Goal: Complete application form: Complete application form

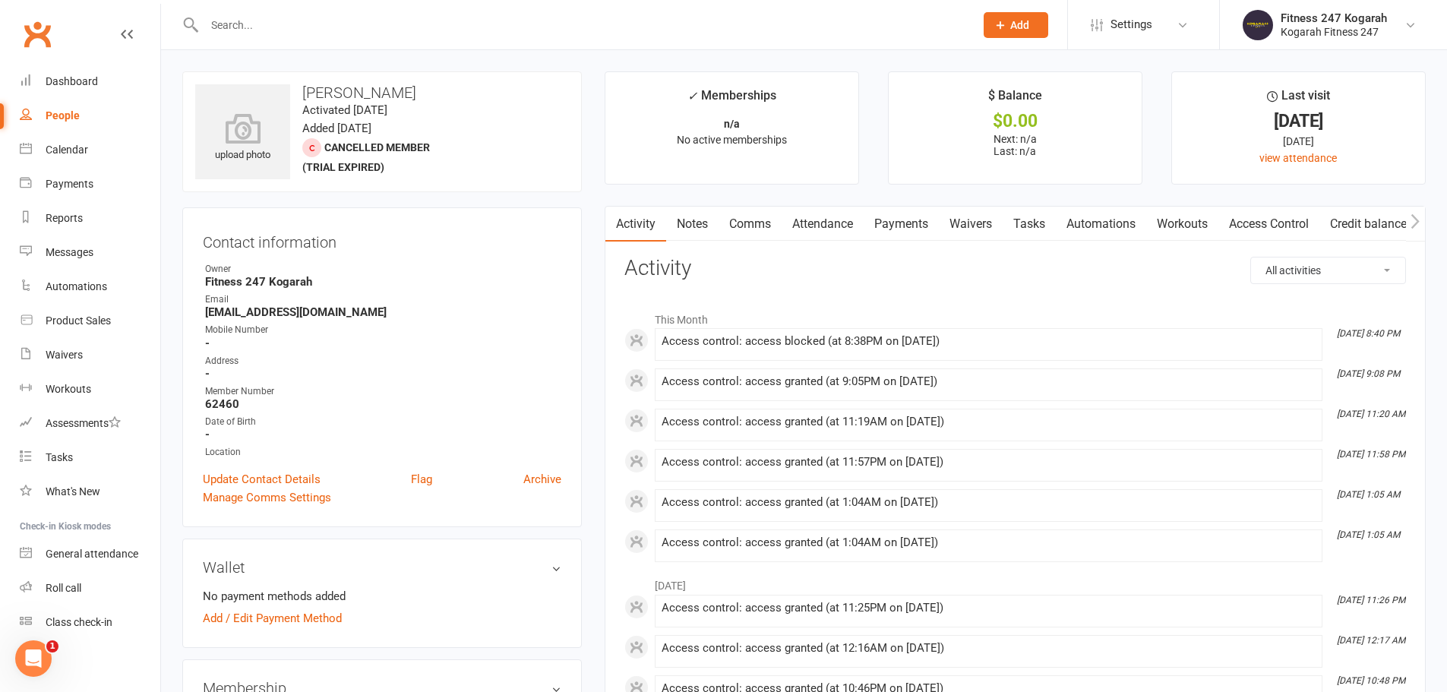
click at [1234, 221] on link "Access Control" at bounding box center [1268, 224] width 101 height 35
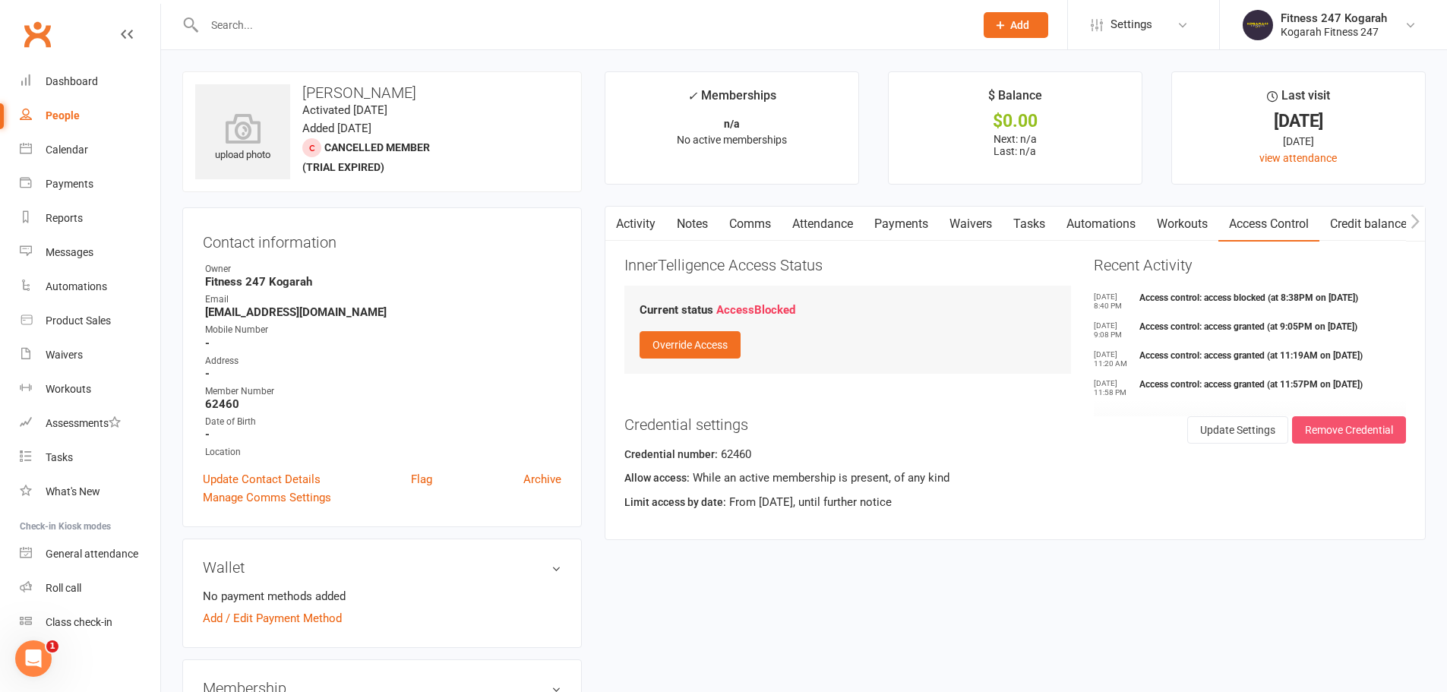
click at [1317, 424] on button "Remove Credential" at bounding box center [1349, 429] width 114 height 27
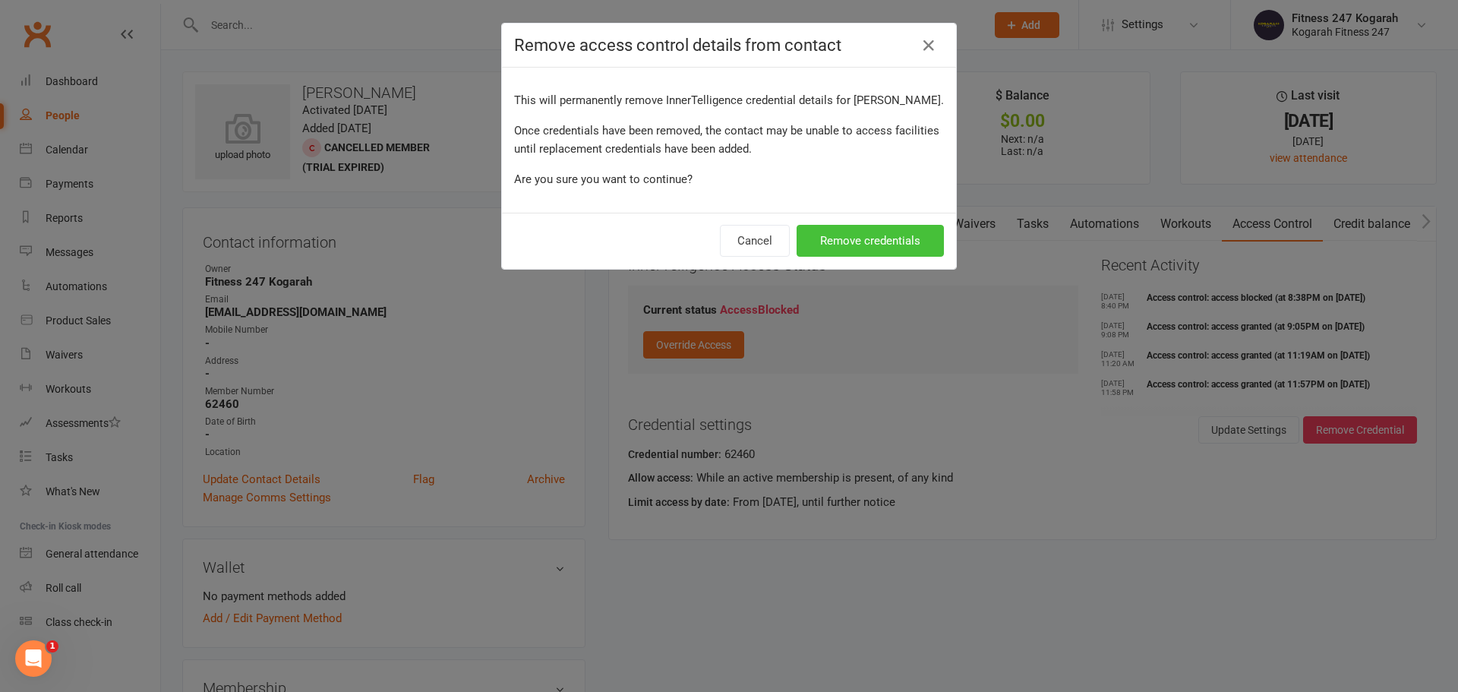
click at [867, 237] on button "Remove credentials" at bounding box center [870, 241] width 147 height 32
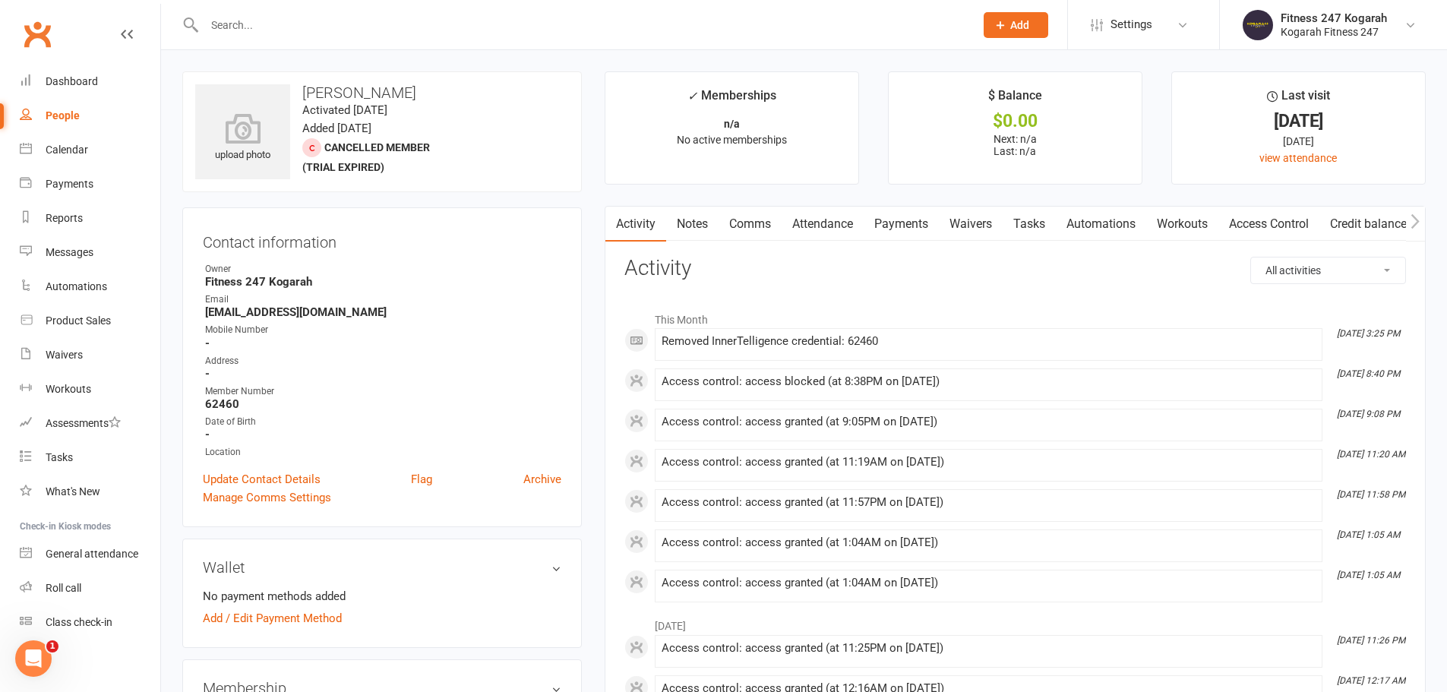
click at [1006, 27] on icon at bounding box center [1000, 25] width 14 height 14
click at [996, 99] on link "Member" at bounding box center [999, 103] width 135 height 35
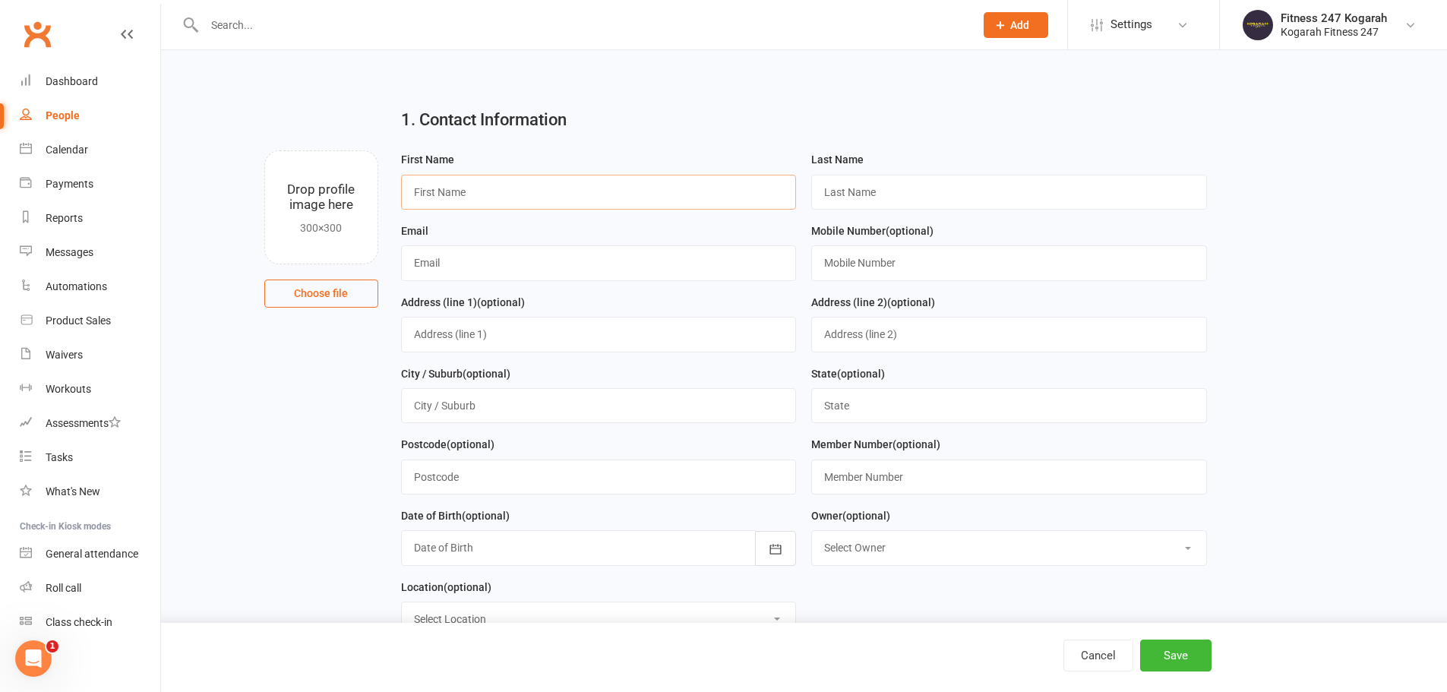
click at [509, 191] on input "text" at bounding box center [599, 192] width 396 height 35
type input "Spare"
type input "AP"
click at [505, 276] on input "text" at bounding box center [599, 262] width 396 height 35
type input "[EMAIL_ADDRESS][DOMAIN_NAME]"
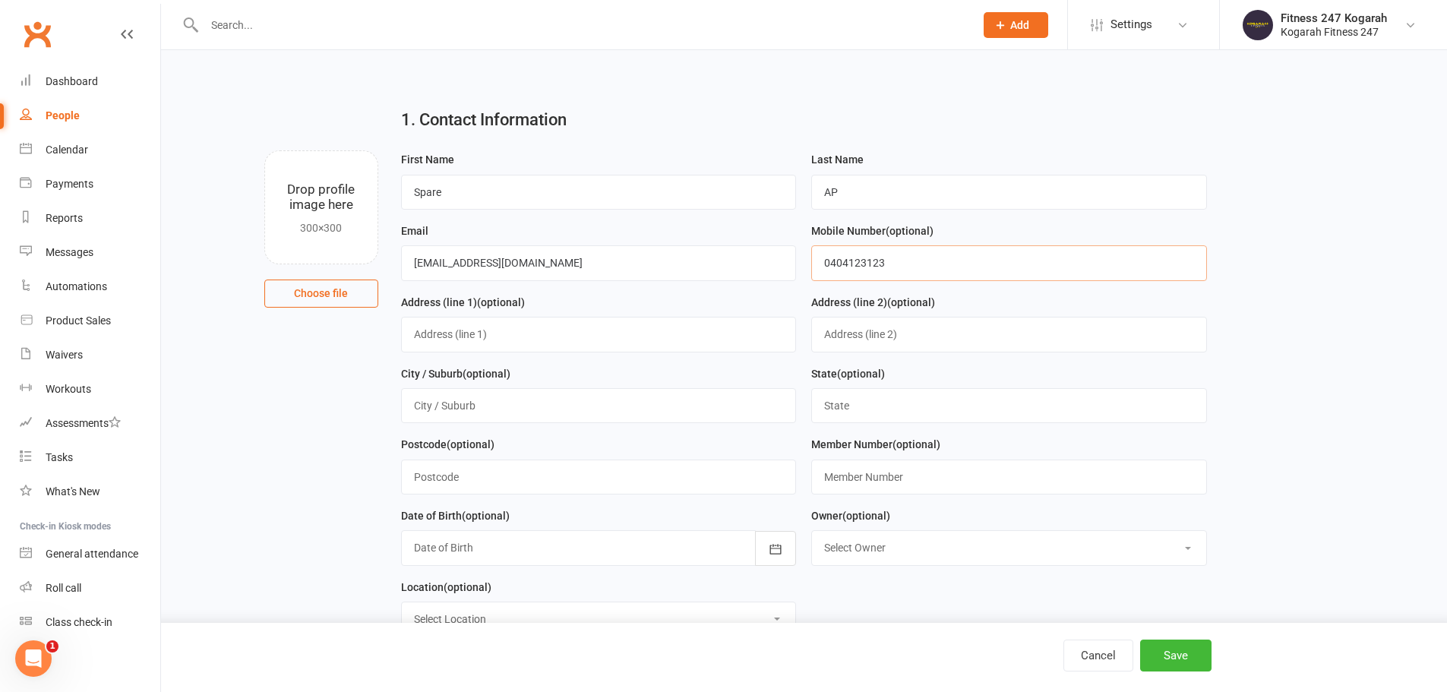
type input "0404123123"
drag, startPoint x: 545, startPoint y: 263, endPoint x: 418, endPoint y: 265, distance: 126.9
click at [412, 269] on input "[EMAIL_ADDRESS][DOMAIN_NAME]" at bounding box center [599, 262] width 396 height 35
click at [438, 264] on input "[EMAIL_ADDRESS][DOMAIN_NAME]" at bounding box center [599, 262] width 396 height 35
drag, startPoint x: 564, startPoint y: 266, endPoint x: 408, endPoint y: 267, distance: 156.5
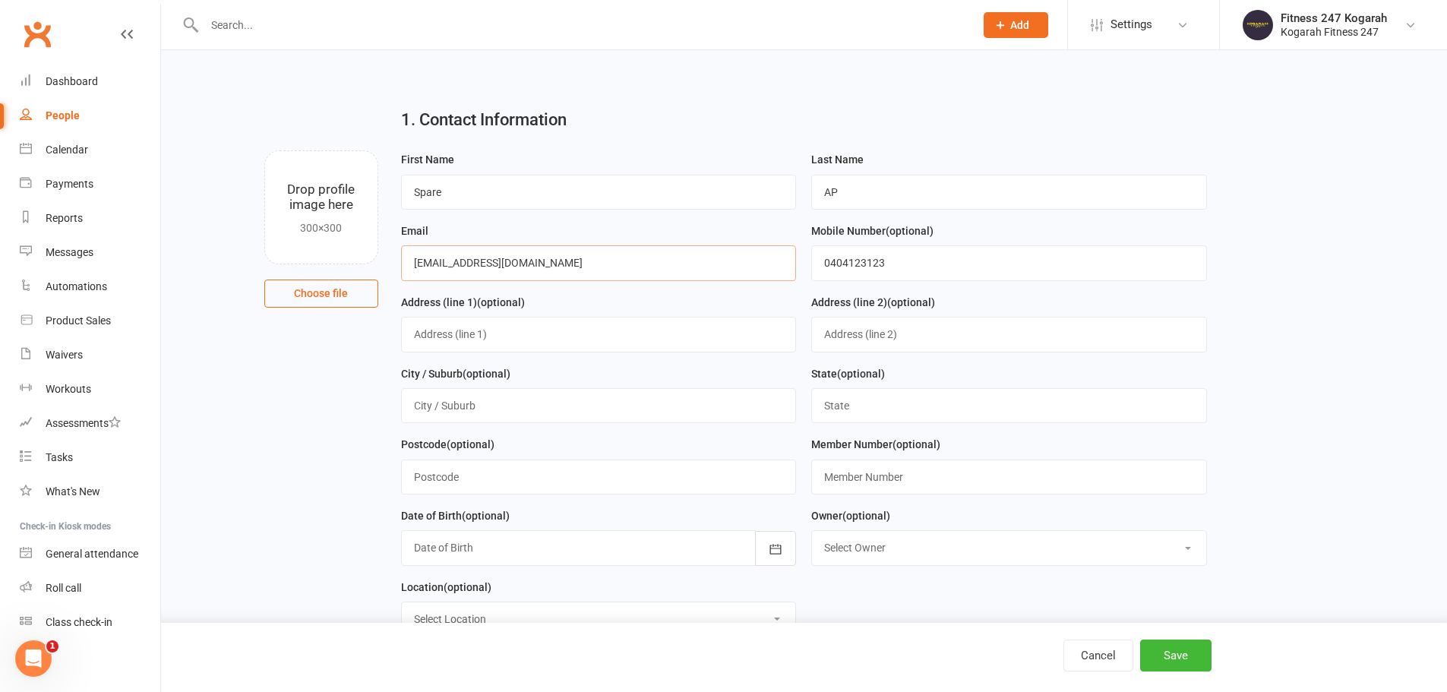
click at [408, 267] on input "[EMAIL_ADDRESS][DOMAIN_NAME]" at bounding box center [599, 262] width 396 height 35
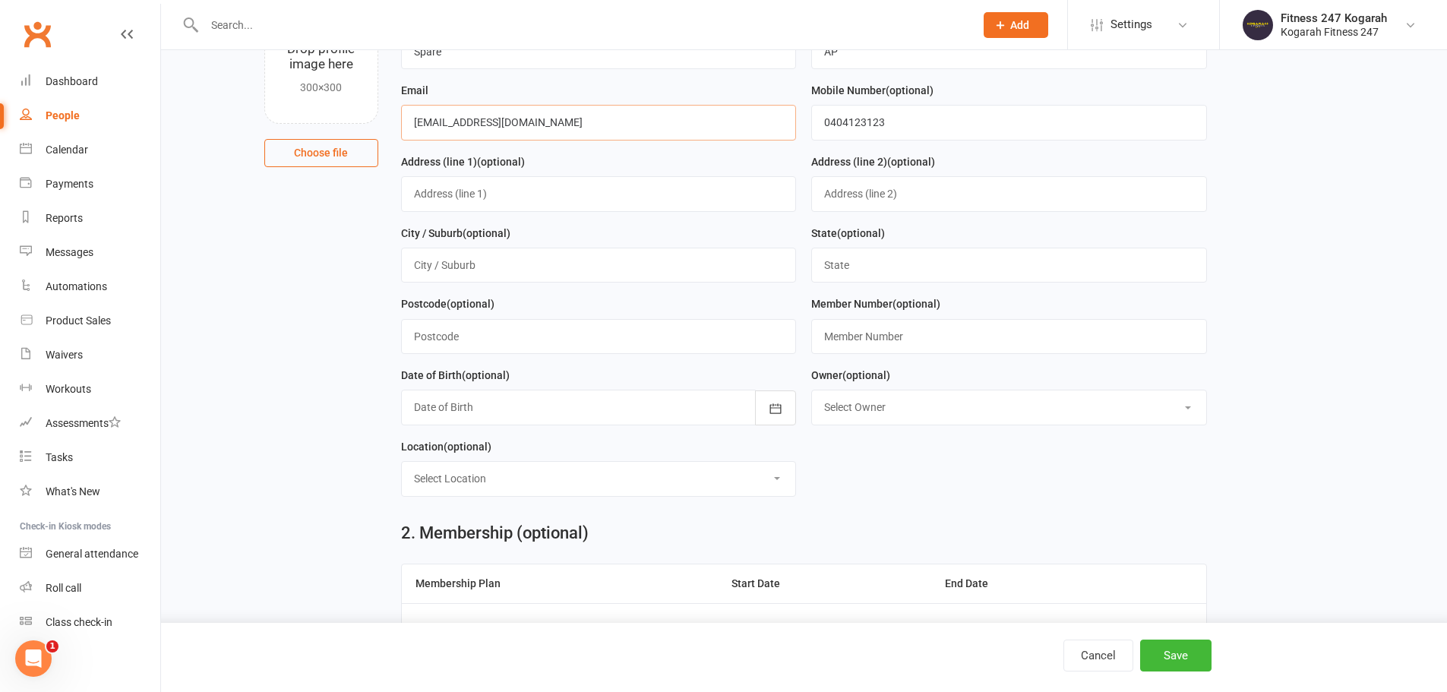
scroll to position [152, 0]
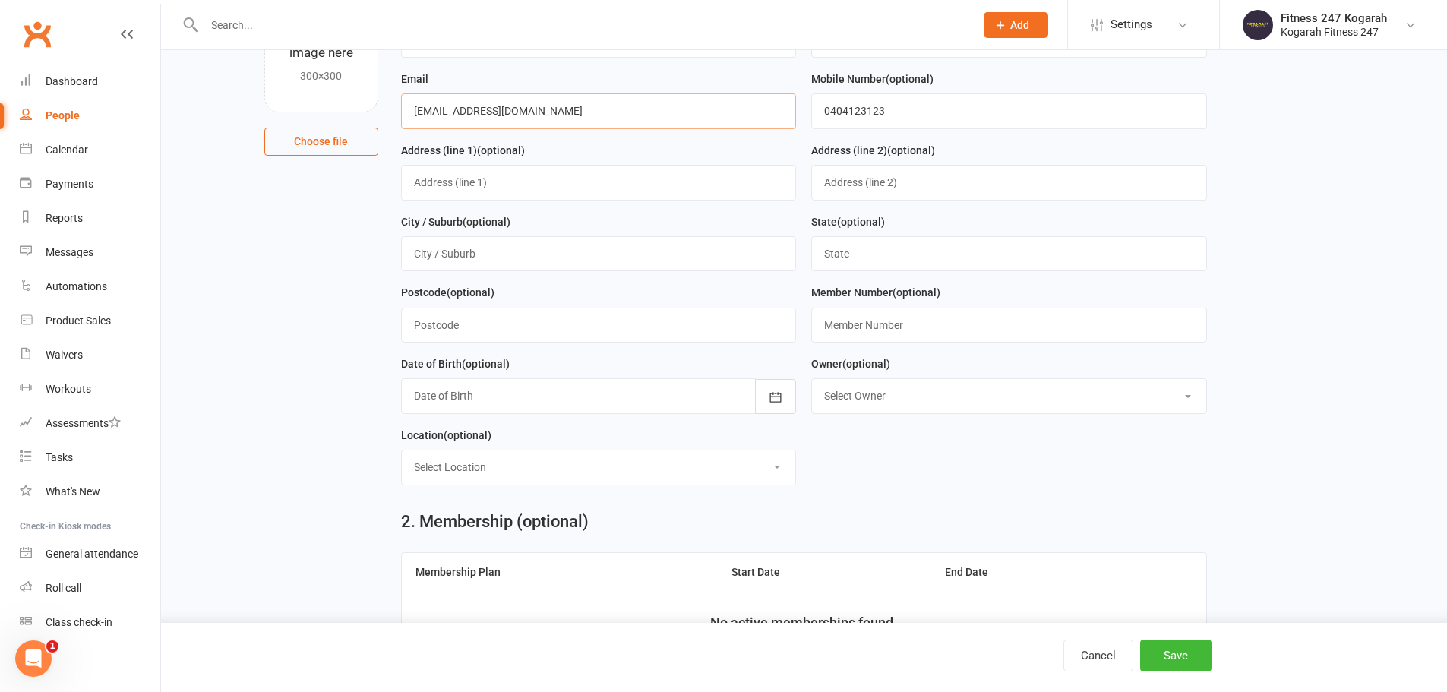
type input "[EMAIL_ADDRESS][DOMAIN_NAME]"
click at [888, 329] on input "text" at bounding box center [1009, 325] width 396 height 35
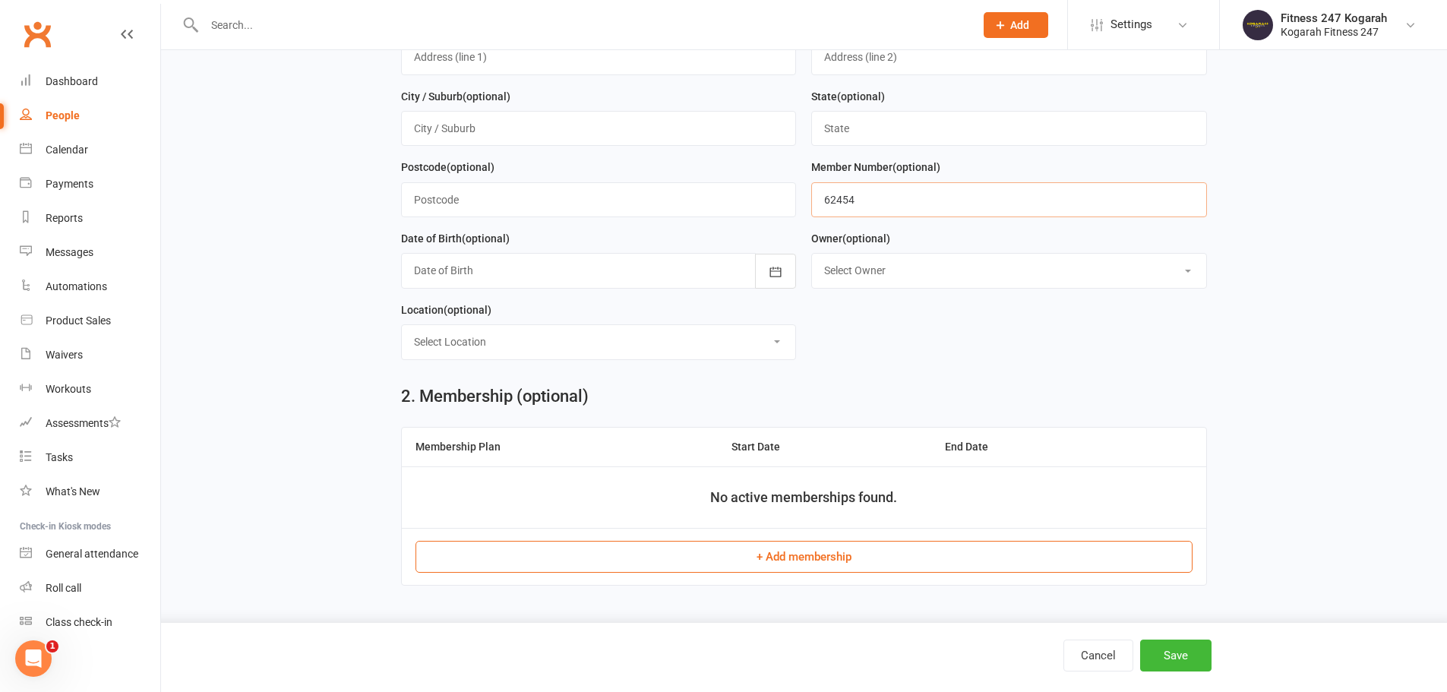
scroll to position [304, 0]
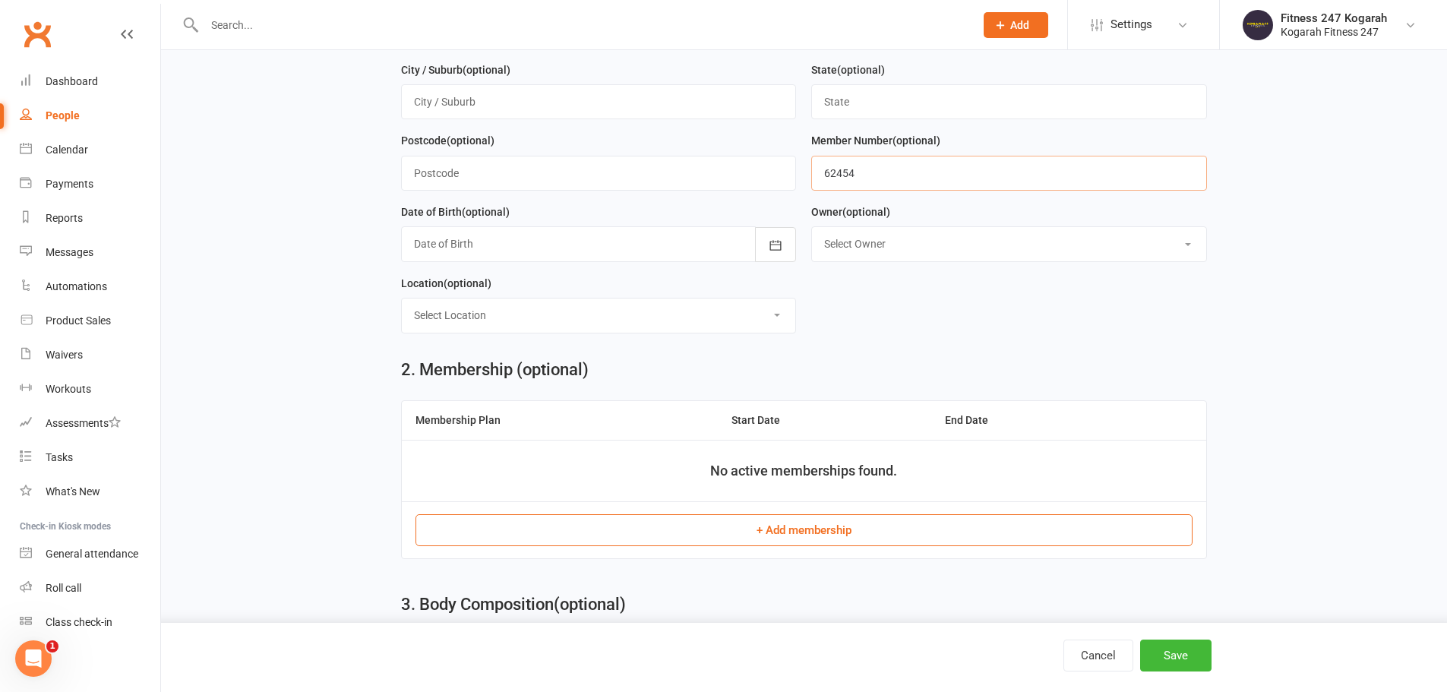
type input "62454"
click at [735, 532] on button "+ Add membership" at bounding box center [803, 530] width 777 height 32
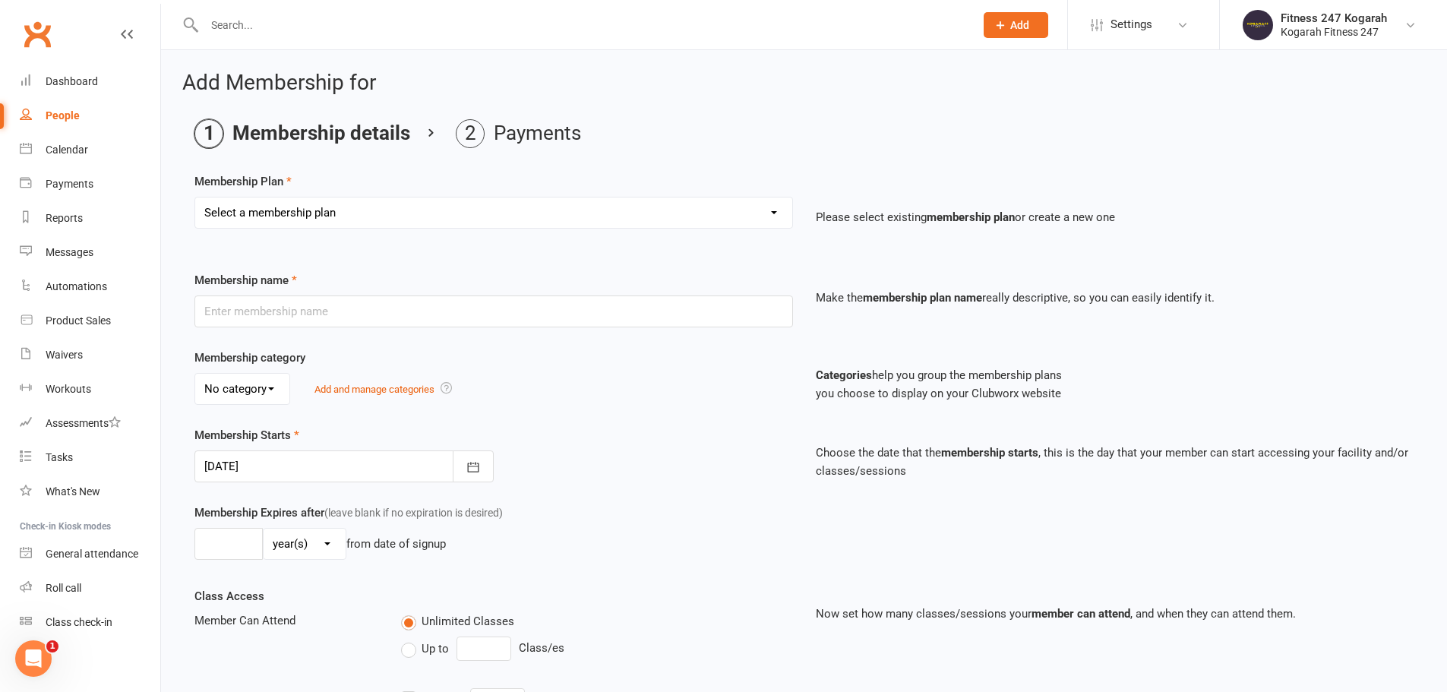
click at [522, 216] on select "Select a membership plan Create new Membership Plan Foundation 19.45 Foundation…" at bounding box center [493, 212] width 597 height 30
select select "18"
click at [195, 197] on select "Select a membership plan Create new Membership Plan Foundation 19.45 Foundation…" at bounding box center [493, 212] width 597 height 30
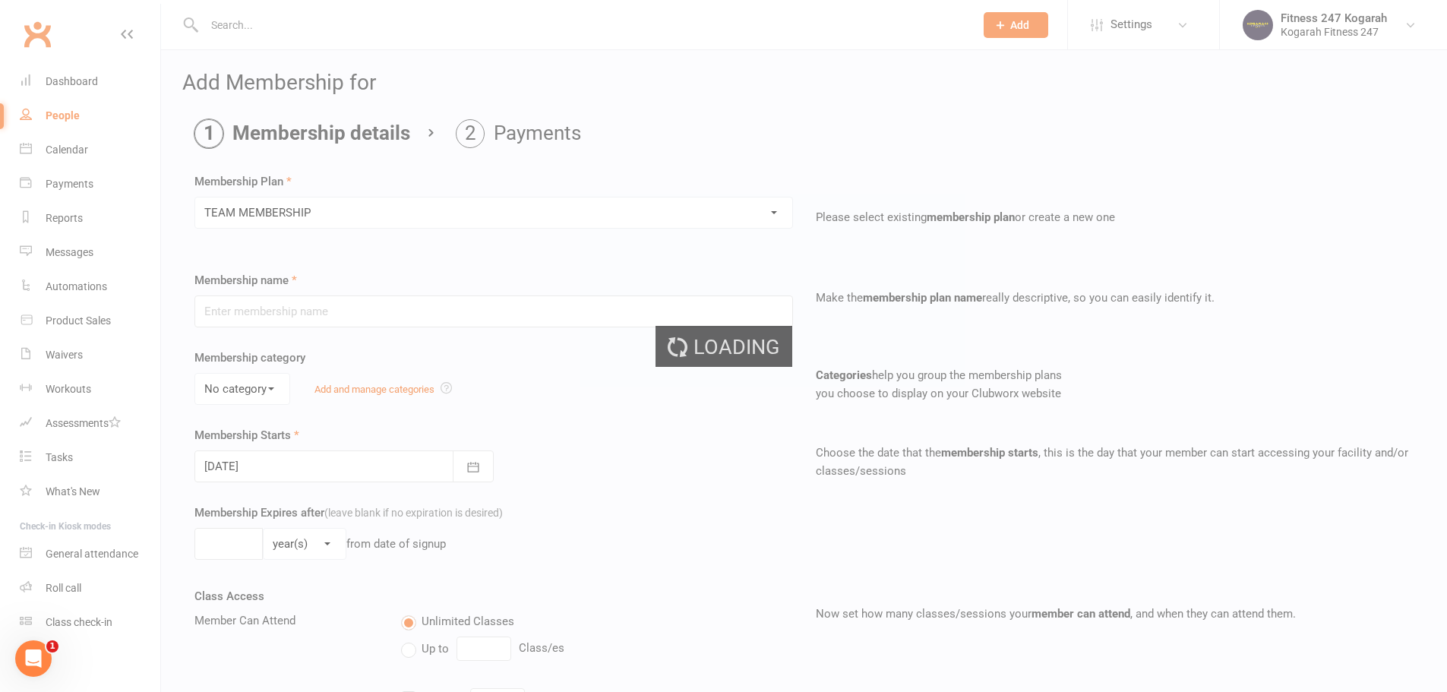
type input "TEAM MEMBERSHIP"
select select "2"
type input "0"
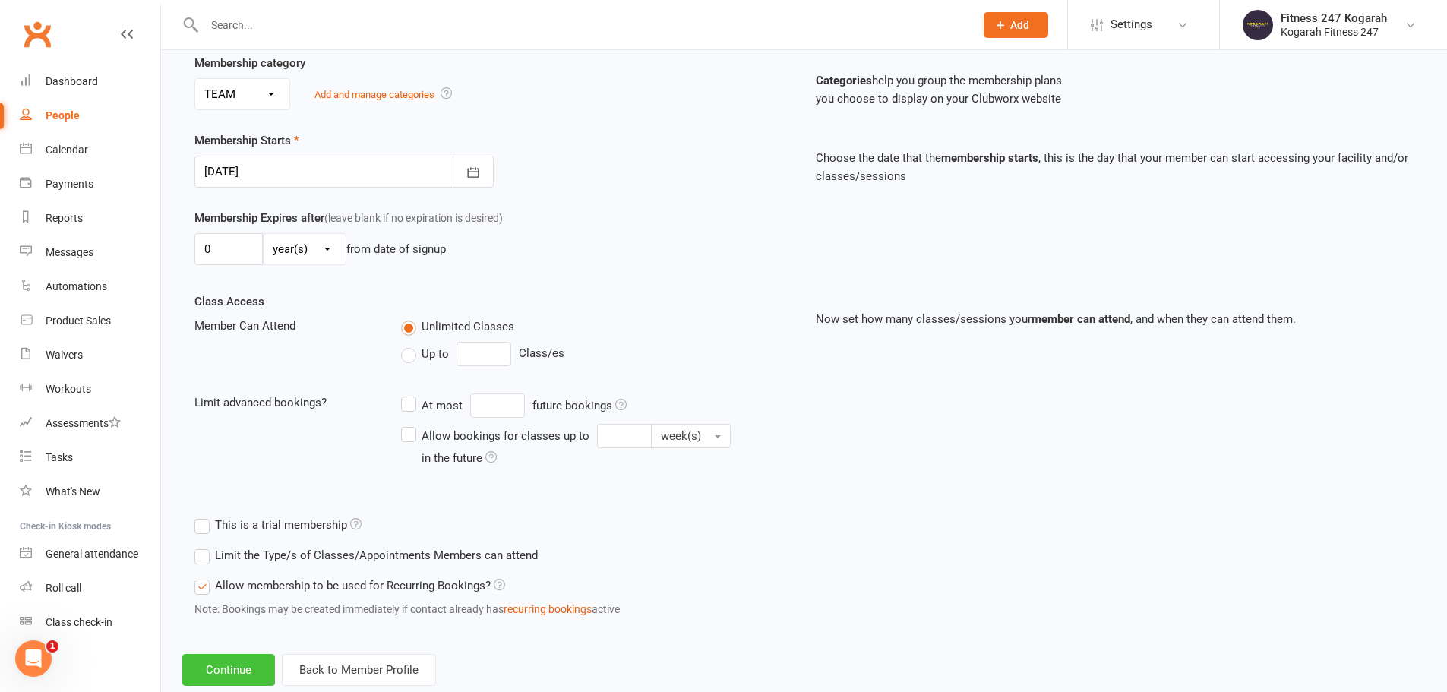
scroll to position [333, 0]
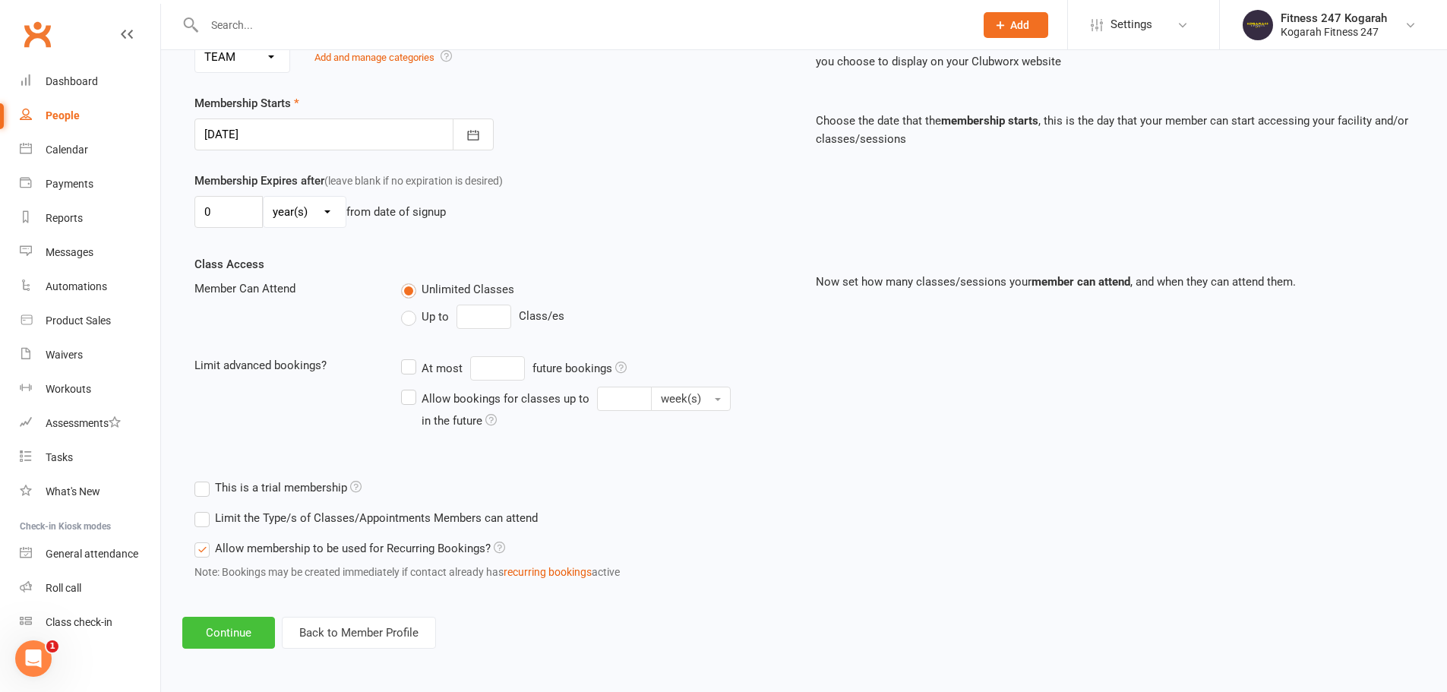
click at [247, 643] on button "Continue" at bounding box center [228, 633] width 93 height 32
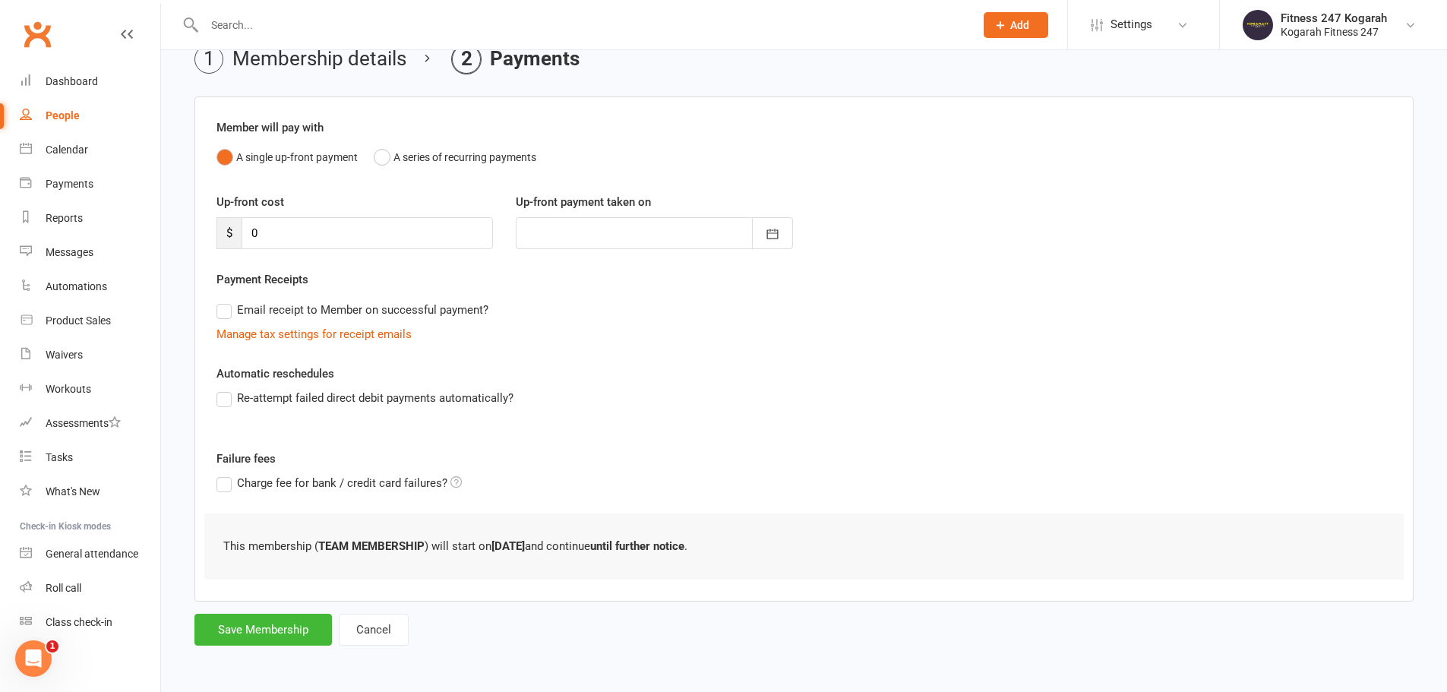
scroll to position [0, 0]
click at [286, 632] on button "Save Membership" at bounding box center [262, 630] width 137 height 32
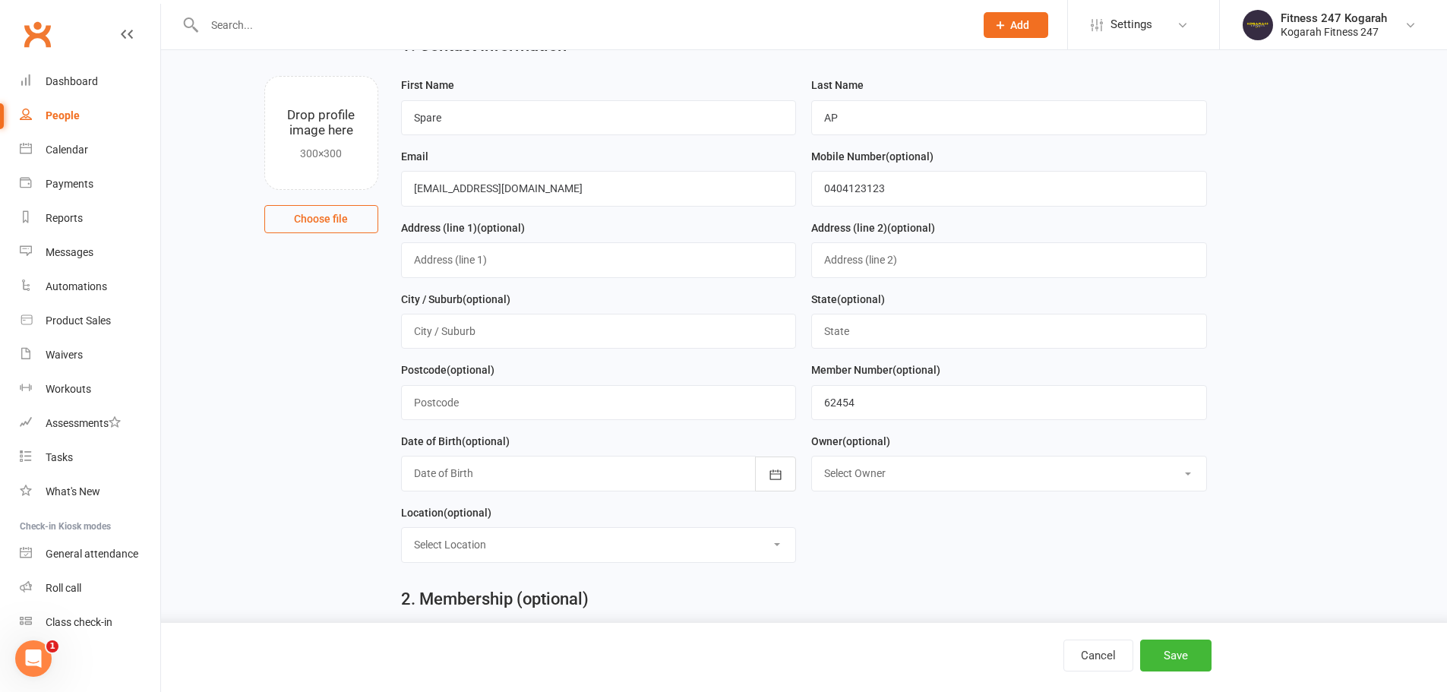
scroll to position [655, 0]
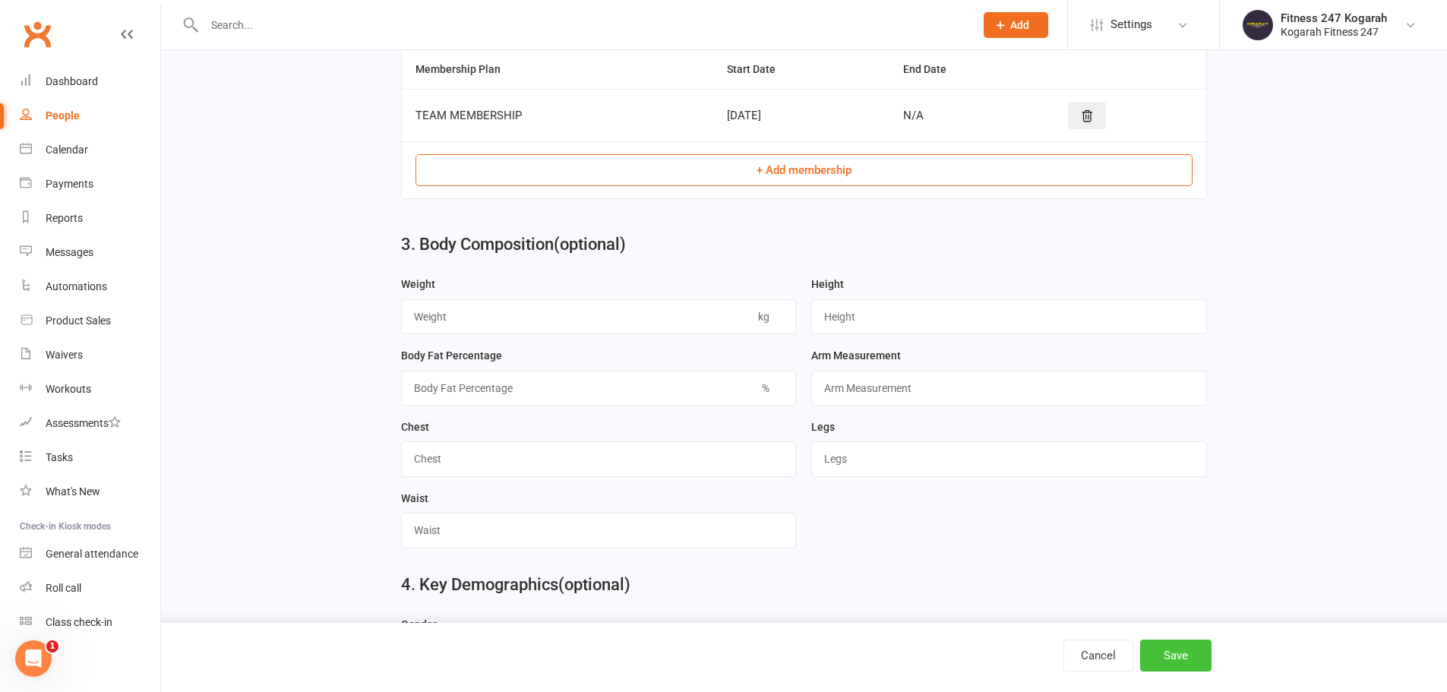
click at [1185, 653] on button "Save" at bounding box center [1175, 656] width 71 height 32
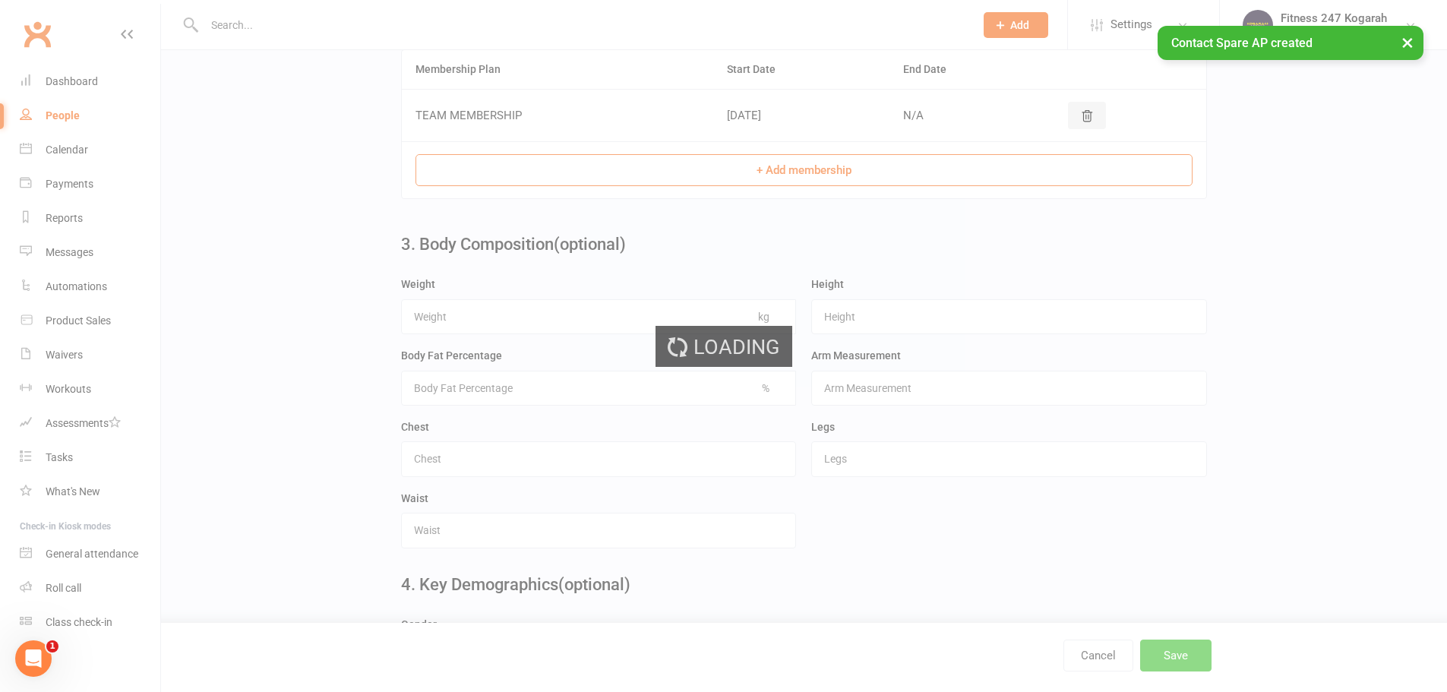
scroll to position [0, 0]
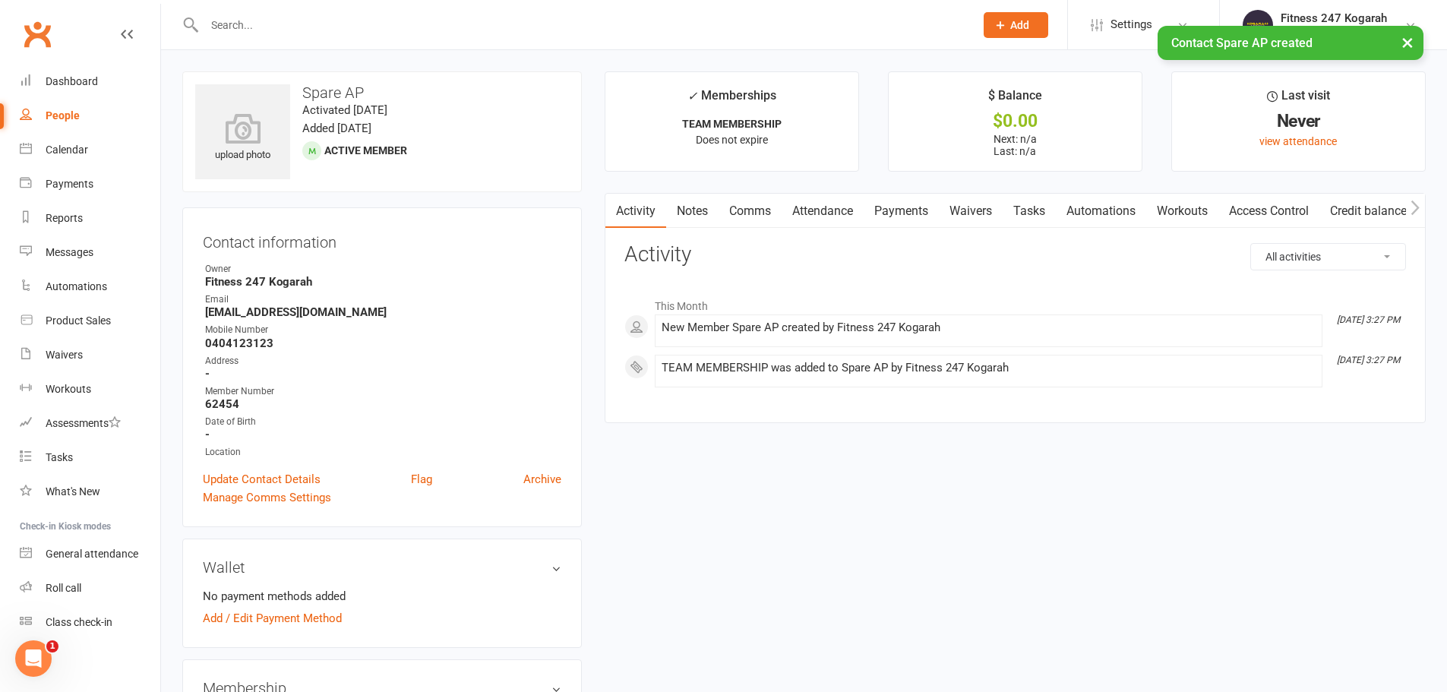
click at [1288, 201] on link "Access Control" at bounding box center [1268, 211] width 101 height 35
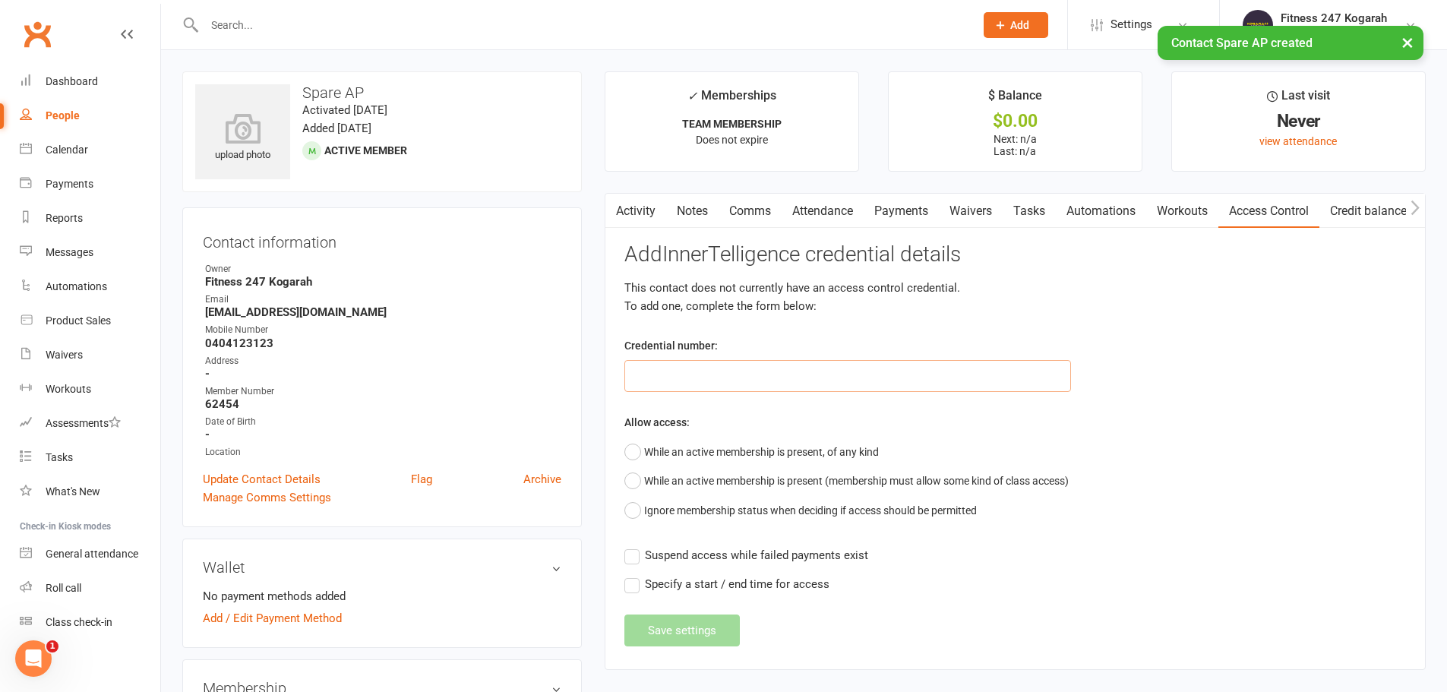
click at [719, 368] on input "text" at bounding box center [847, 376] width 447 height 32
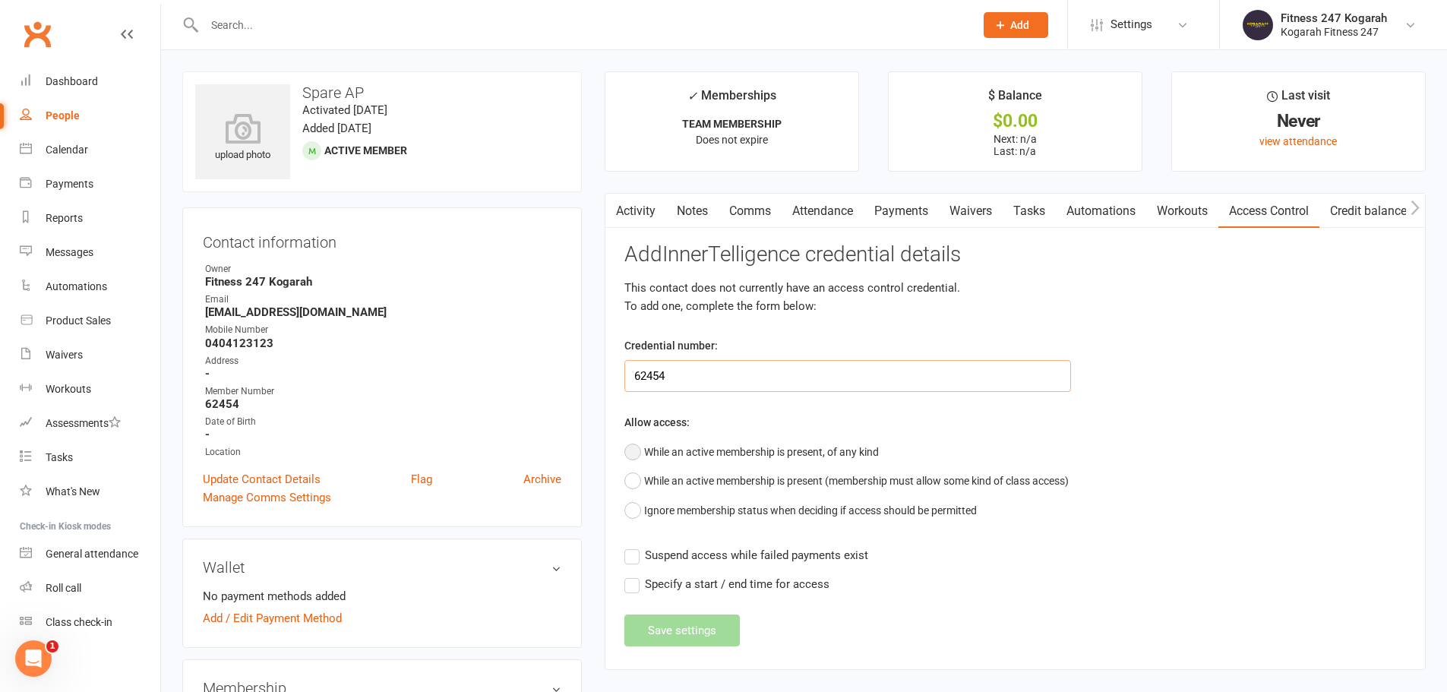
type input "62454"
click at [687, 463] on button "While an active membership is present, of any kind" at bounding box center [751, 451] width 254 height 29
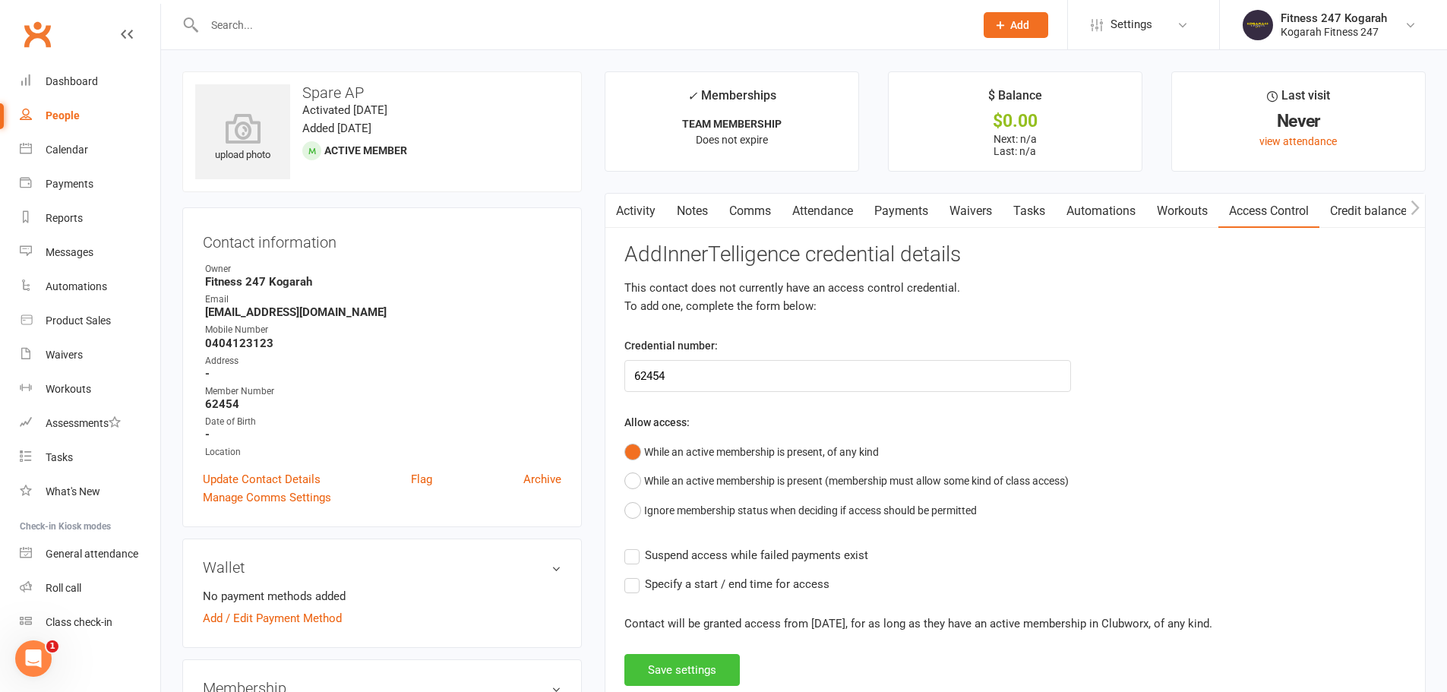
click at [676, 678] on button "Save settings" at bounding box center [681, 670] width 115 height 32
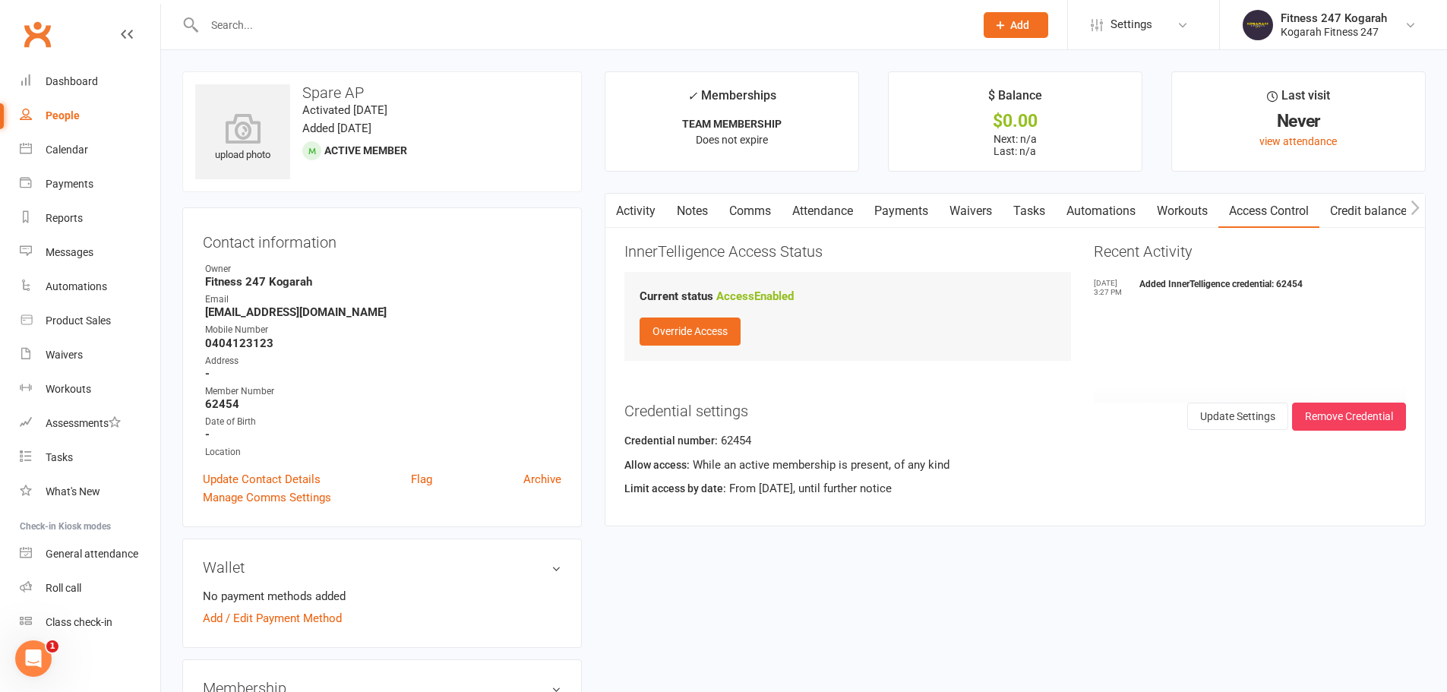
click at [1417, 210] on icon "button" at bounding box center [1415, 208] width 8 height 14
click at [1411, 207] on icon "button" at bounding box center [1414, 208] width 9 height 16
click at [276, 479] on link "Update Contact Details" at bounding box center [262, 479] width 118 height 18
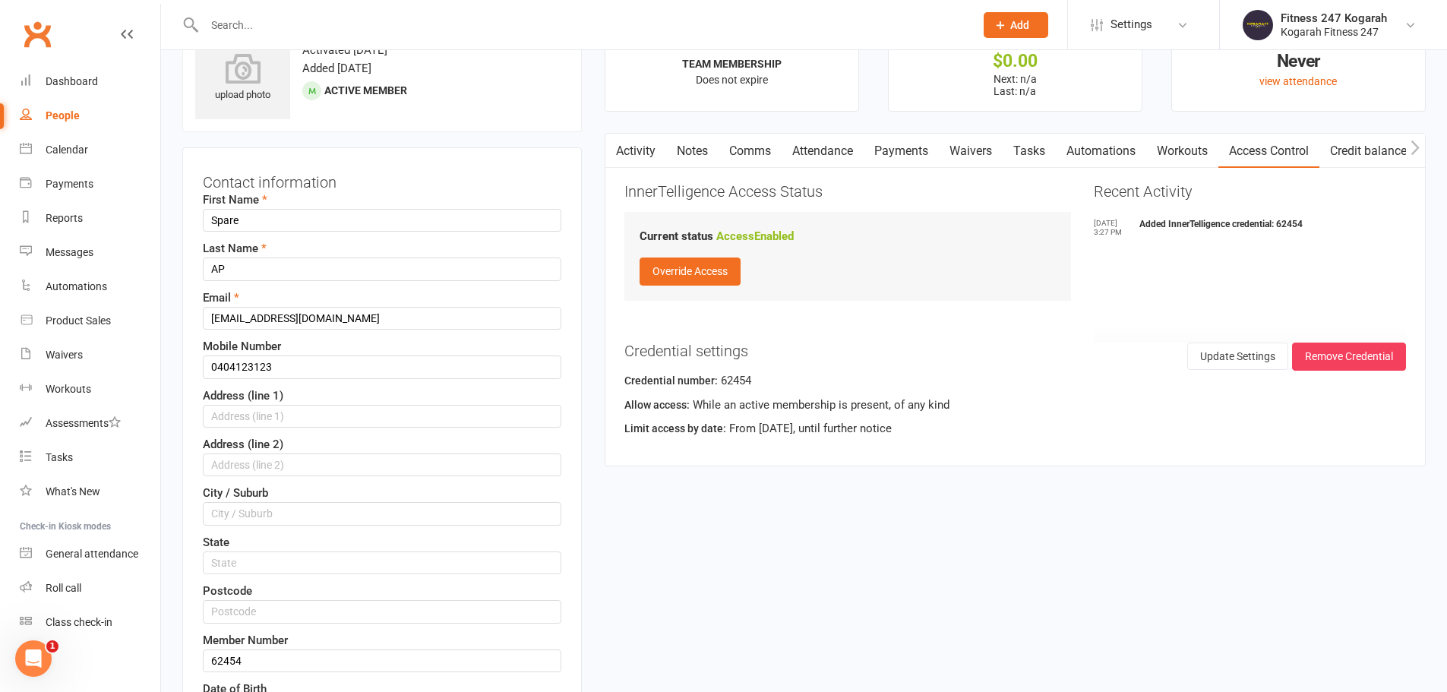
scroll to position [71, 0]
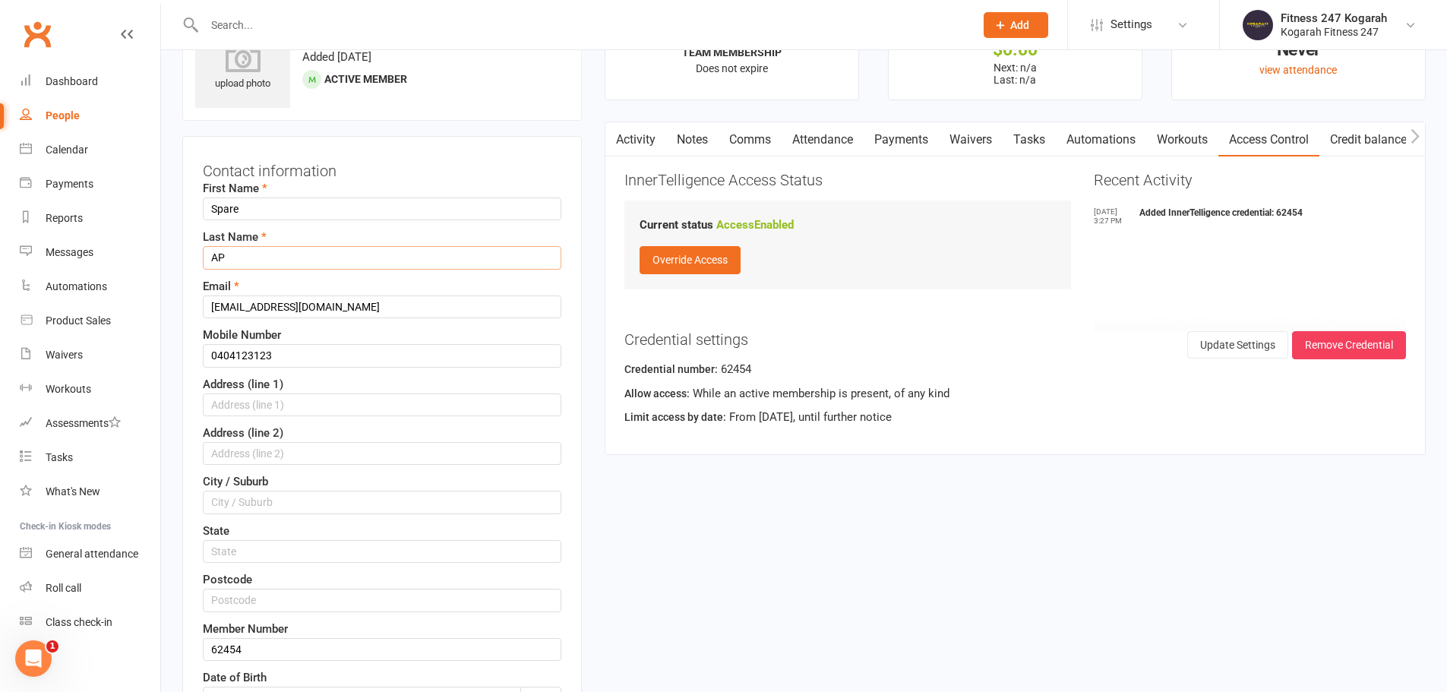
click at [264, 258] on input "AP" at bounding box center [382, 257] width 358 height 23
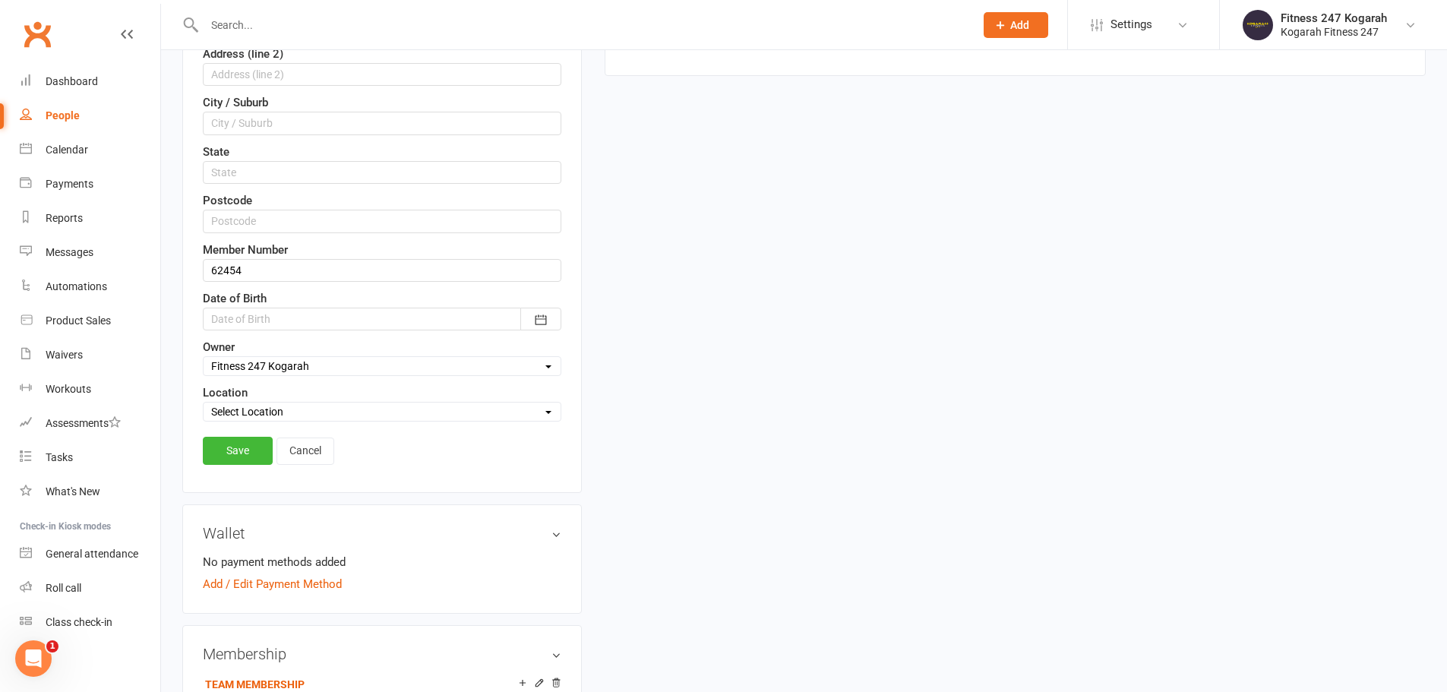
scroll to position [451, 0]
type input "AP 1"
click at [236, 450] on link "Save" at bounding box center [238, 449] width 70 height 27
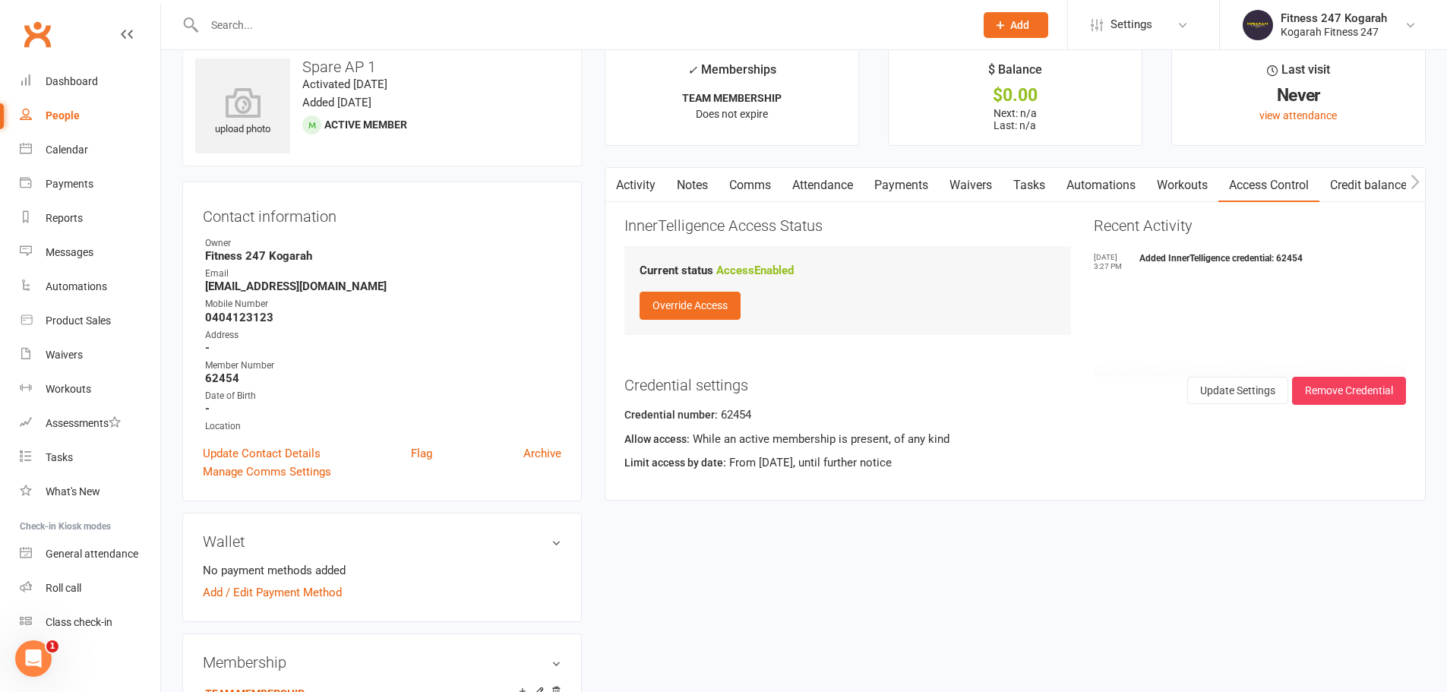
scroll to position [0, 0]
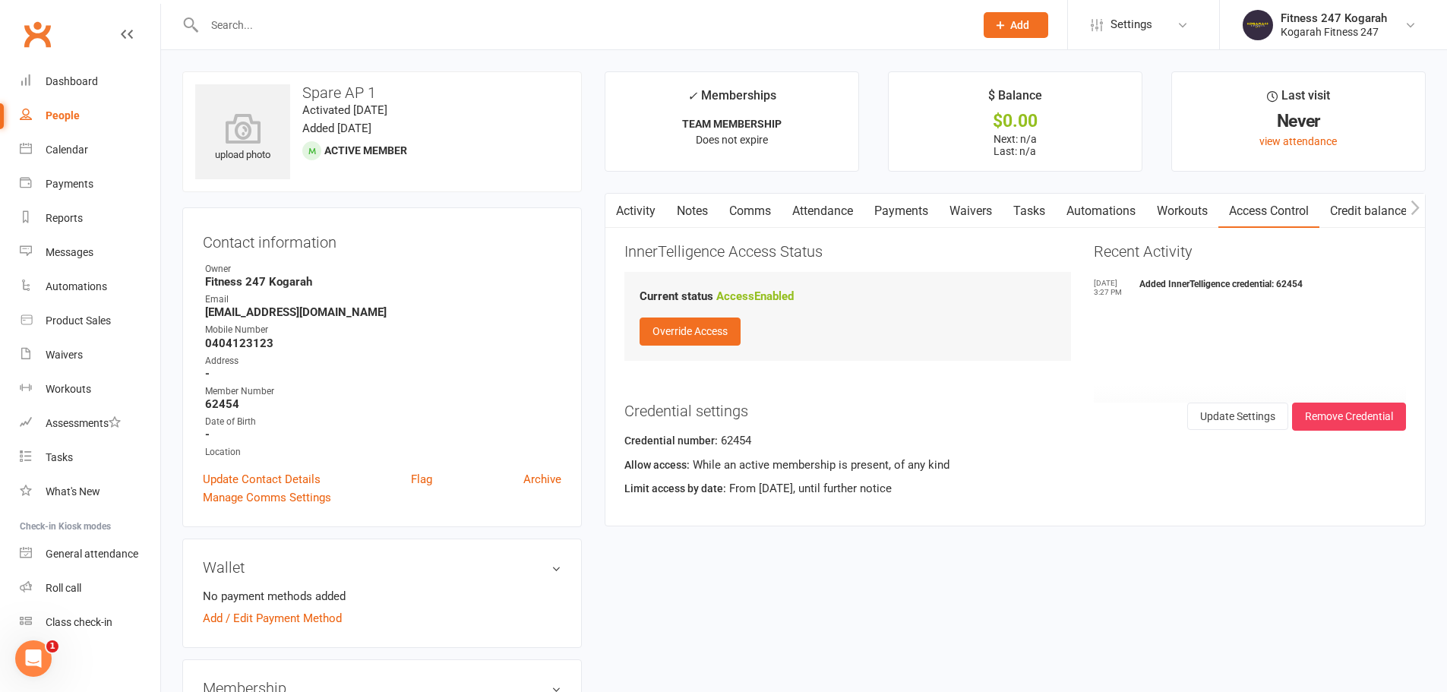
click at [1032, 15] on button "Add" at bounding box center [1016, 25] width 65 height 26
click at [997, 105] on link "Member" at bounding box center [999, 103] width 135 height 35
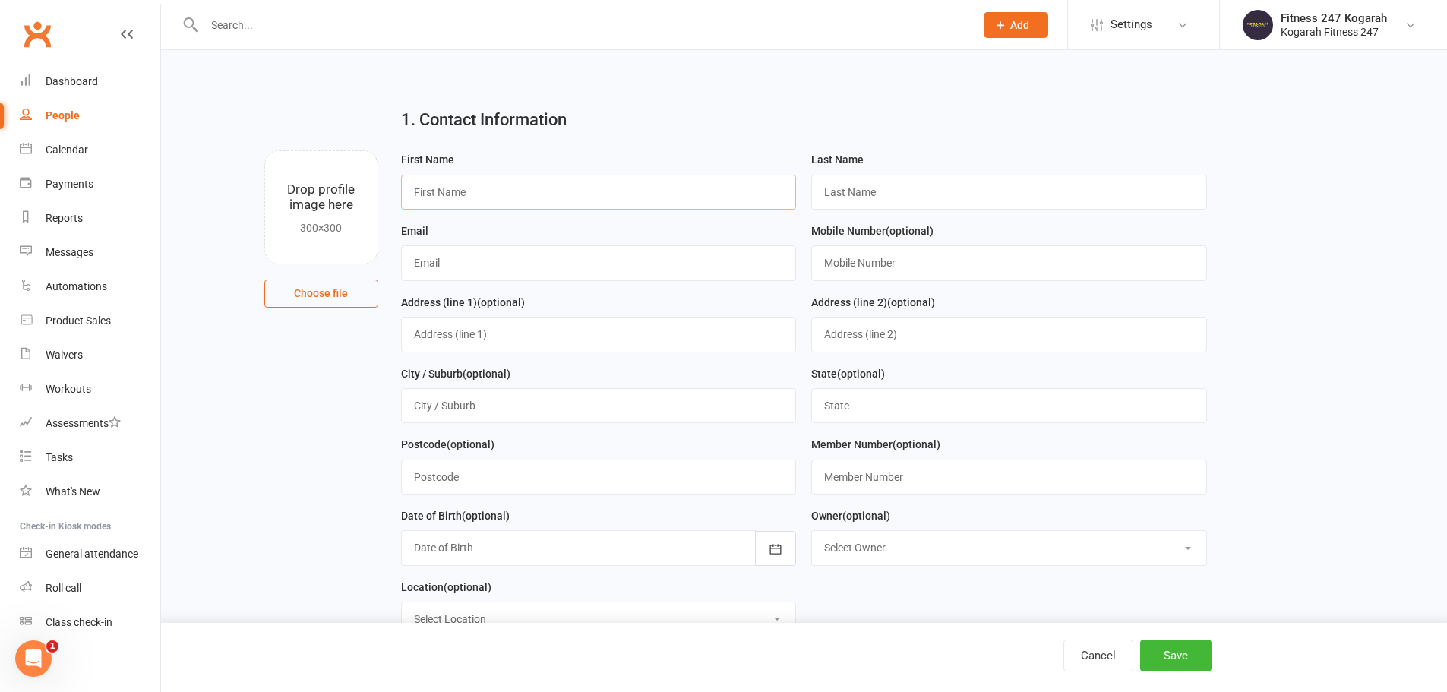
click at [469, 199] on input "text" at bounding box center [599, 192] width 396 height 35
type input "Spare"
type input "AP 2"
paste input "[EMAIL_ADDRESS][DOMAIN_NAME]"
click at [442, 270] on input "[EMAIL_ADDRESS][DOMAIN_NAME]" at bounding box center [599, 262] width 396 height 35
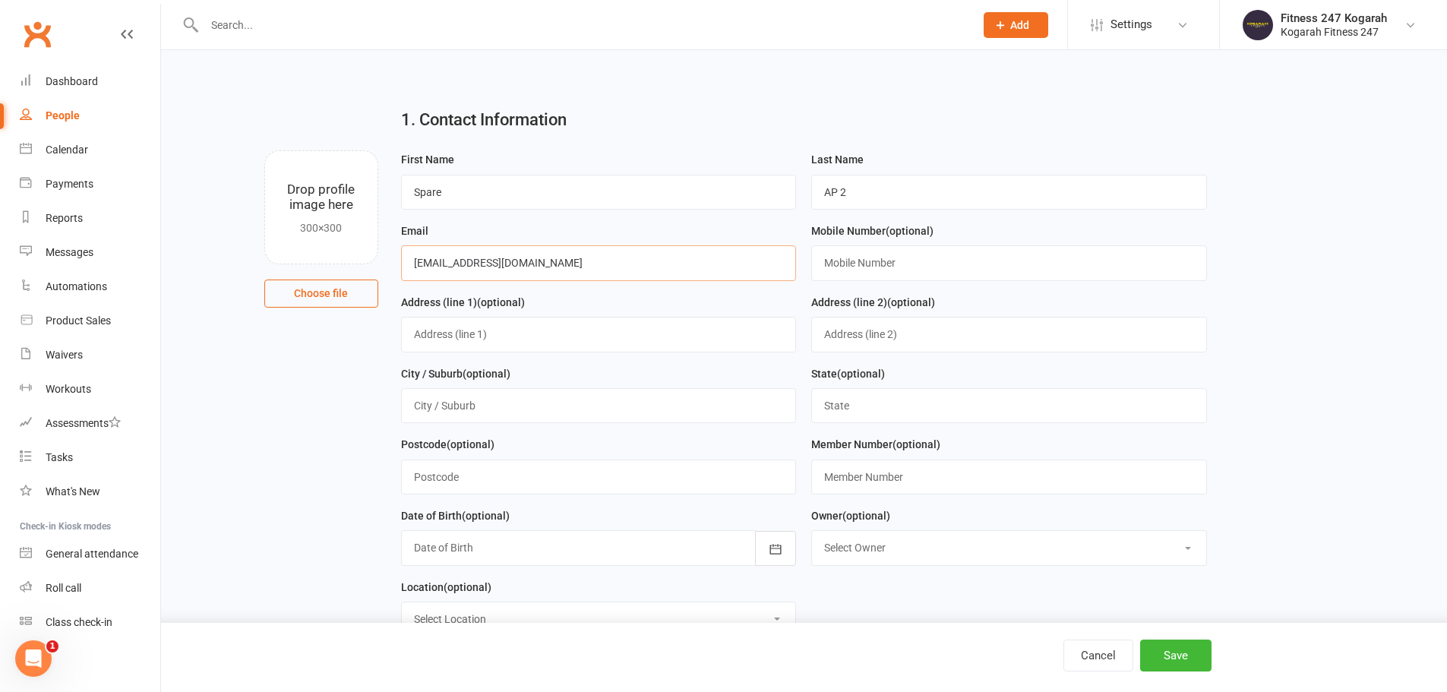
type input "[EMAIL_ADDRESS][DOMAIN_NAME]"
click at [841, 264] on input "text" at bounding box center [1009, 262] width 396 height 35
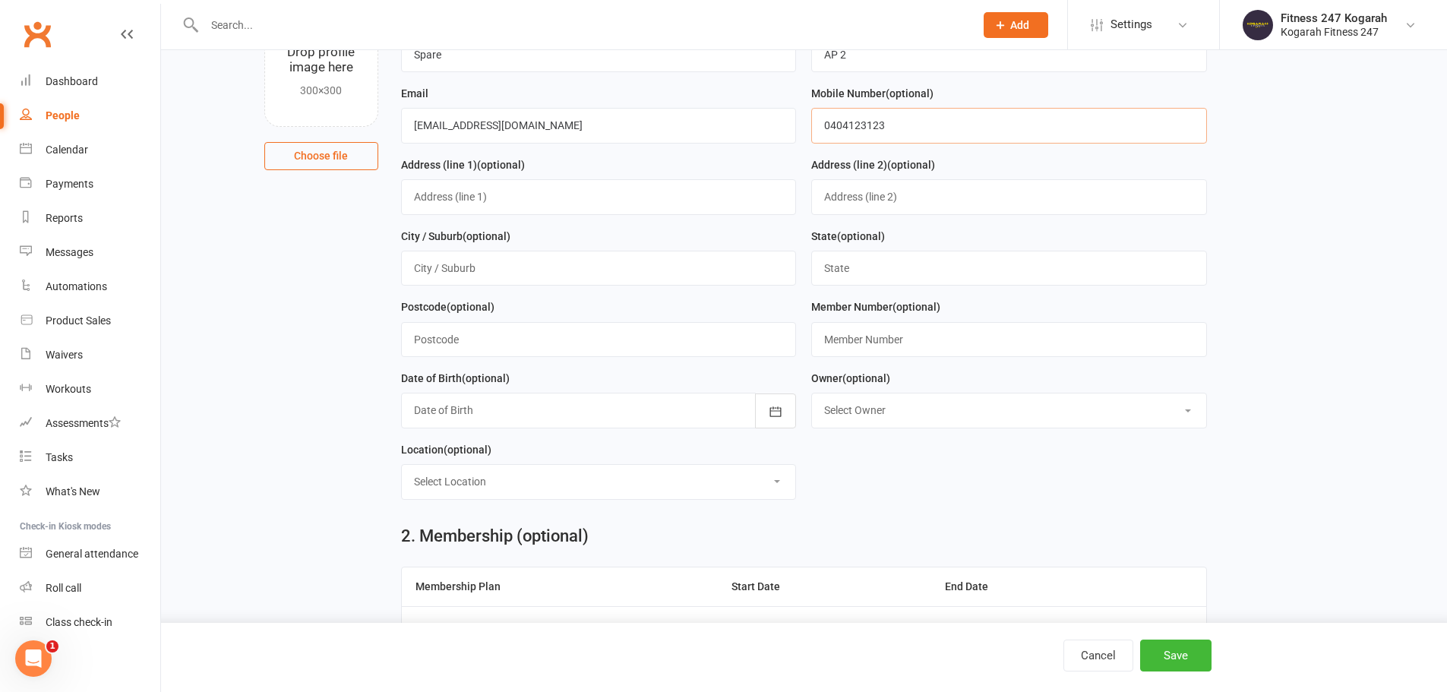
scroll to position [152, 0]
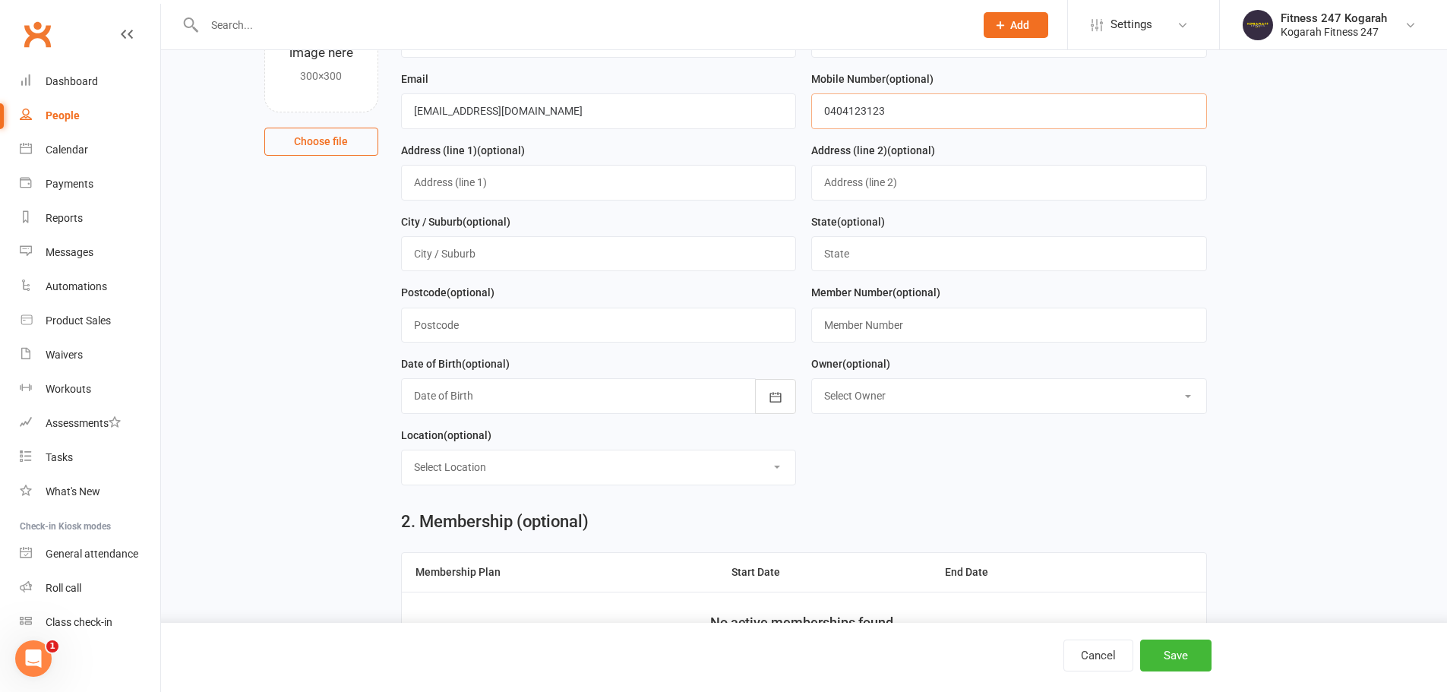
type input "0404123123"
click at [892, 318] on input "text" at bounding box center [1009, 325] width 396 height 35
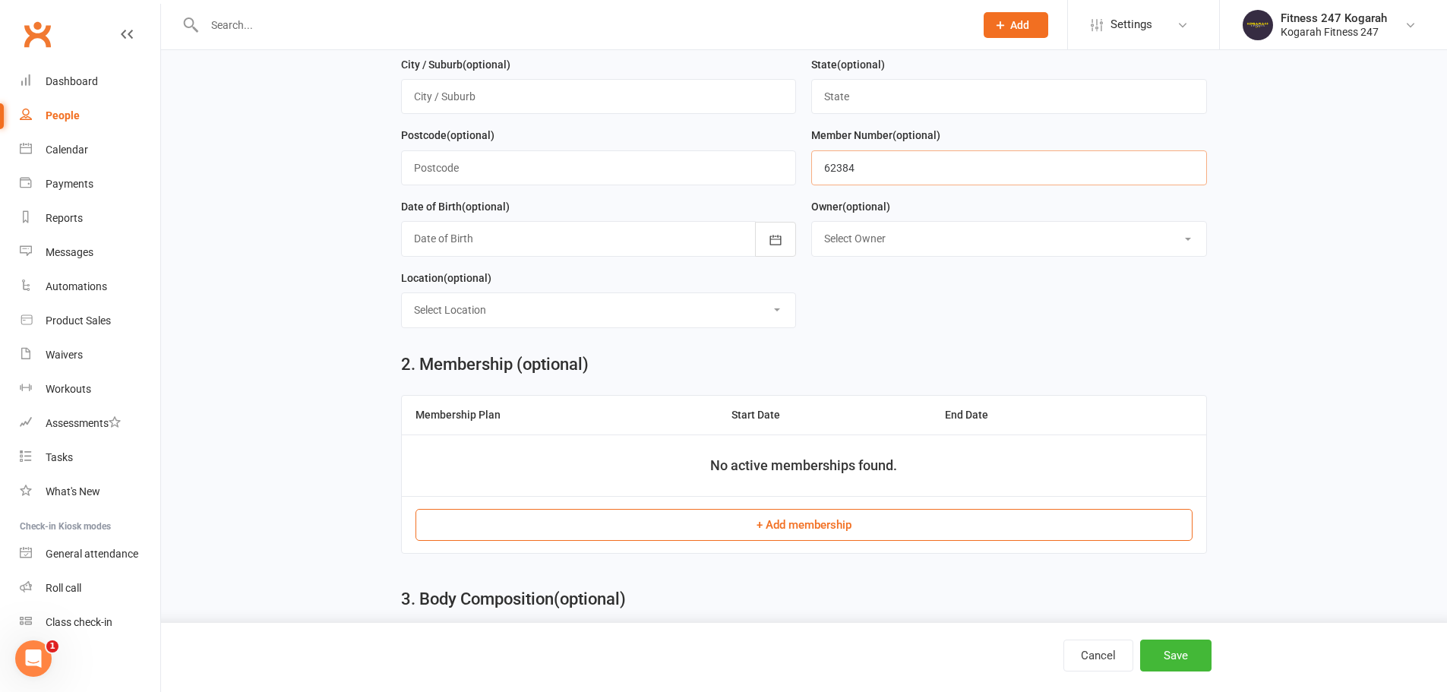
scroll to position [380, 0]
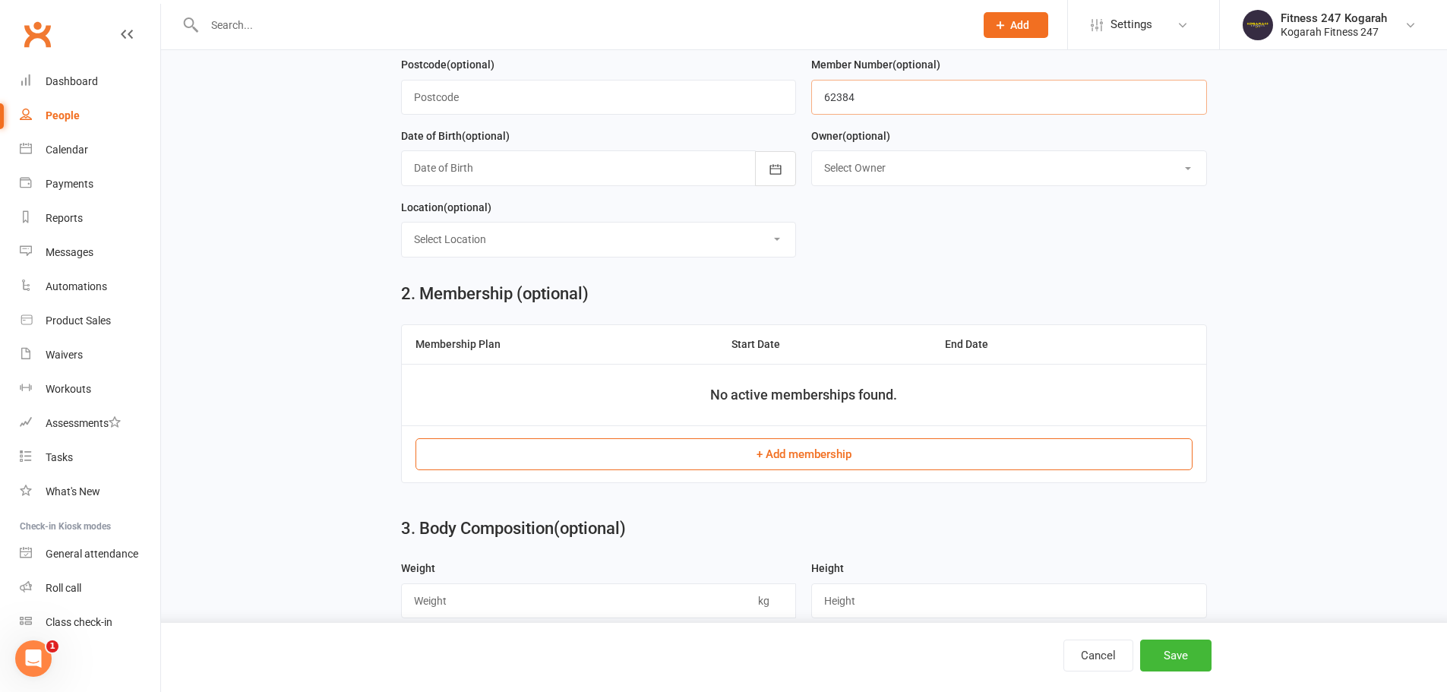
type input "62384"
click at [793, 466] on button "+ Add membership" at bounding box center [803, 454] width 777 height 32
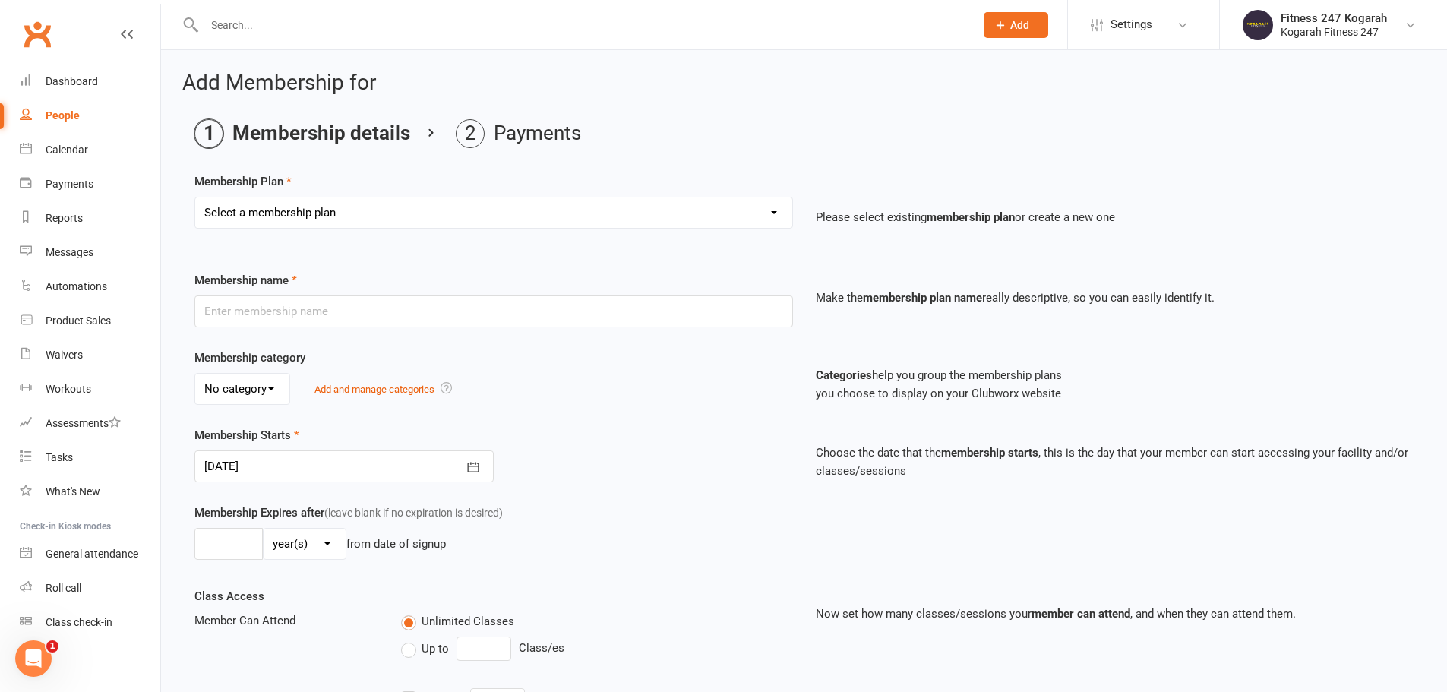
click at [435, 207] on select "Select a membership plan Create new Membership Plan Foundation 19.45 Foundation…" at bounding box center [493, 212] width 597 height 30
select select "18"
click at [195, 197] on select "Select a membership plan Create new Membership Plan Foundation 19.45 Foundation…" at bounding box center [493, 212] width 597 height 30
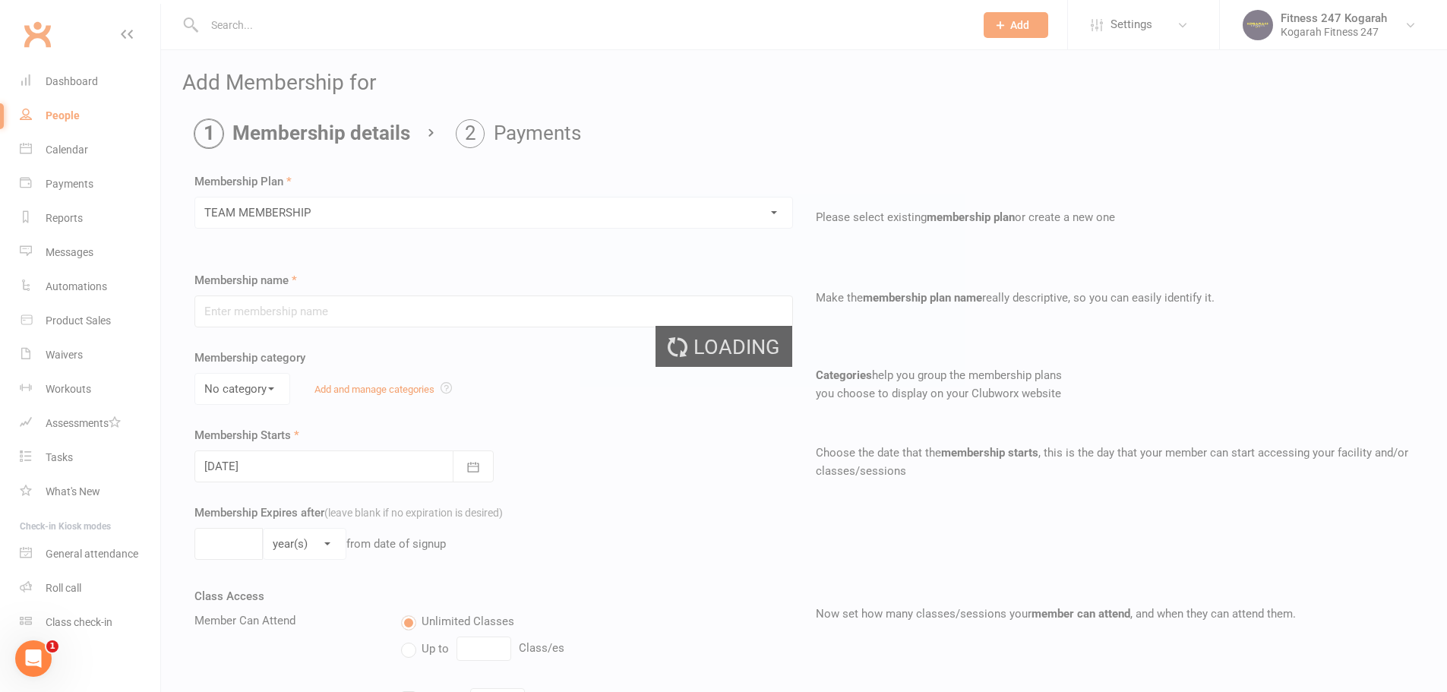
type input "TEAM MEMBERSHIP"
select select "2"
type input "0"
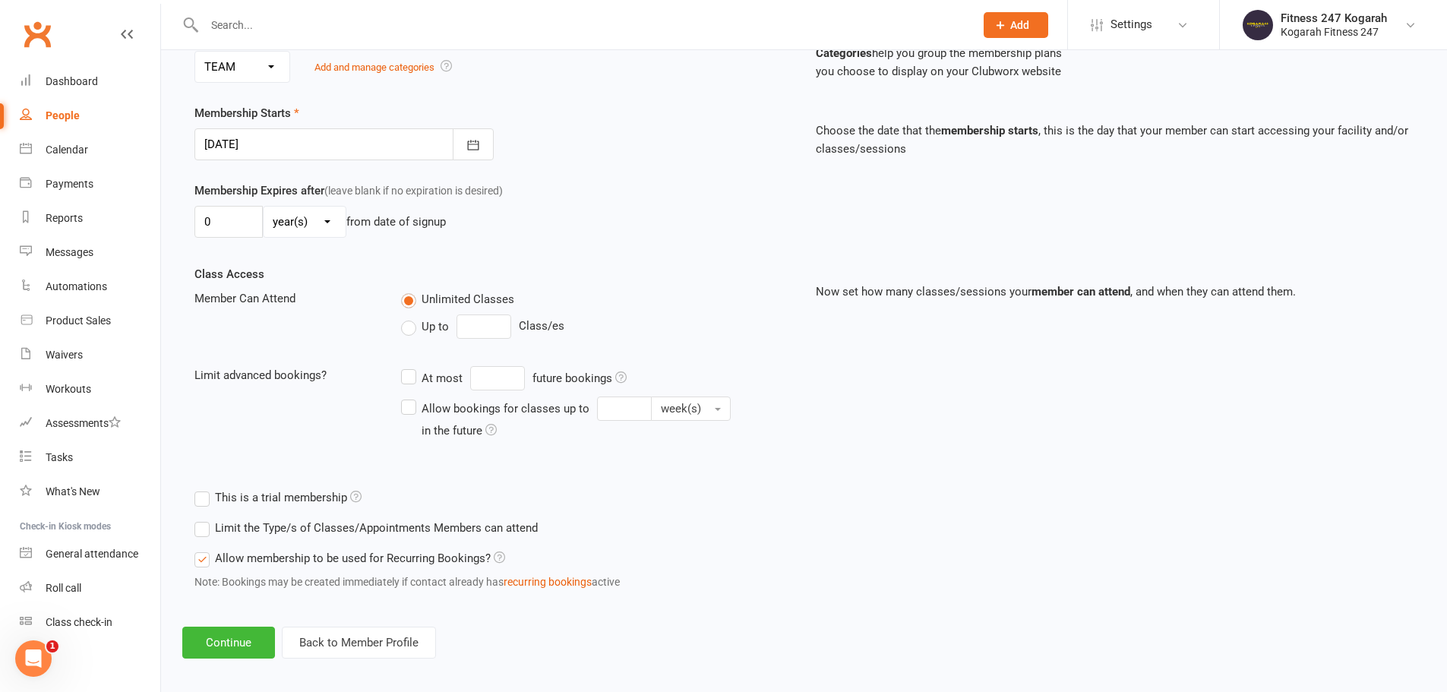
scroll to position [333, 0]
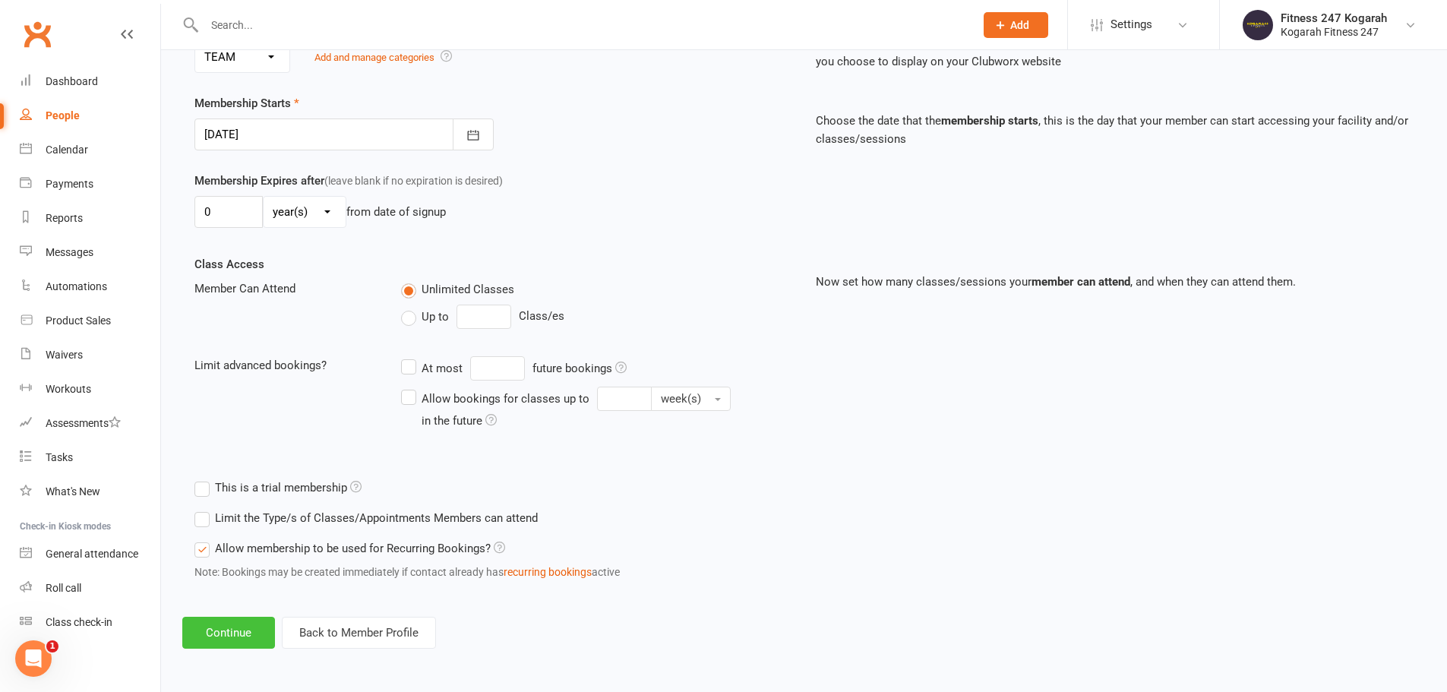
click at [239, 630] on button "Continue" at bounding box center [228, 633] width 93 height 32
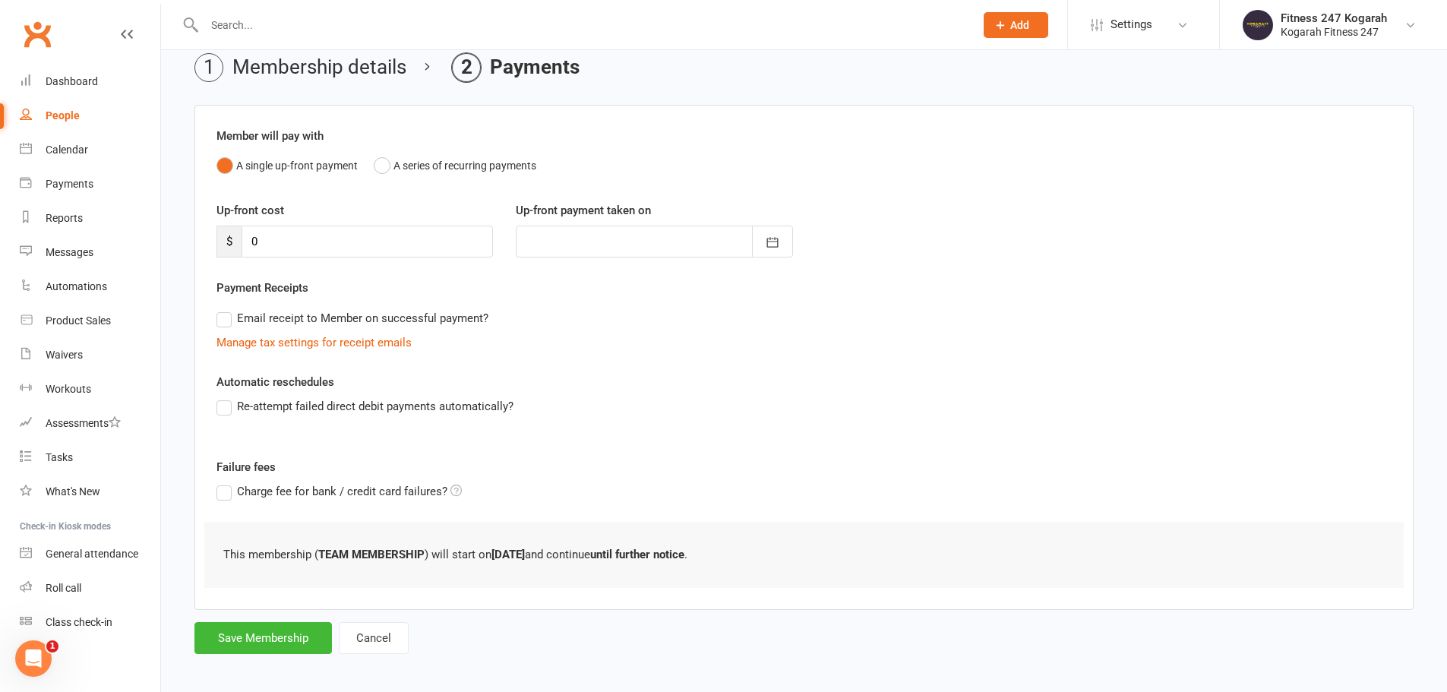
scroll to position [74, 0]
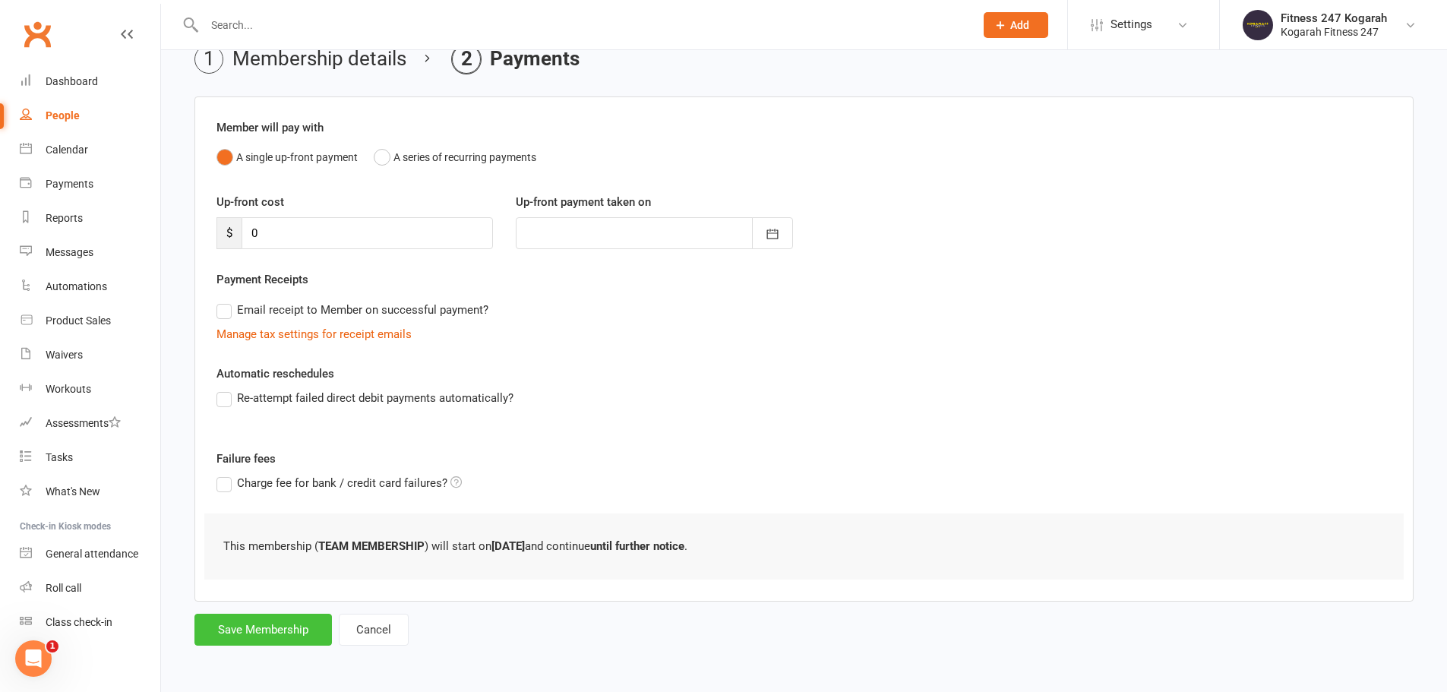
click at [211, 633] on button "Save Membership" at bounding box center [262, 630] width 137 height 32
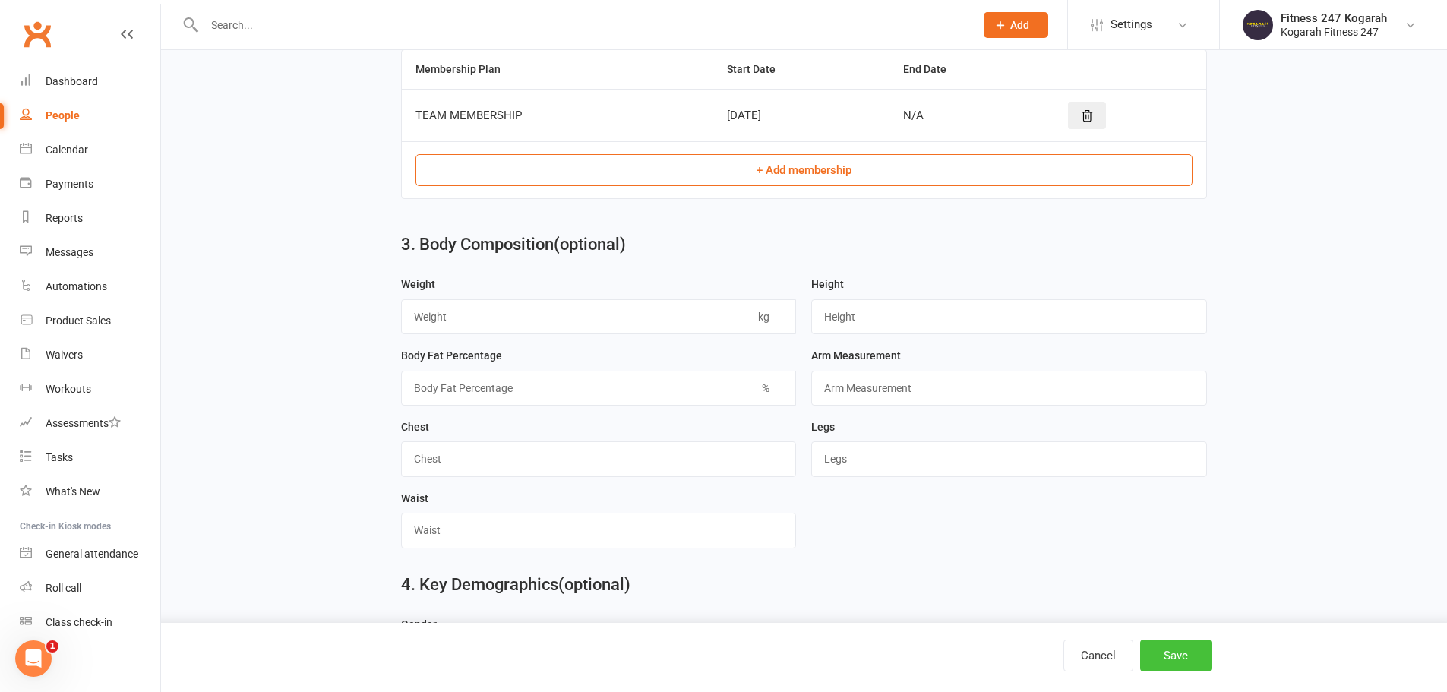
click at [1181, 660] on button "Save" at bounding box center [1175, 656] width 71 height 32
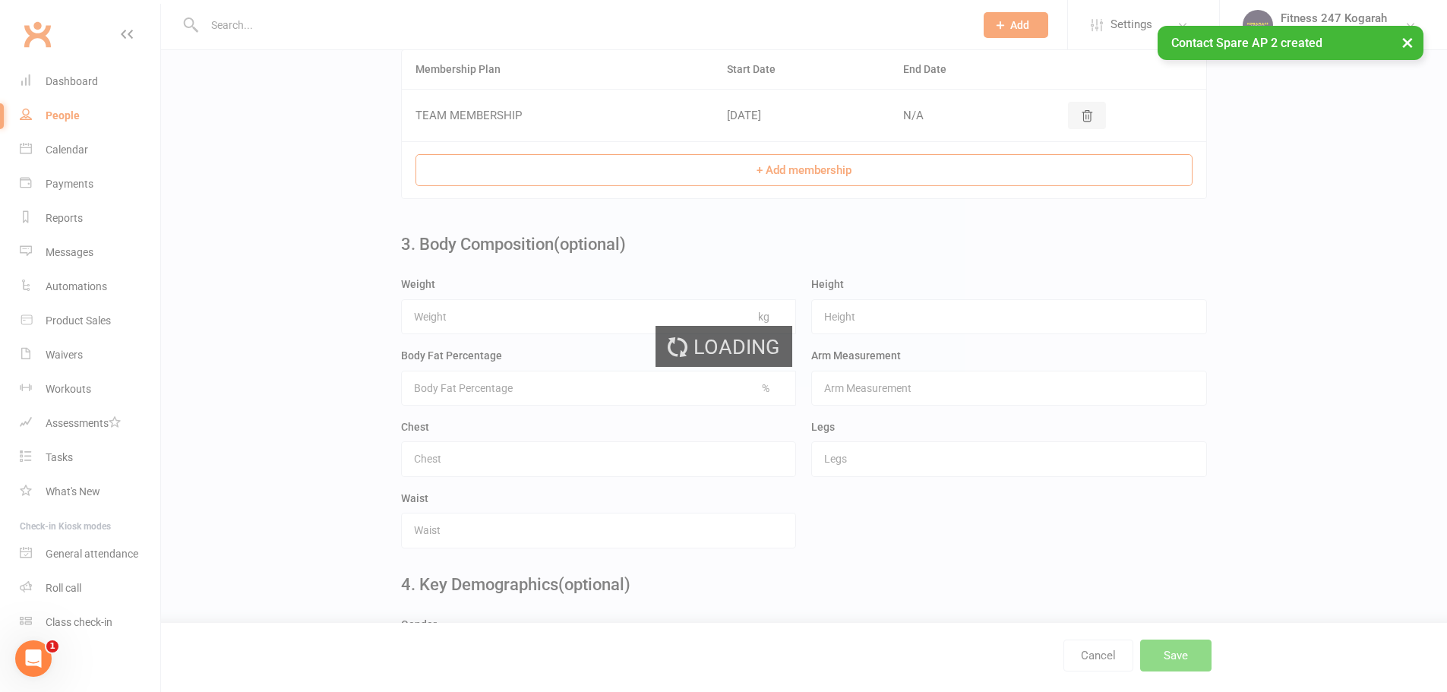
scroll to position [0, 0]
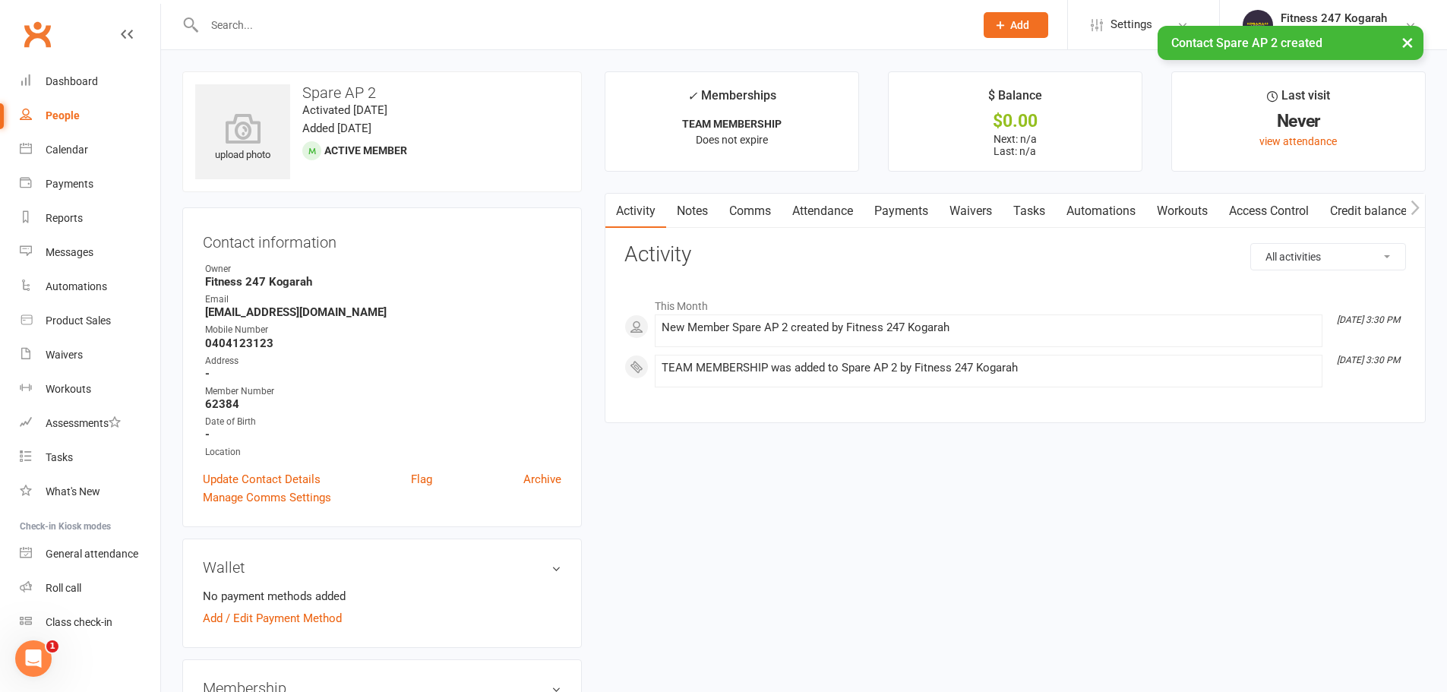
click at [1292, 210] on link "Access Control" at bounding box center [1268, 211] width 101 height 35
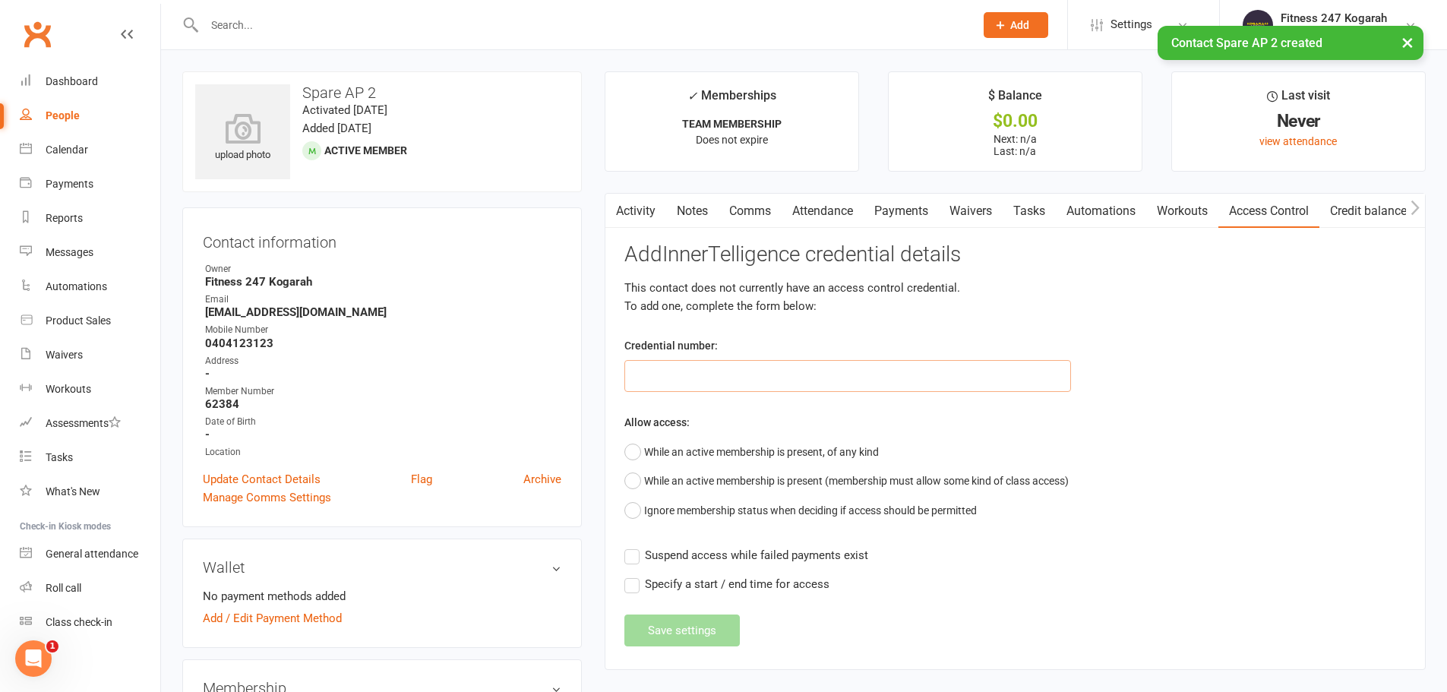
click at [713, 380] on input "text" at bounding box center [847, 376] width 447 height 32
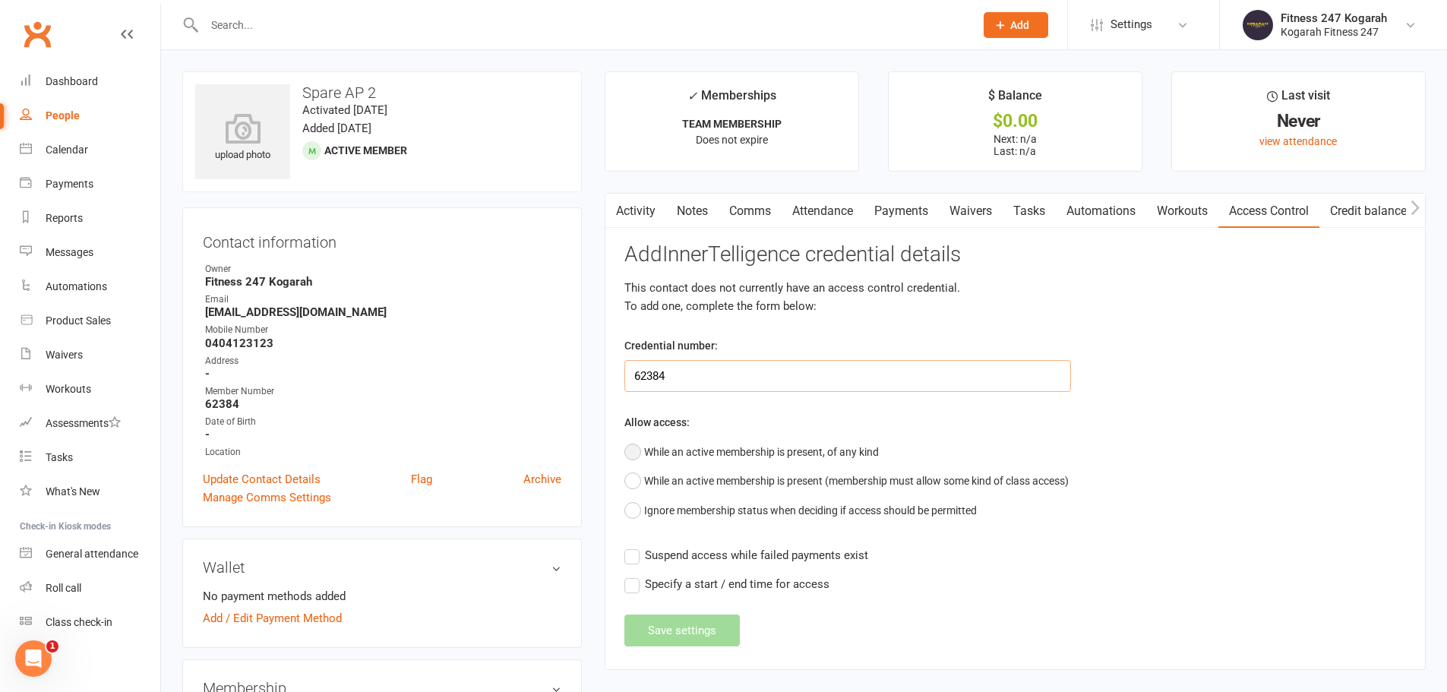
type input "62384"
click at [723, 456] on button "While an active membership is present, of any kind" at bounding box center [751, 451] width 254 height 29
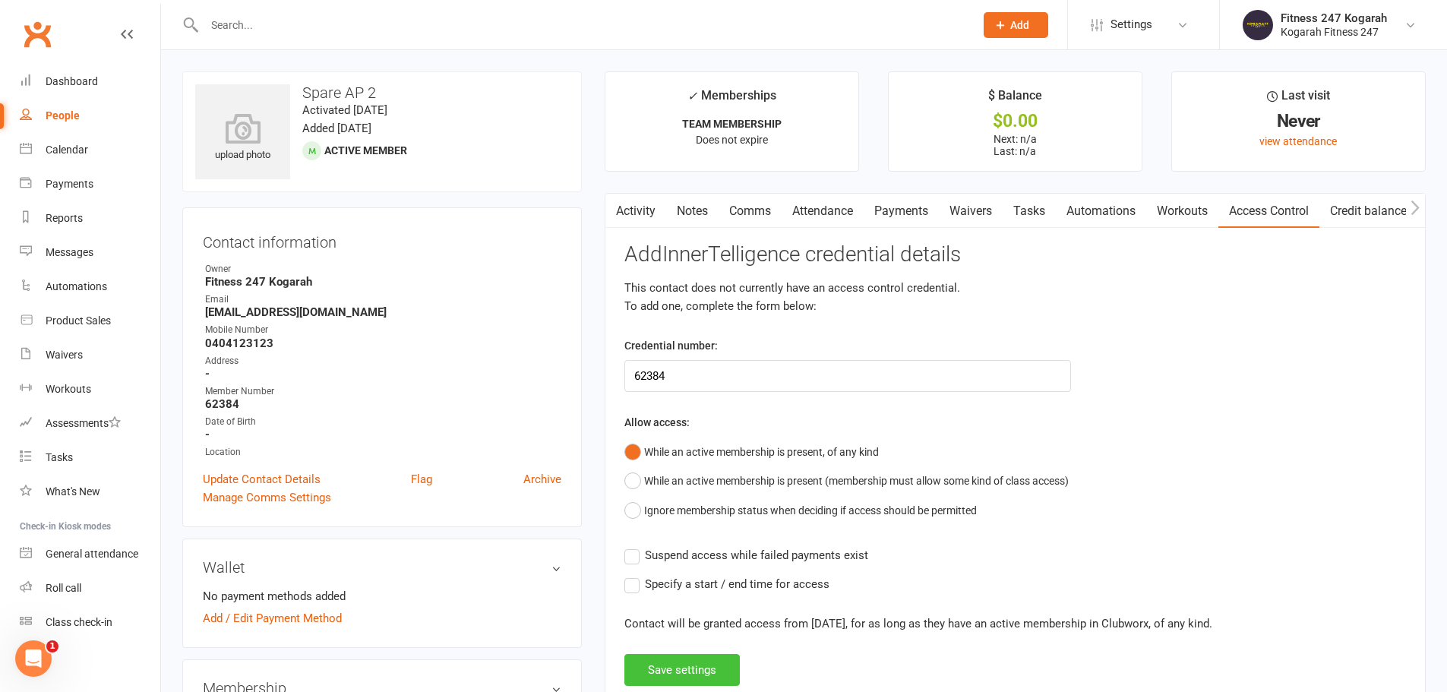
click at [686, 681] on button "Save settings" at bounding box center [681, 670] width 115 height 32
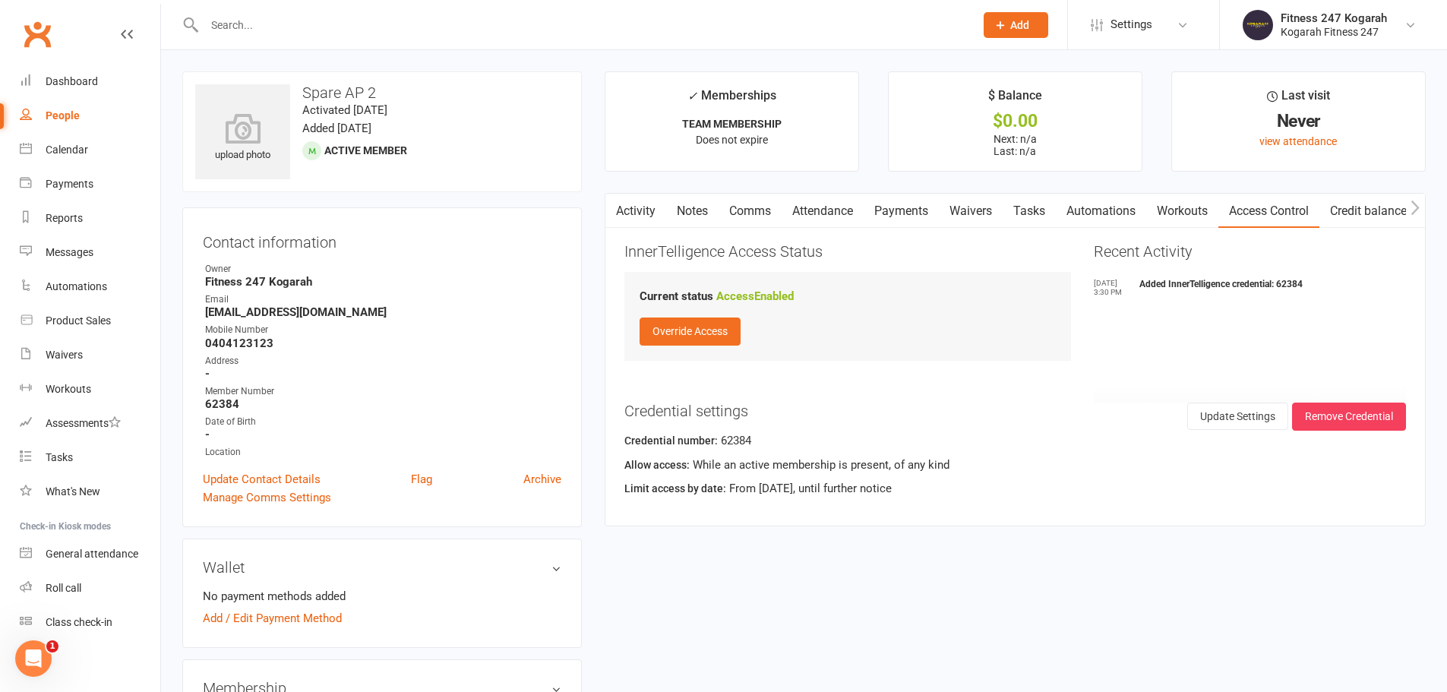
click at [1006, 38] on div "Prospect Member Non-attending contact Class / event Appointment Task Membership…" at bounding box center [1015, 24] width 103 height 49
click at [1016, 24] on span "Add" at bounding box center [1019, 25] width 19 height 12
click at [987, 99] on link "Member" at bounding box center [999, 103] width 135 height 35
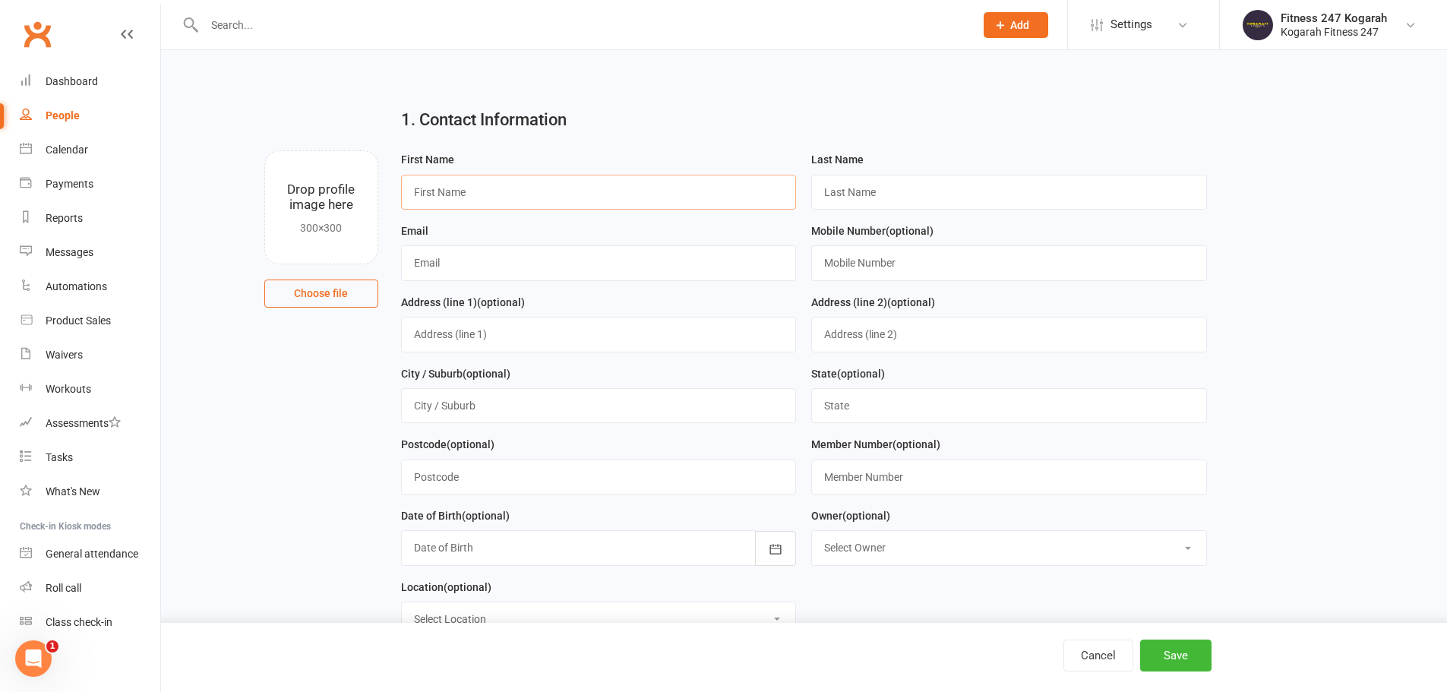
click at [450, 207] on input "text" at bounding box center [599, 192] width 396 height 35
type input "Spare"
type input "AP 3"
paste input "[EMAIL_ADDRESS][DOMAIN_NAME]"
click at [445, 263] on input "[EMAIL_ADDRESS][DOMAIN_NAME]" at bounding box center [599, 262] width 396 height 35
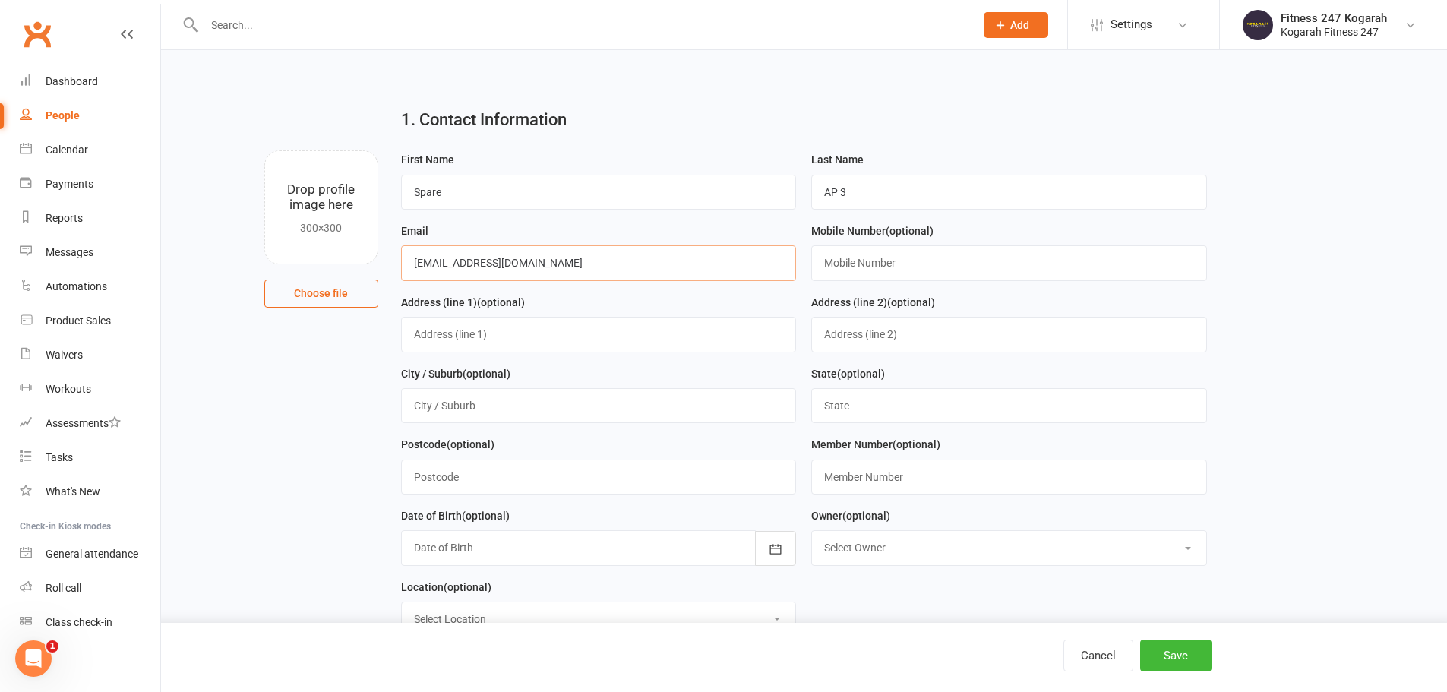
type input "[EMAIL_ADDRESS][DOMAIN_NAME]"
type input "0404123123"
click at [901, 483] on input "text" at bounding box center [1009, 477] width 396 height 35
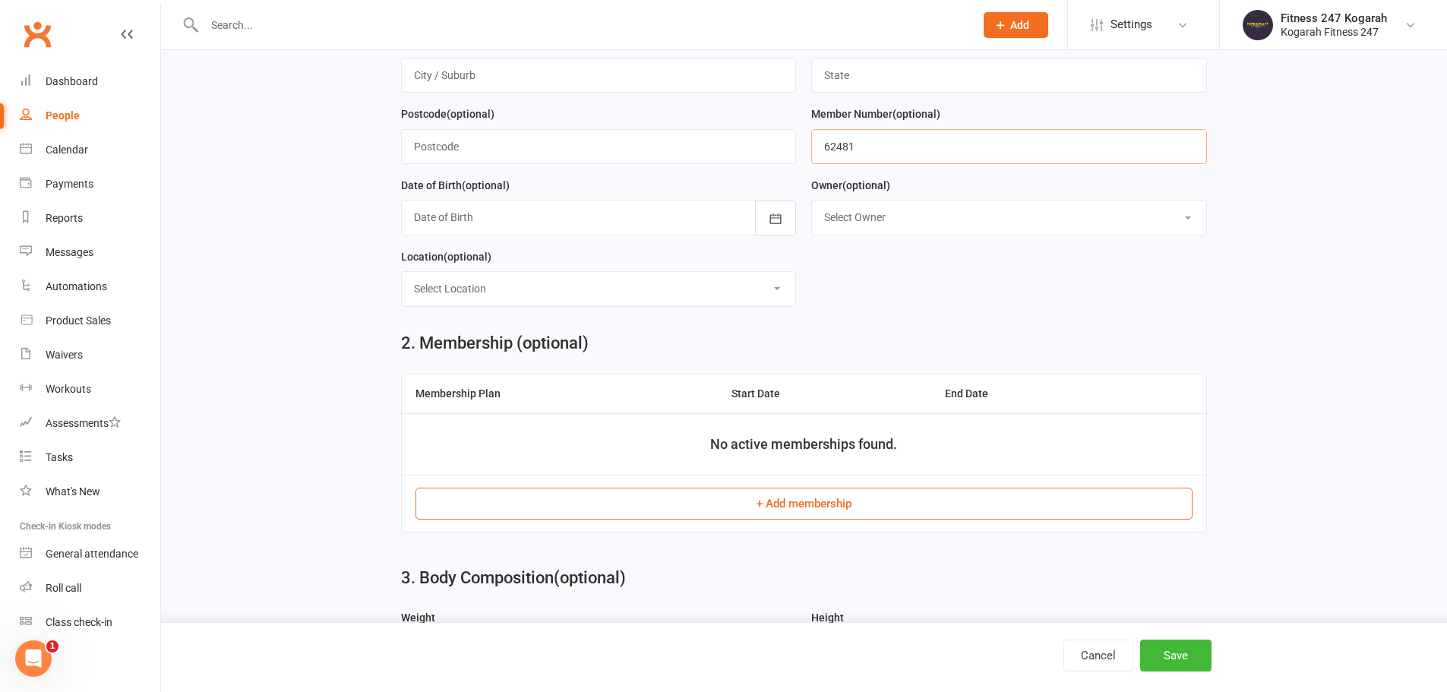
scroll to position [380, 0]
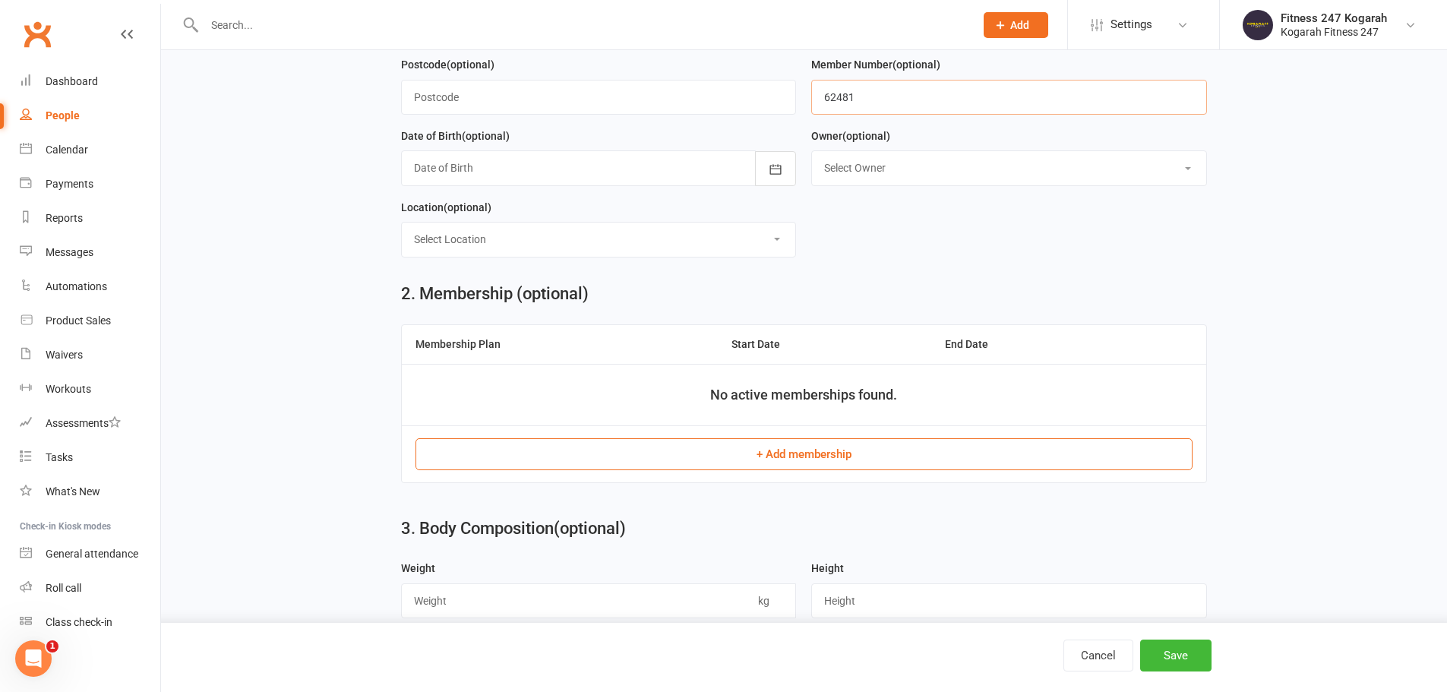
type input "62481"
click at [747, 463] on button "+ Add membership" at bounding box center [803, 454] width 777 height 32
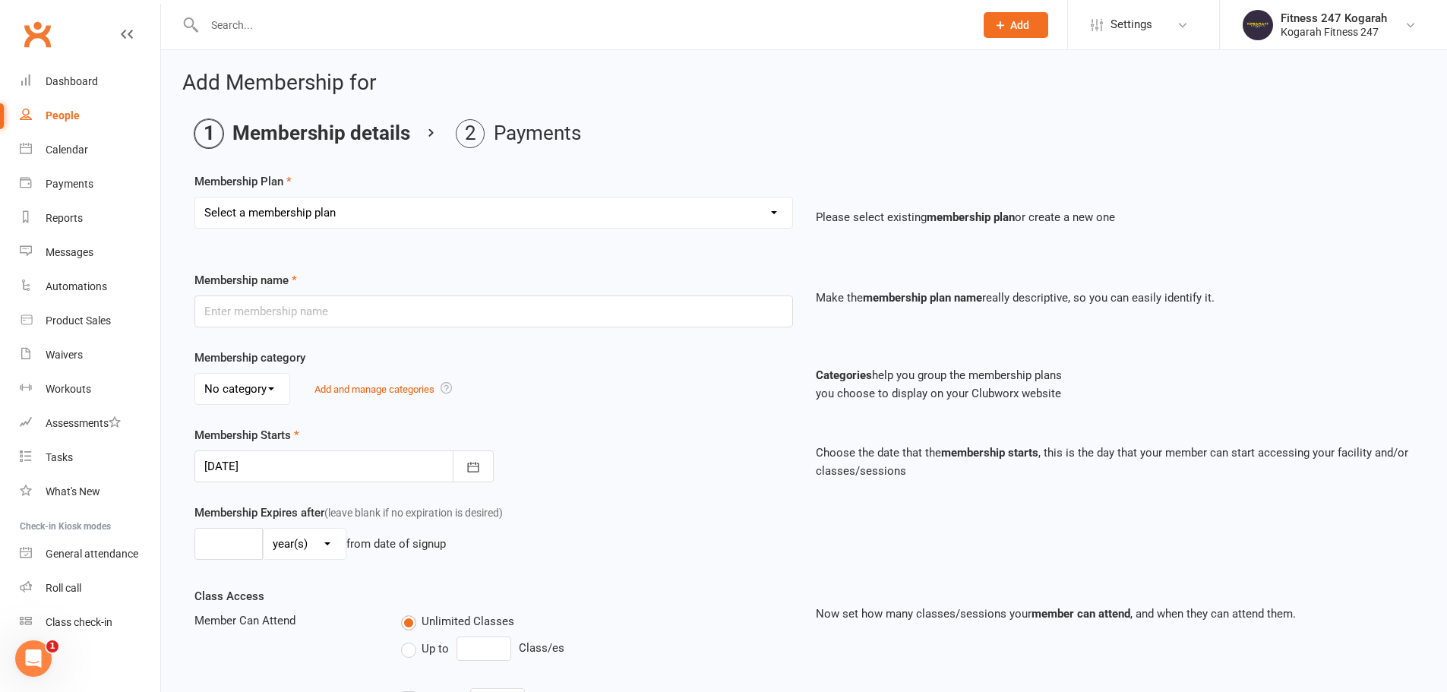
drag, startPoint x: 308, startPoint y: 217, endPoint x: 308, endPoint y: 226, distance: 8.4
click at [308, 218] on select "Select a membership plan Create new Membership Plan Foundation 19.45 Foundation…" at bounding box center [493, 212] width 597 height 30
select select "18"
click at [195, 197] on select "Select a membership plan Create new Membership Plan Foundation 19.45 Foundation…" at bounding box center [493, 212] width 597 height 30
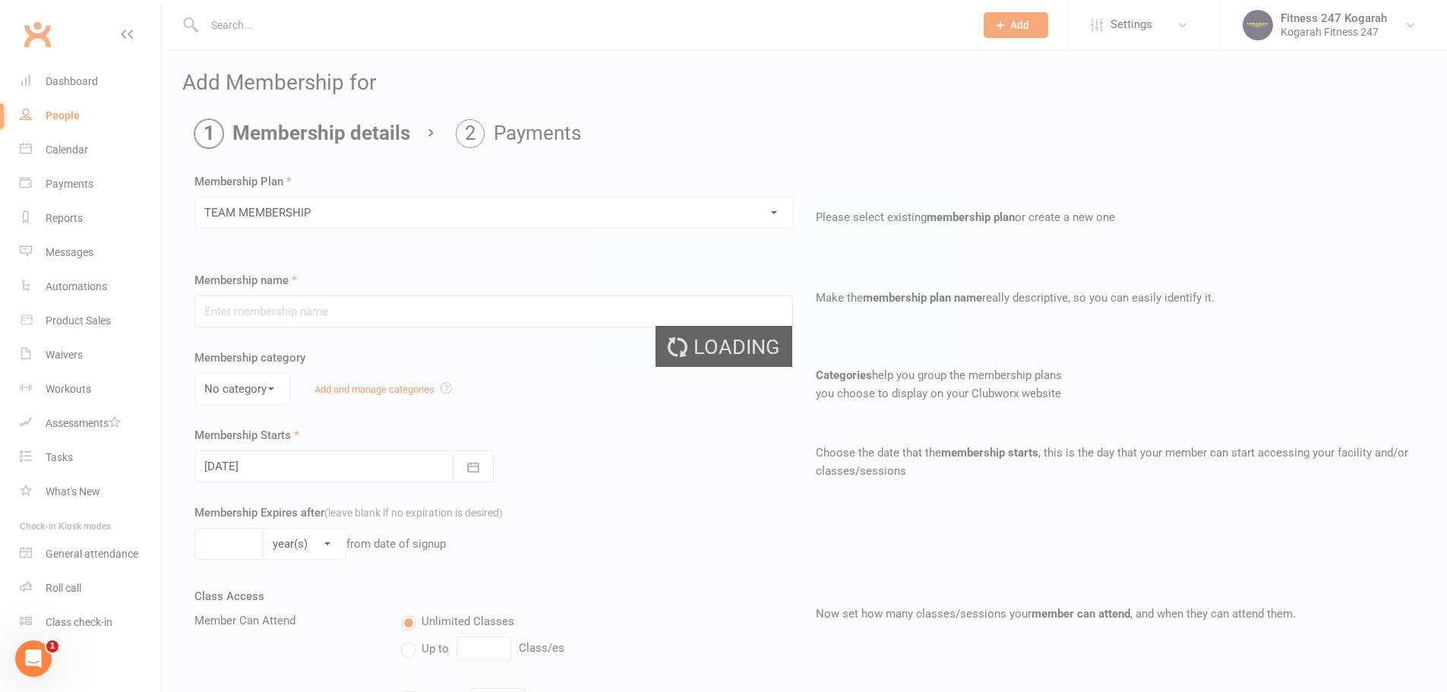
type input "TEAM MEMBERSHIP"
select select "2"
type input "0"
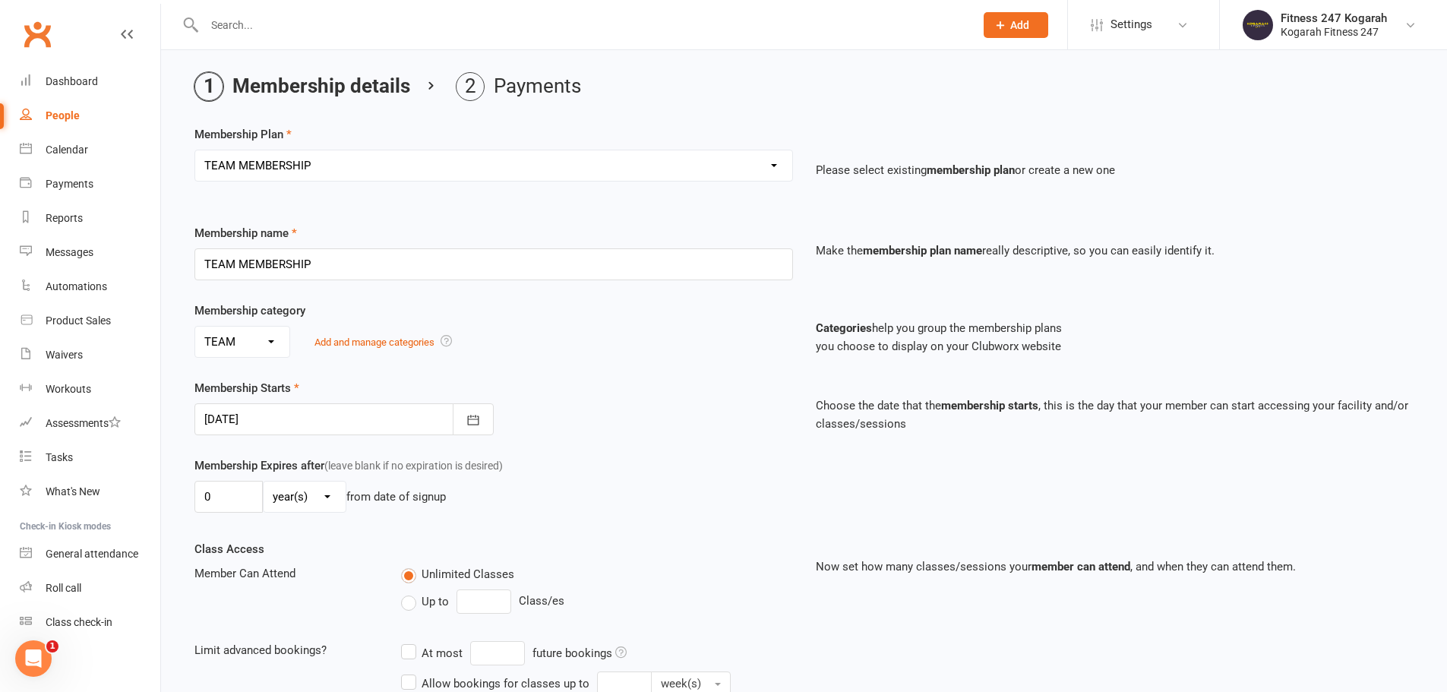
scroll to position [333, 0]
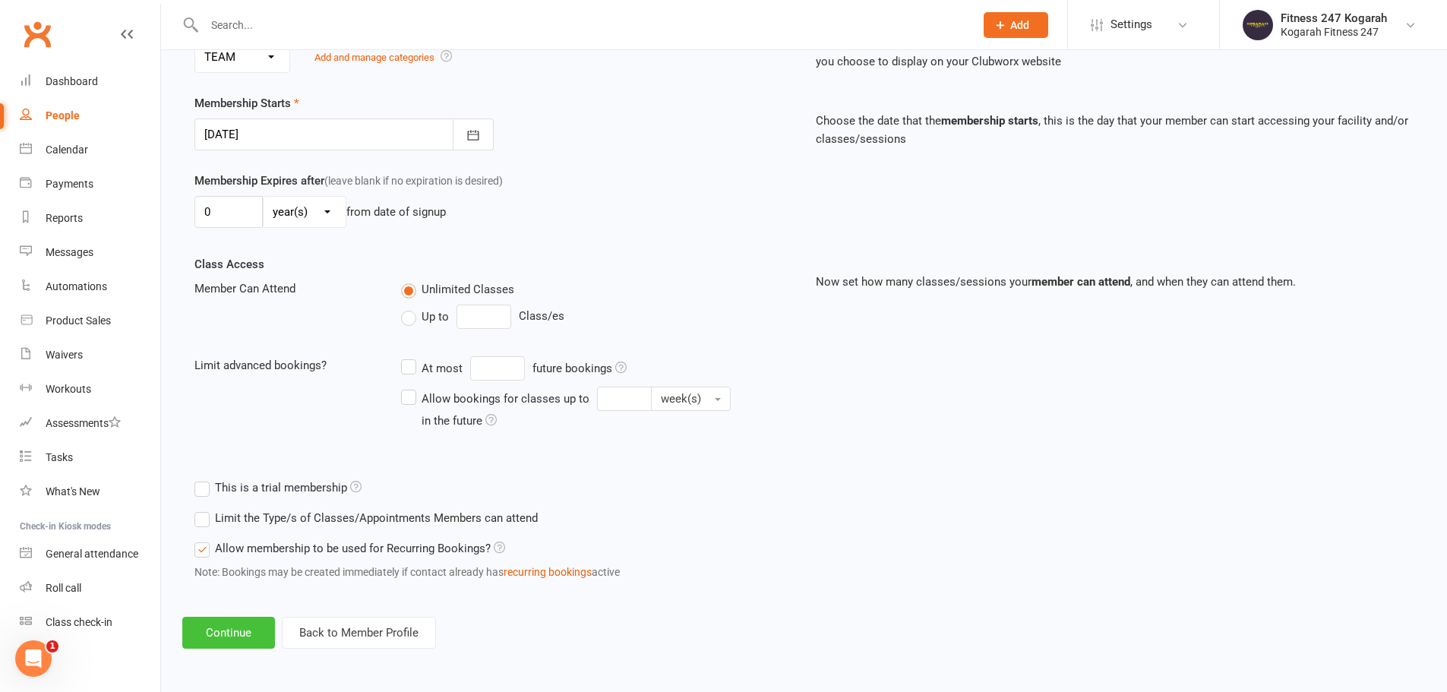
click at [239, 634] on button "Continue" at bounding box center [228, 633] width 93 height 32
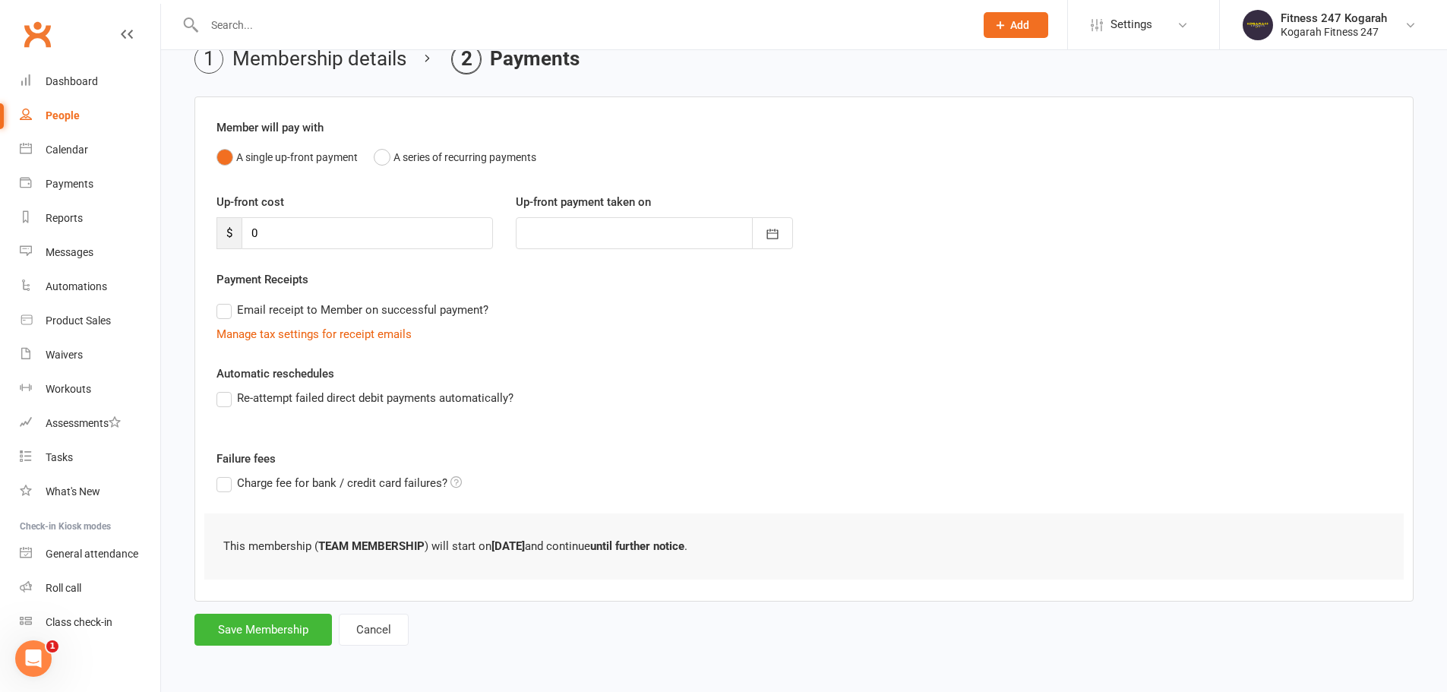
scroll to position [0, 0]
click at [277, 631] on button "Save Membership" at bounding box center [262, 630] width 137 height 32
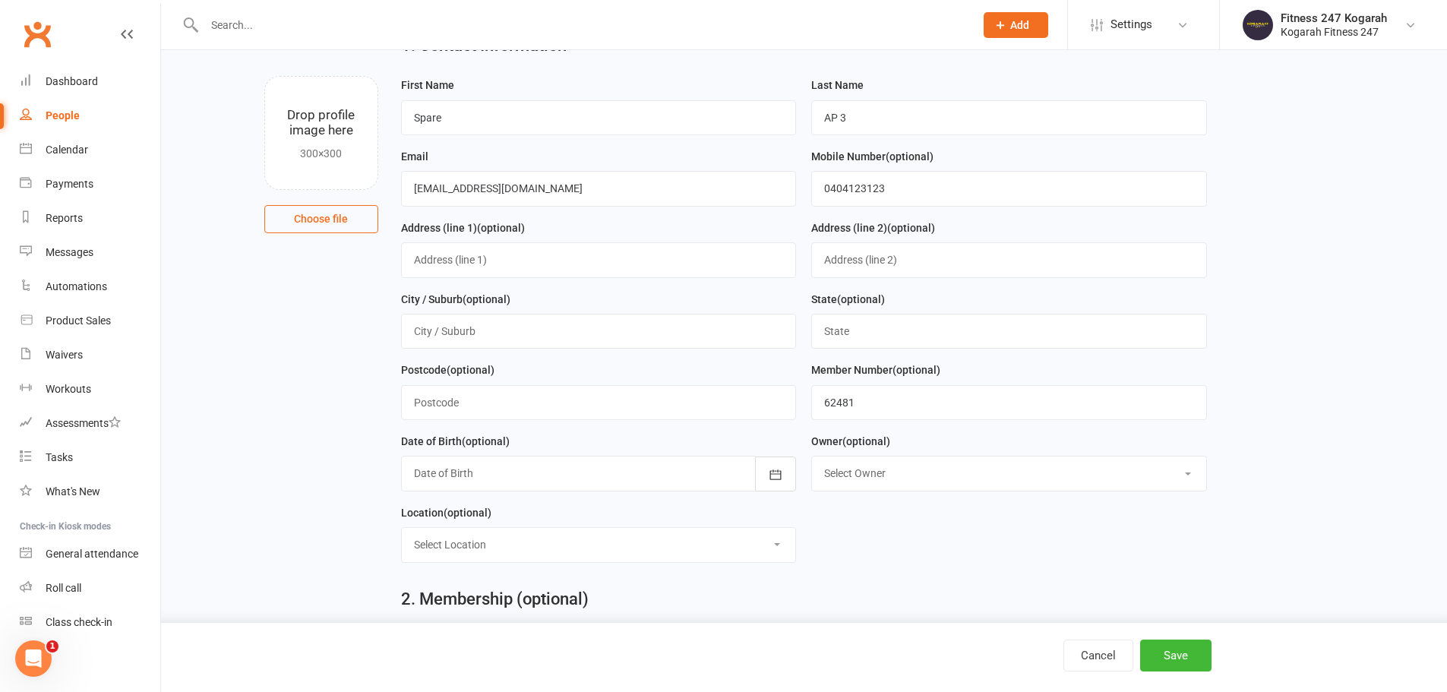
scroll to position [655, 0]
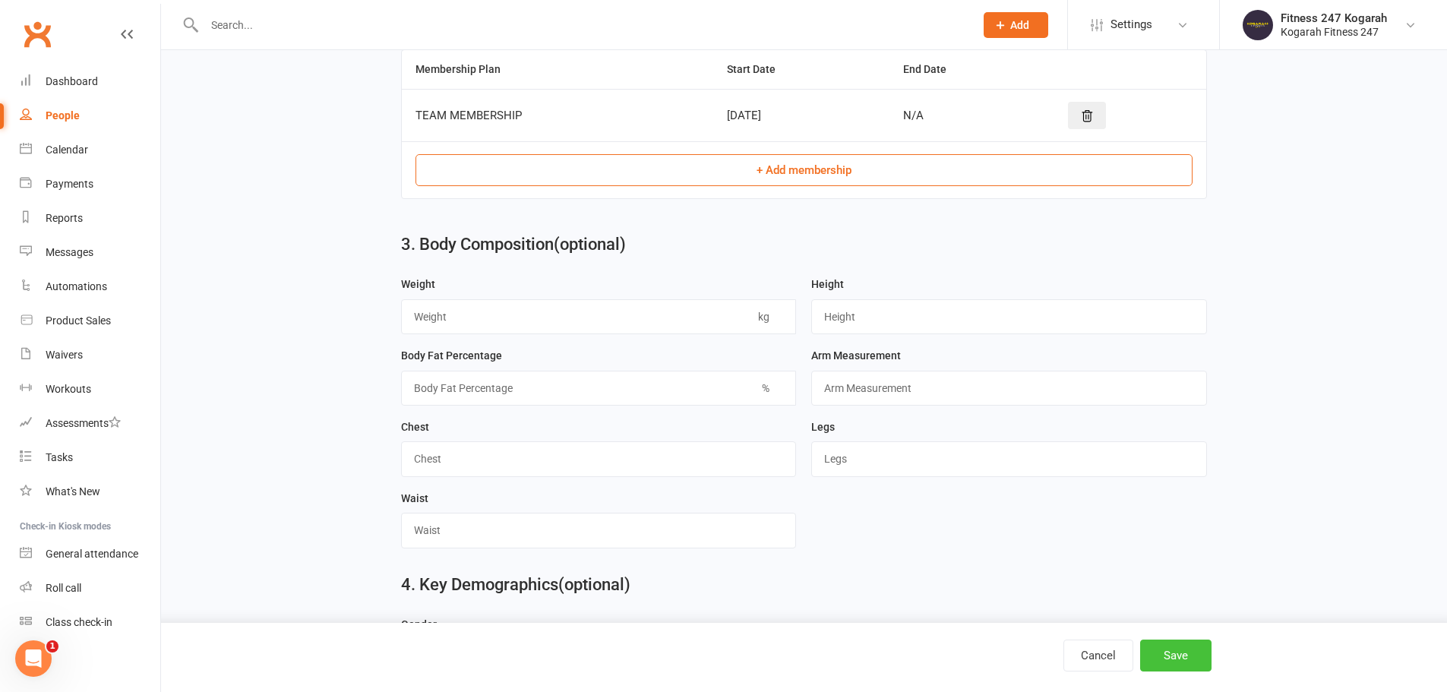
click at [1195, 663] on button "Save" at bounding box center [1175, 656] width 71 height 32
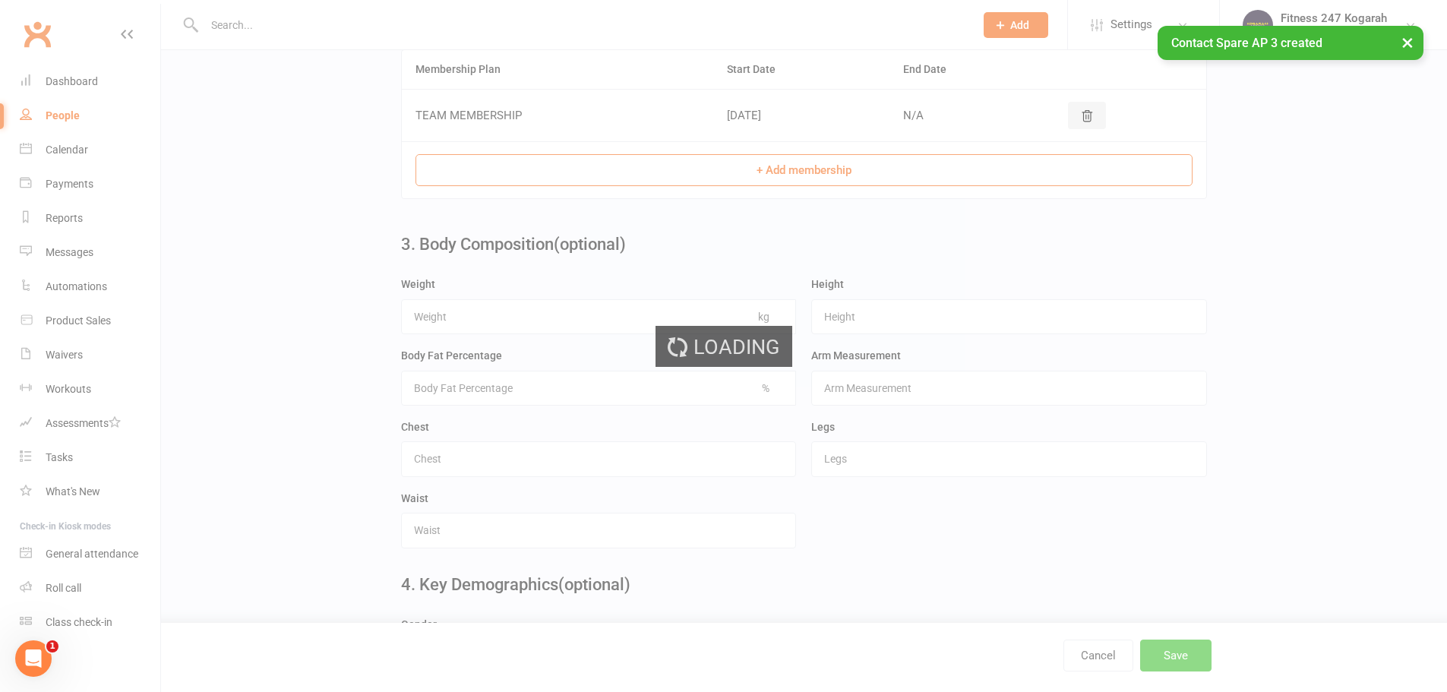
scroll to position [0, 0]
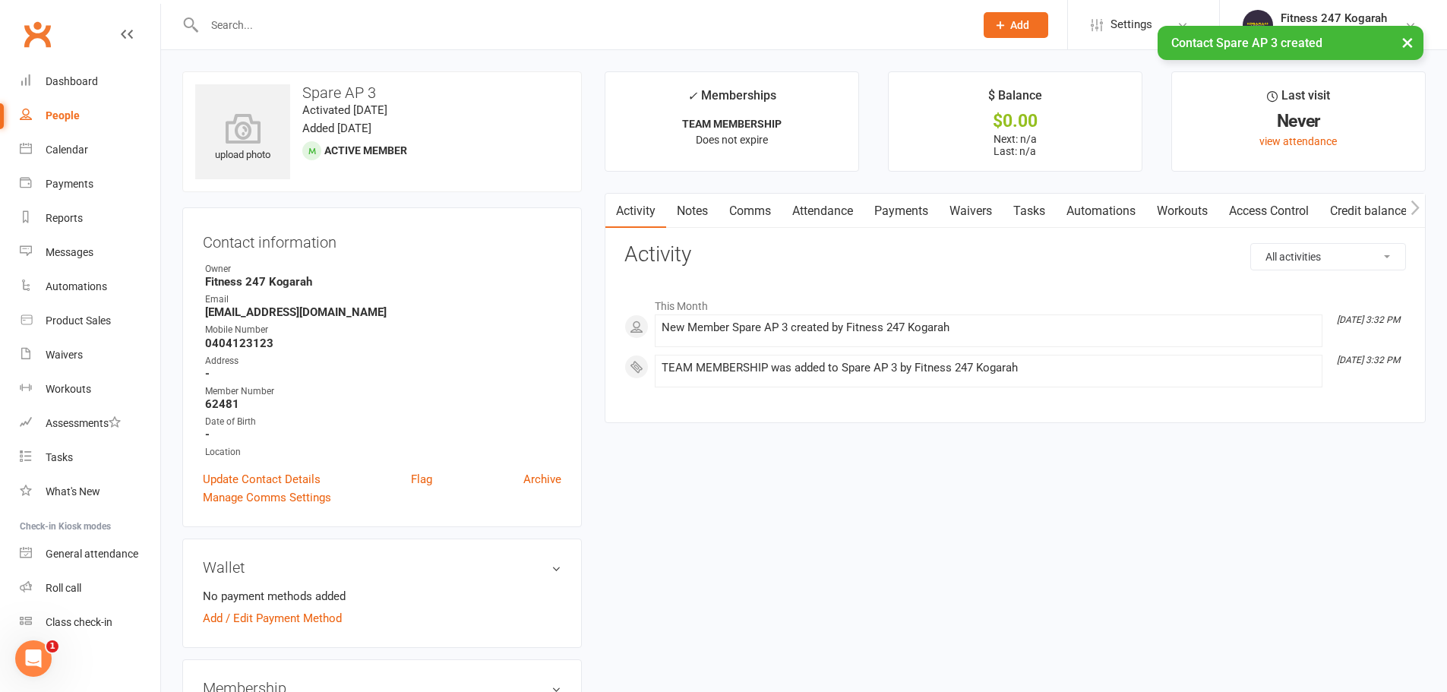
click at [1277, 216] on link "Access Control" at bounding box center [1268, 211] width 101 height 35
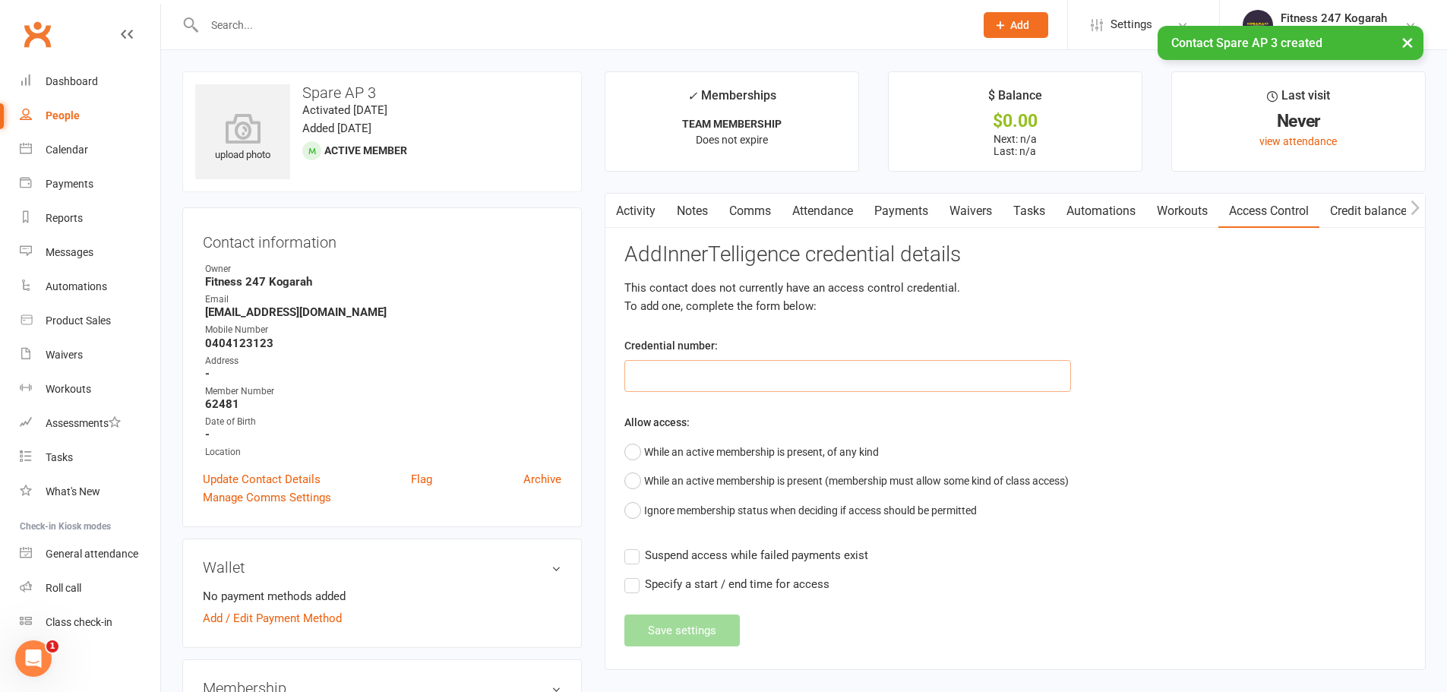
click at [691, 370] on input "text" at bounding box center [847, 376] width 447 height 32
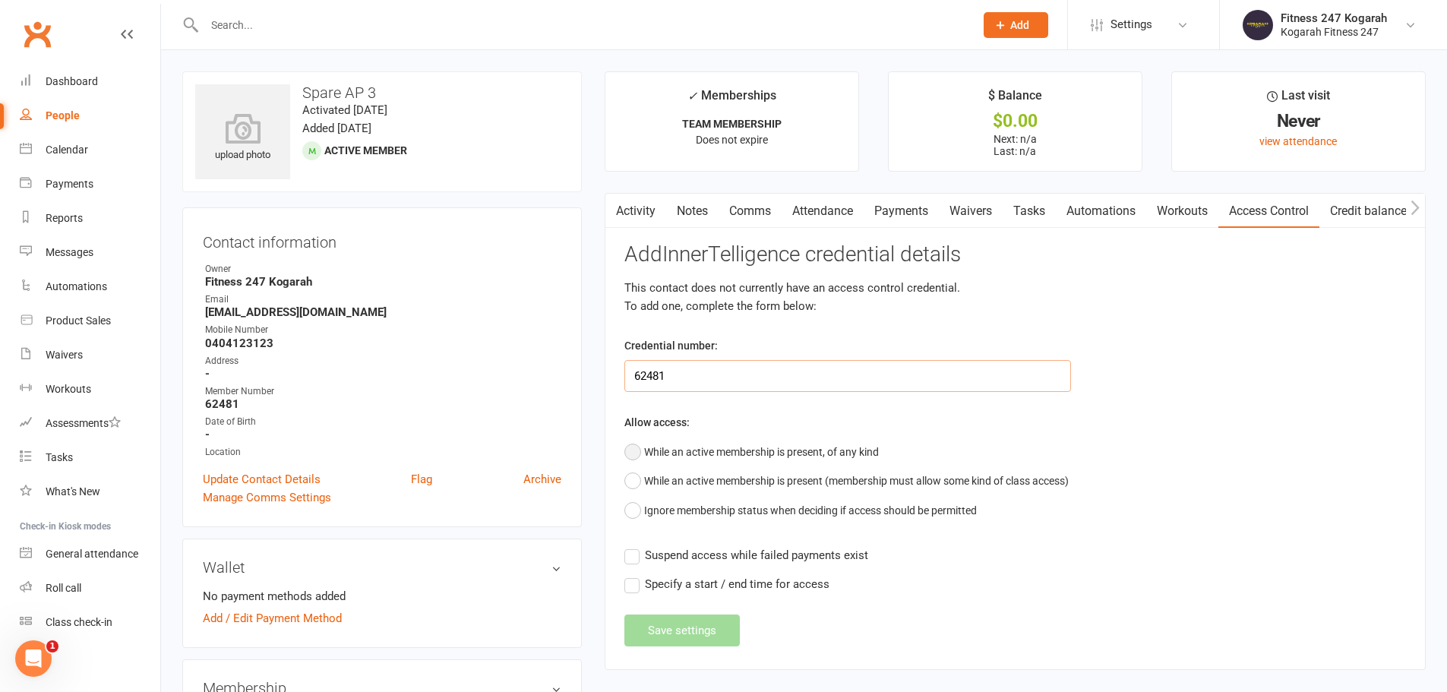
type input "62481"
click at [748, 448] on button "While an active membership is present, of any kind" at bounding box center [751, 451] width 254 height 29
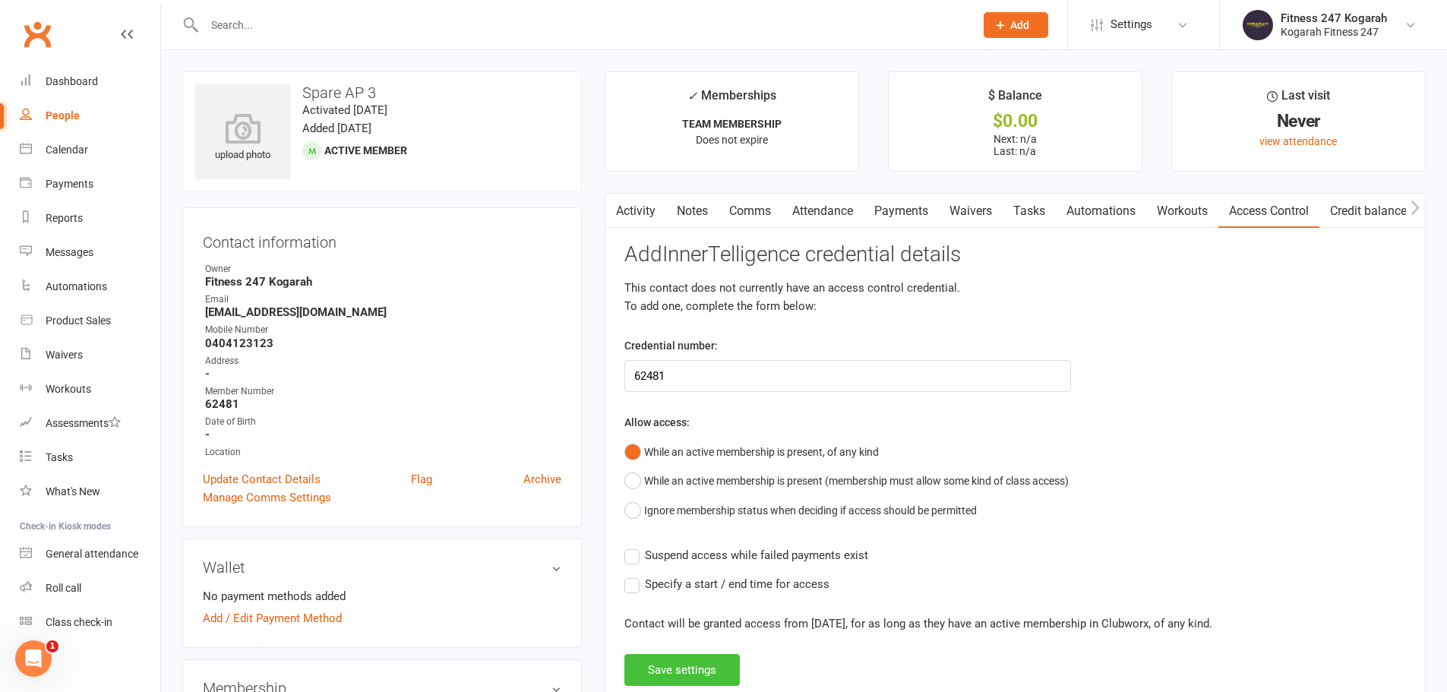
click at [670, 676] on button "Save settings" at bounding box center [681, 670] width 115 height 32
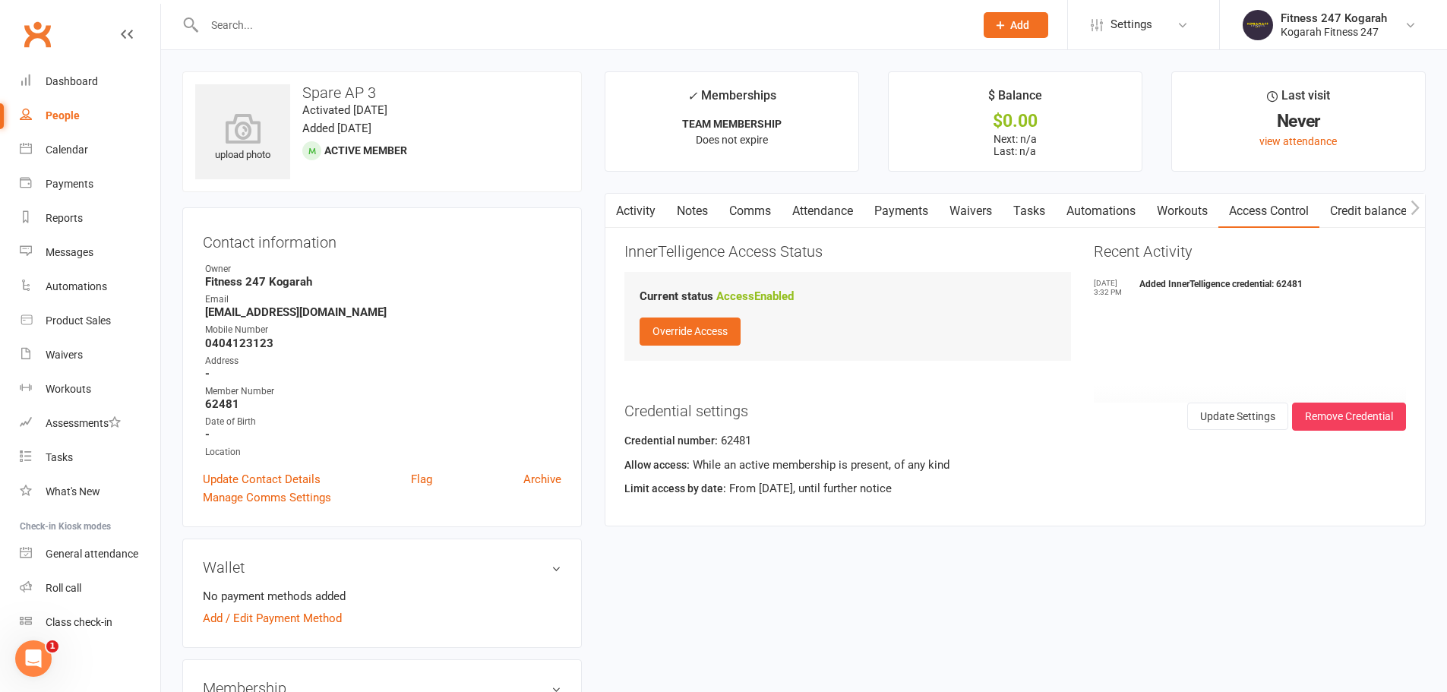
click at [1010, 21] on span "Add" at bounding box center [1019, 25] width 19 height 12
click at [981, 102] on link "Member" at bounding box center [999, 103] width 135 height 35
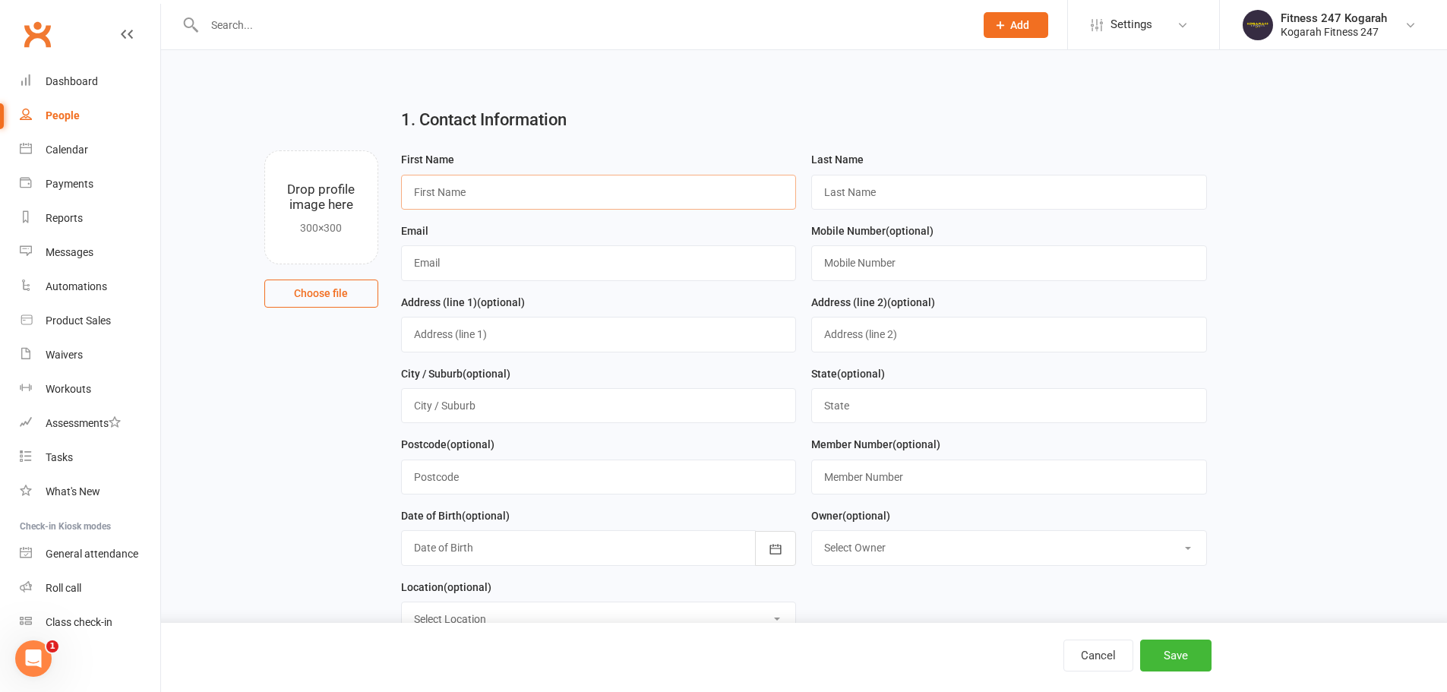
click at [627, 193] on input "text" at bounding box center [599, 192] width 396 height 35
type input "Spare"
type input "AP 4"
paste input "[EMAIL_ADDRESS][DOMAIN_NAME]"
click at [445, 270] on input "[EMAIL_ADDRESS][DOMAIN_NAME]" at bounding box center [599, 262] width 396 height 35
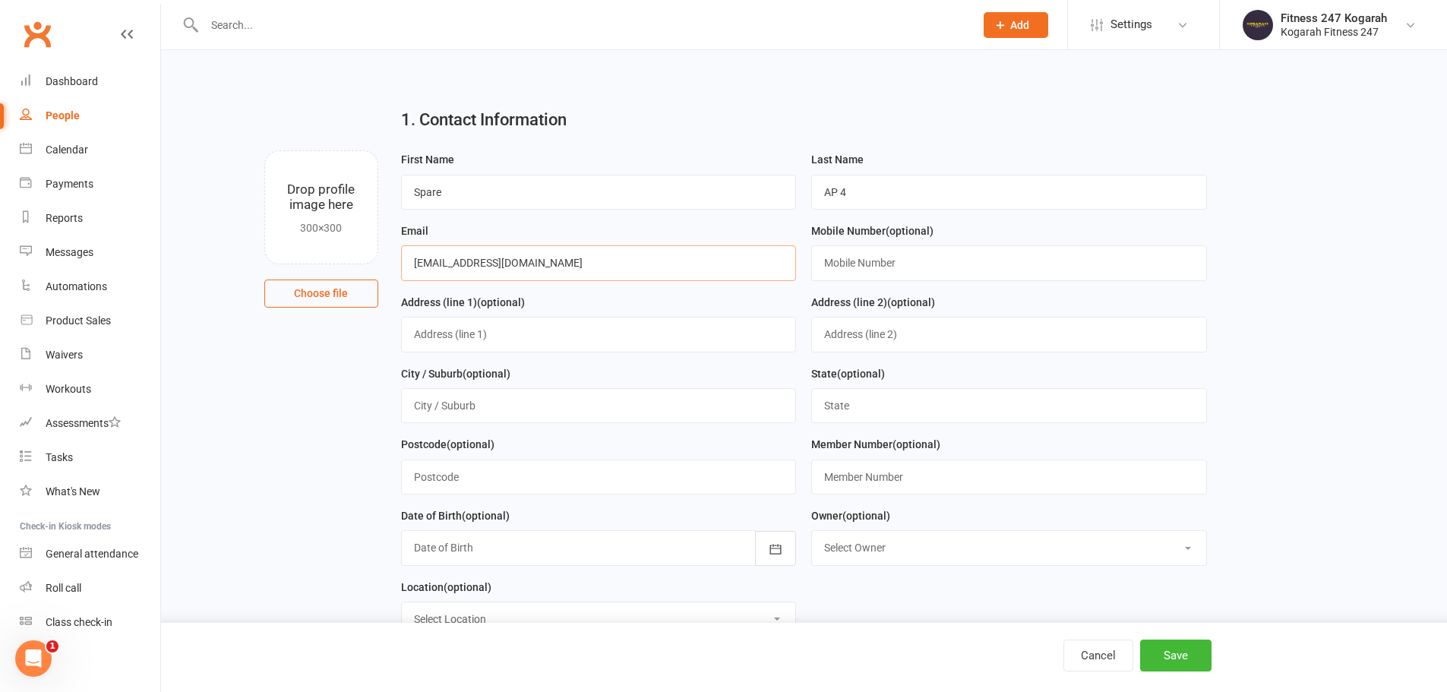
type input "[EMAIL_ADDRESS][DOMAIN_NAME]"
click at [849, 265] on input "text" at bounding box center [1009, 262] width 396 height 35
type input "0404123123"
click at [910, 485] on input "text" at bounding box center [1009, 477] width 396 height 35
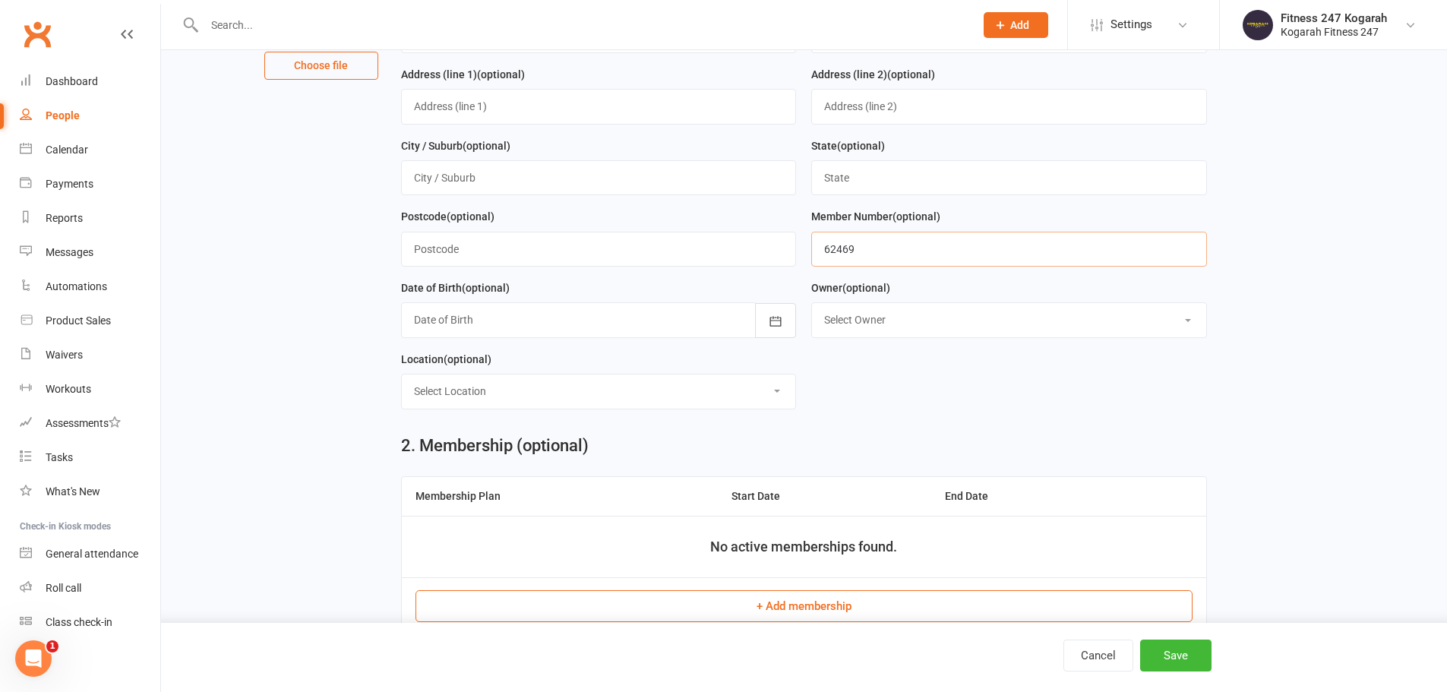
scroll to position [380, 0]
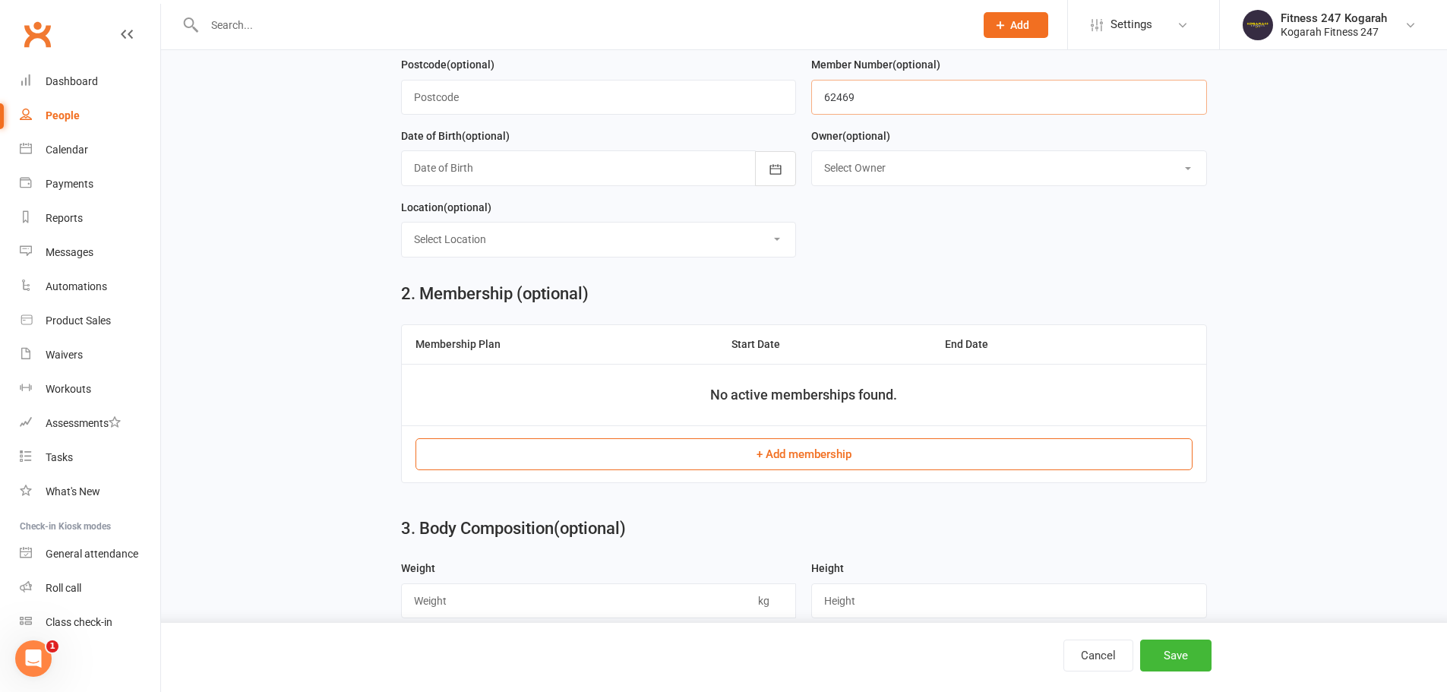
type input "62469"
click at [767, 463] on button "+ Add membership" at bounding box center [803, 454] width 777 height 32
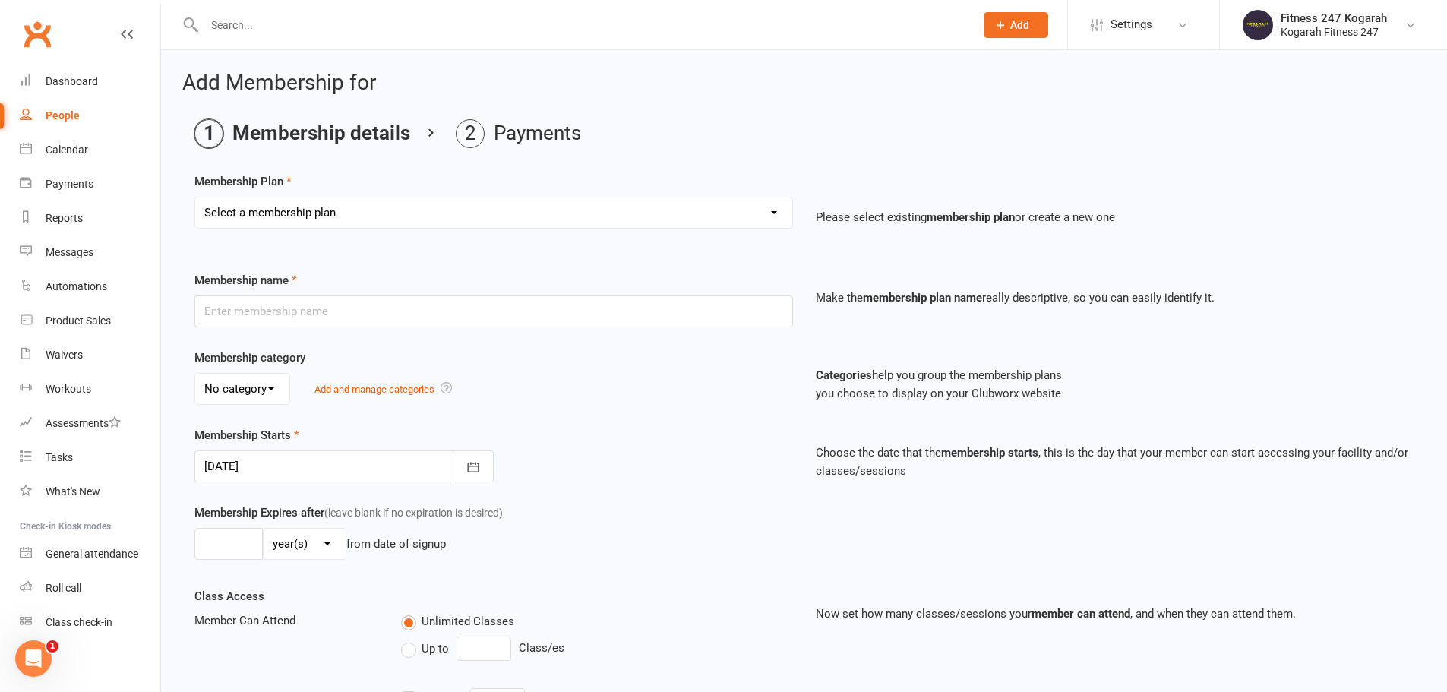
click at [250, 219] on select "Select a membership plan Create new Membership Plan Foundation 19.45 Foundation…" at bounding box center [493, 212] width 597 height 30
select select "18"
click at [195, 197] on select "Select a membership plan Create new Membership Plan Foundation 19.45 Foundation…" at bounding box center [493, 212] width 597 height 30
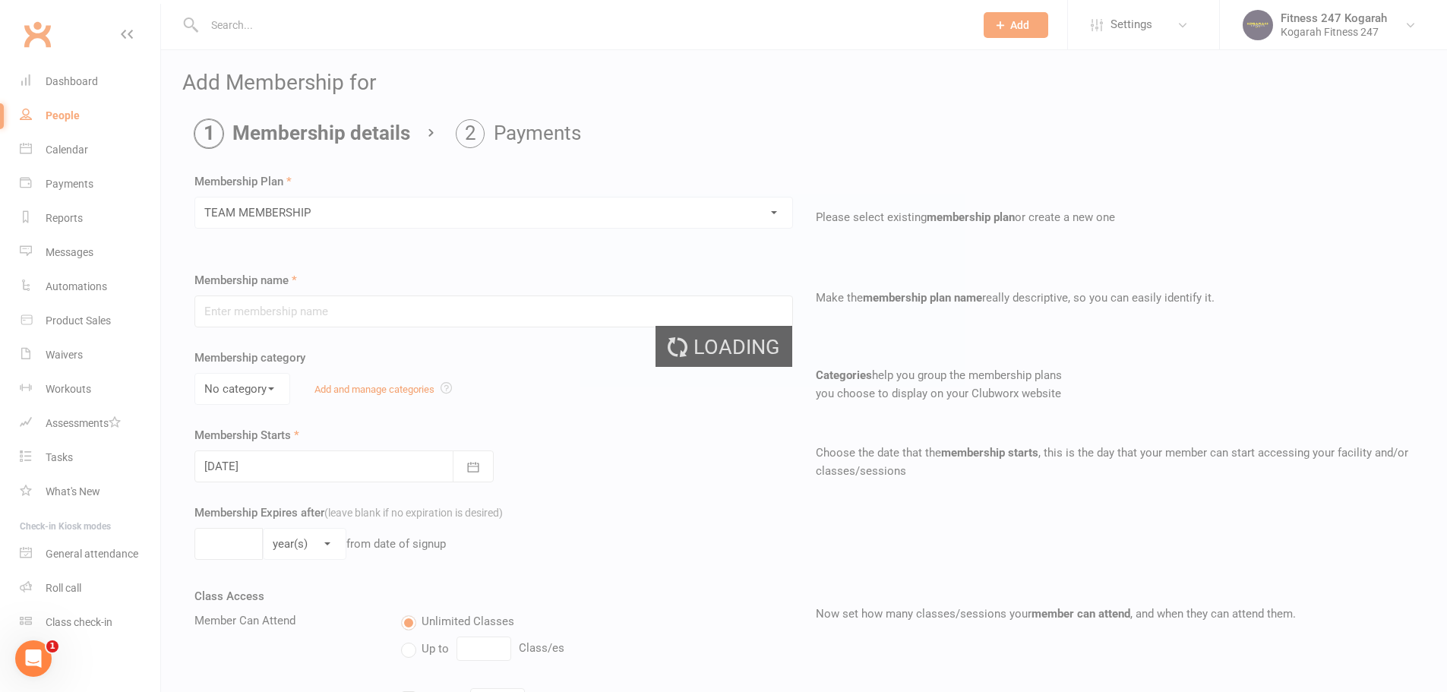
type input "TEAM MEMBERSHIP"
select select "2"
type input "0"
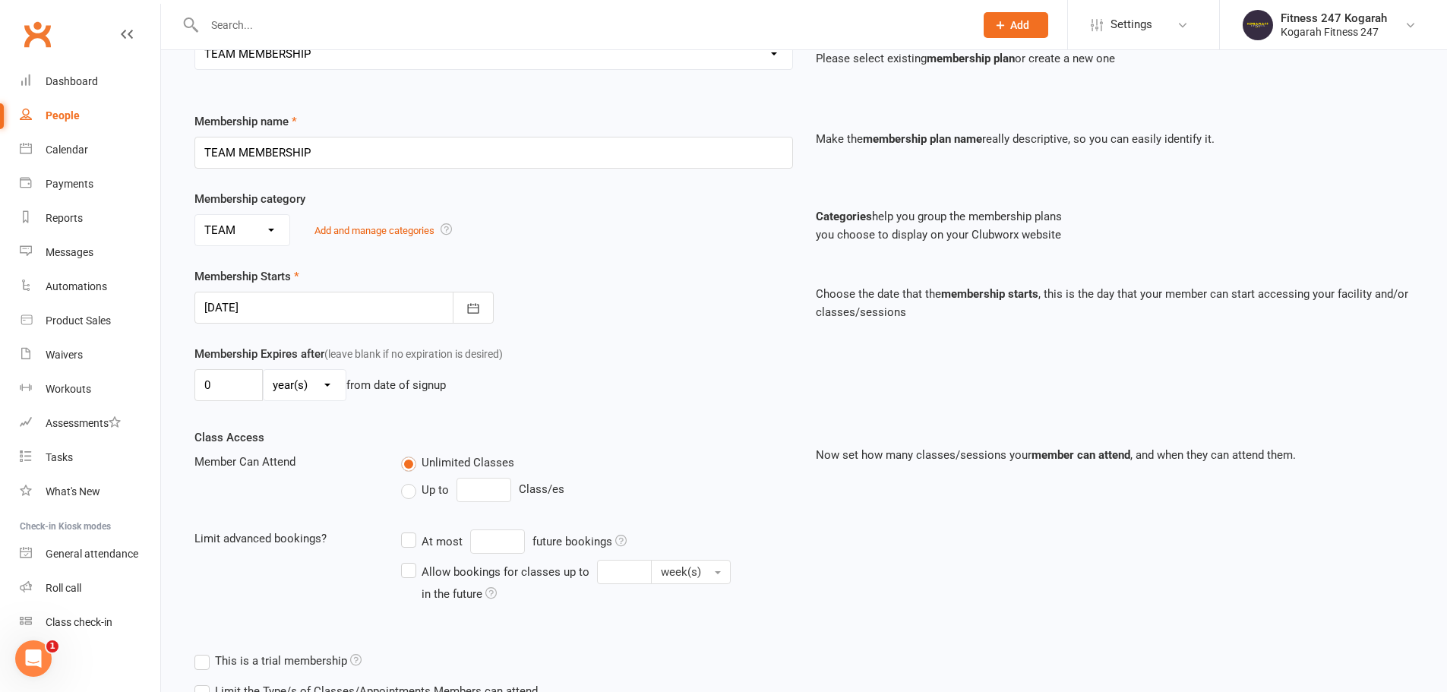
scroll to position [333, 0]
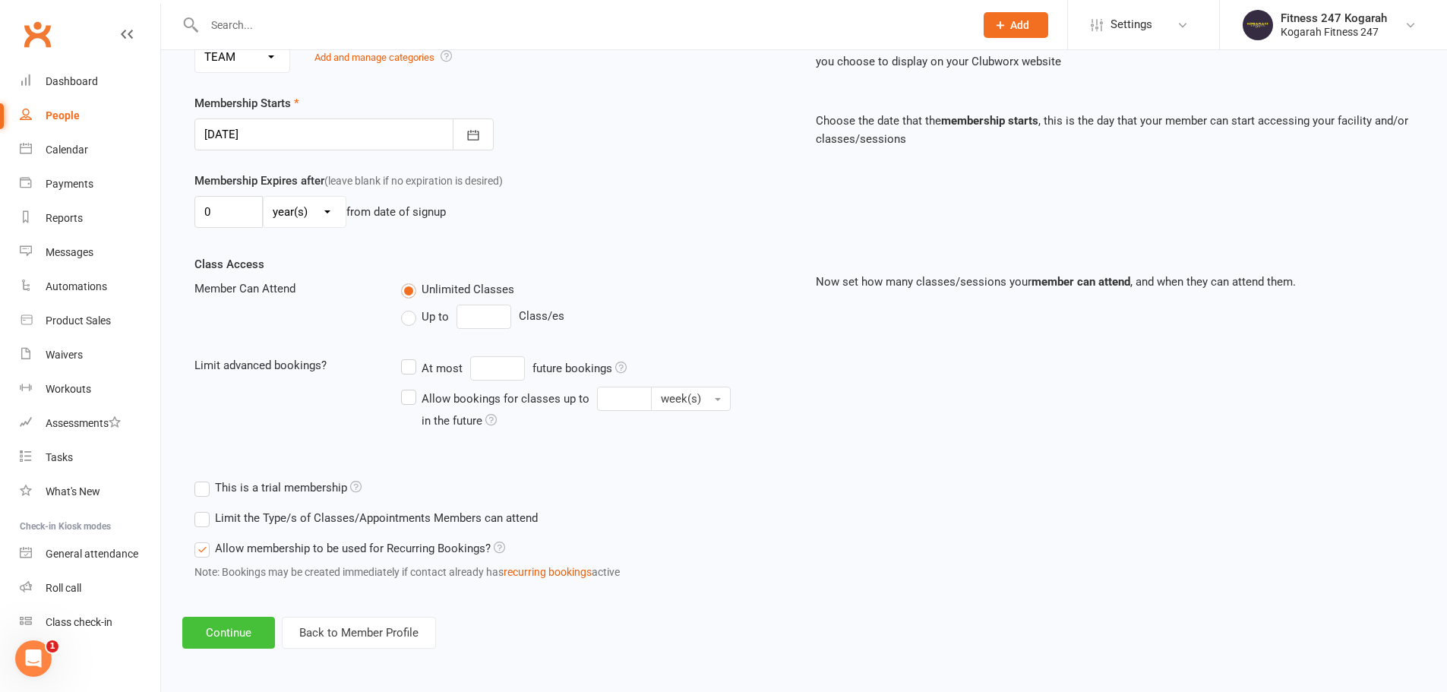
click at [261, 630] on button "Continue" at bounding box center [228, 633] width 93 height 32
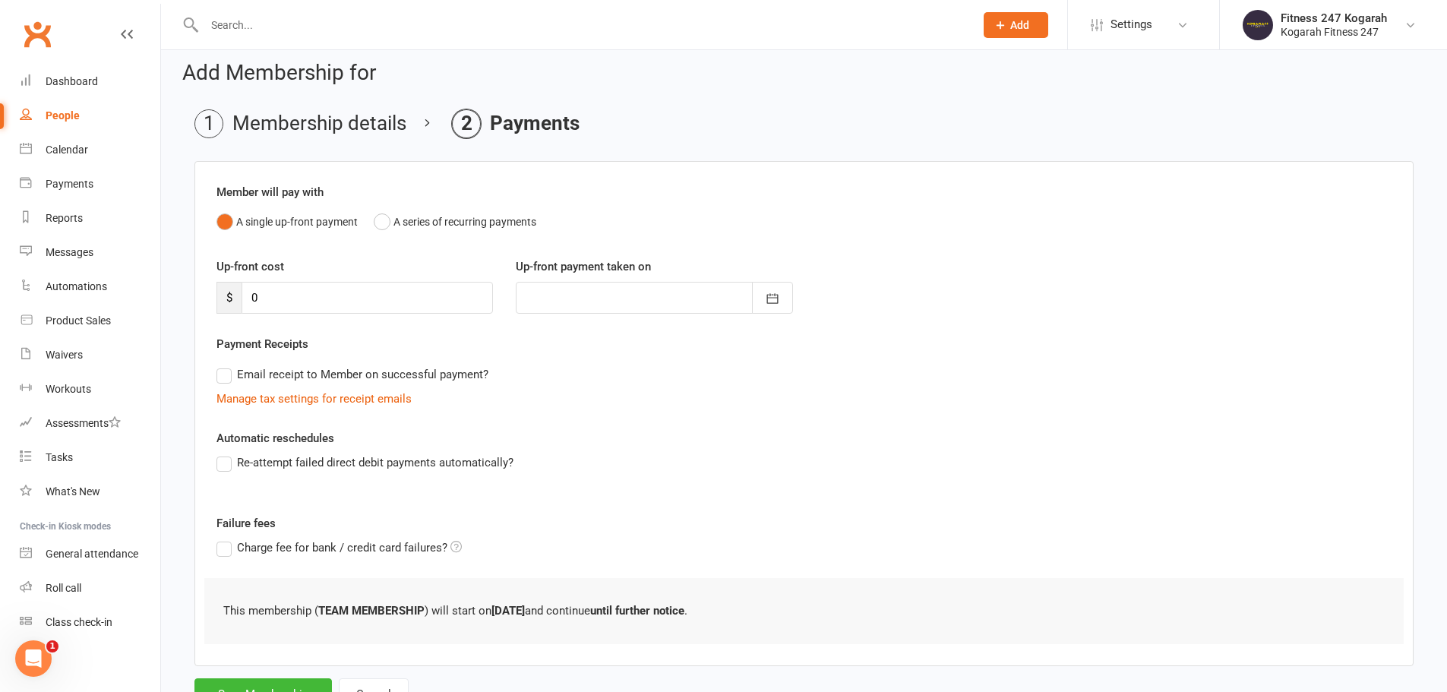
scroll to position [74, 0]
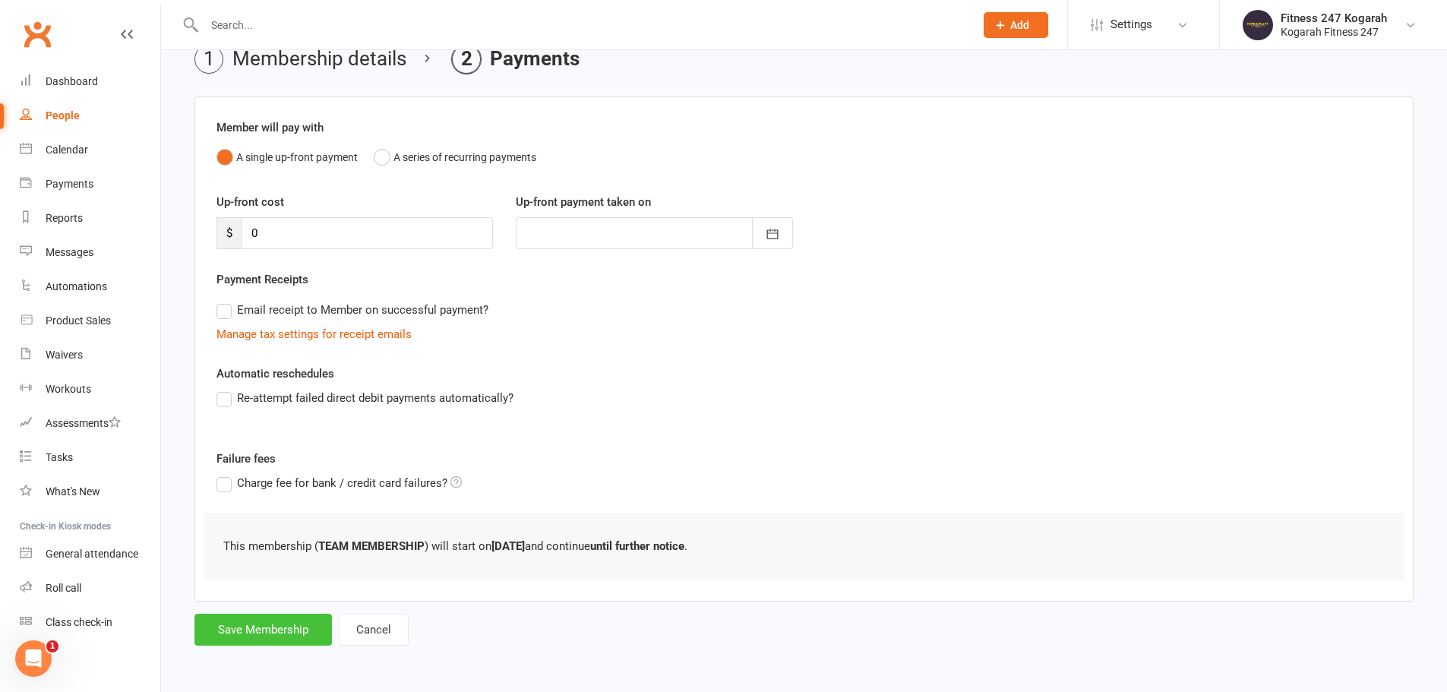
click at [248, 627] on button "Save Membership" at bounding box center [262, 630] width 137 height 32
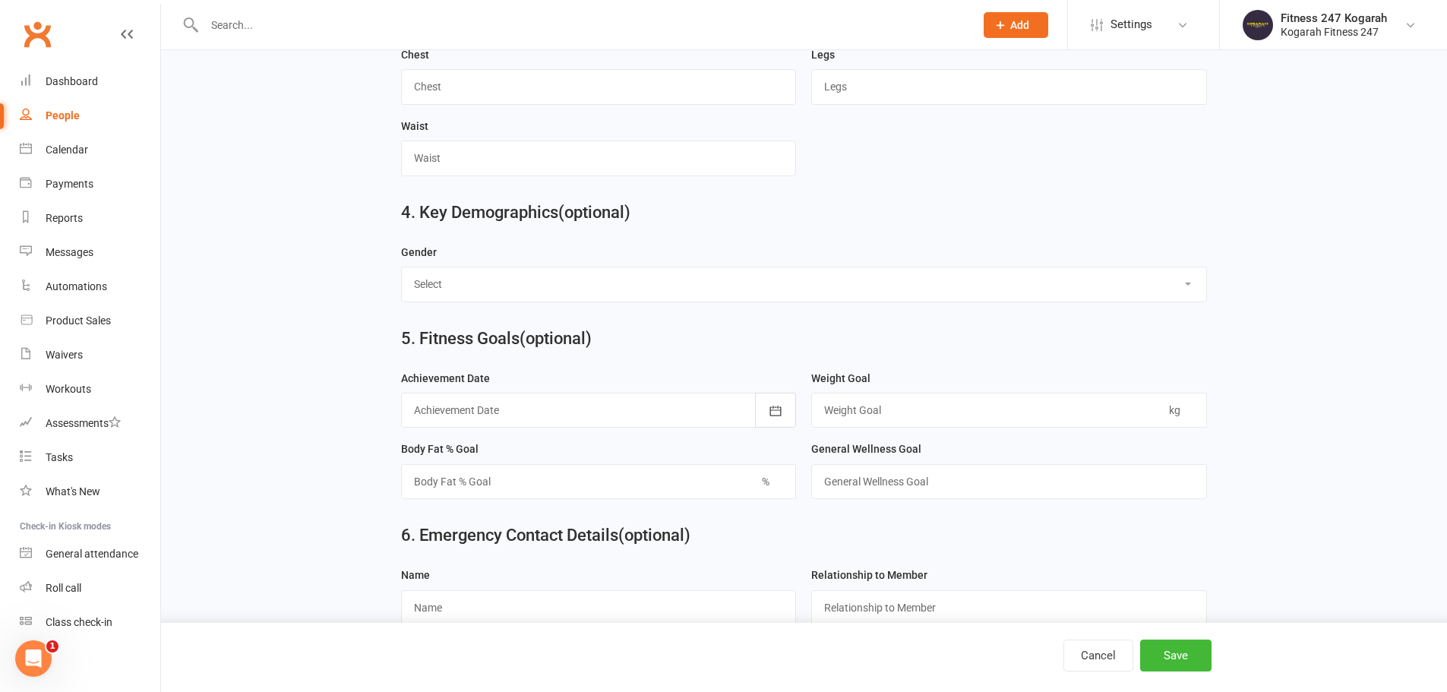
scroll to position [1139, 0]
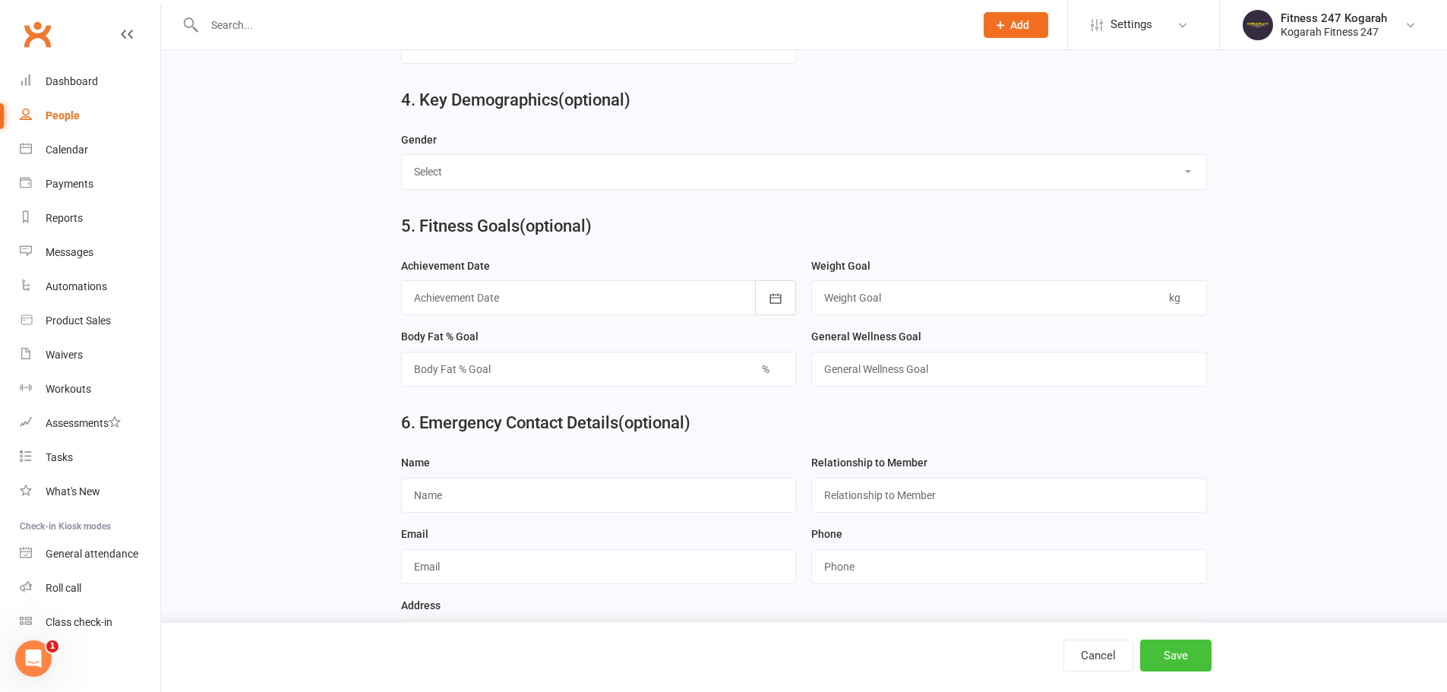
click at [1195, 667] on button "Save" at bounding box center [1175, 656] width 71 height 32
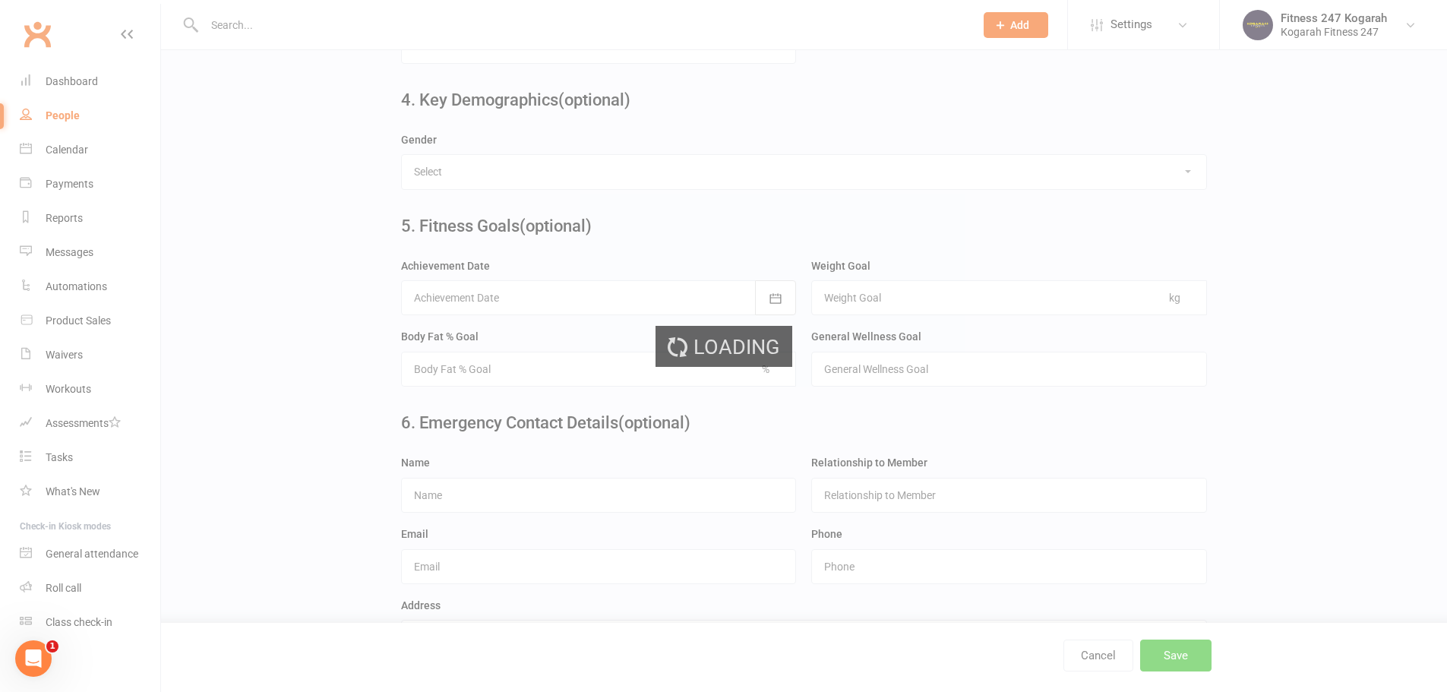
scroll to position [0, 0]
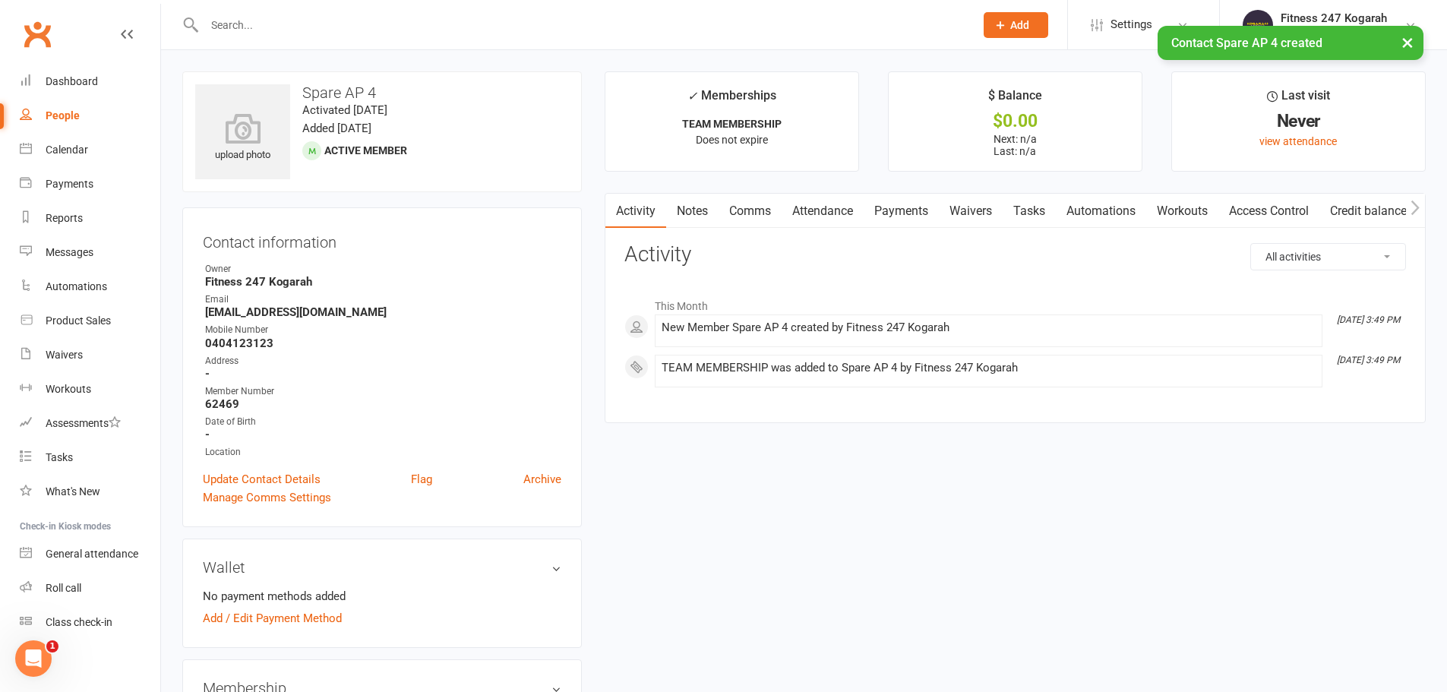
click at [1290, 216] on link "Access Control" at bounding box center [1268, 211] width 101 height 35
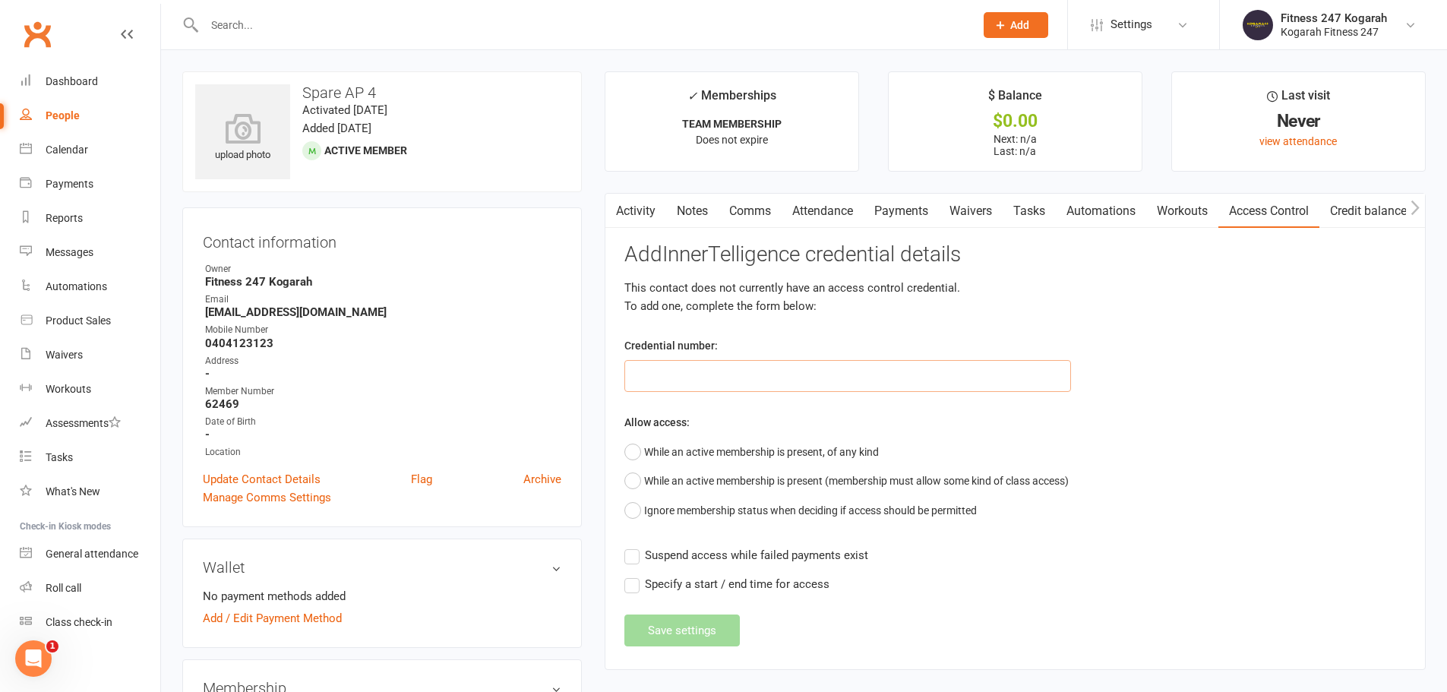
click at [691, 377] on input "text" at bounding box center [847, 376] width 447 height 32
type input "62469"
click at [766, 456] on button "While an active membership is present, of any kind" at bounding box center [751, 451] width 254 height 29
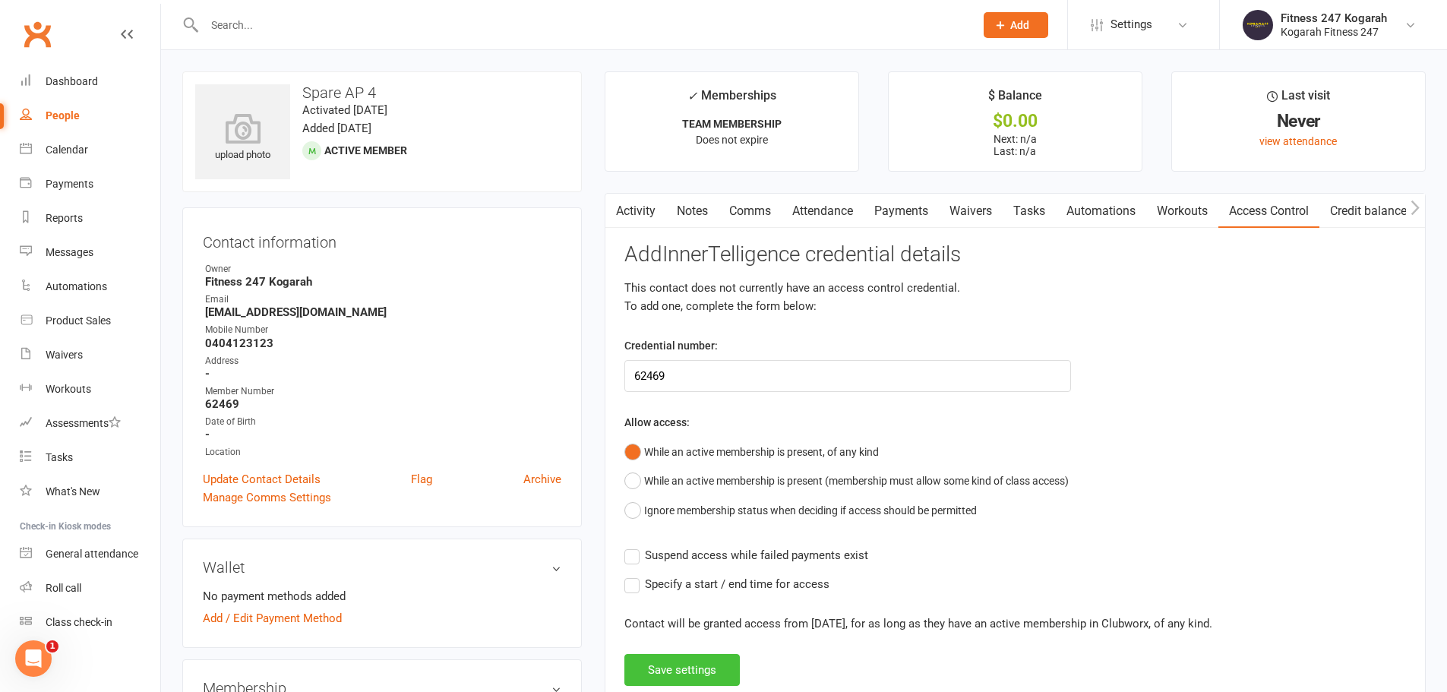
click at [678, 670] on button "Save settings" at bounding box center [681, 670] width 115 height 32
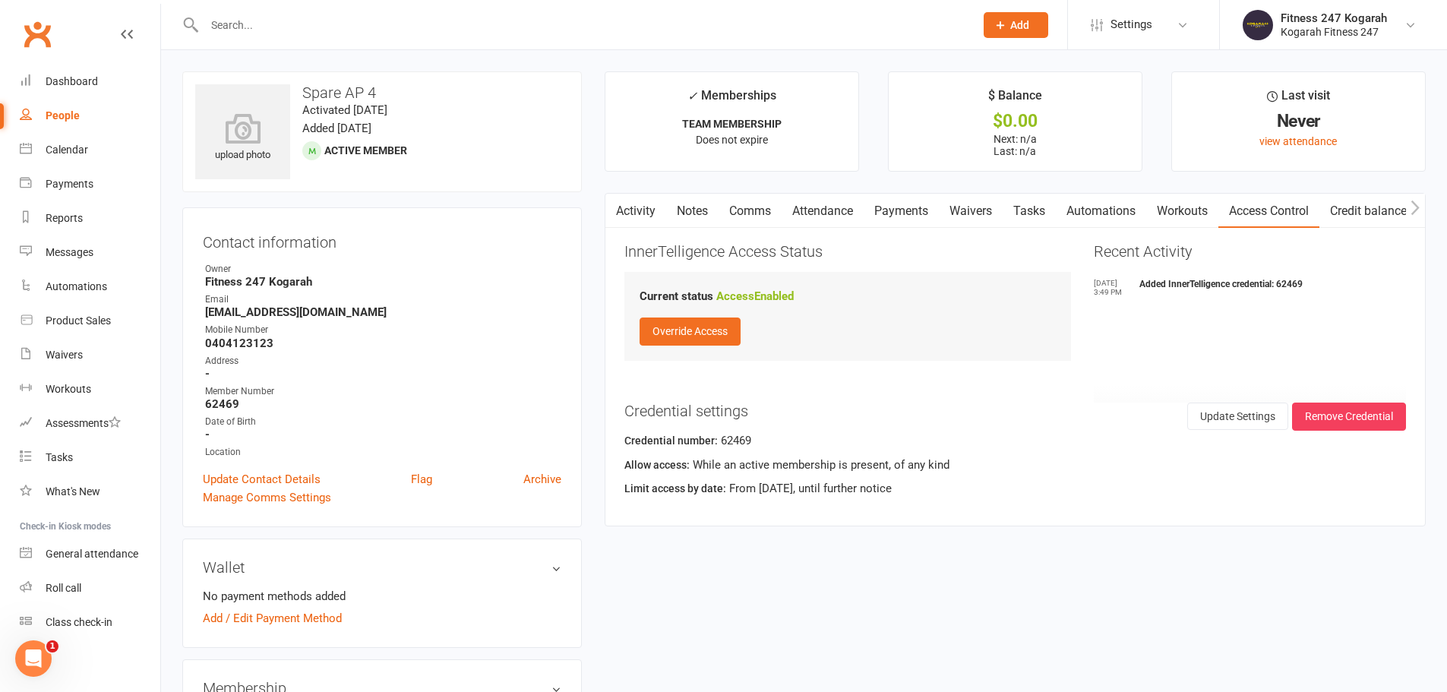
click at [1000, 17] on button "Add" at bounding box center [1016, 25] width 65 height 26
click at [997, 102] on link "Member" at bounding box center [999, 103] width 135 height 35
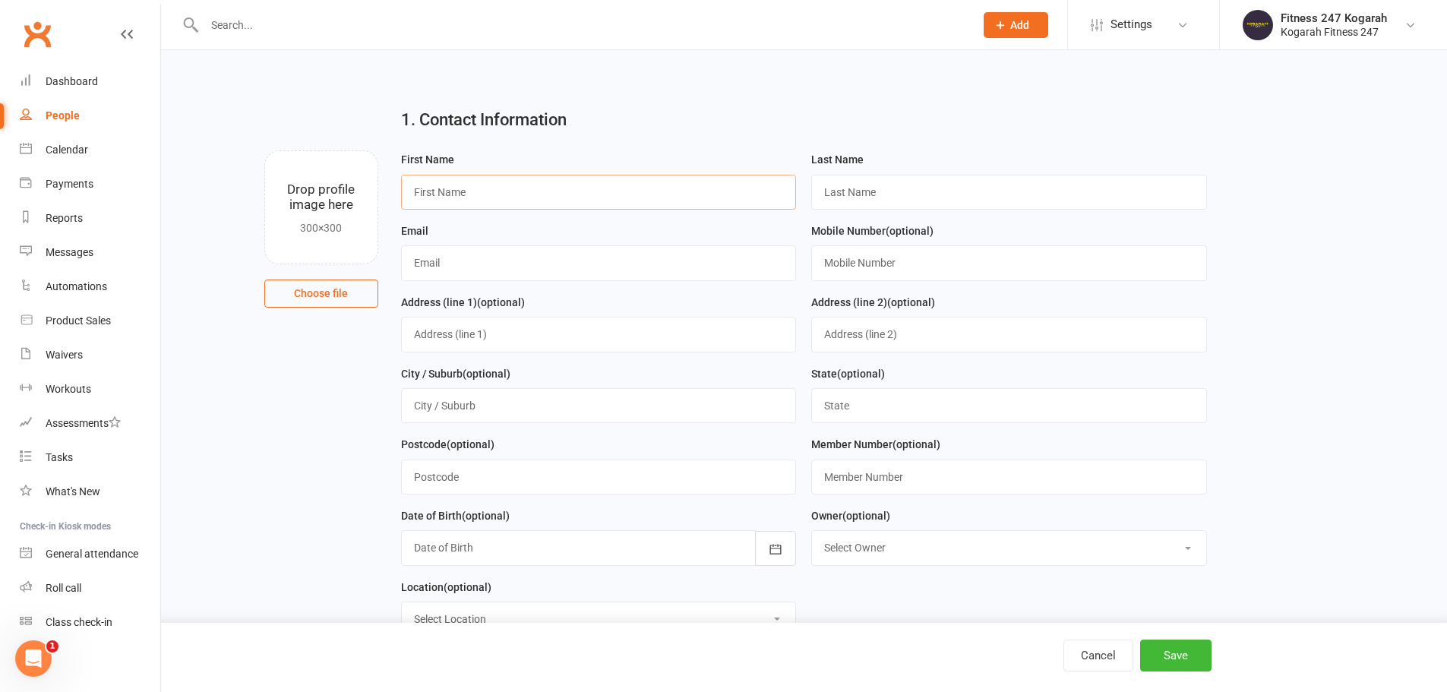
click at [513, 186] on input "text" at bounding box center [599, 192] width 396 height 35
type input "Spare"
type input "AP 5"
paste input "[EMAIL_ADDRESS][DOMAIN_NAME]"
click at [446, 267] on input "[EMAIL_ADDRESS][DOMAIN_NAME]" at bounding box center [599, 262] width 396 height 35
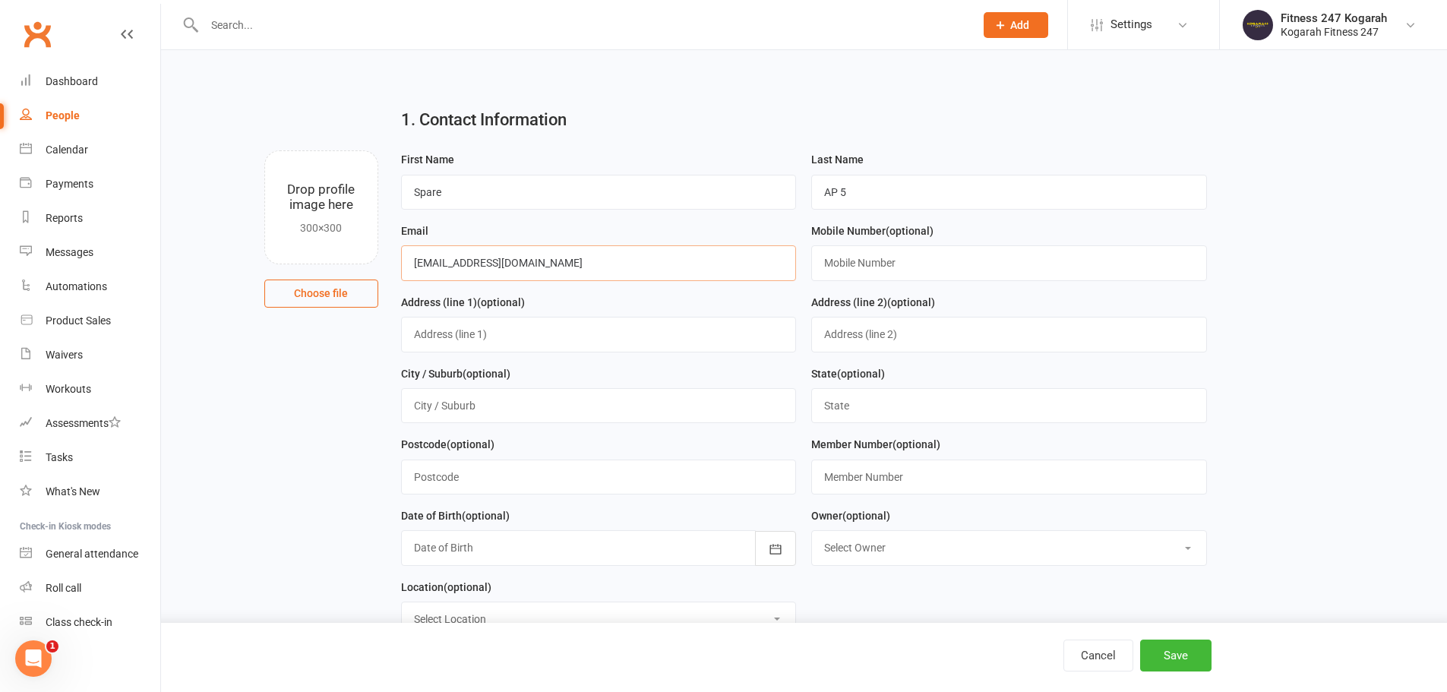
type input "[EMAIL_ADDRESS][DOMAIN_NAME]"
click at [856, 272] on input "text" at bounding box center [1009, 262] width 396 height 35
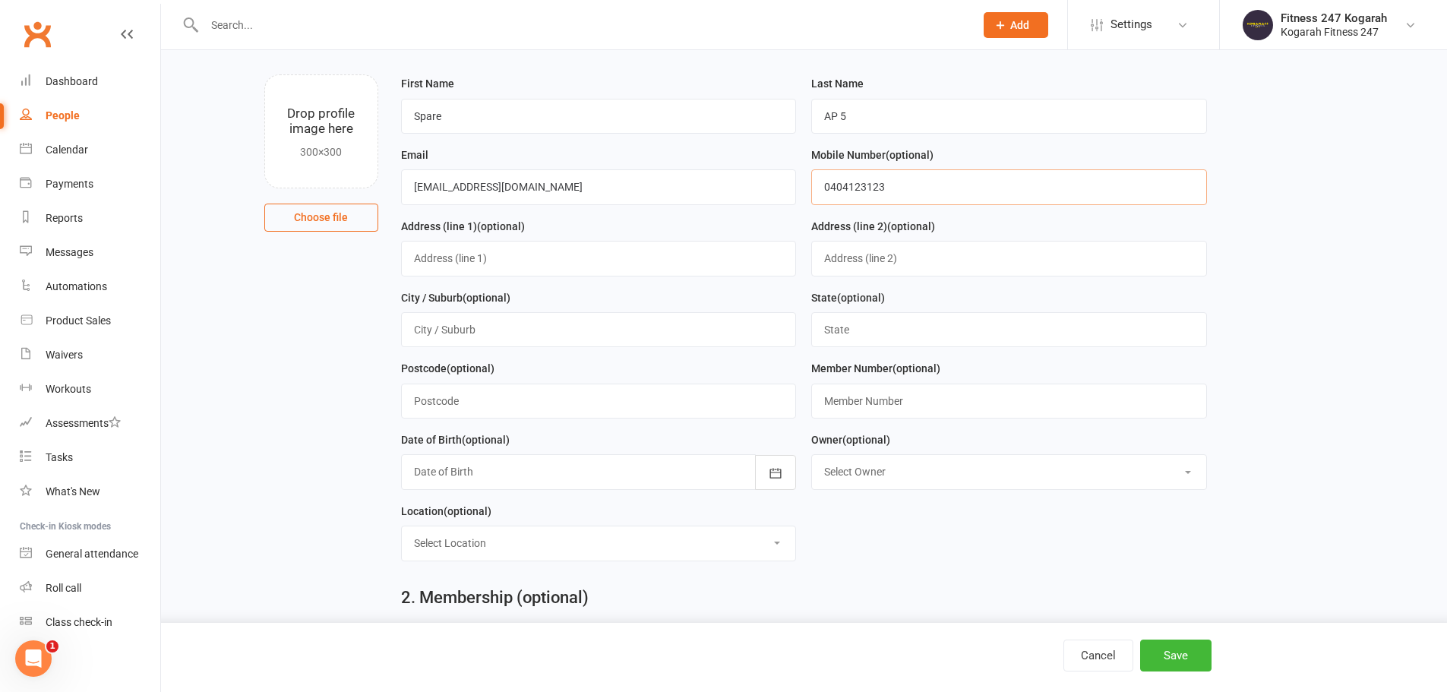
type input "0404123123"
click at [902, 412] on input "text" at bounding box center [1009, 401] width 396 height 35
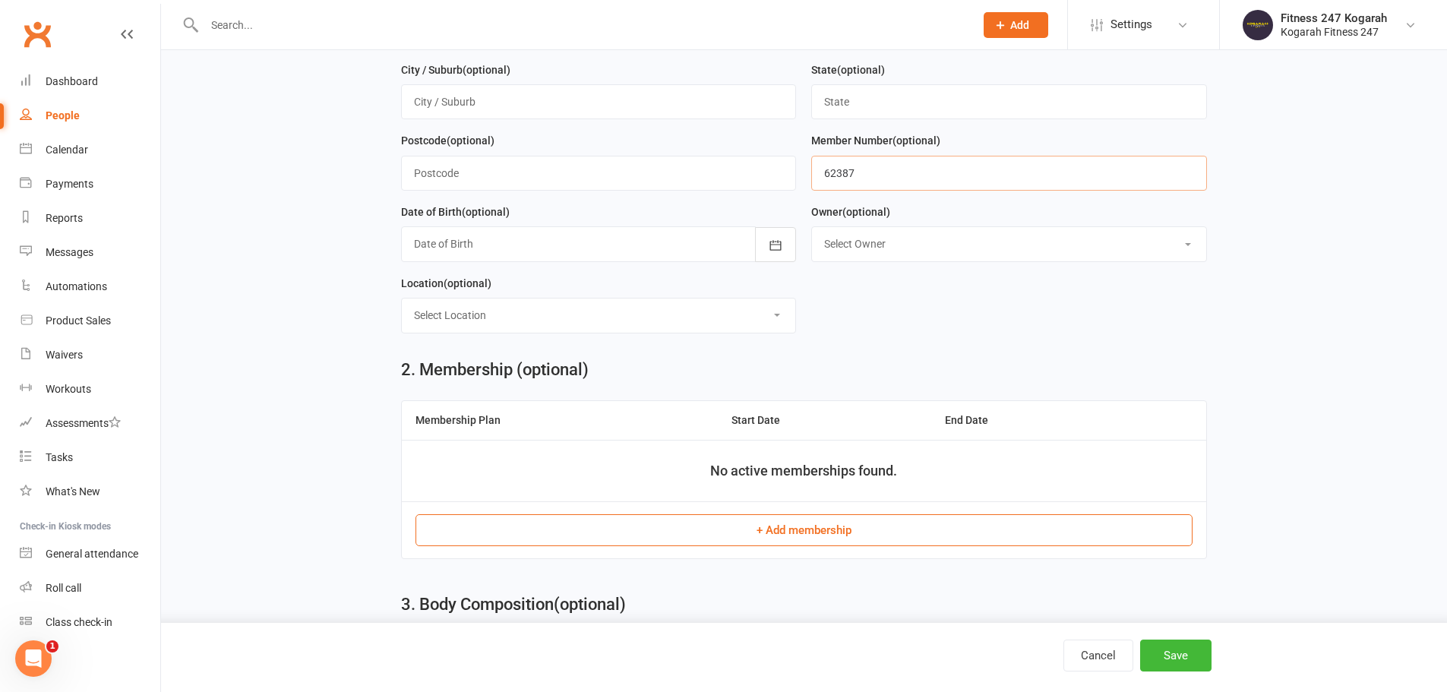
type input "62387"
click at [759, 533] on button "+ Add membership" at bounding box center [803, 530] width 777 height 32
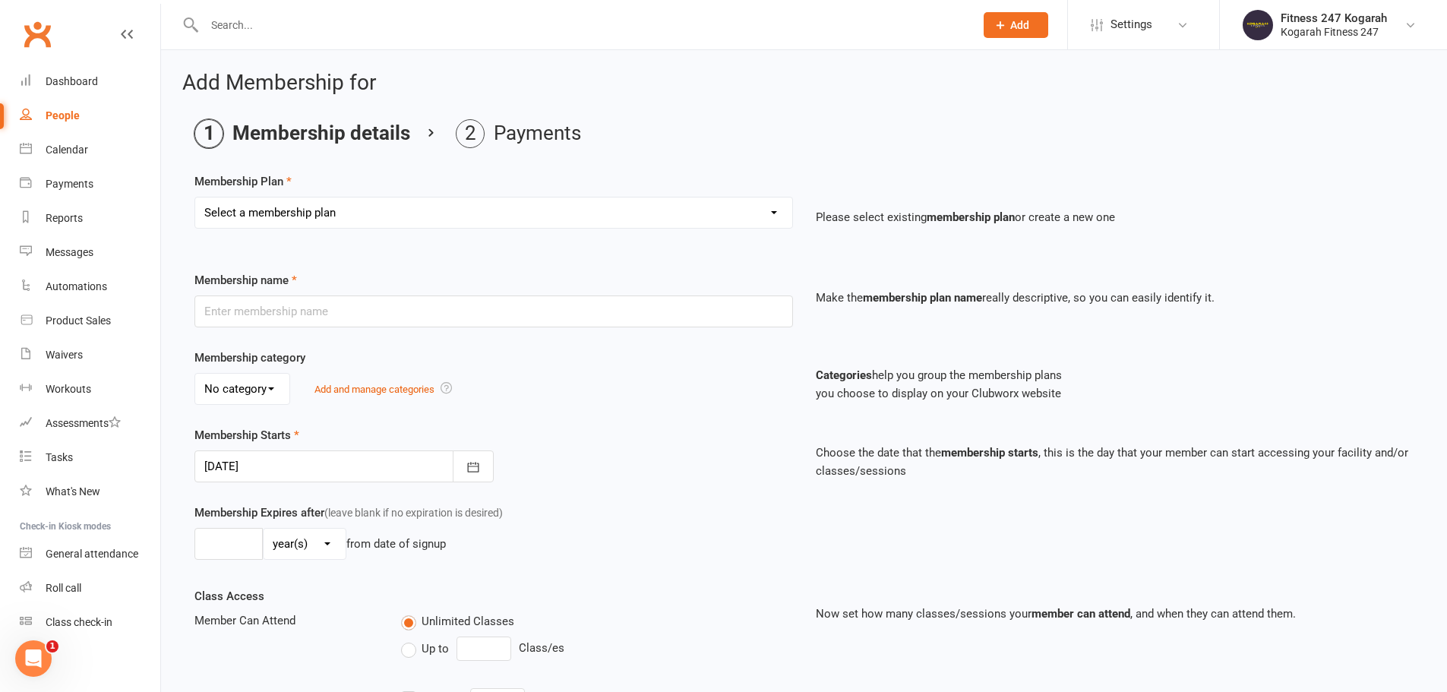
click at [298, 219] on select "Select a membership plan Create new Membership Plan Foundation 19.45 Foundation…" at bounding box center [493, 212] width 597 height 30
select select "18"
click at [195, 197] on select "Select a membership plan Create new Membership Plan Foundation 19.45 Foundation…" at bounding box center [493, 212] width 597 height 30
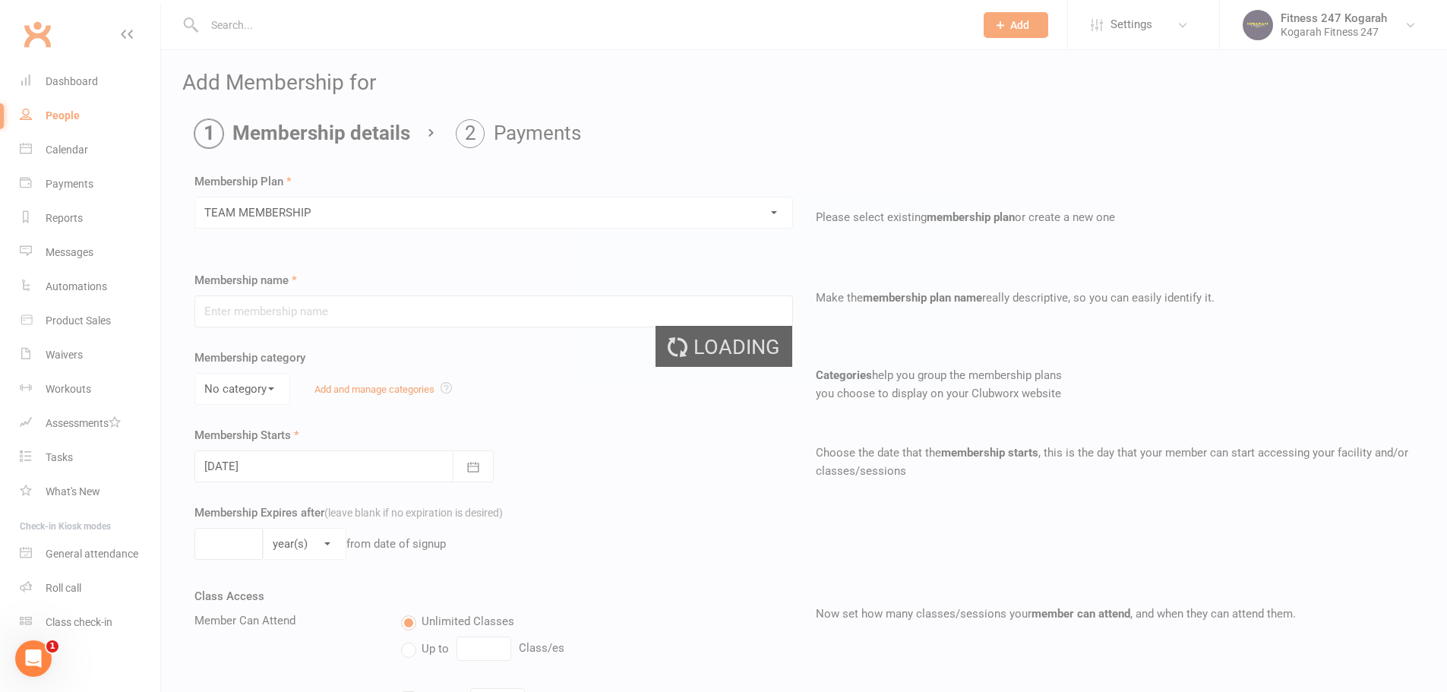
type input "TEAM MEMBERSHIP"
select select "2"
type input "0"
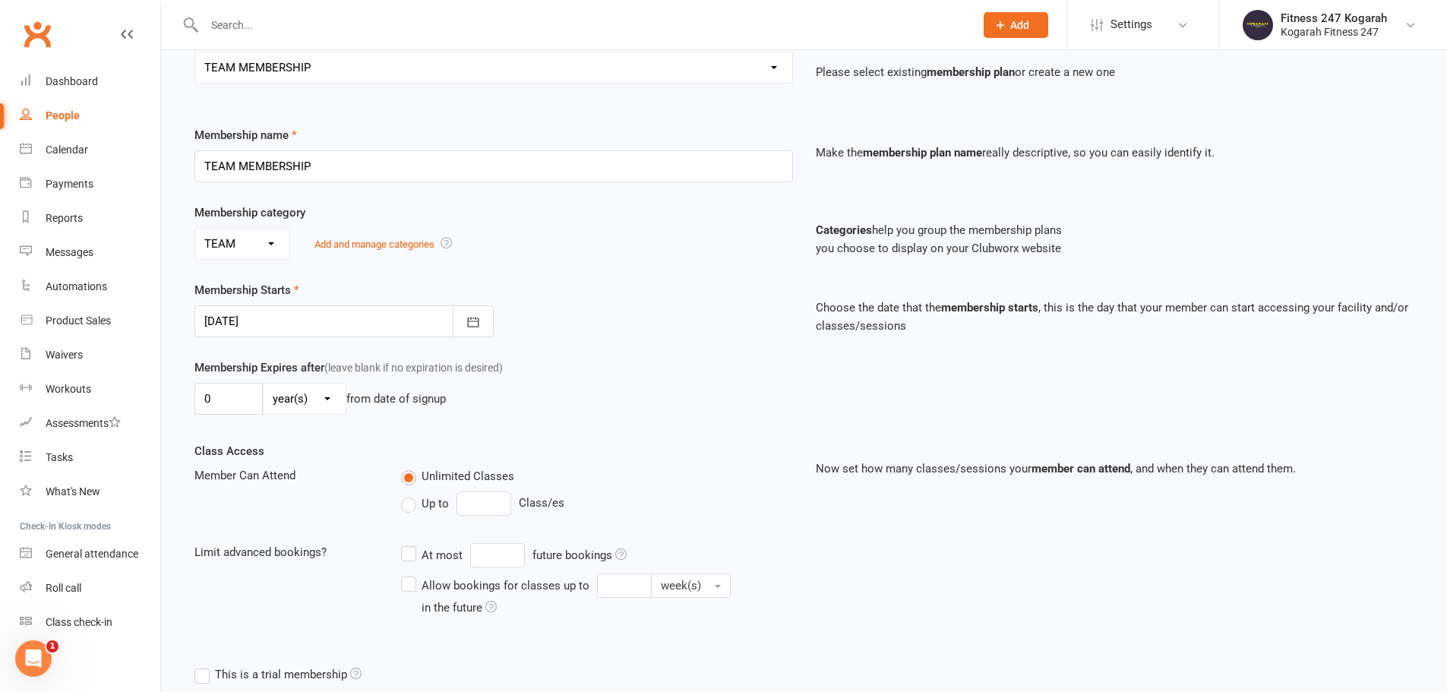
scroll to position [333, 0]
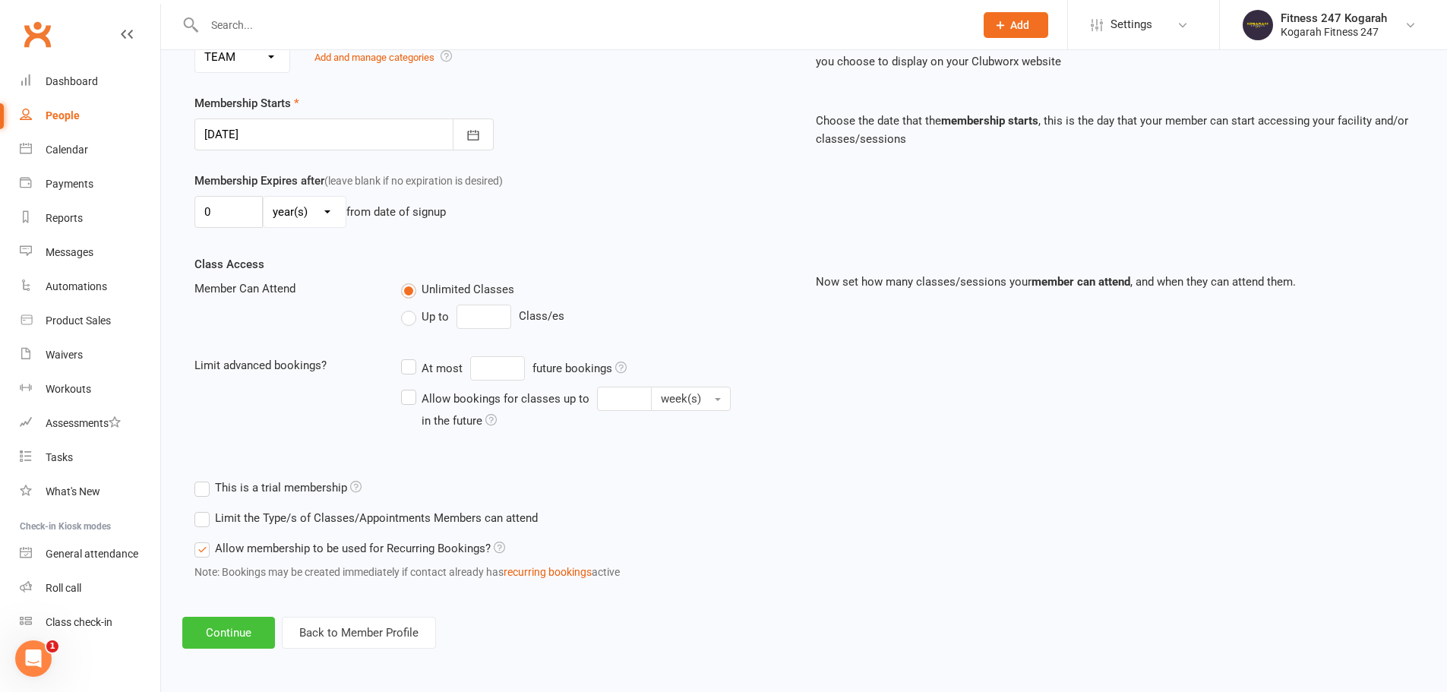
click at [247, 636] on button "Continue" at bounding box center [228, 633] width 93 height 32
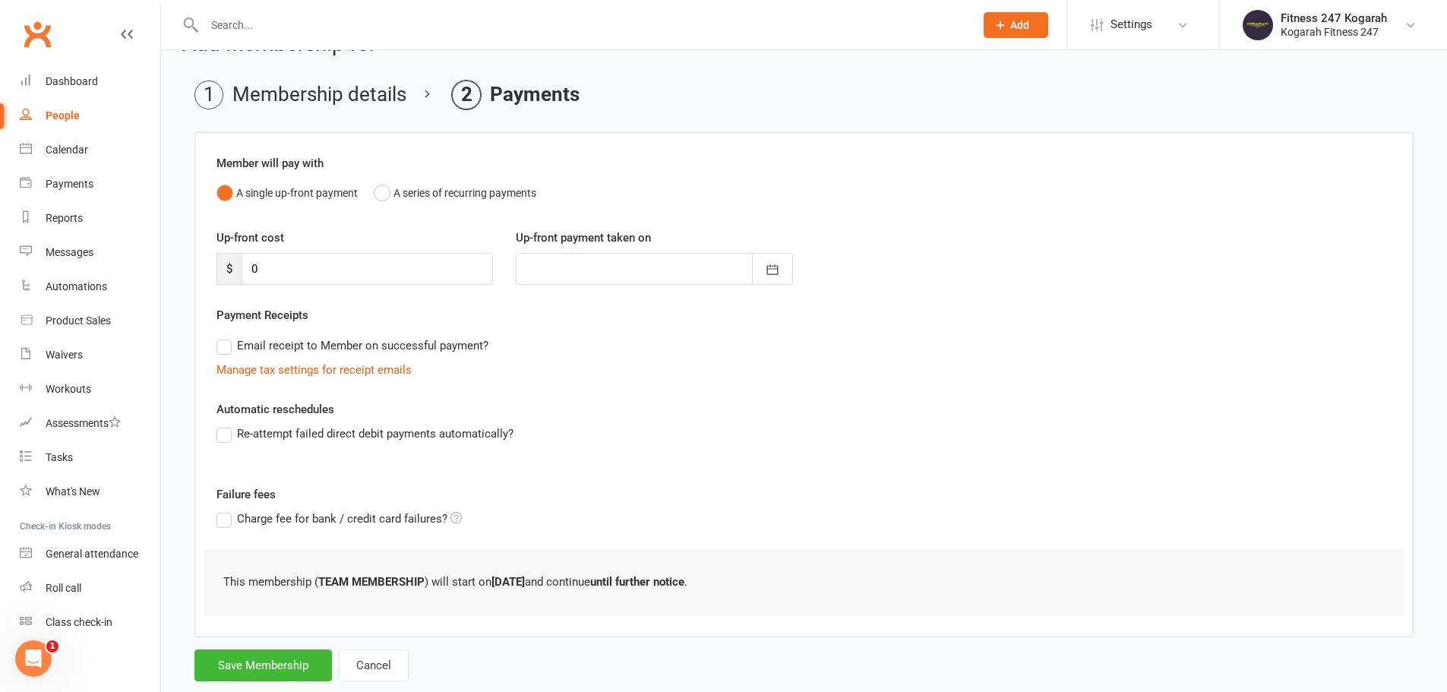
scroll to position [74, 0]
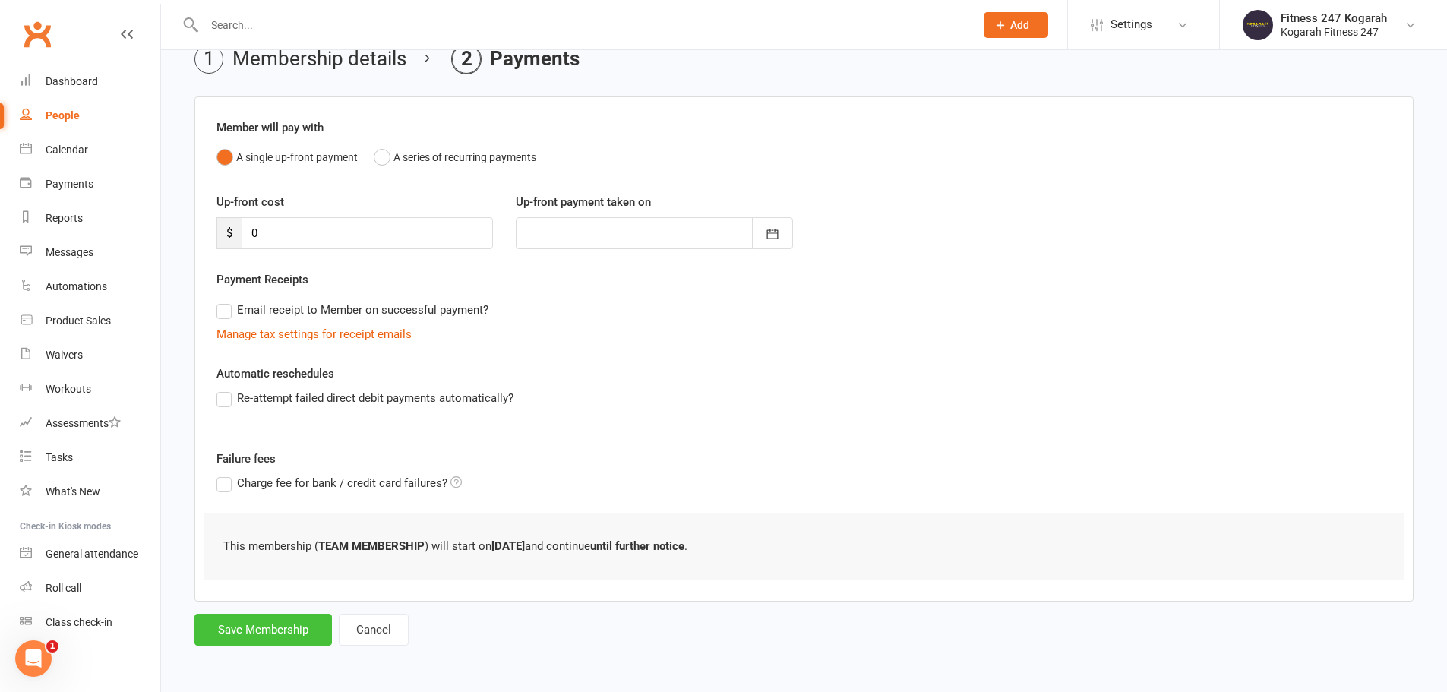
click at [290, 622] on button "Save Membership" at bounding box center [262, 630] width 137 height 32
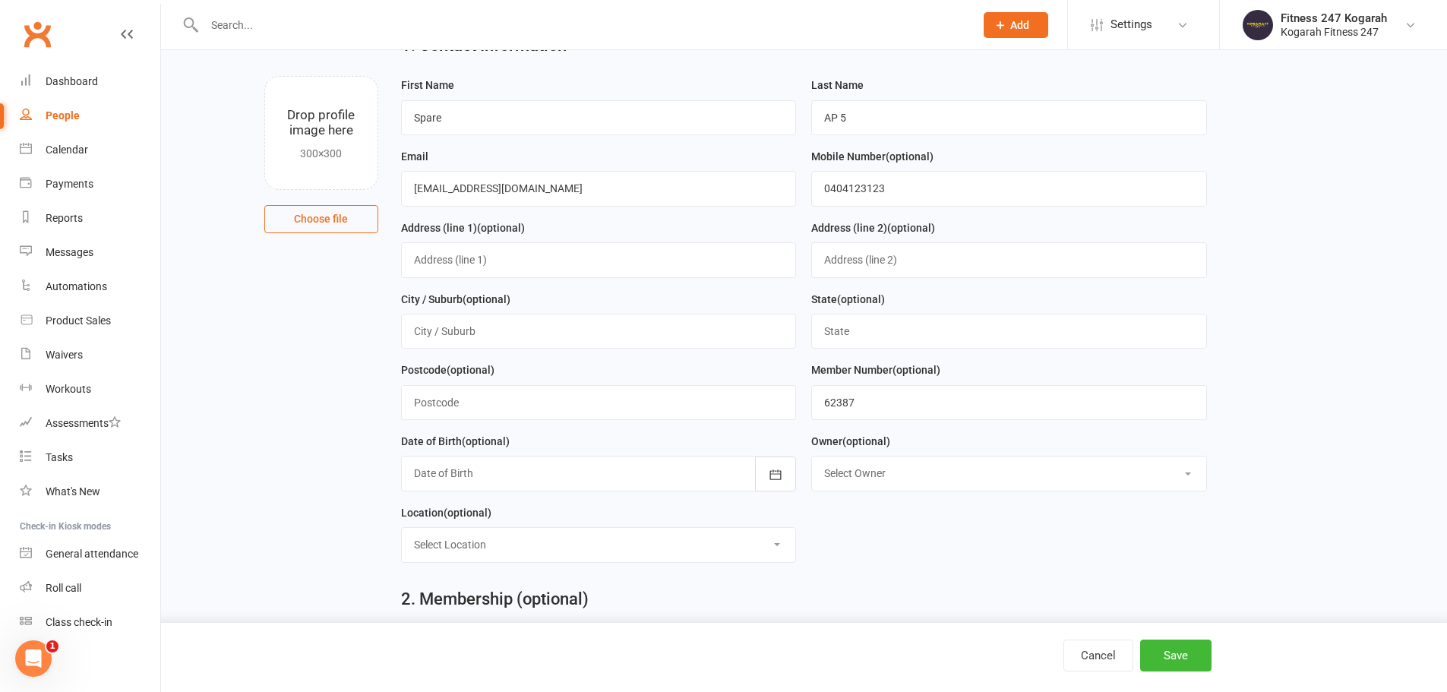
scroll to position [655, 0]
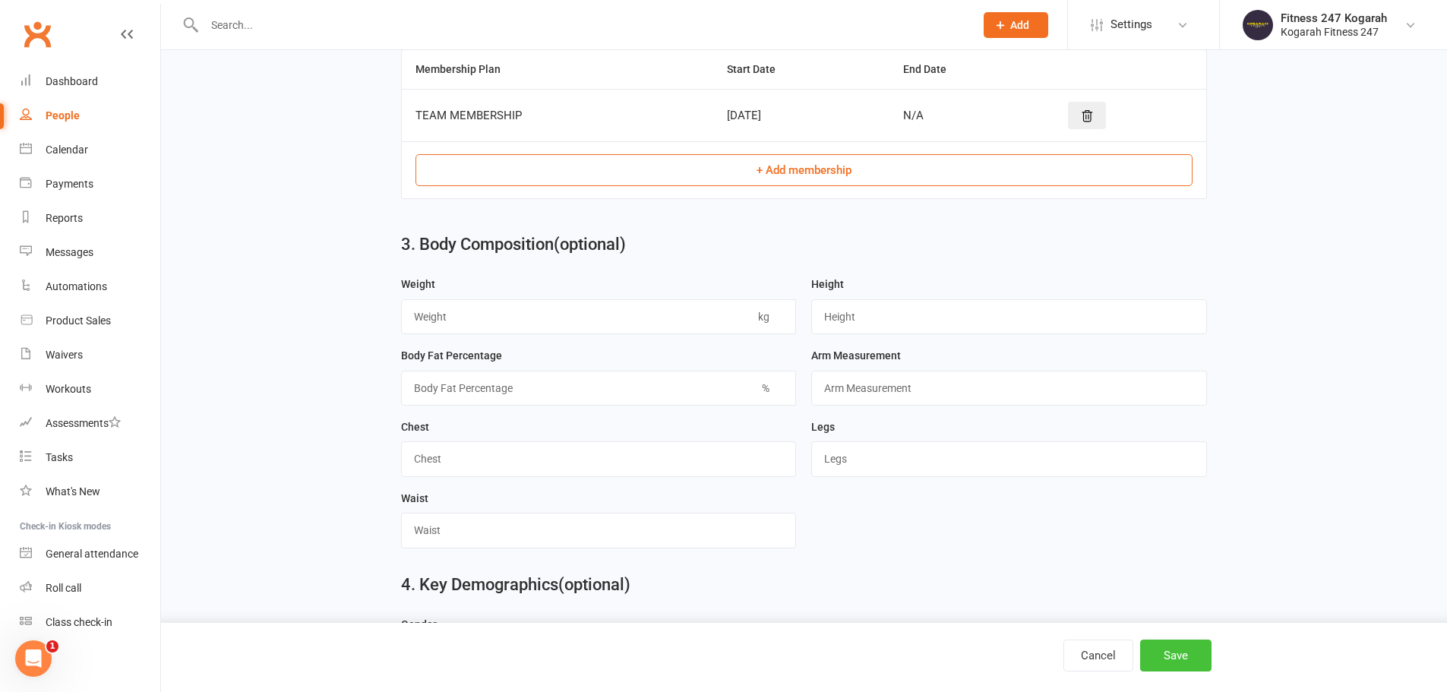
click at [1195, 661] on button "Save" at bounding box center [1175, 656] width 71 height 32
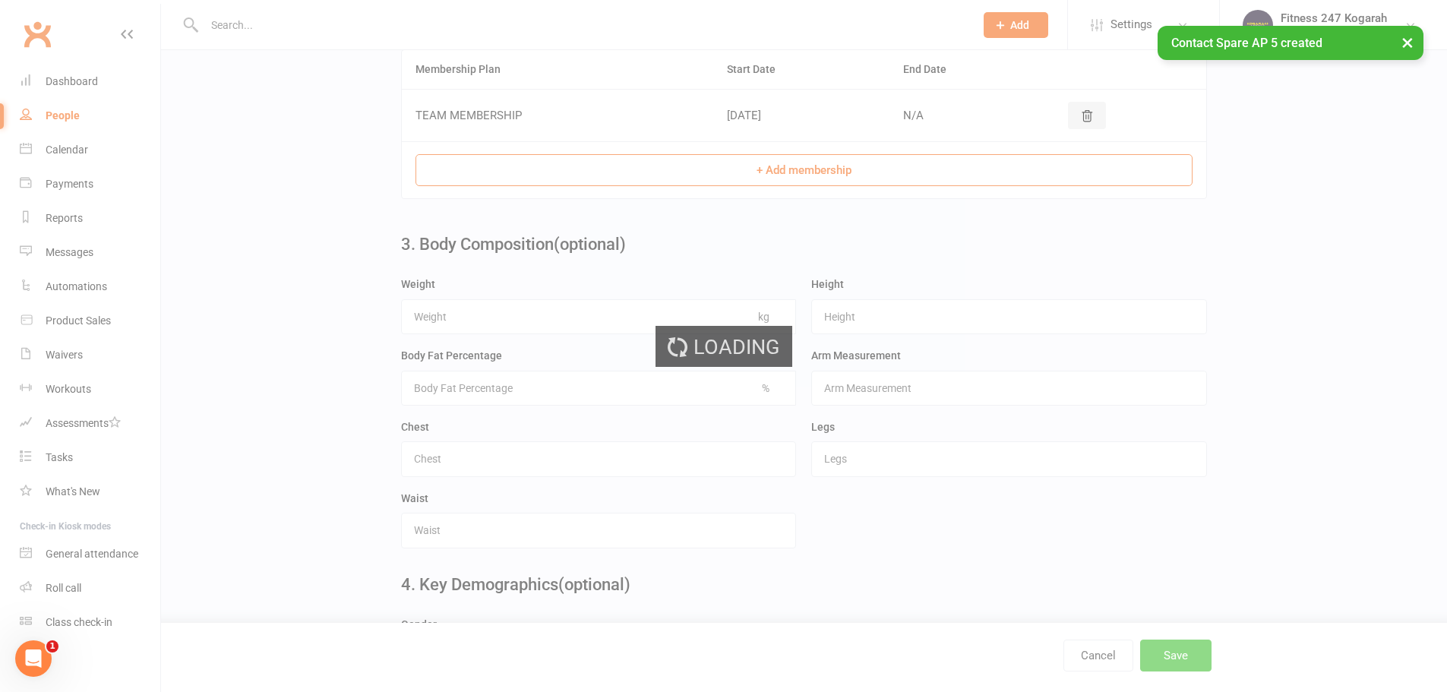
scroll to position [0, 0]
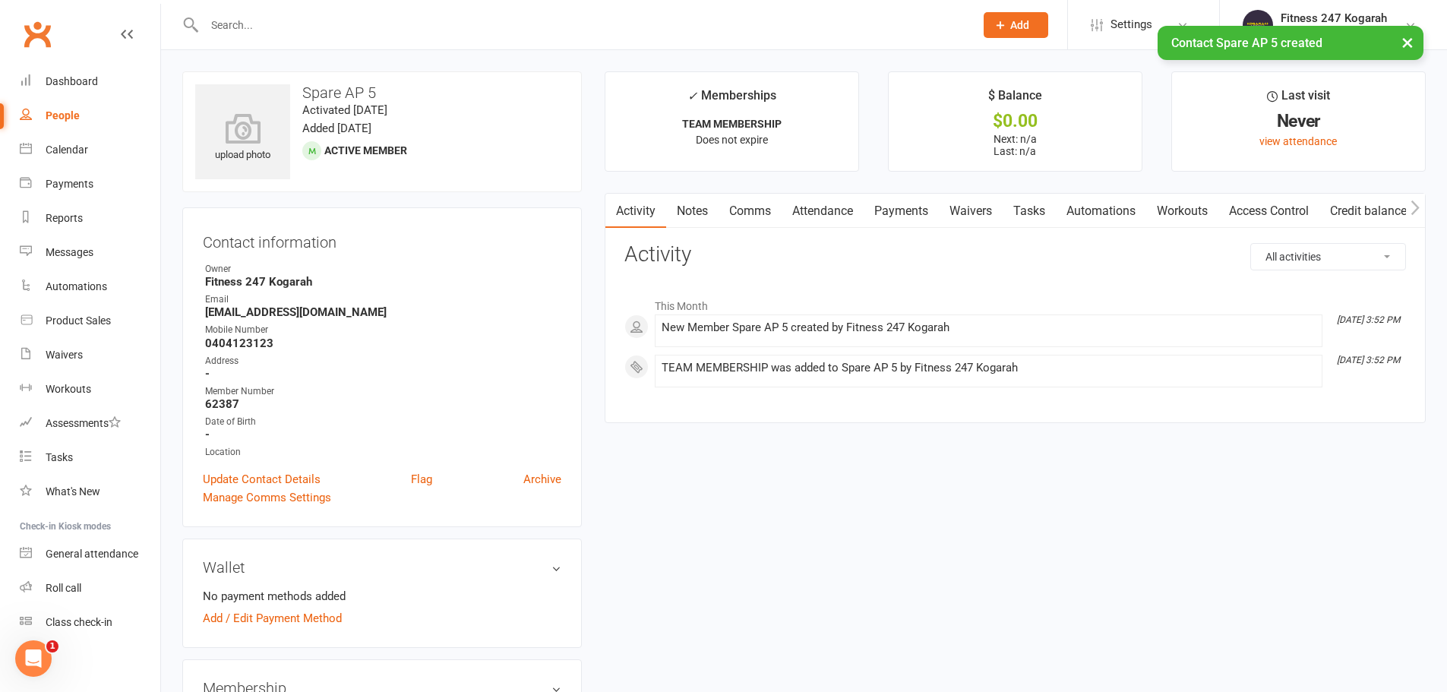
click at [1280, 214] on link "Access Control" at bounding box center [1268, 211] width 101 height 35
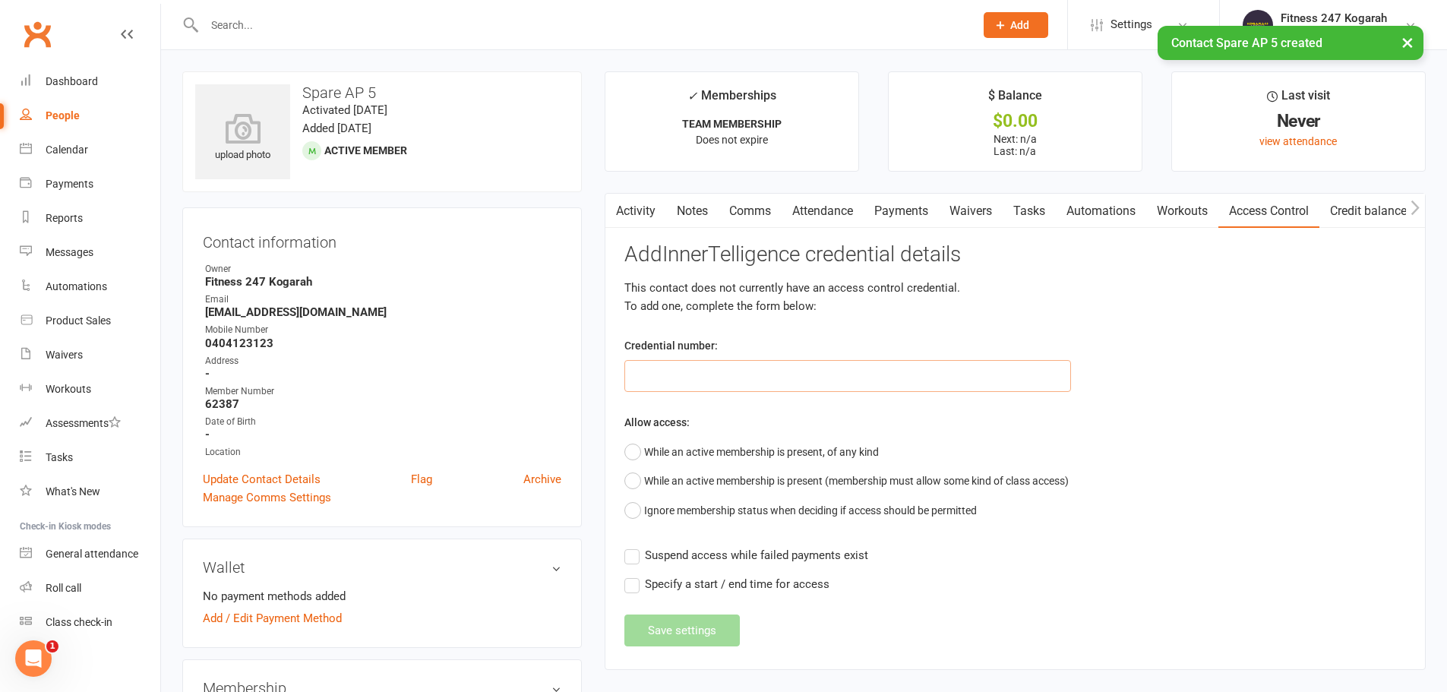
click at [692, 381] on input "text" at bounding box center [847, 376] width 447 height 32
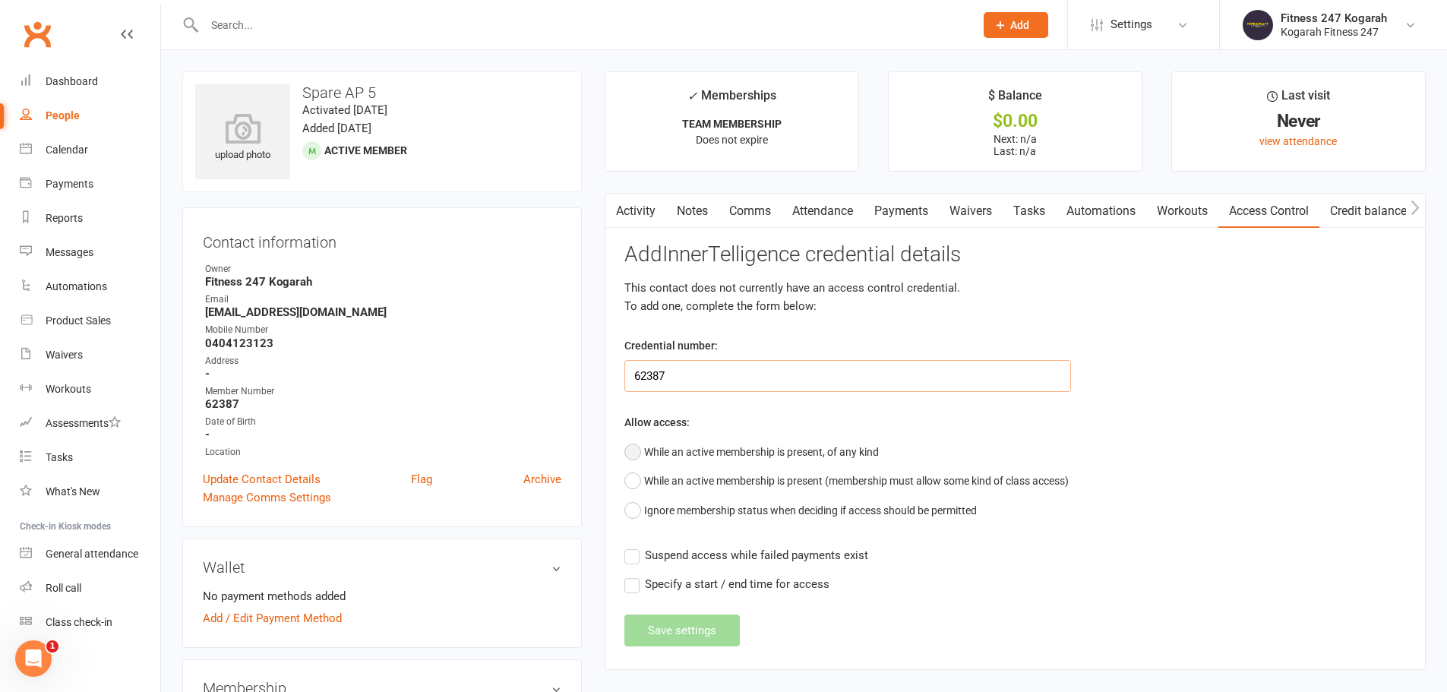
type input "62387"
click at [682, 449] on button "While an active membership is present, of any kind" at bounding box center [751, 451] width 254 height 29
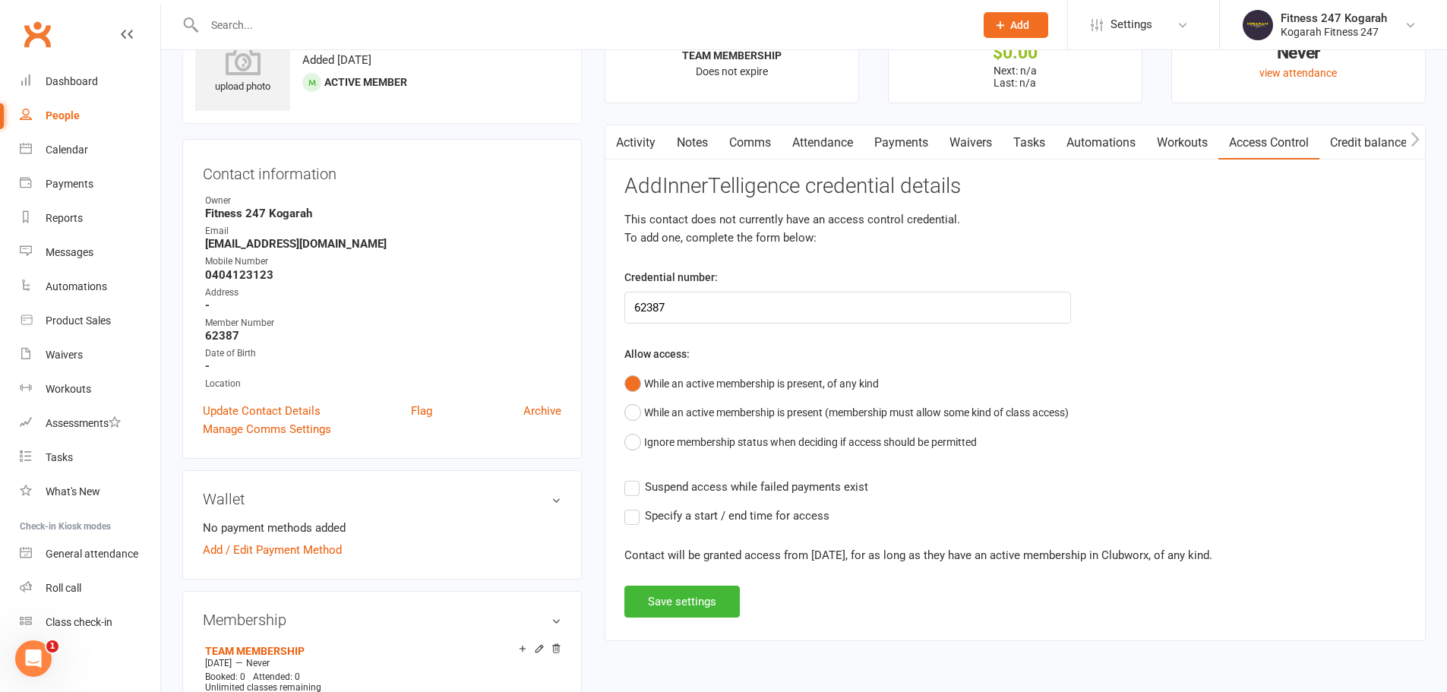
scroll to position [152, 0]
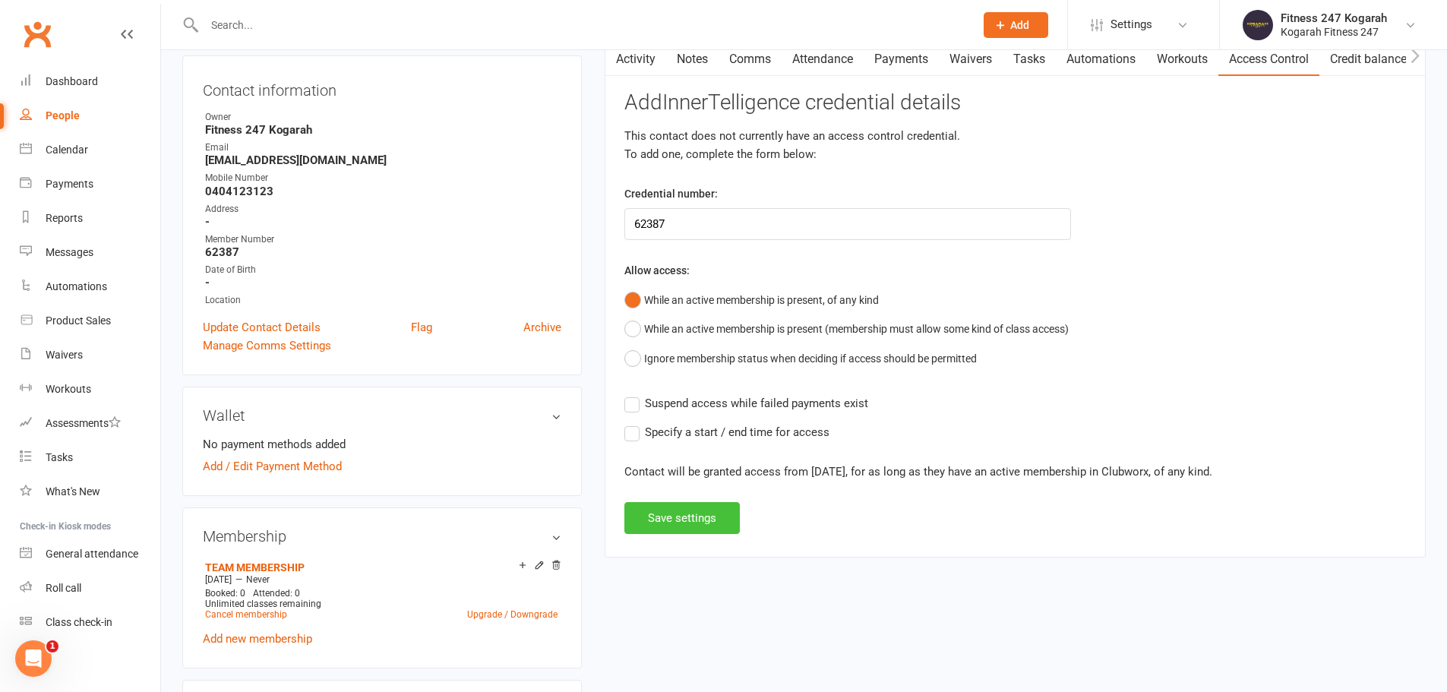
click at [682, 527] on button "Save settings" at bounding box center [681, 518] width 115 height 32
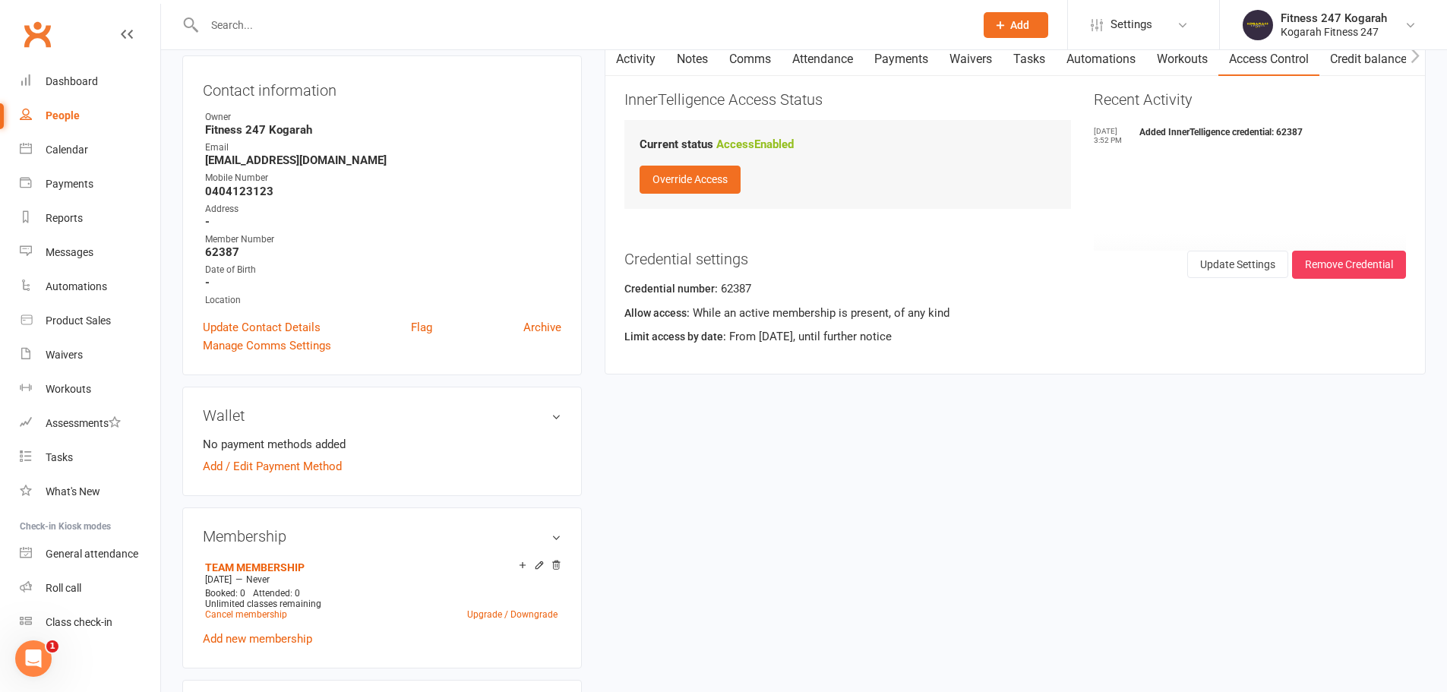
click at [1015, 16] on button "Add" at bounding box center [1016, 25] width 65 height 26
click at [999, 100] on link "Member" at bounding box center [999, 103] width 135 height 35
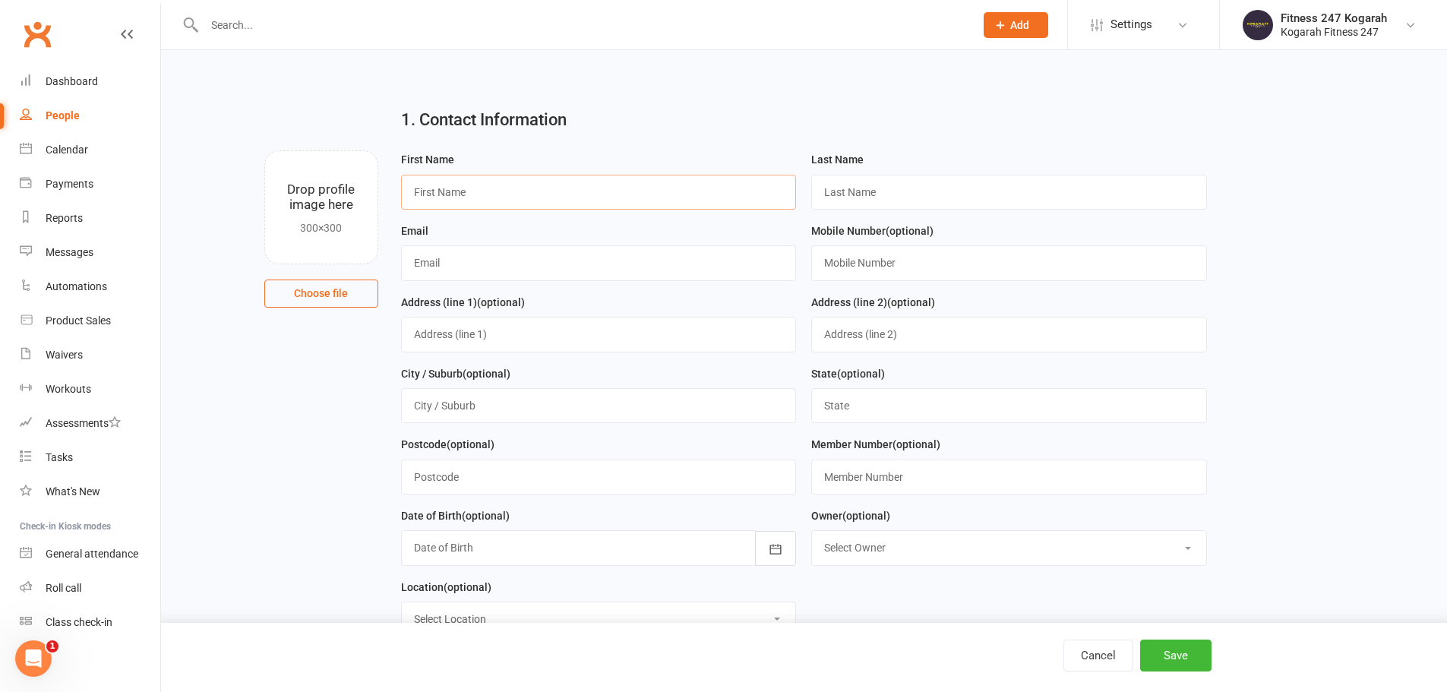
click at [478, 197] on input "text" at bounding box center [599, 192] width 396 height 35
type input "Spare"
type input "AP 6"
click at [575, 268] on input "text" at bounding box center [599, 262] width 396 height 35
paste input "- AP"
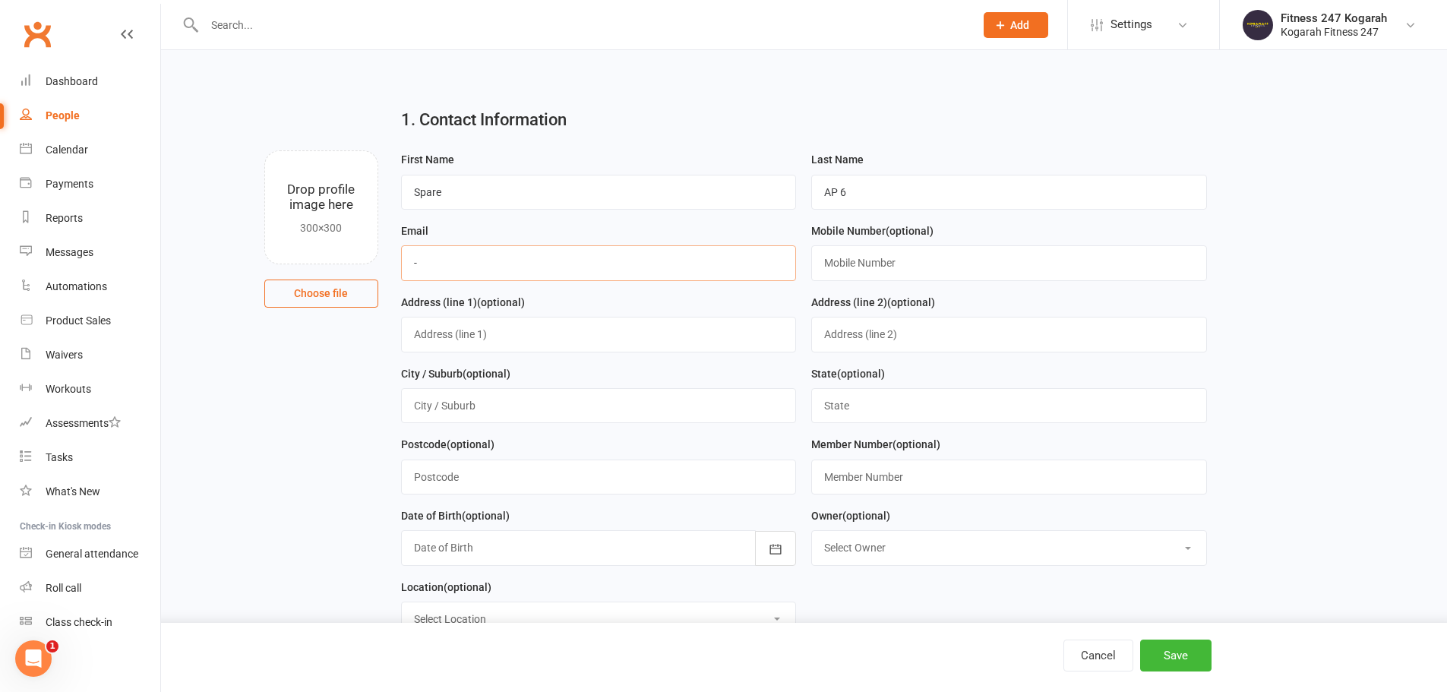
type input "-"
type input "[EMAIL_ADDRESS][DOMAIN_NAME]"
type input "0404123123"
click at [862, 468] on input "text" at bounding box center [1009, 477] width 396 height 35
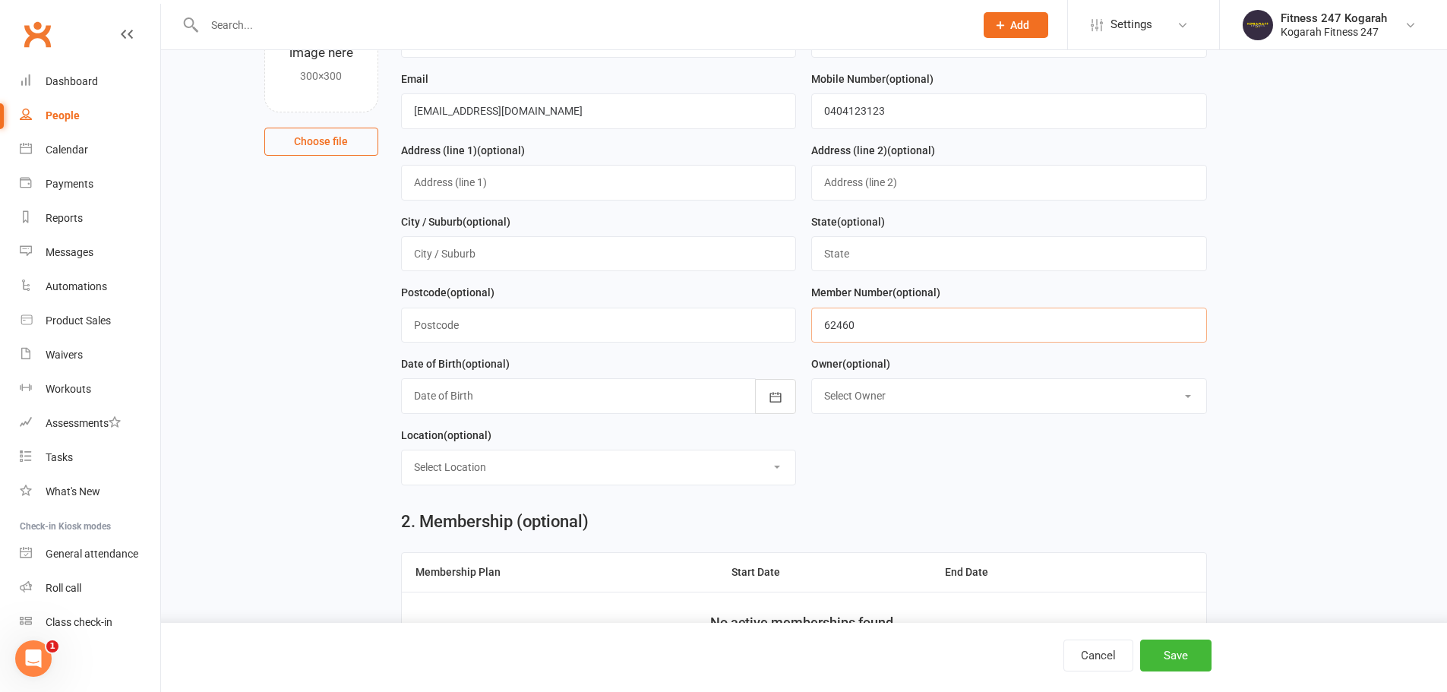
scroll to position [304, 0]
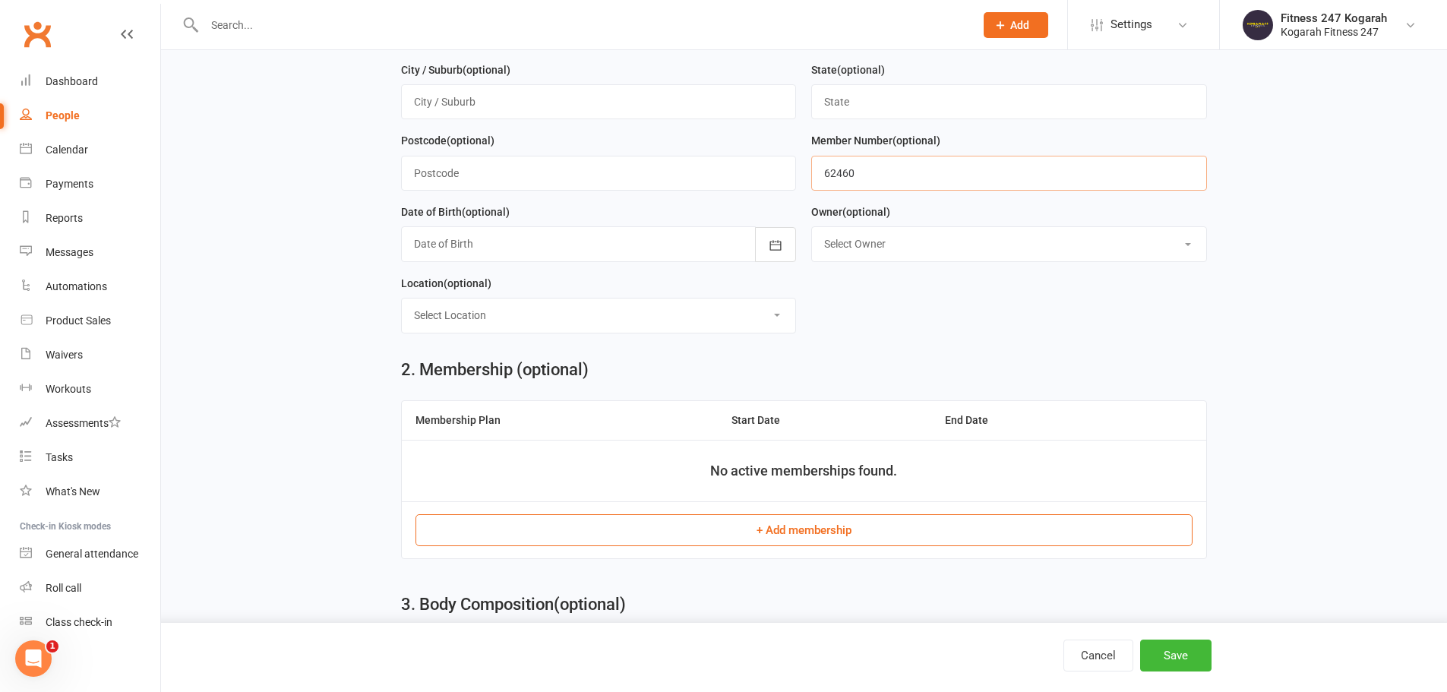
type input "62460"
click at [826, 535] on button "+ Add membership" at bounding box center [803, 530] width 777 height 32
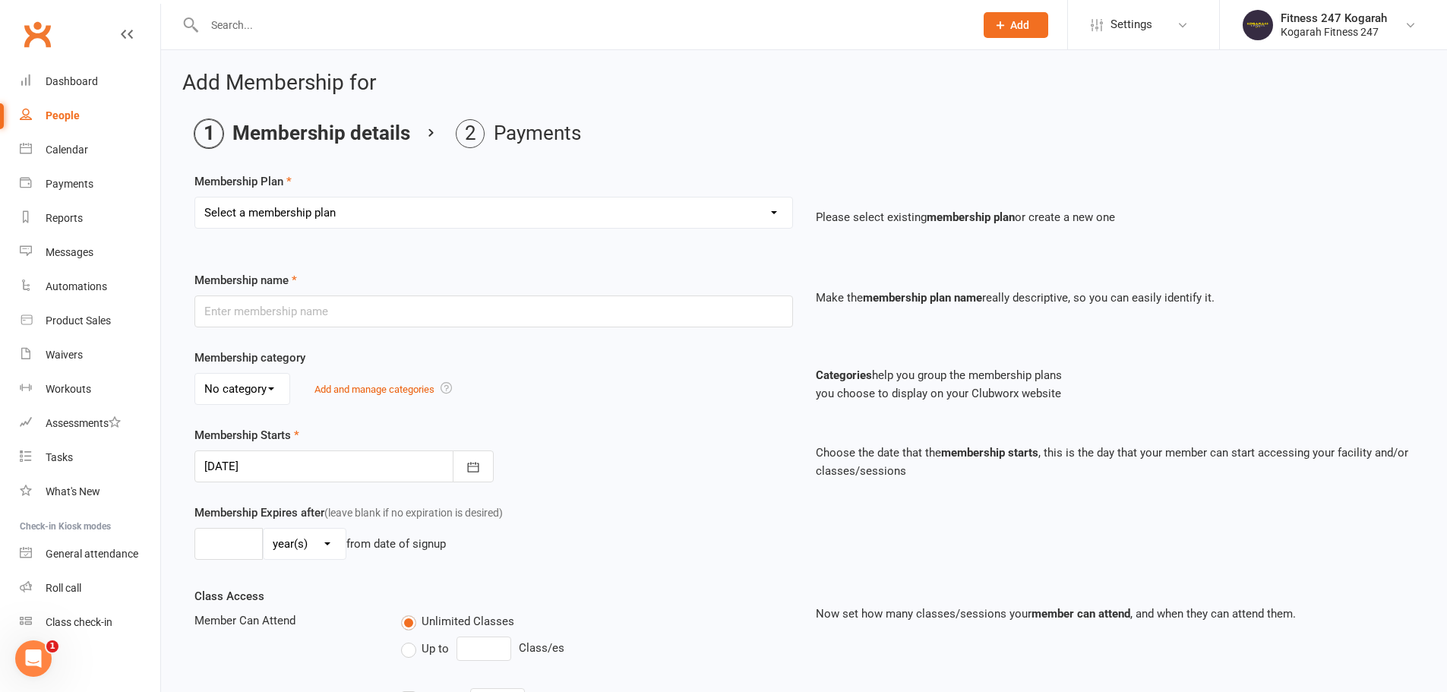
click at [377, 210] on select "Select a membership plan Create new Membership Plan Foundation 19.45 Foundation…" at bounding box center [493, 212] width 597 height 30
select select "18"
click at [195, 197] on select "Select a membership plan Create new Membership Plan Foundation 19.45 Foundation…" at bounding box center [493, 212] width 597 height 30
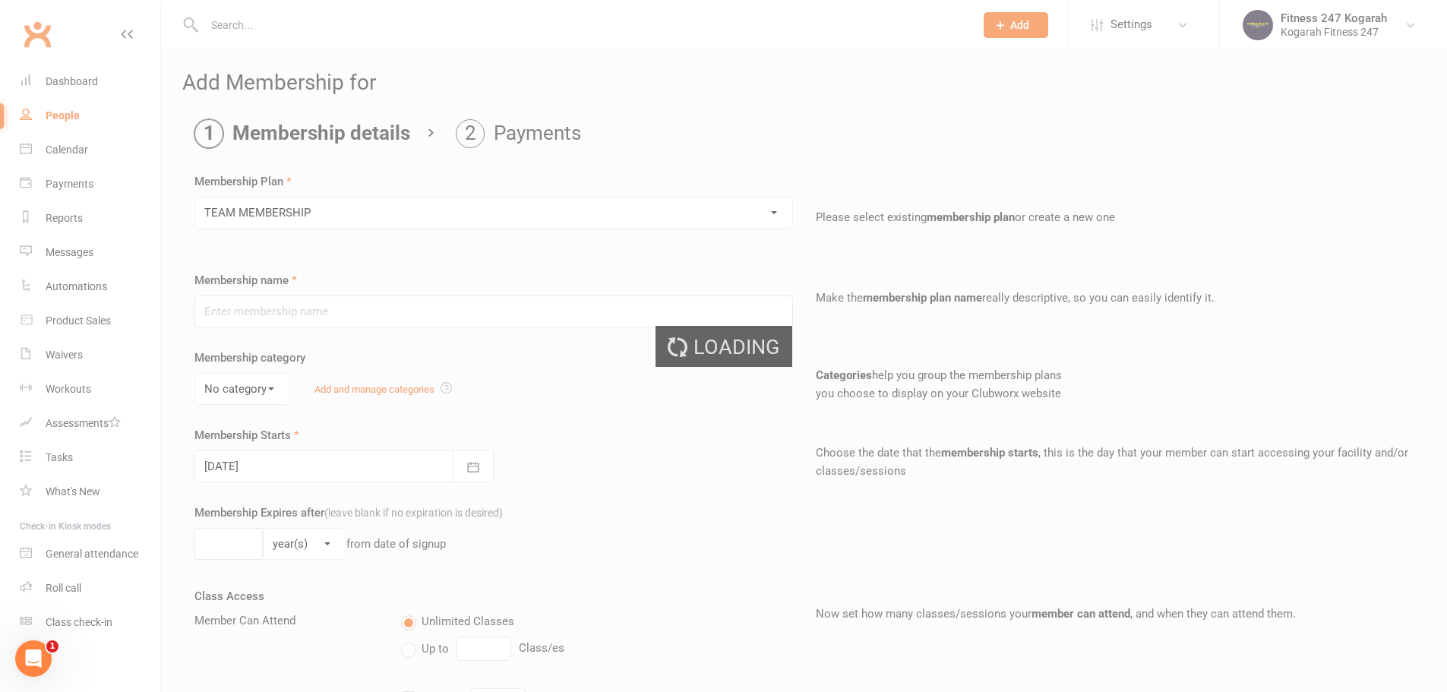
type input "TEAM MEMBERSHIP"
select select "2"
type input "0"
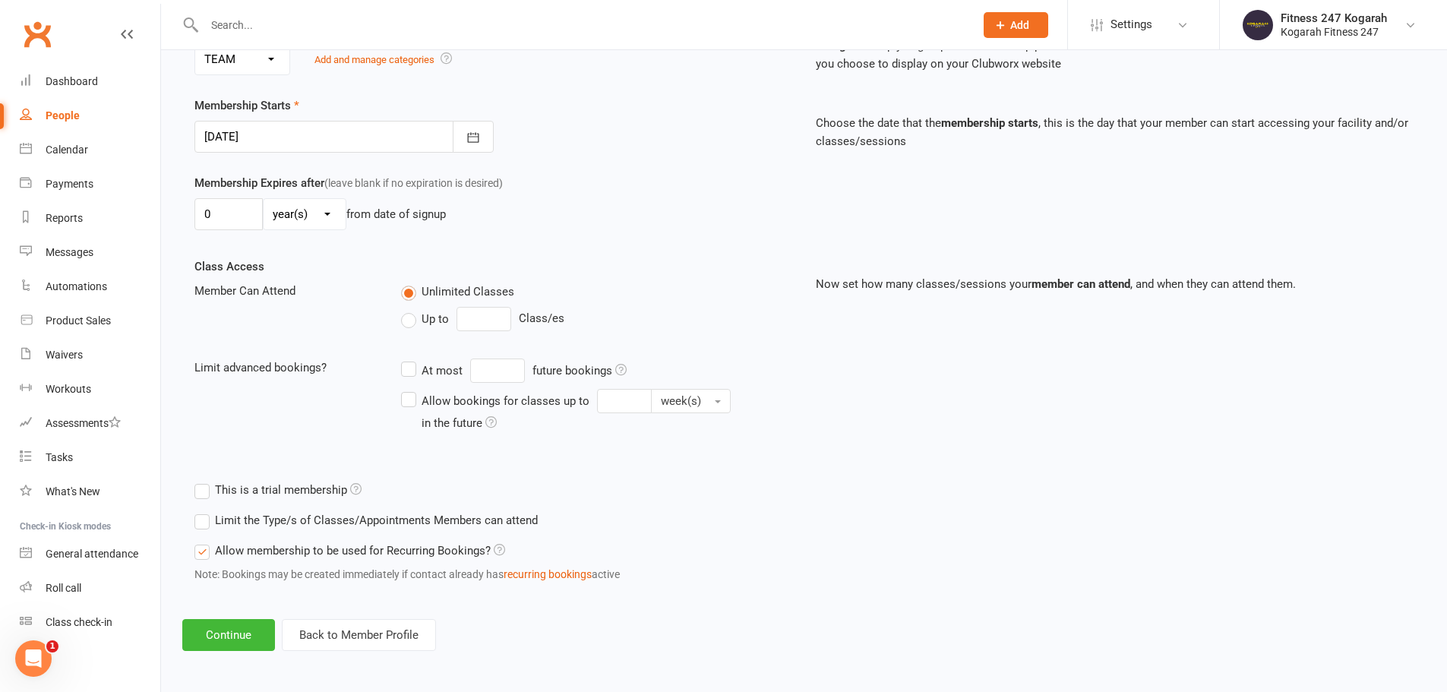
scroll to position [333, 0]
click at [238, 638] on button "Continue" at bounding box center [228, 633] width 93 height 32
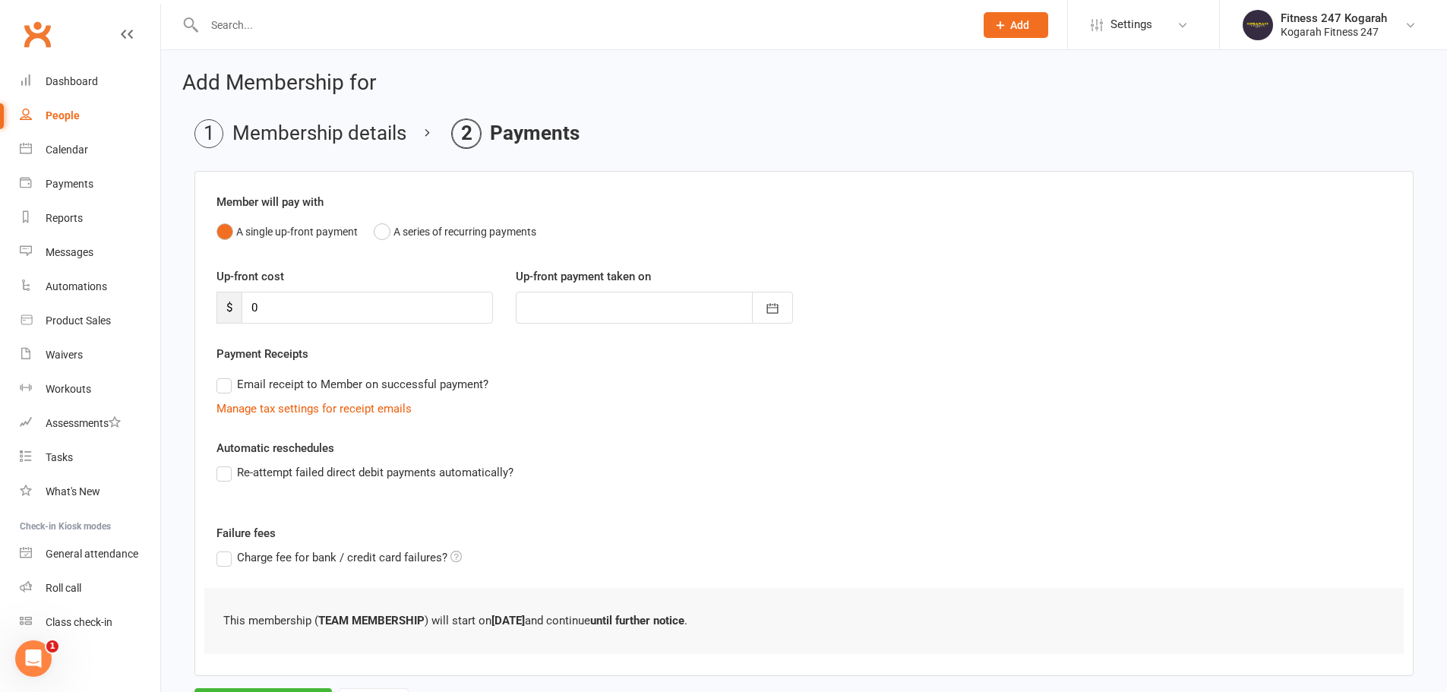
scroll to position [74, 0]
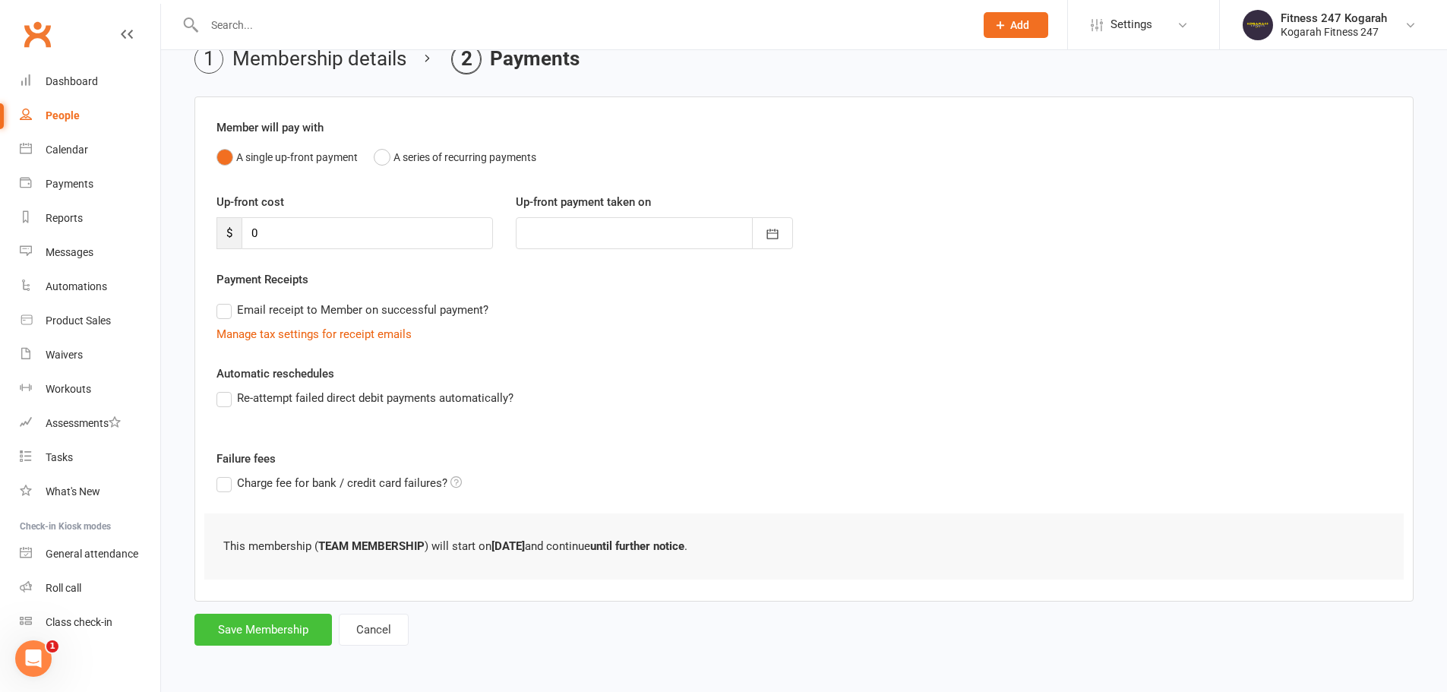
click at [238, 627] on button "Save Membership" at bounding box center [262, 630] width 137 height 32
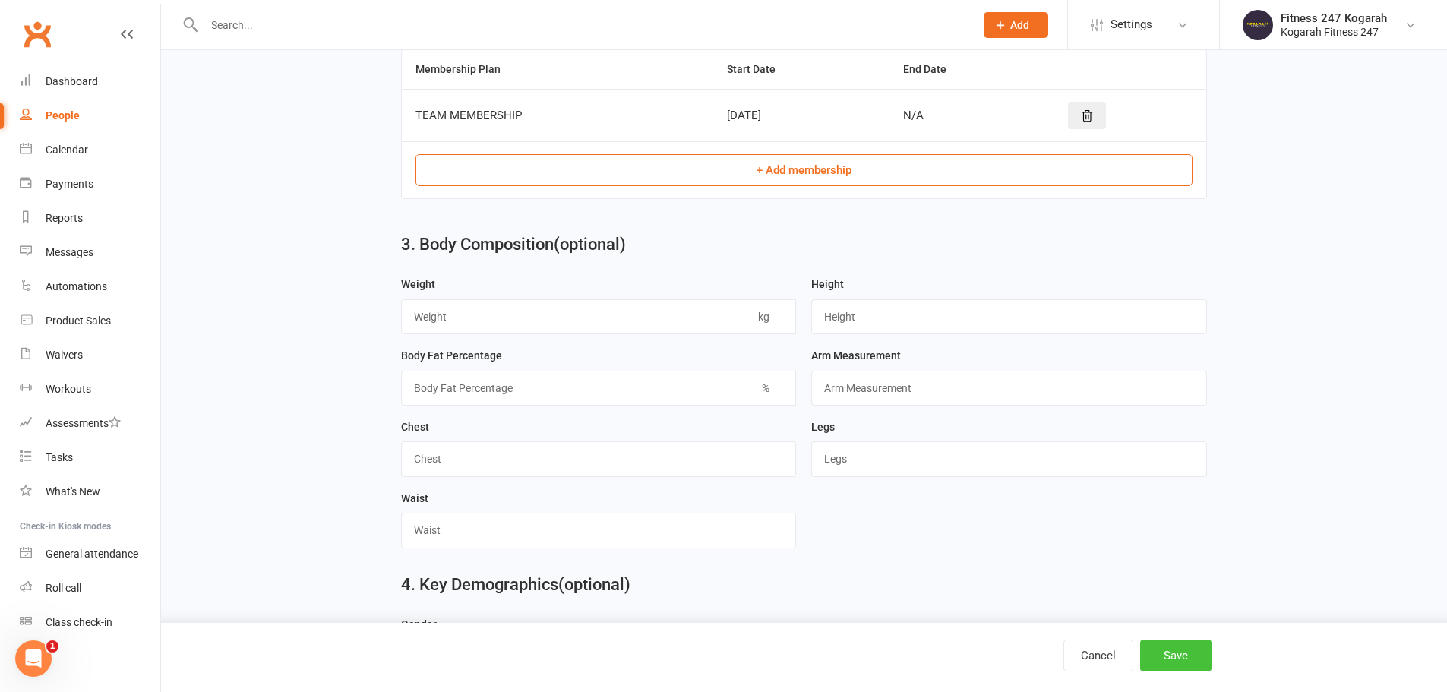
click at [1172, 649] on button "Save" at bounding box center [1175, 656] width 71 height 32
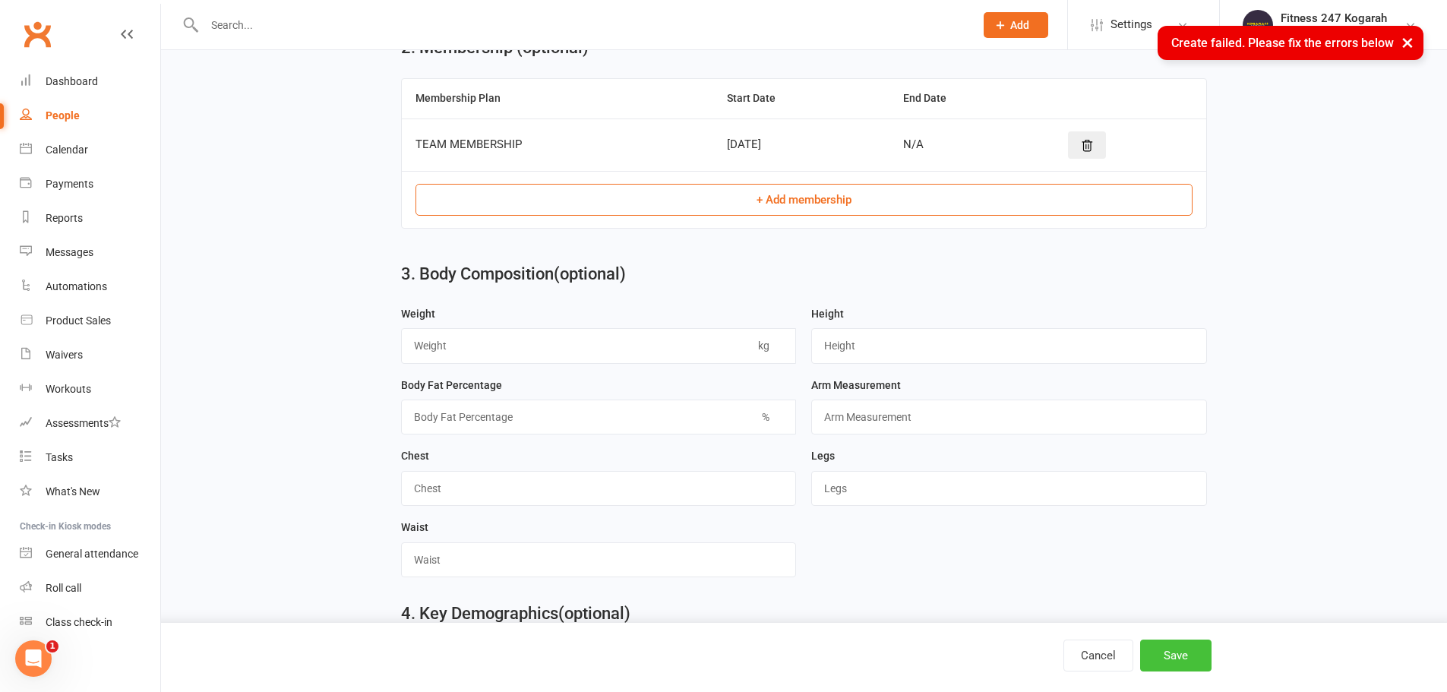
scroll to position [684, 0]
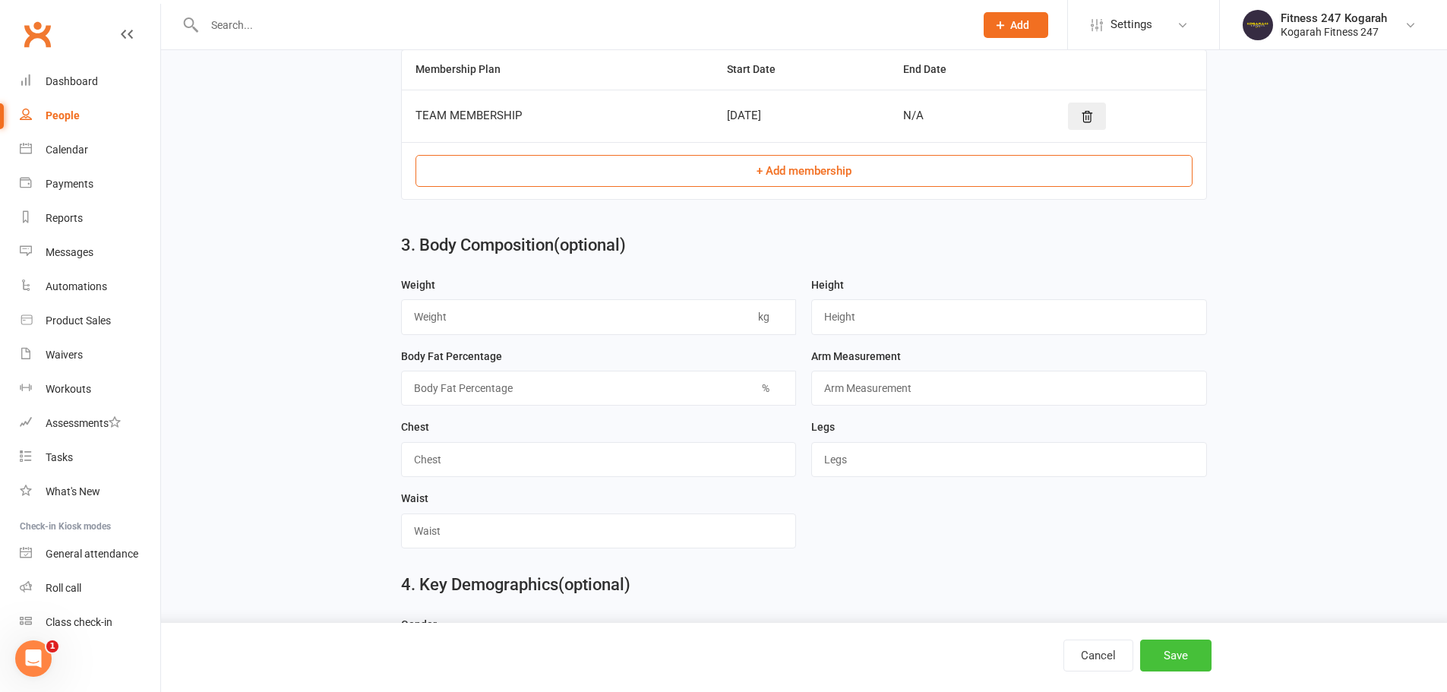
click at [1186, 663] on button "Save" at bounding box center [1175, 656] width 71 height 32
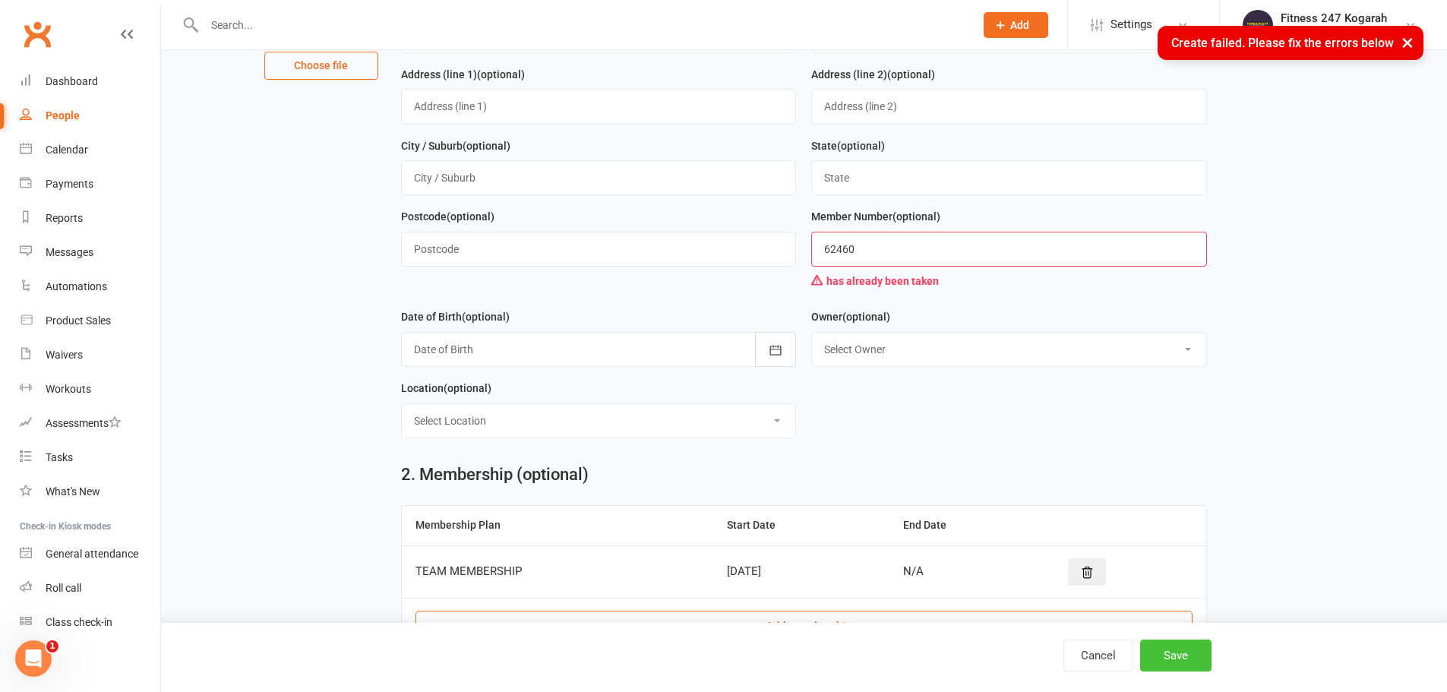
scroll to position [76, 0]
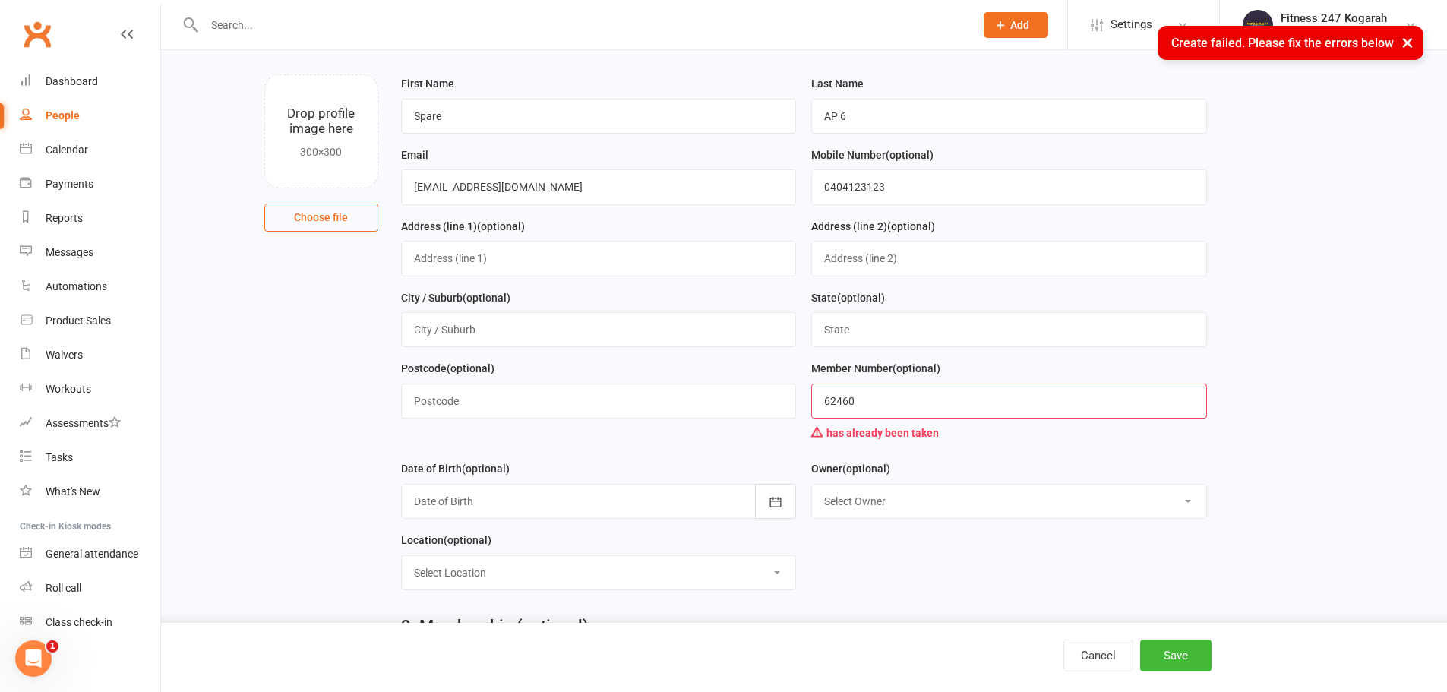
click at [907, 406] on input "62460" at bounding box center [1009, 401] width 396 height 35
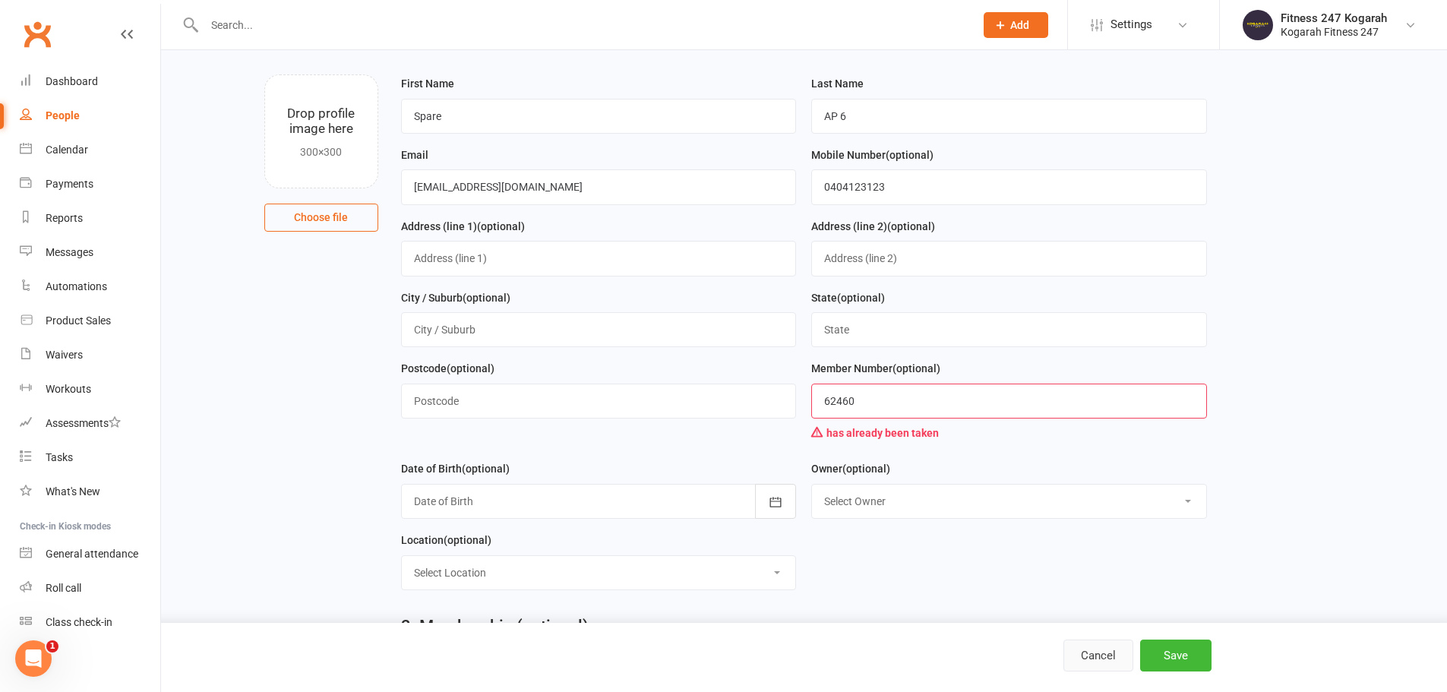
click at [1077, 648] on button "Cancel" at bounding box center [1098, 656] width 70 height 32
select select "100"
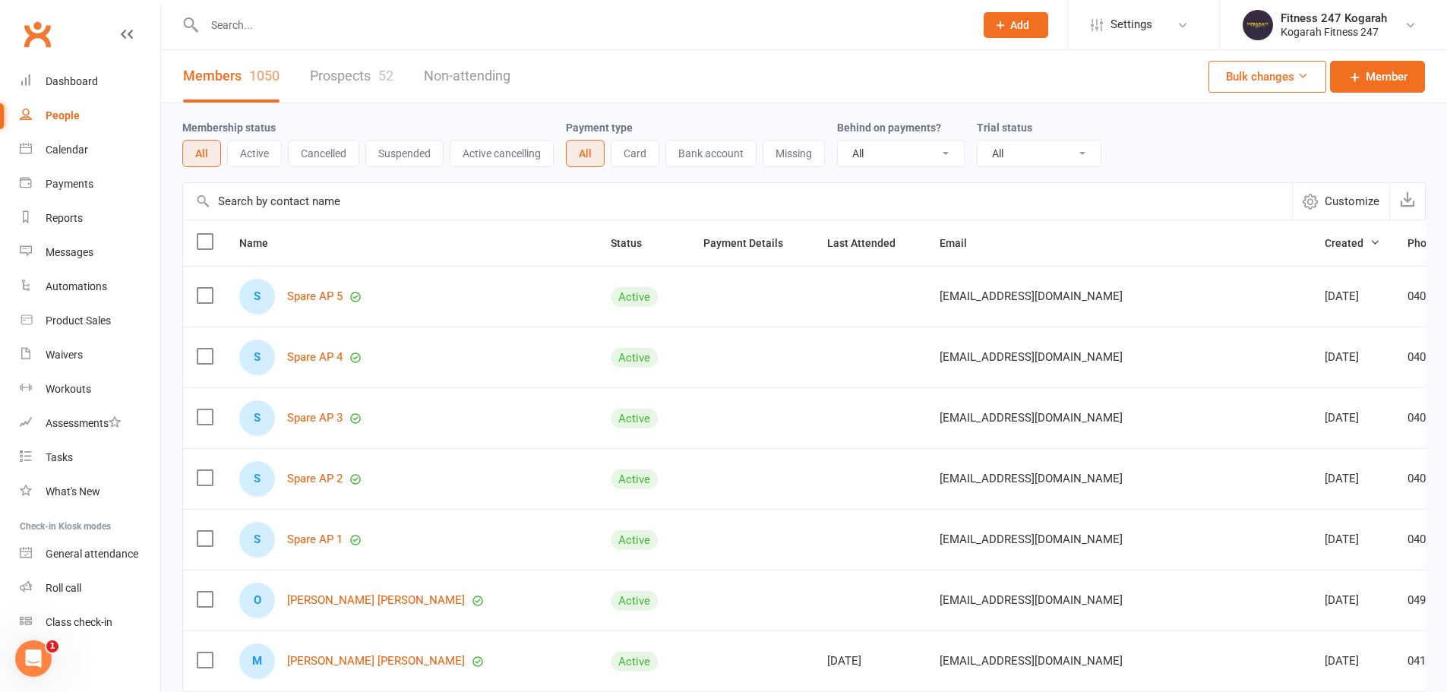
click at [1022, 13] on button "Add" at bounding box center [1016, 25] width 65 height 26
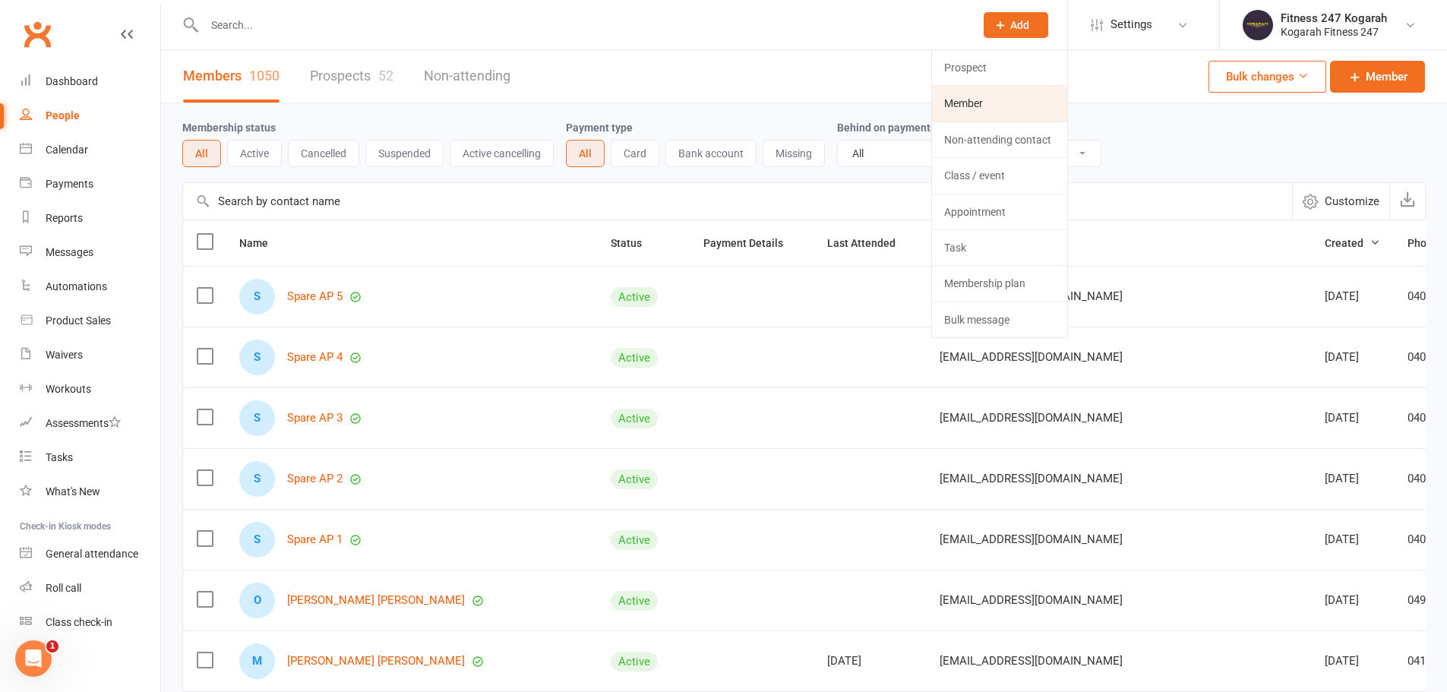
click at [975, 105] on link "Member" at bounding box center [999, 103] width 135 height 35
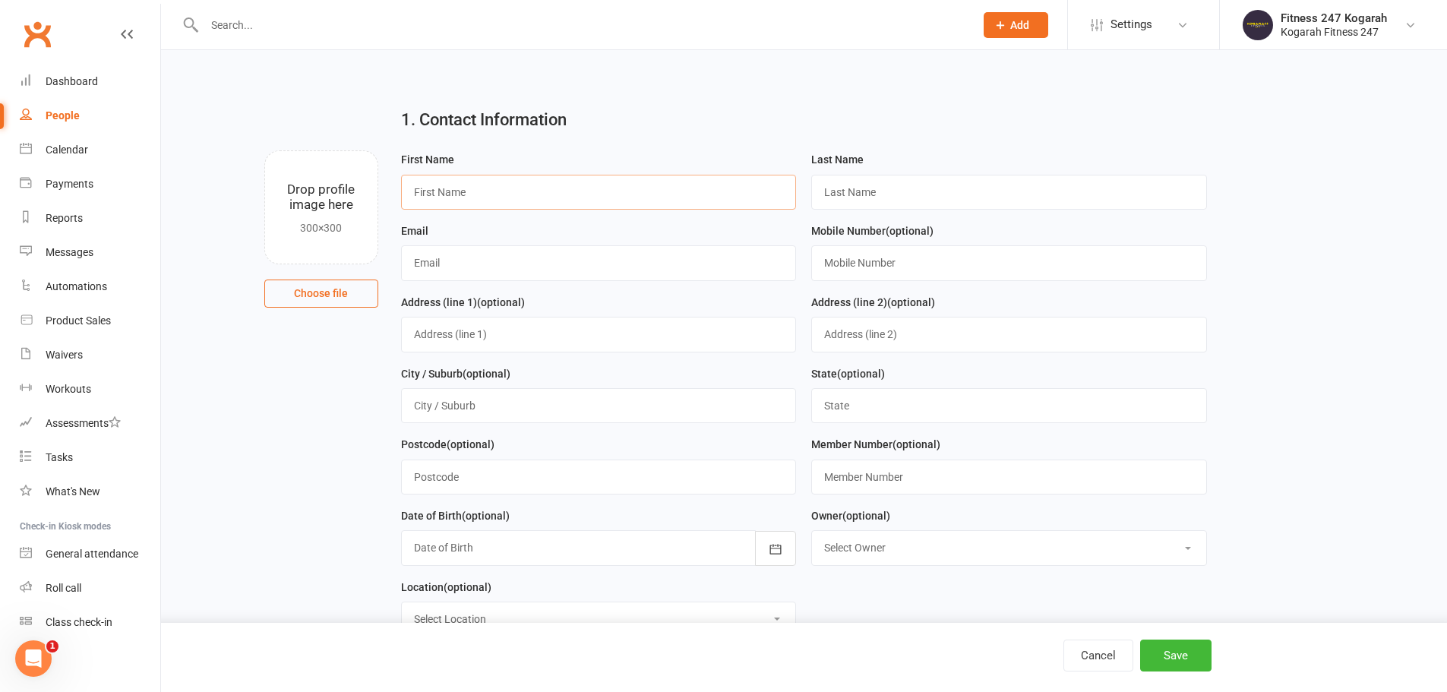
click at [643, 182] on input "text" at bounding box center [599, 192] width 396 height 35
type input "Spare"
type input "AP 6"
paste input "- AP"
type input "- AP"
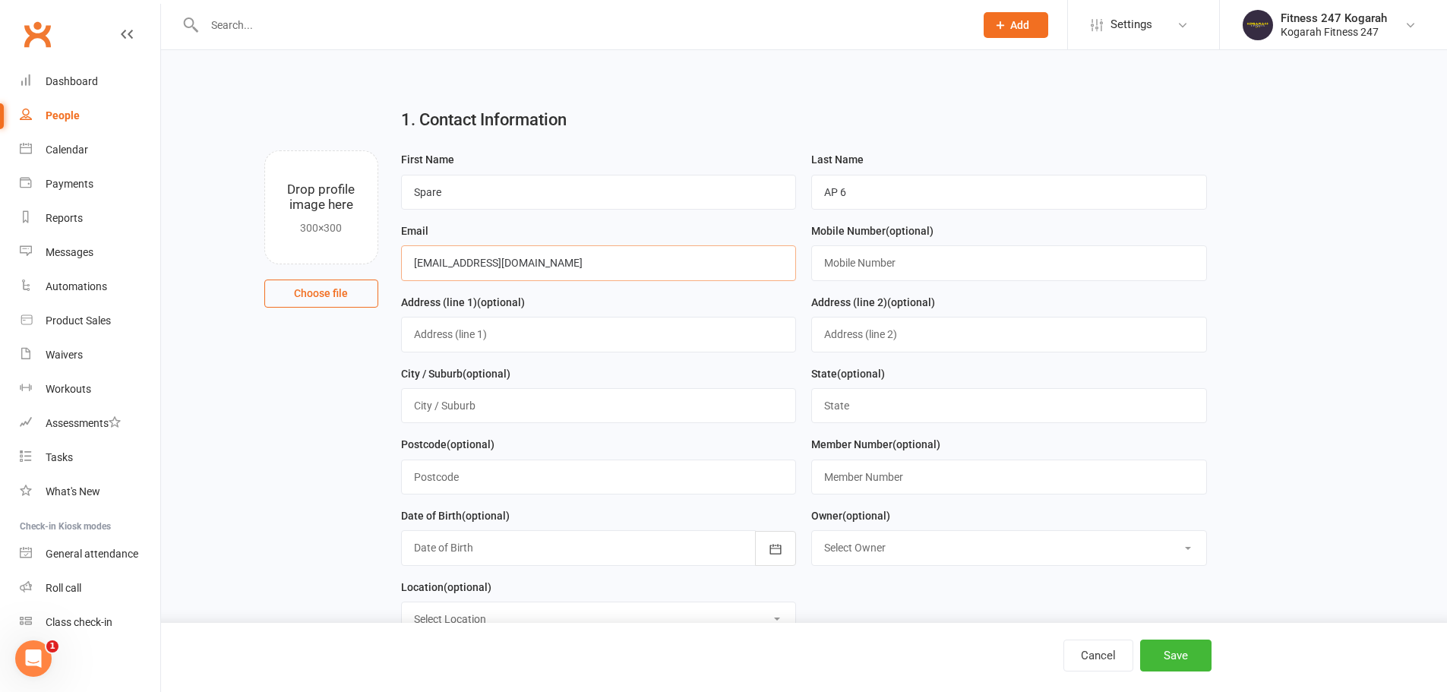
type input "[EMAIL_ADDRESS][DOMAIN_NAME]"
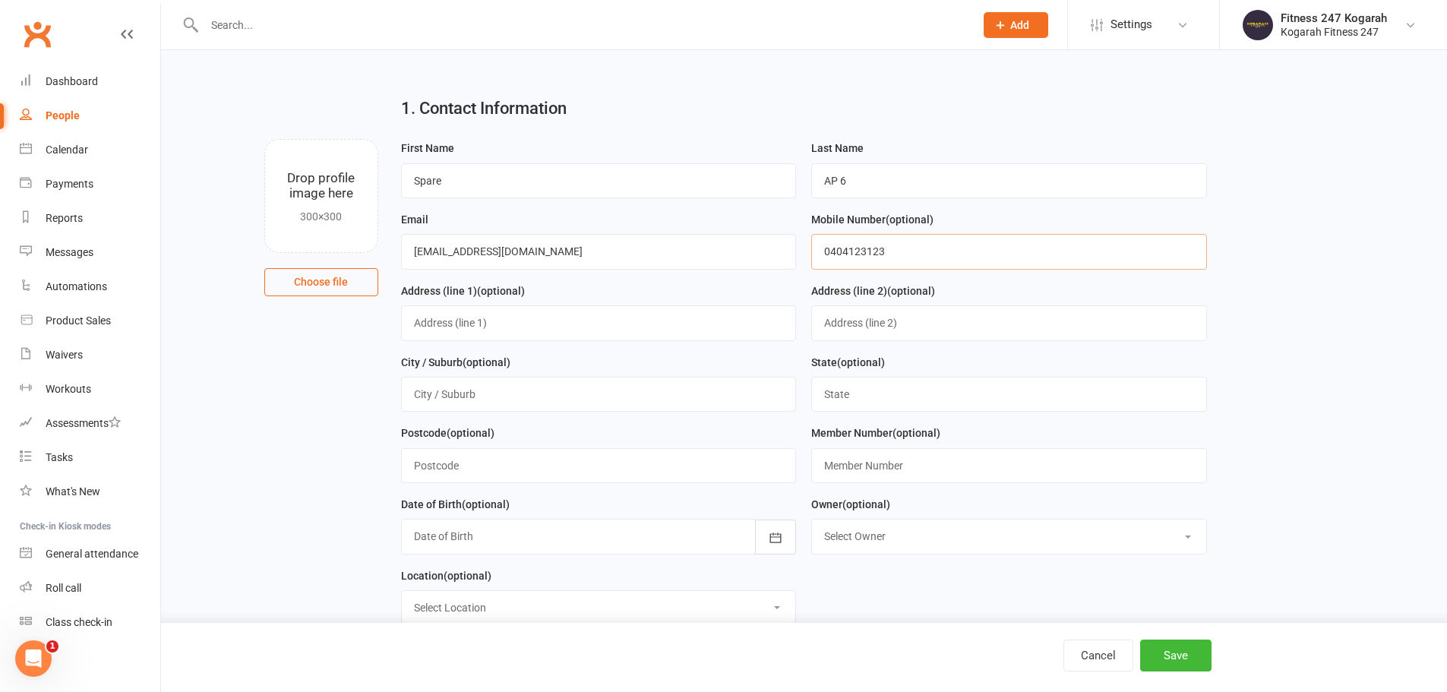
scroll to position [152, 0]
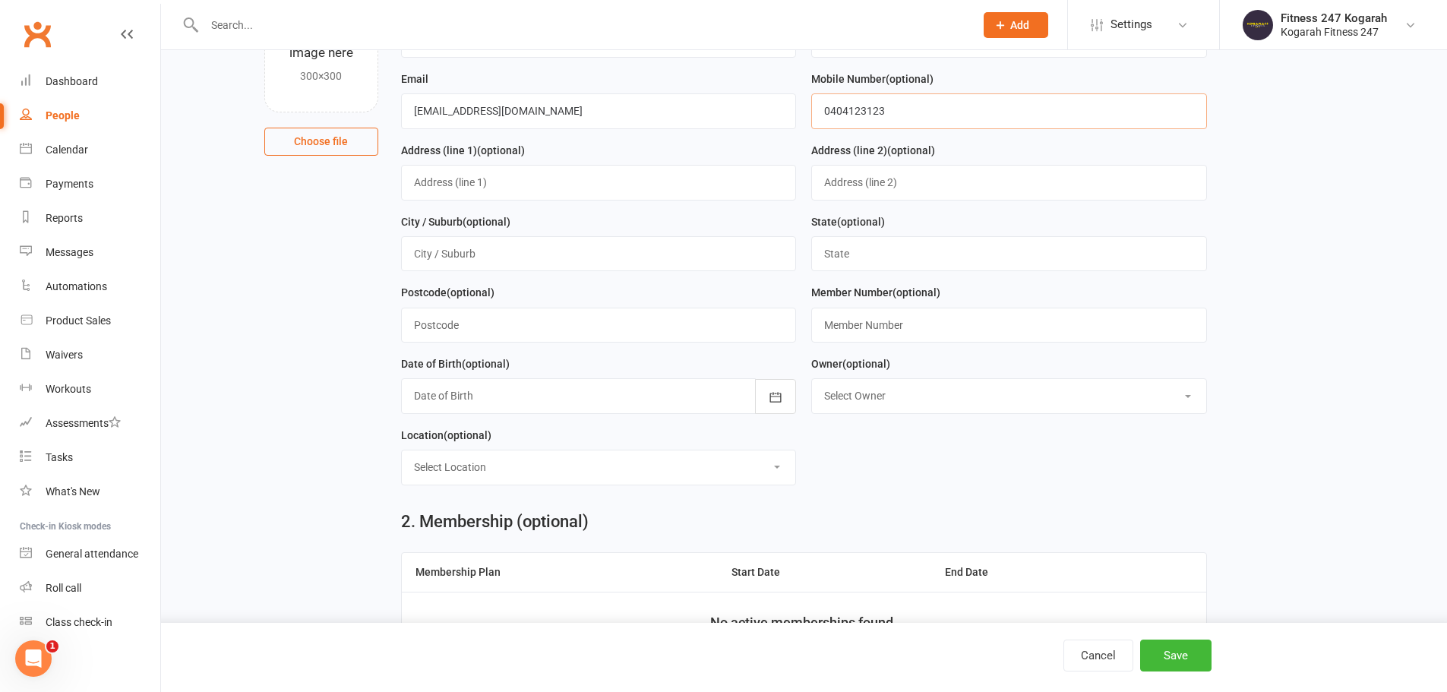
type input "0404123123"
click at [860, 333] on input "text" at bounding box center [1009, 325] width 396 height 35
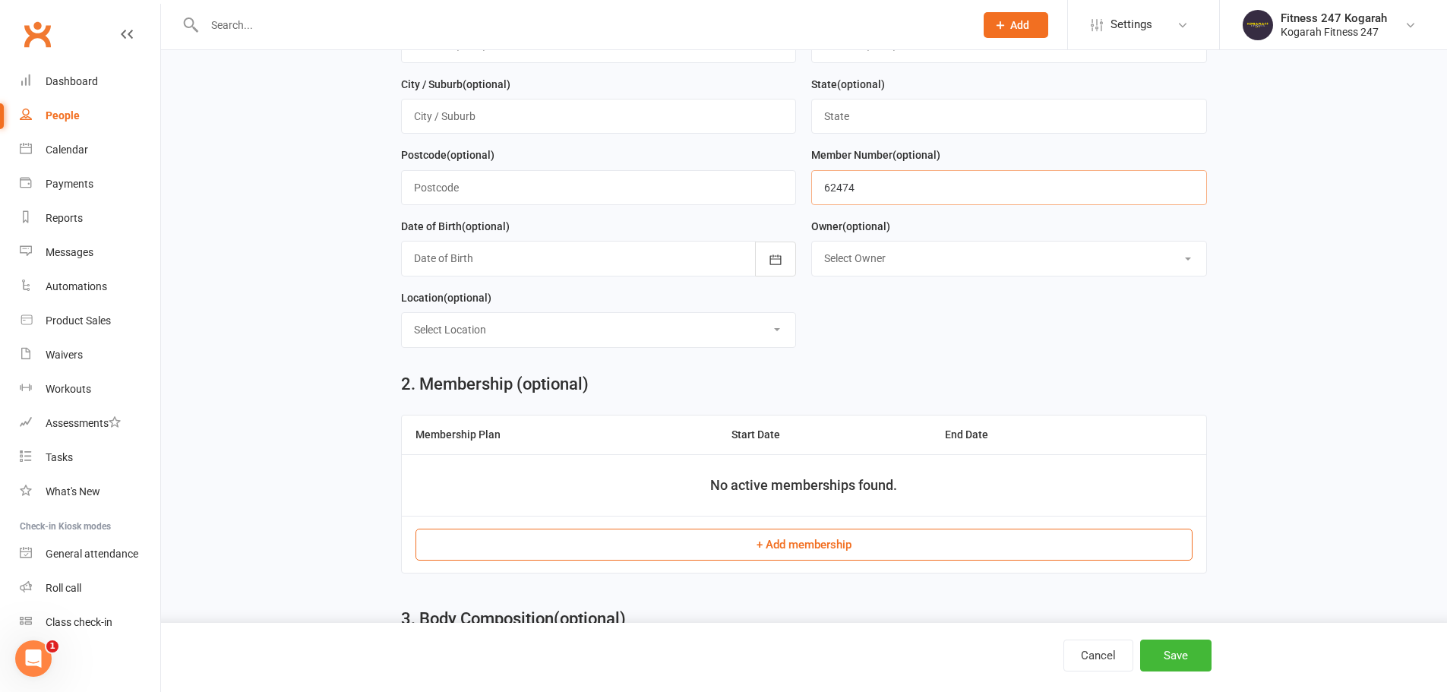
scroll to position [304, 0]
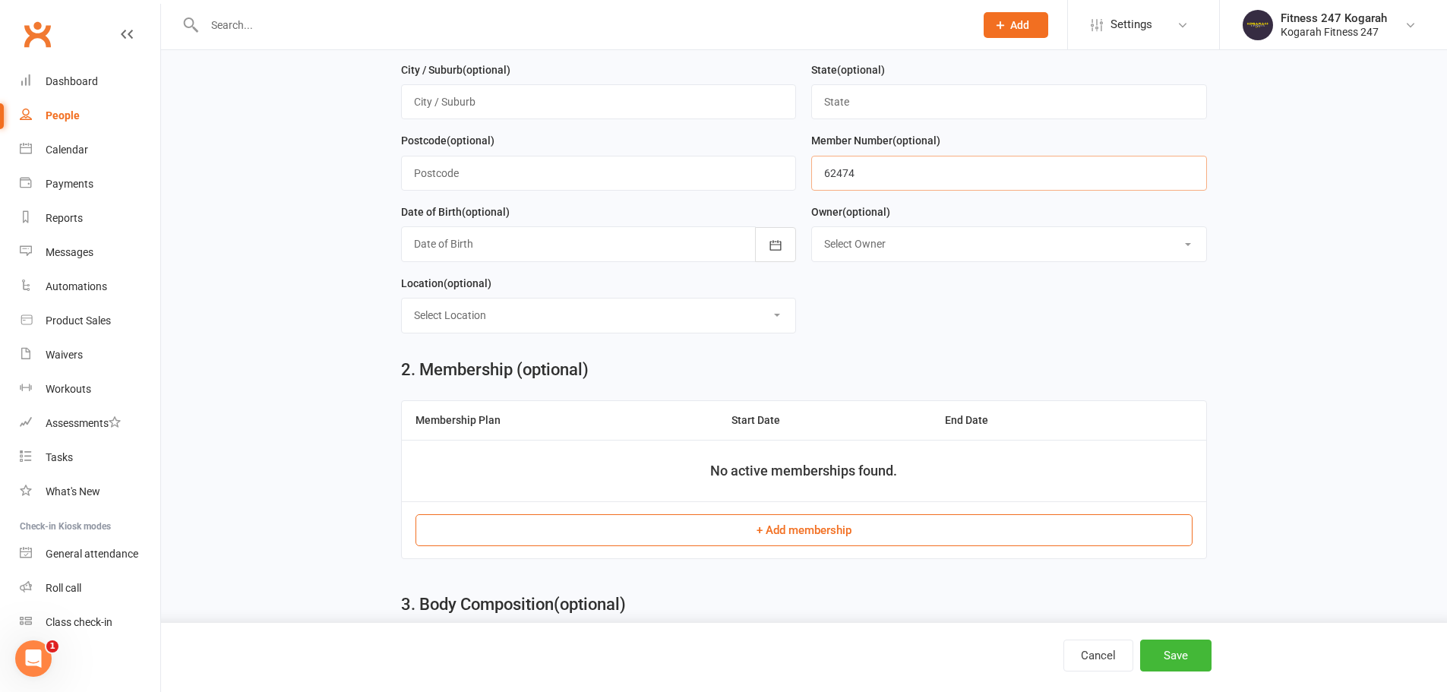
type input "62474"
click at [766, 538] on button "+ Add membership" at bounding box center [803, 530] width 777 height 32
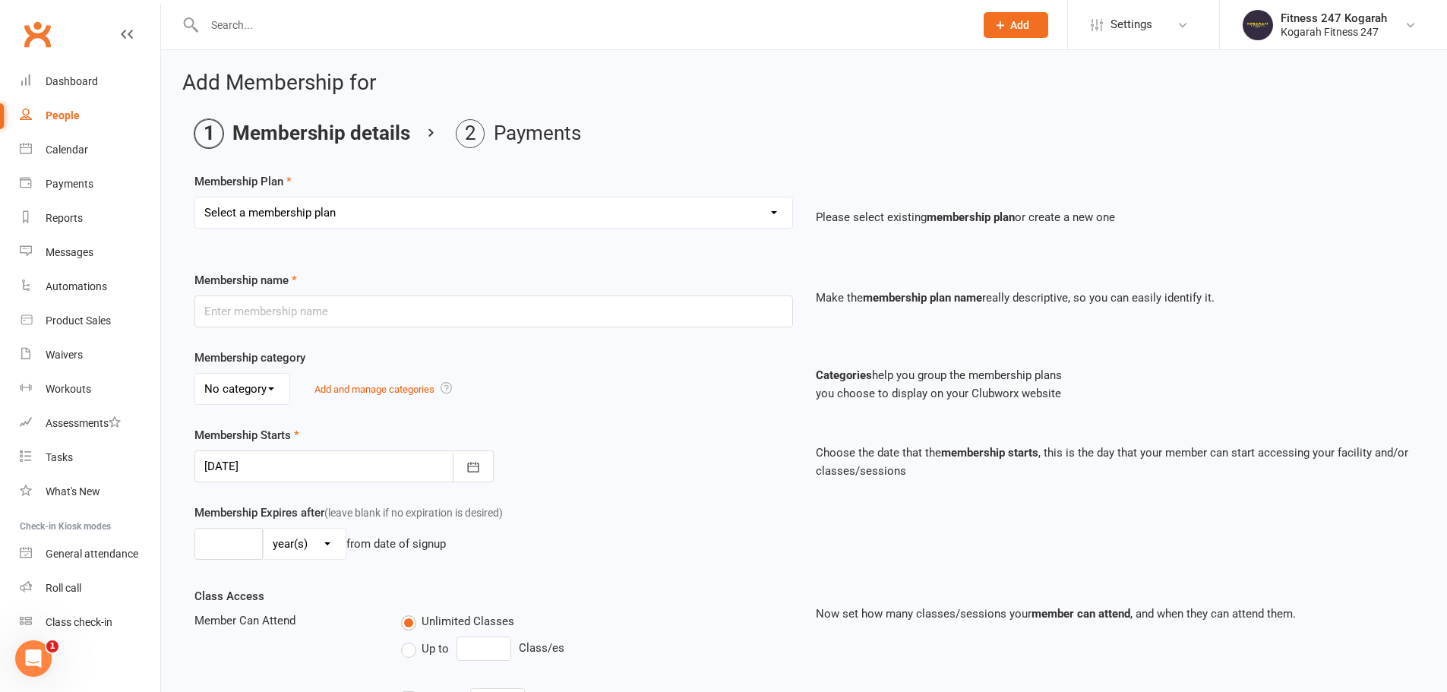
click at [384, 205] on select "Select a membership plan Create new Membership Plan Foundation 19.45 Foundation…" at bounding box center [493, 212] width 597 height 30
select select "18"
click at [195, 197] on select "Select a membership plan Create new Membership Plan Foundation 19.45 Foundation…" at bounding box center [493, 212] width 597 height 30
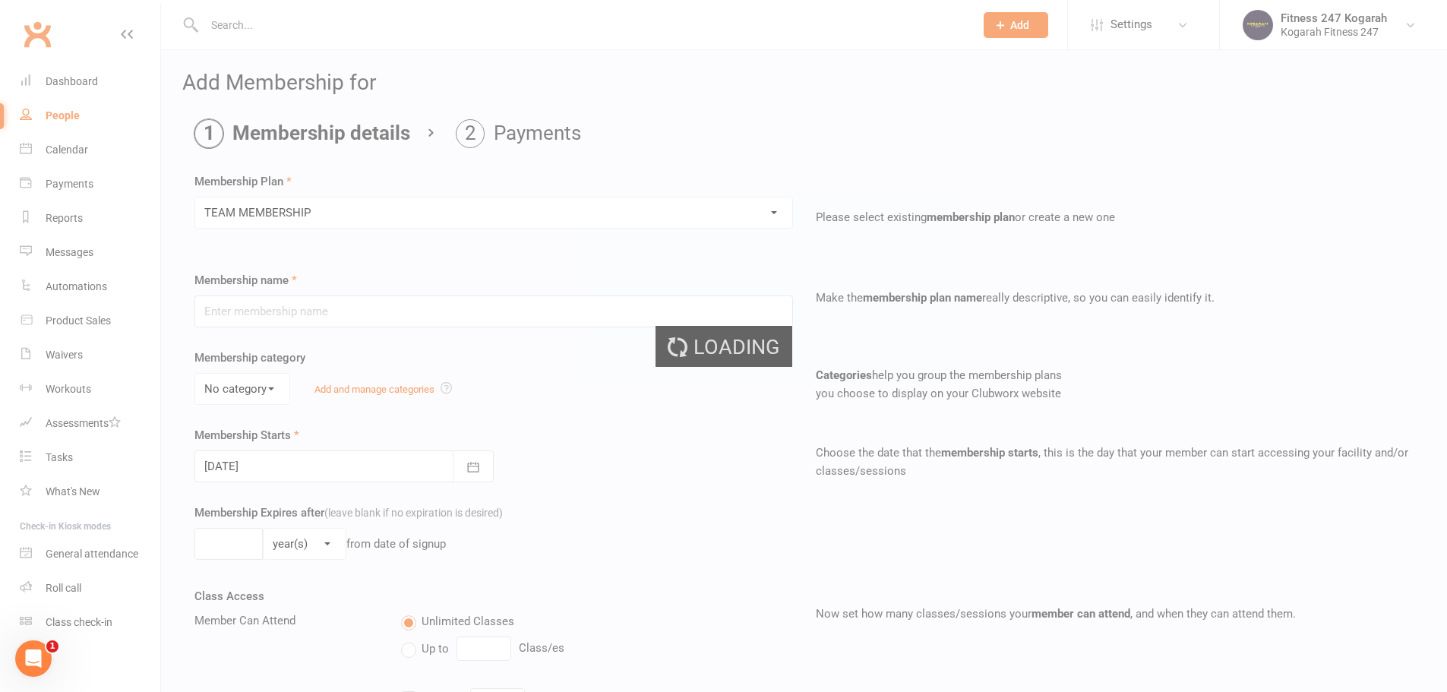
type input "TEAM MEMBERSHIP"
select select "2"
type input "0"
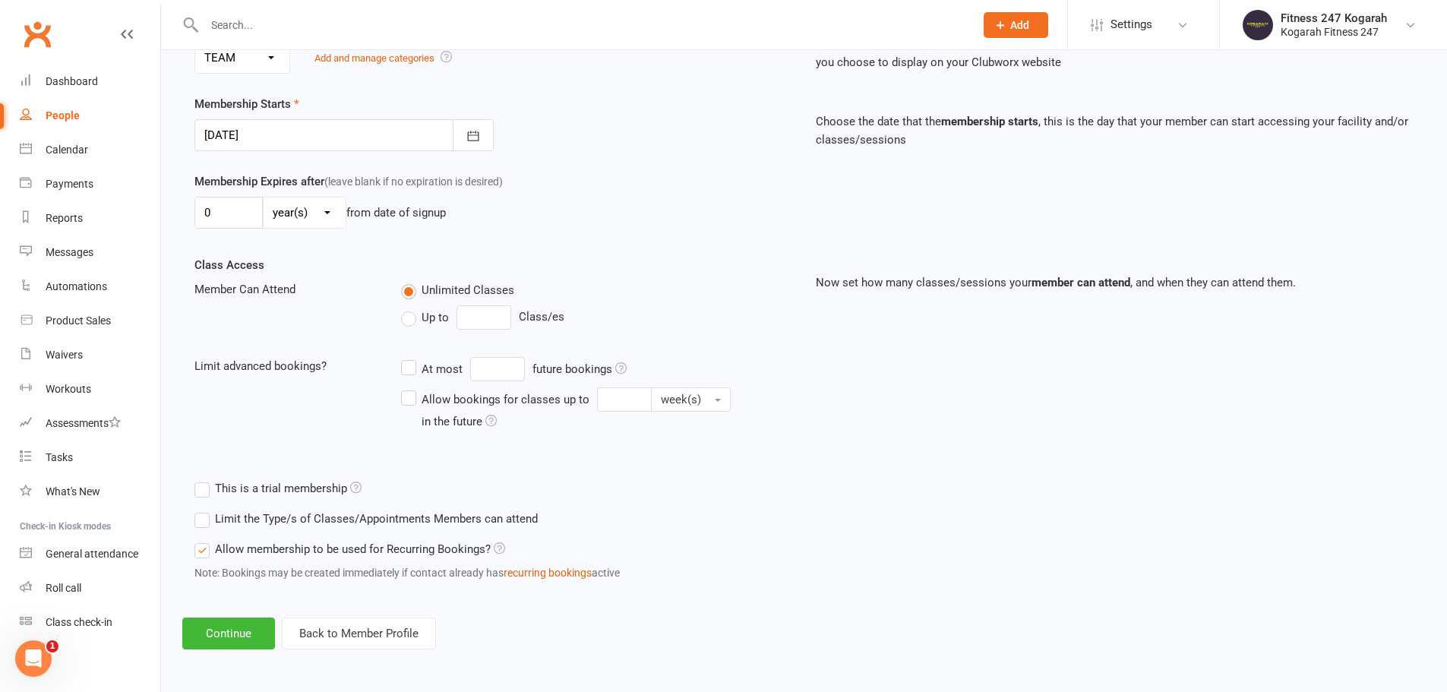
scroll to position [333, 0]
click at [231, 630] on button "Continue" at bounding box center [228, 633] width 93 height 32
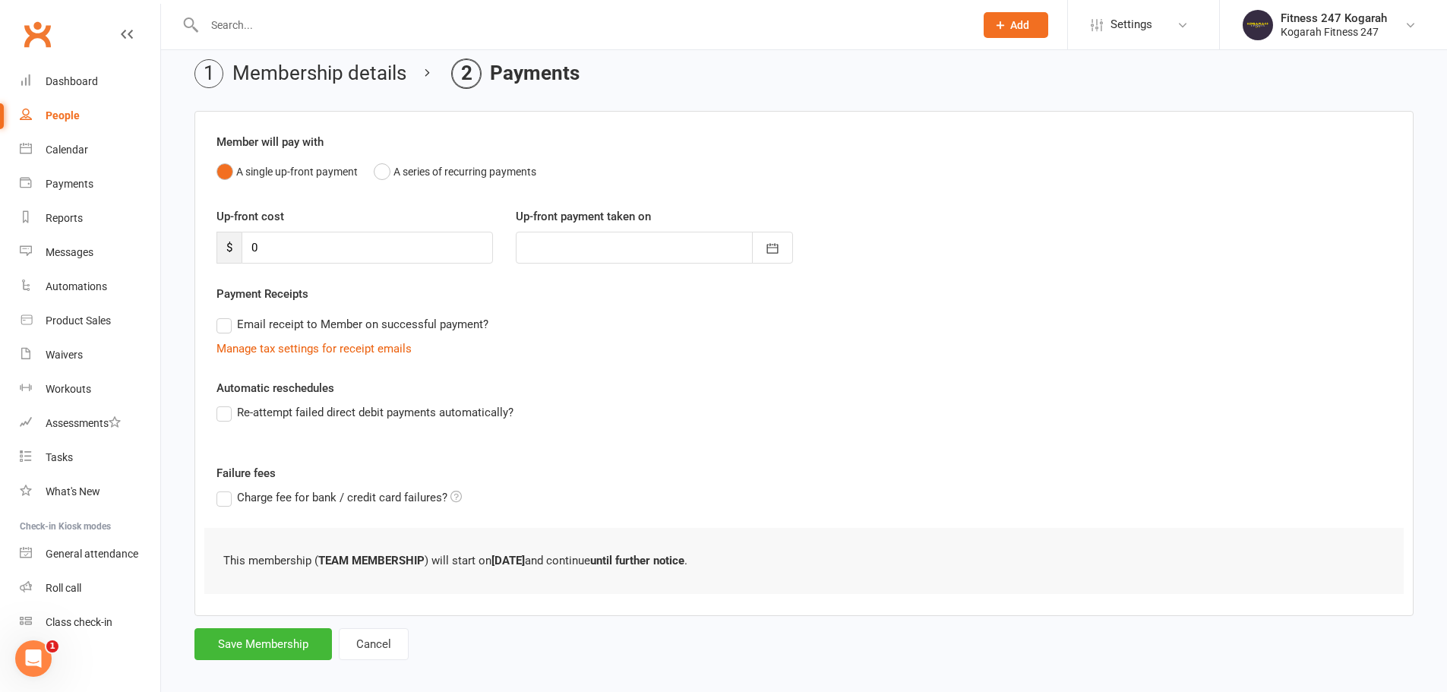
scroll to position [74, 0]
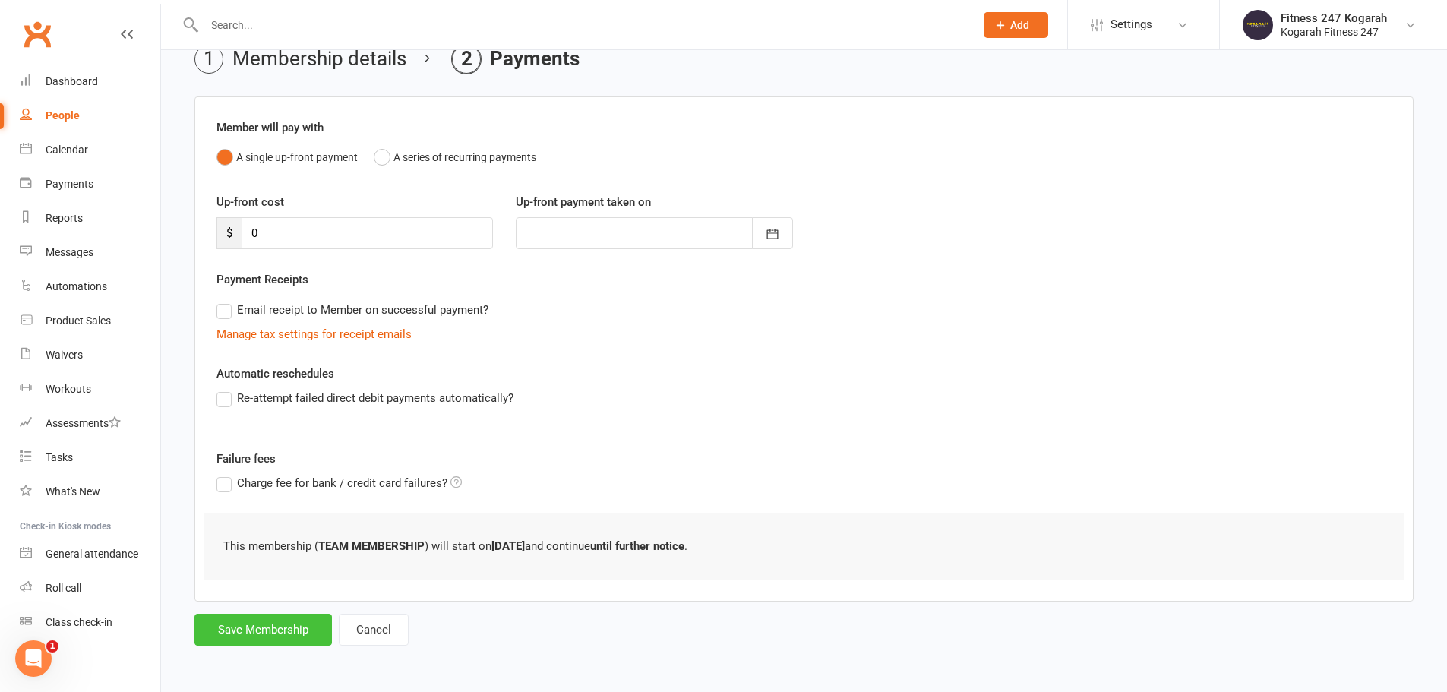
click at [264, 632] on button "Save Membership" at bounding box center [262, 630] width 137 height 32
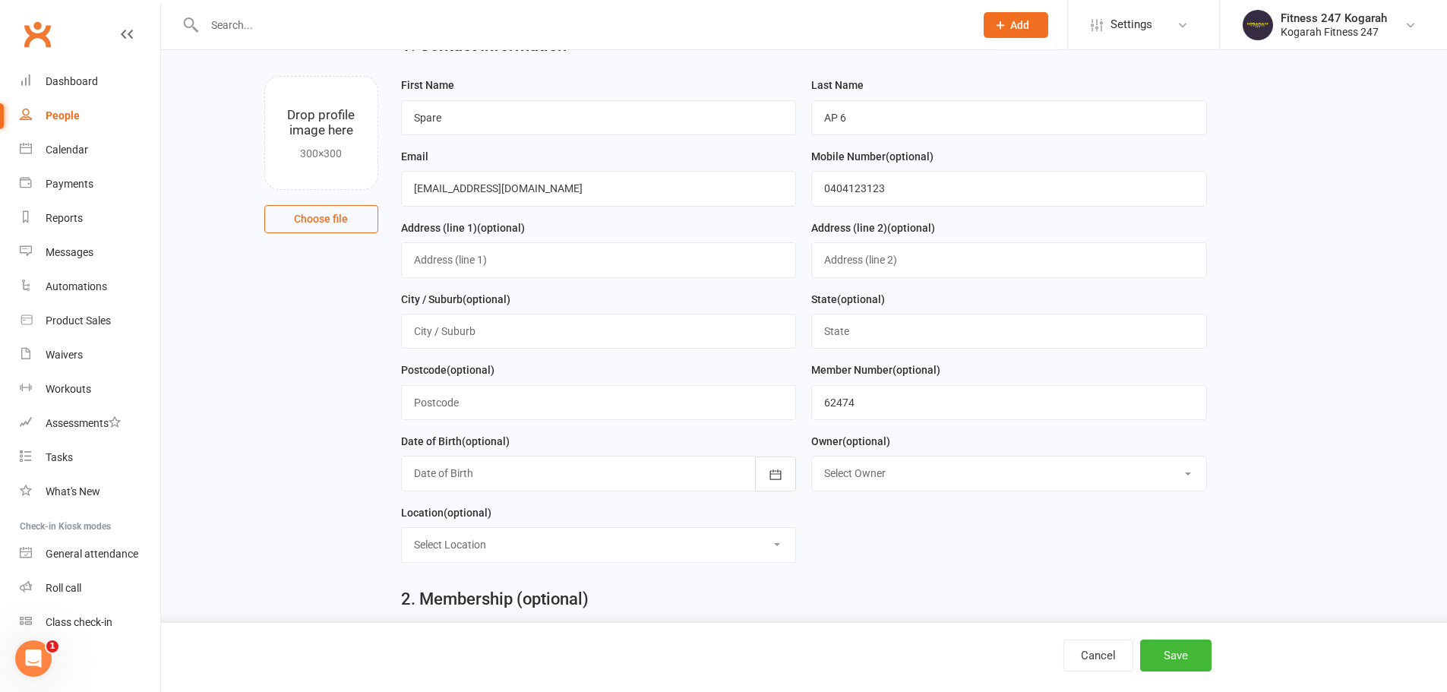
scroll to position [655, 0]
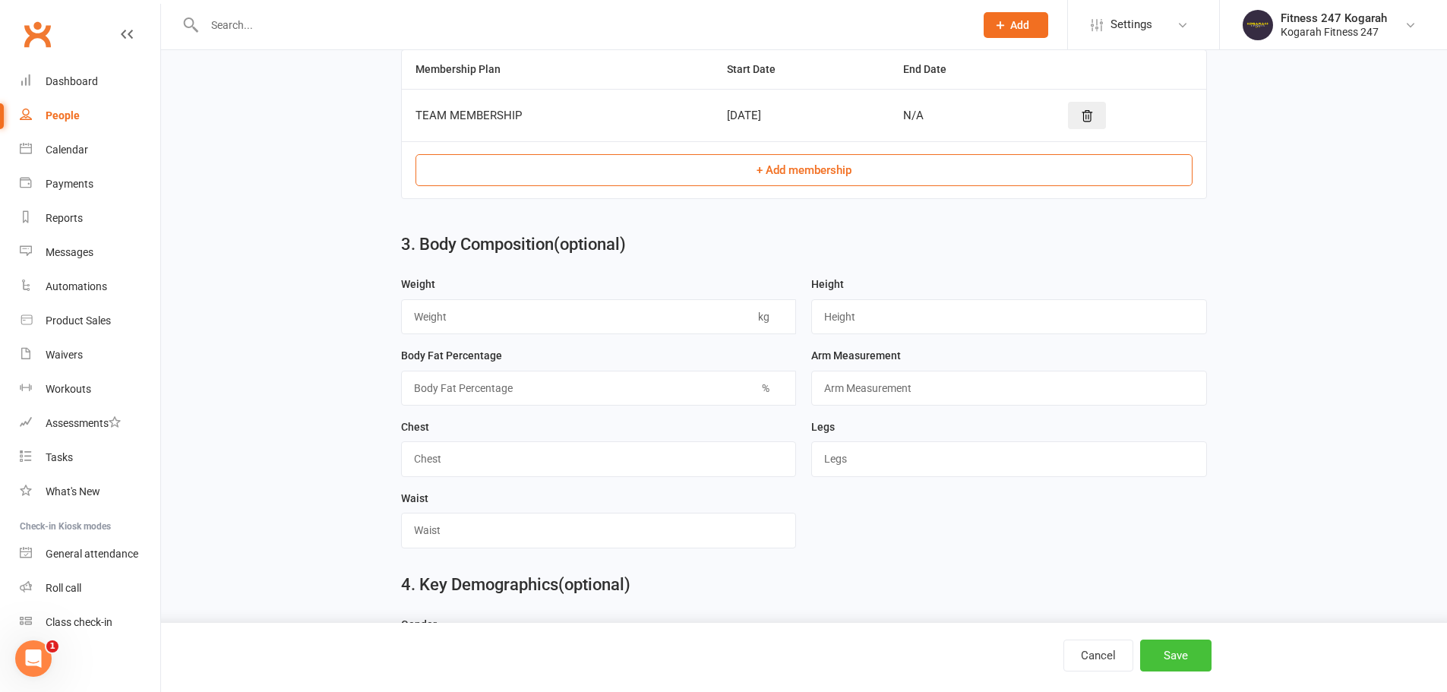
click at [1190, 665] on button "Save" at bounding box center [1175, 656] width 71 height 32
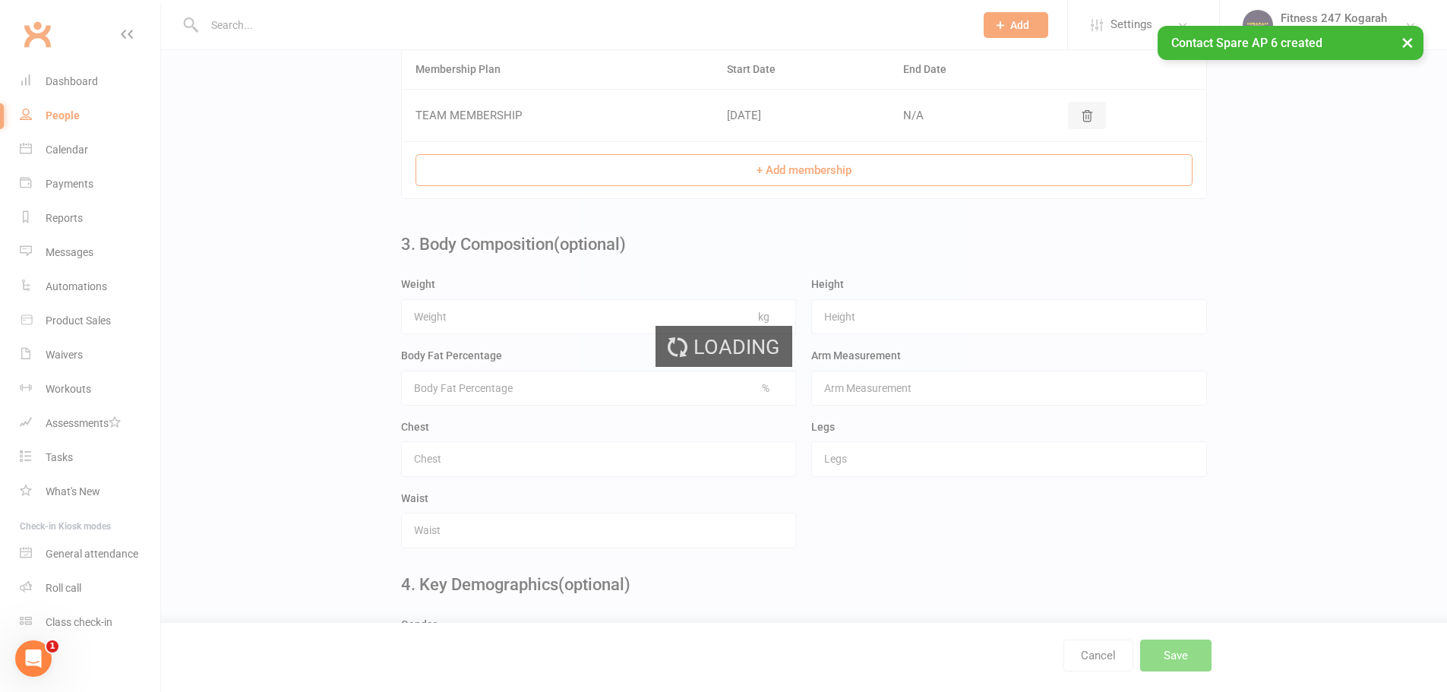
scroll to position [0, 0]
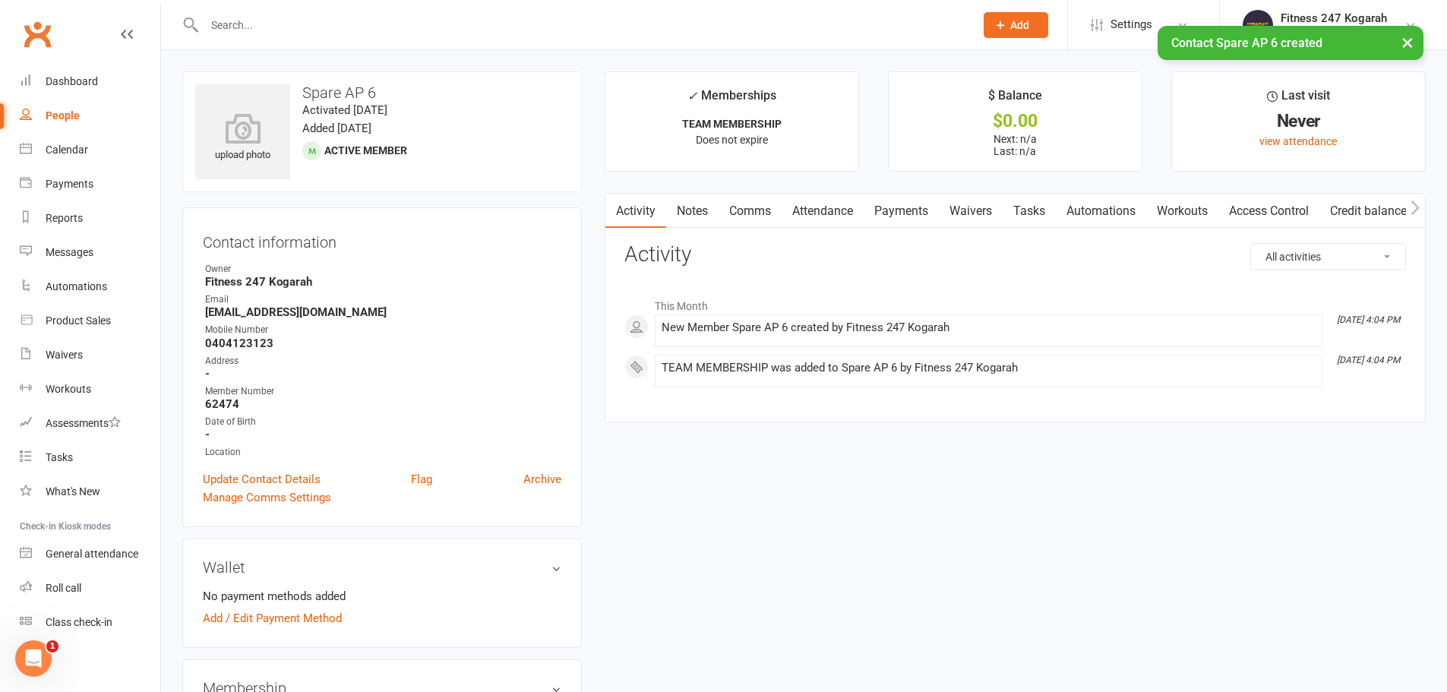
click at [1294, 203] on link "Access Control" at bounding box center [1268, 211] width 101 height 35
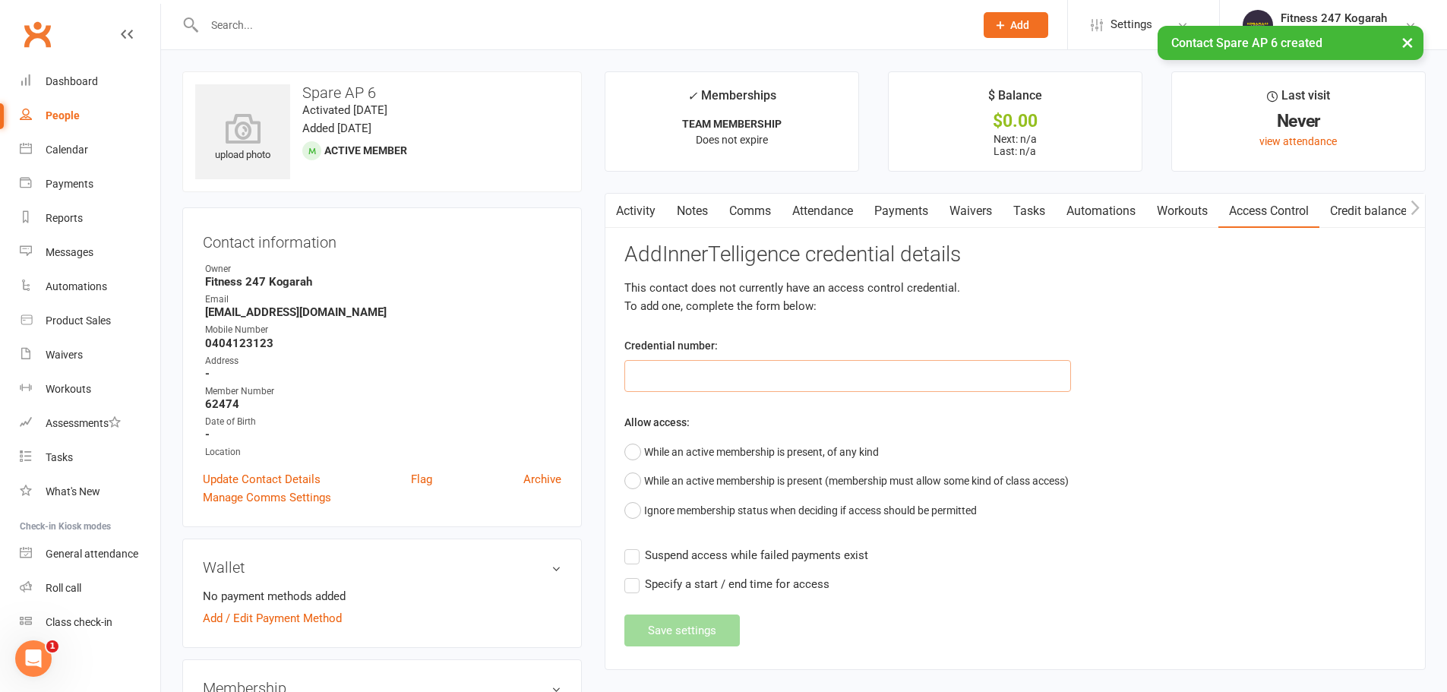
click at [681, 381] on input "text" at bounding box center [847, 376] width 447 height 32
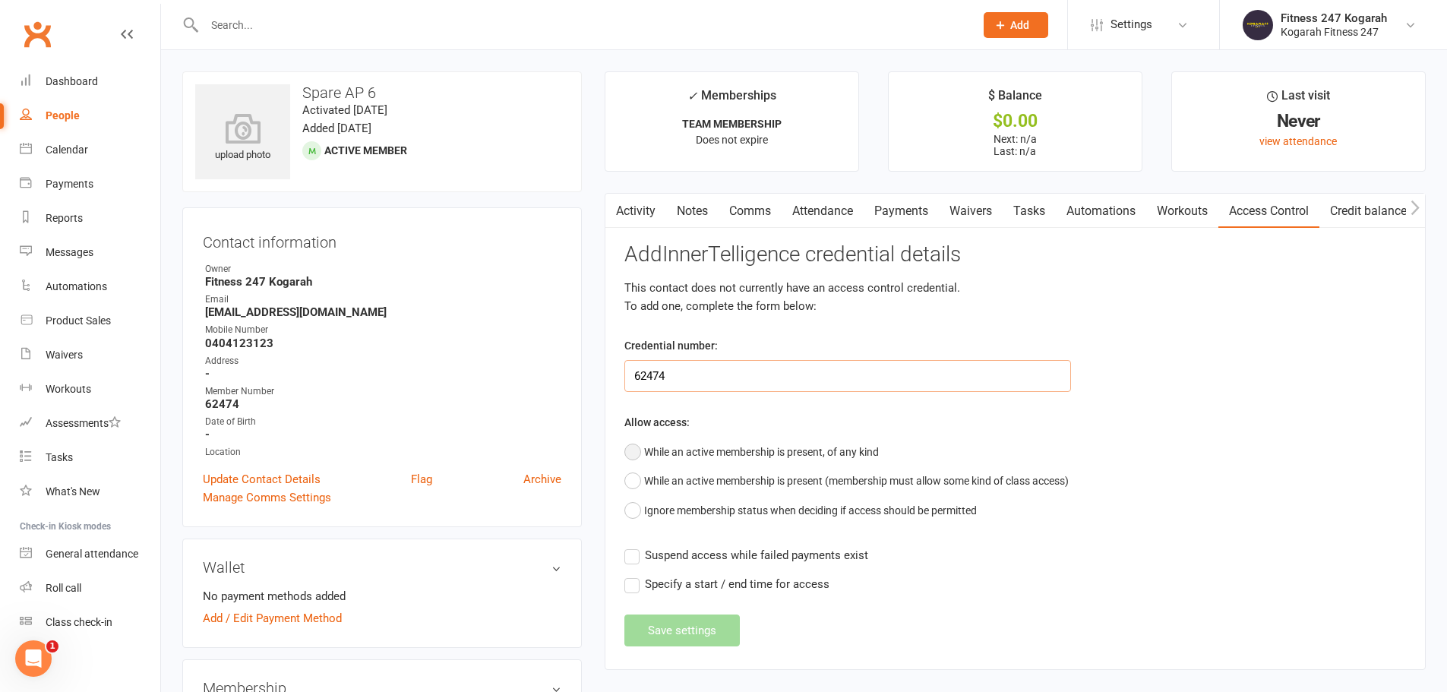
type input "62474"
click at [769, 454] on button "While an active membership is present, of any kind" at bounding box center [751, 451] width 254 height 29
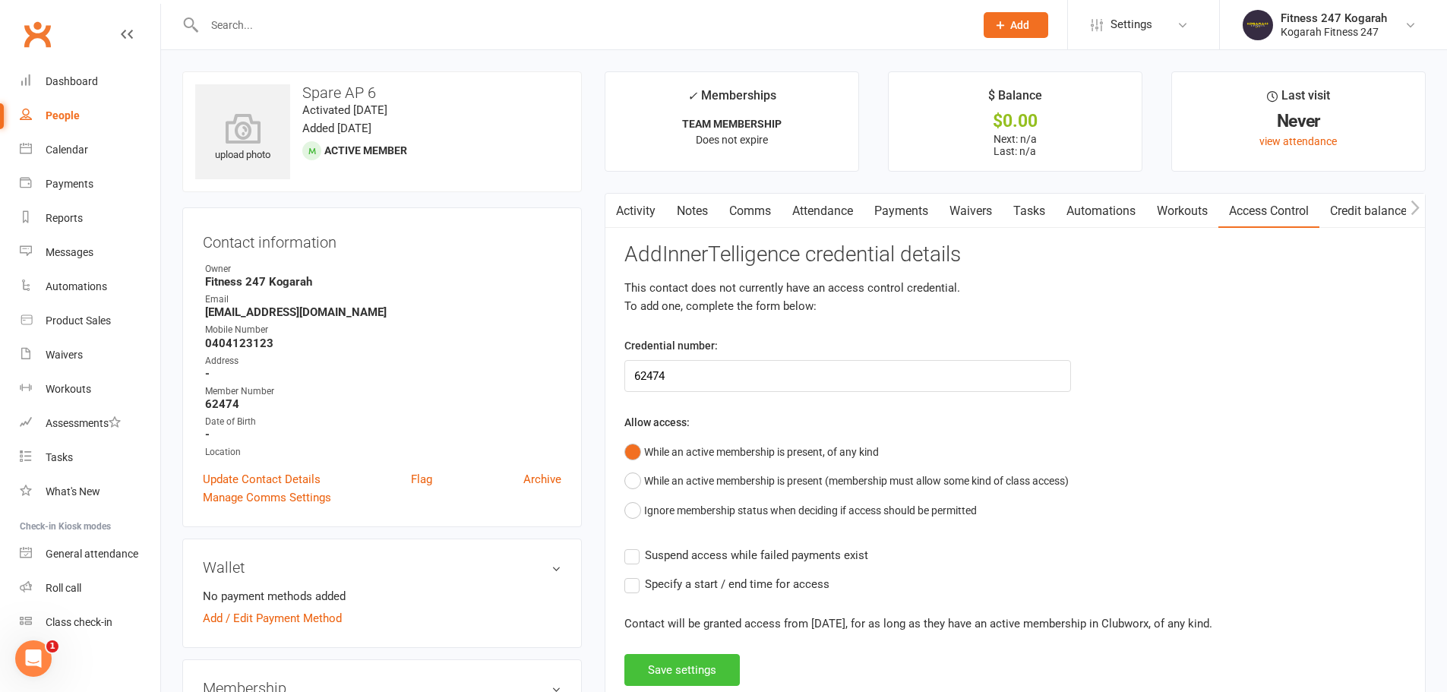
click at [665, 676] on button "Save settings" at bounding box center [681, 670] width 115 height 32
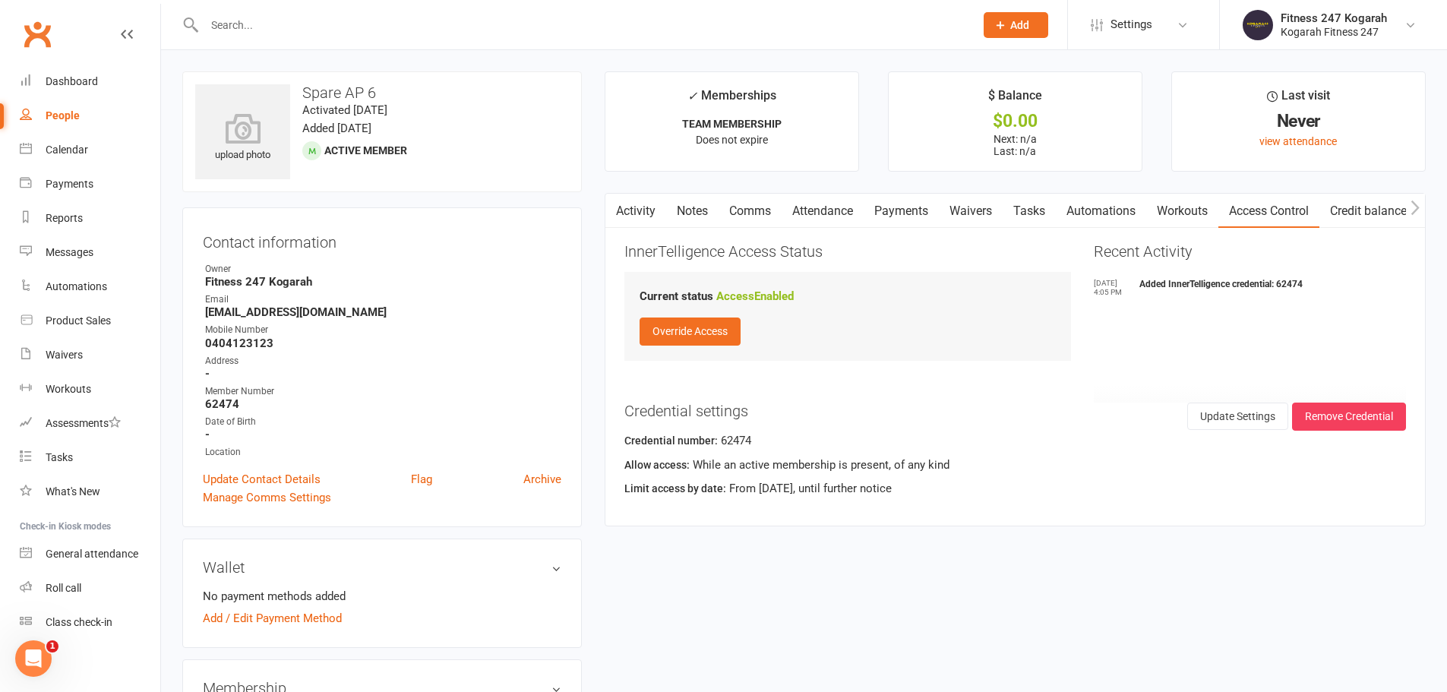
click at [1013, 27] on span "Add" at bounding box center [1019, 25] width 19 height 12
click at [976, 103] on link "Member" at bounding box center [999, 103] width 135 height 35
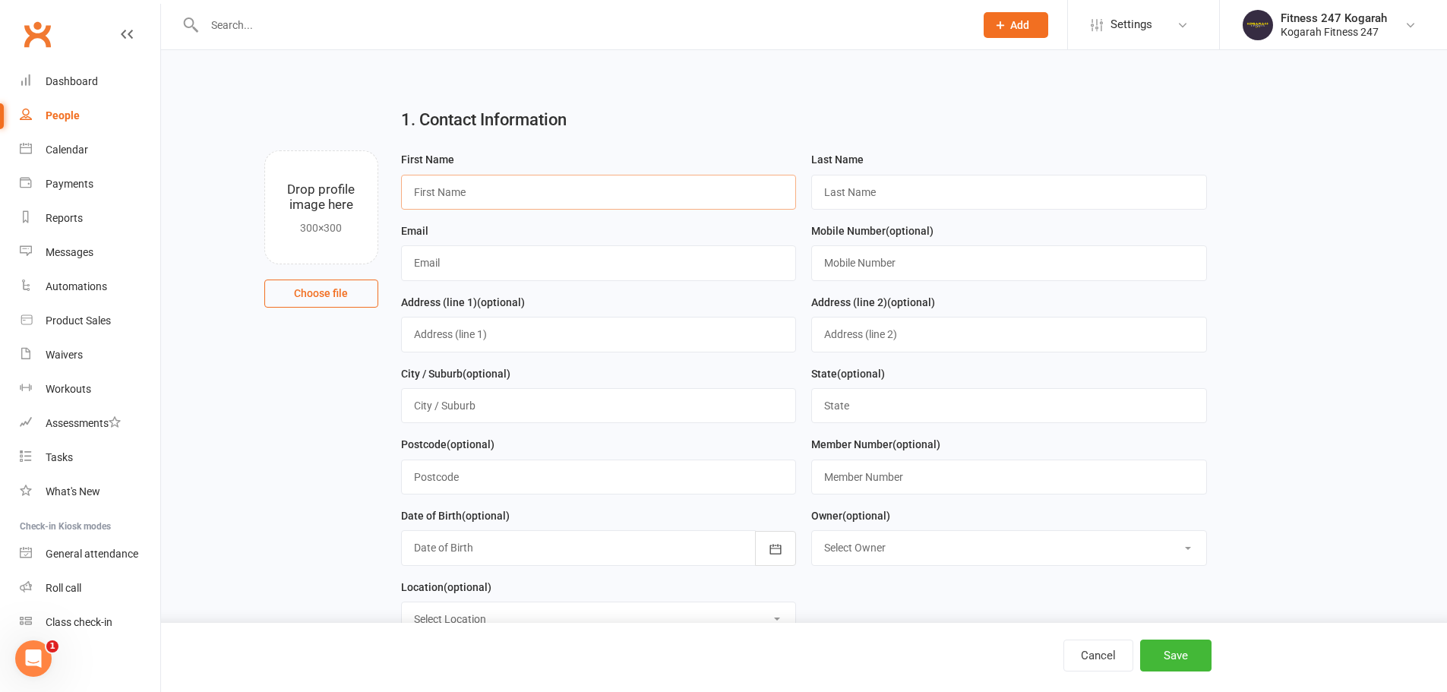
click at [617, 195] on input "text" at bounding box center [599, 192] width 396 height 35
type input "Spare"
type input "AP 7"
paste input "[EMAIL_ADDRESS][DOMAIN_NAME]"
click at [447, 268] on input "[EMAIL_ADDRESS][DOMAIN_NAME]" at bounding box center [599, 262] width 396 height 35
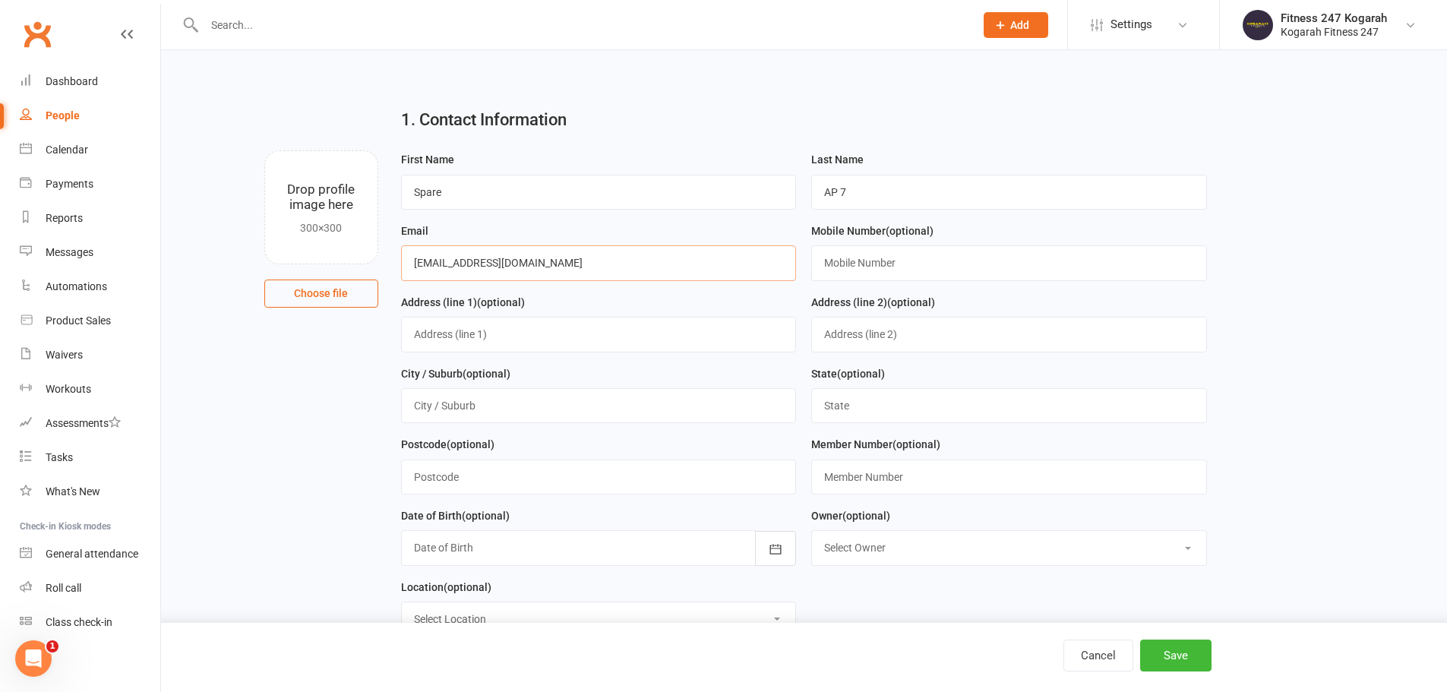
type input "[EMAIL_ADDRESS][DOMAIN_NAME]"
click at [899, 476] on input "text" at bounding box center [1009, 477] width 396 height 35
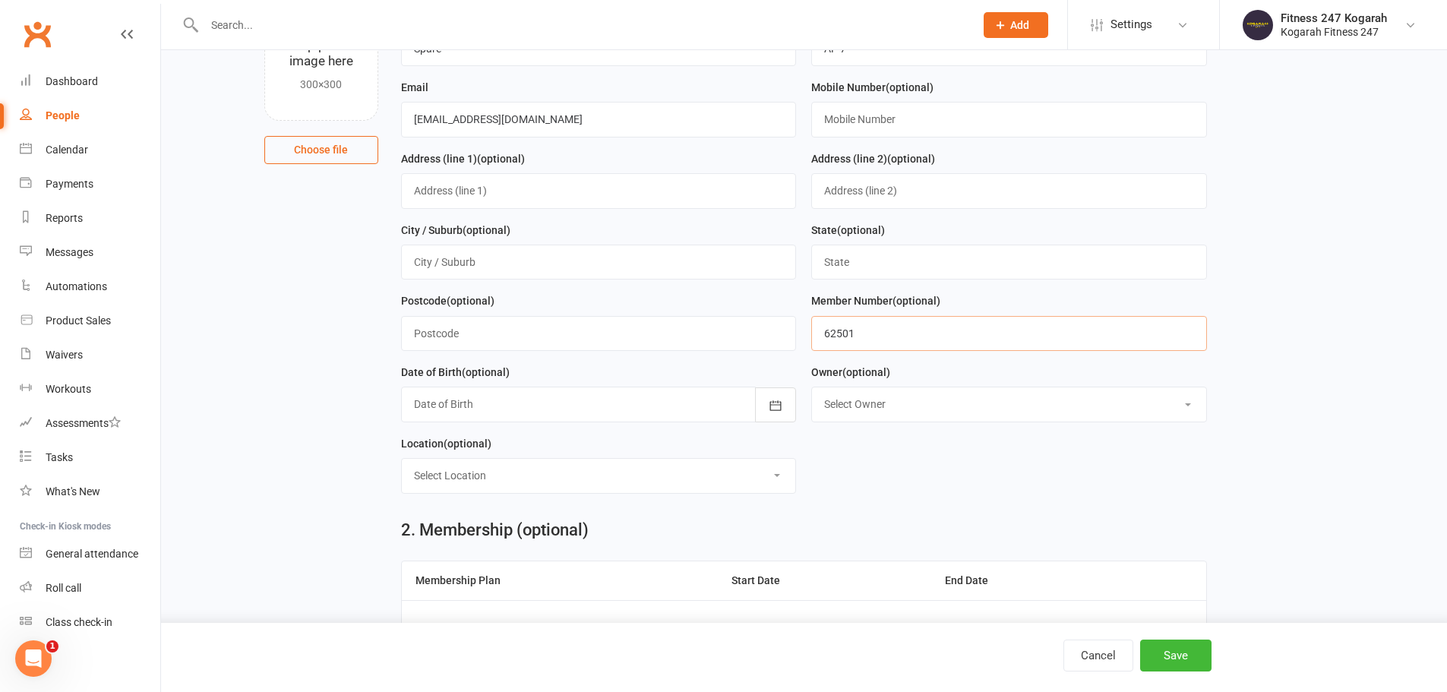
scroll to position [228, 0]
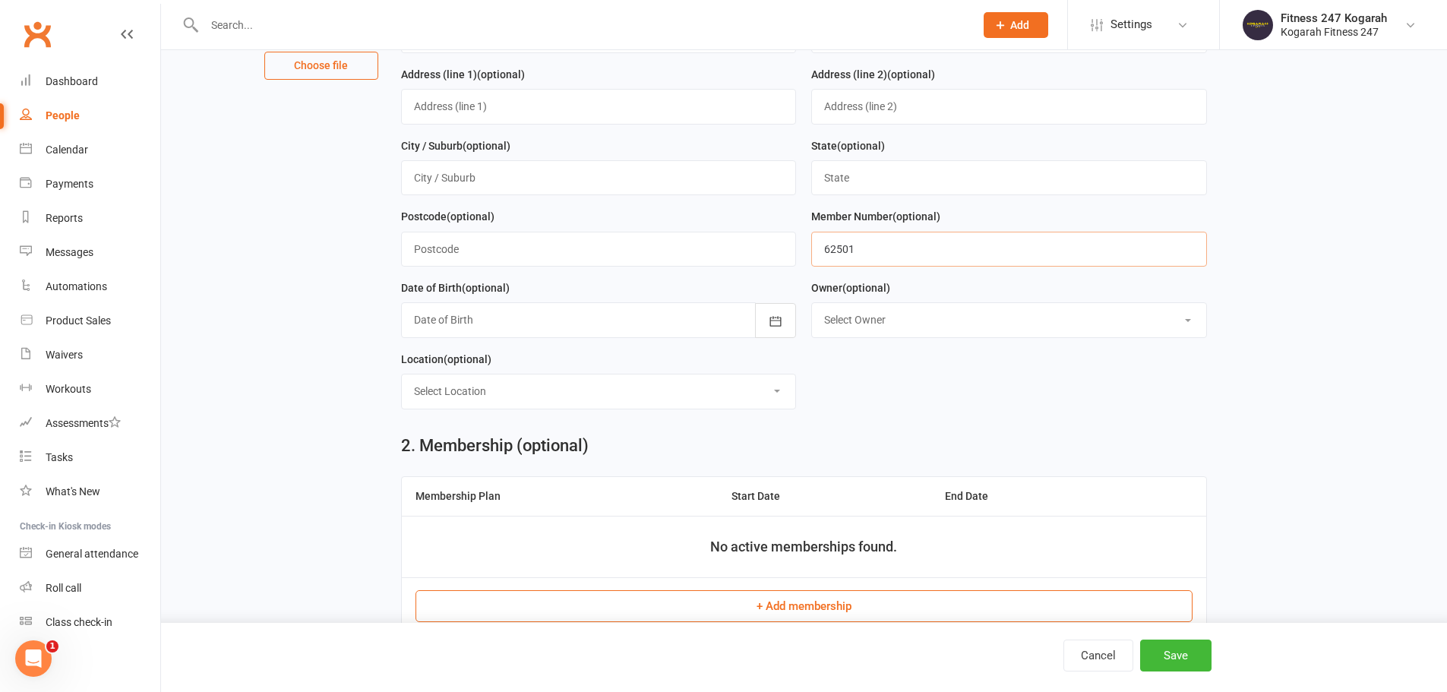
type input "62501"
click at [739, 613] on button "+ Add membership" at bounding box center [803, 606] width 777 height 32
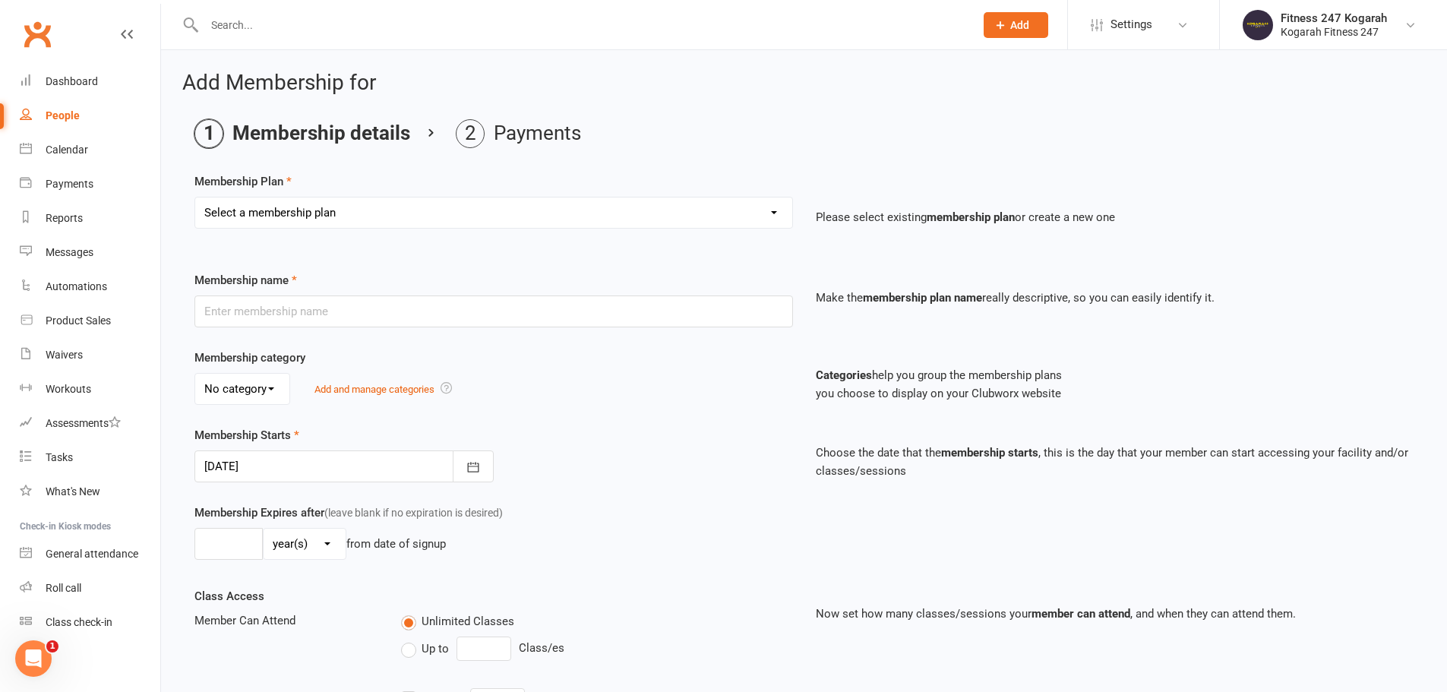
click at [333, 210] on select "Select a membership plan Create new Membership Plan Foundation 19.45 Foundation…" at bounding box center [493, 212] width 597 height 30
select select "18"
click at [195, 197] on select "Select a membership plan Create new Membership Plan Foundation 19.45 Foundation…" at bounding box center [493, 212] width 597 height 30
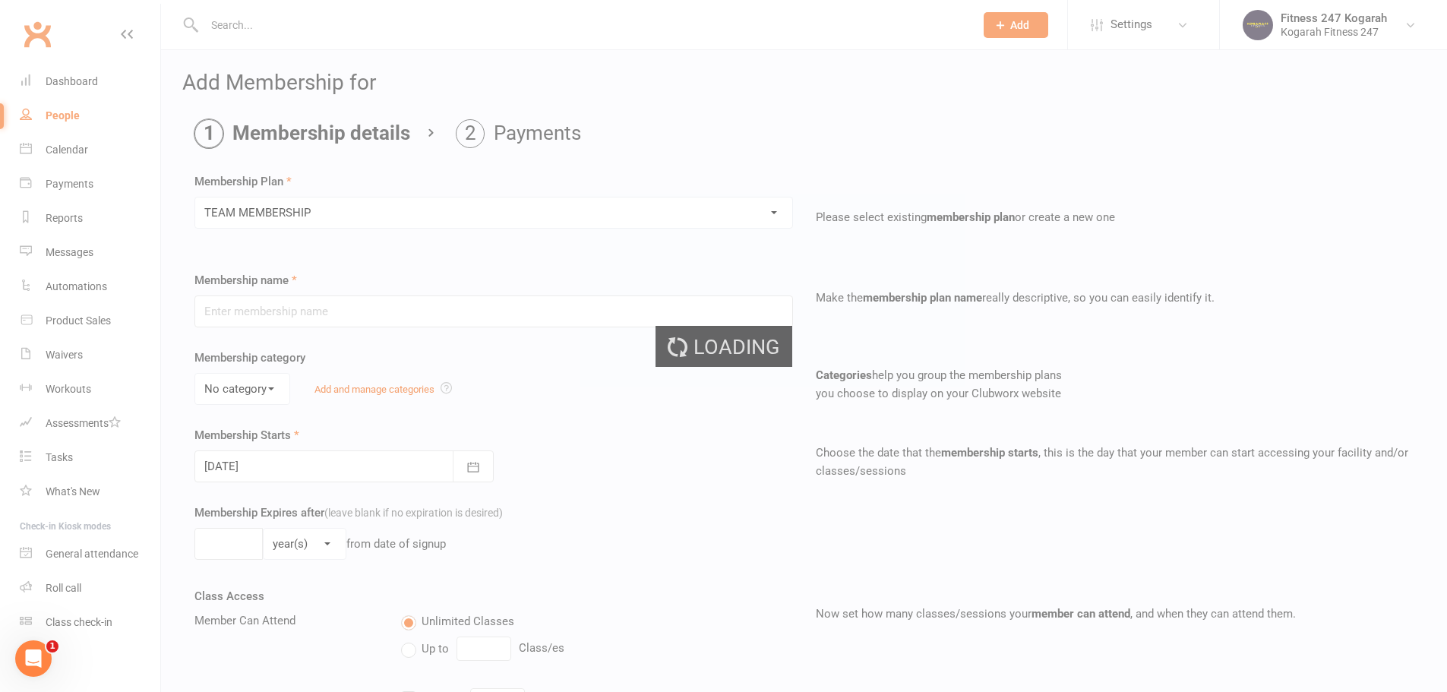
type input "TEAM MEMBERSHIP"
select select "2"
type input "0"
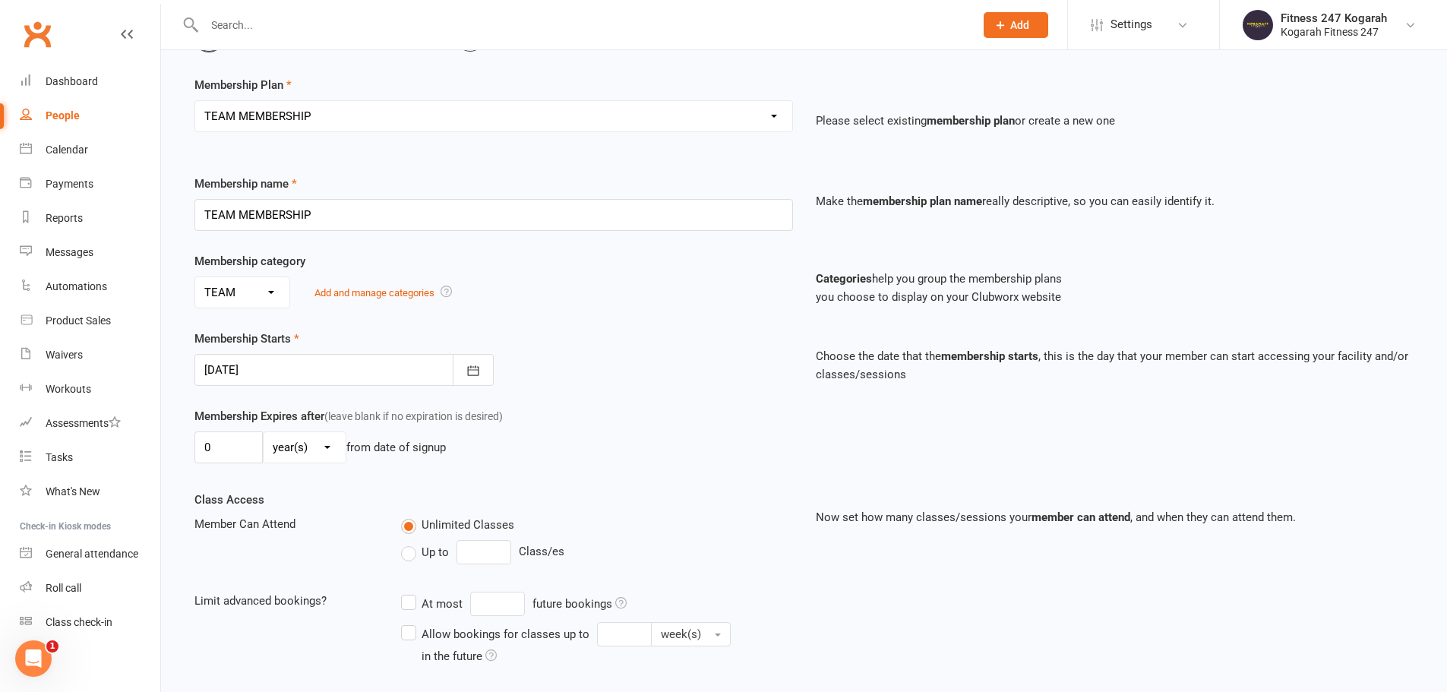
scroll to position [304, 0]
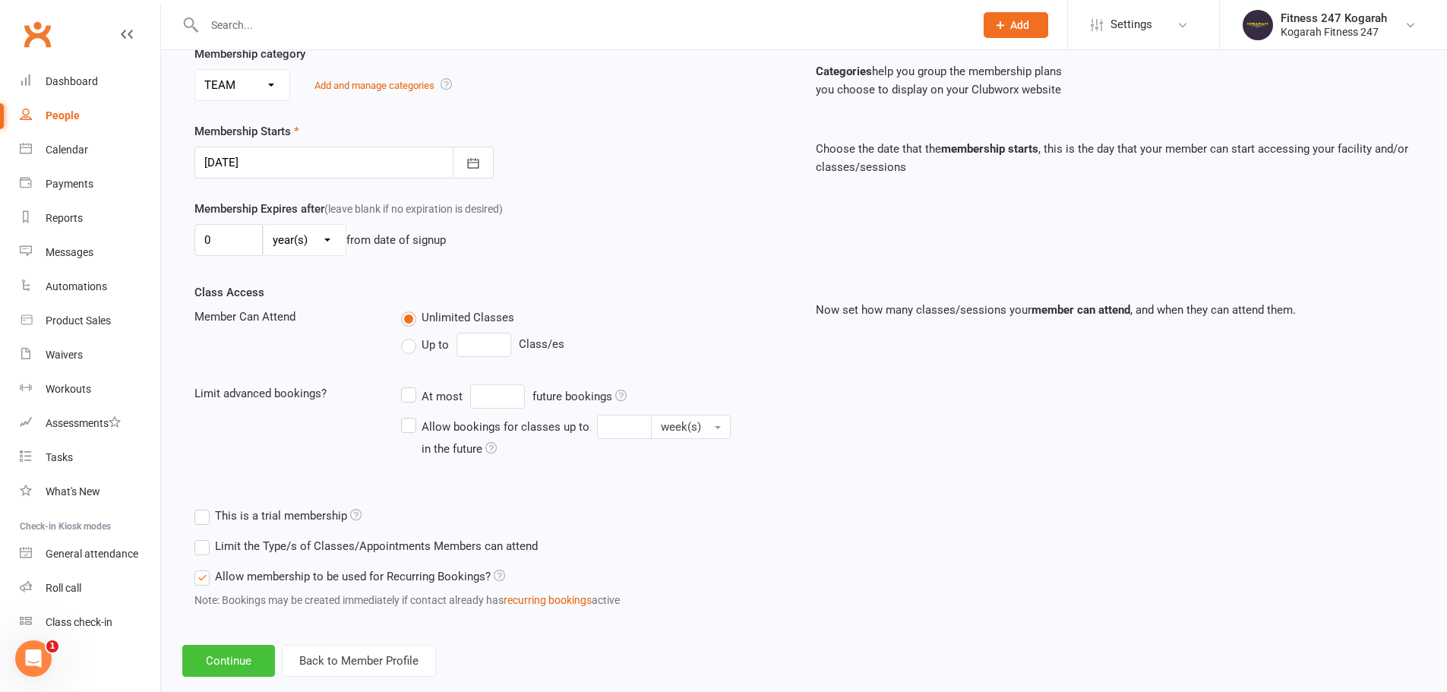
click at [235, 668] on button "Continue" at bounding box center [228, 661] width 93 height 32
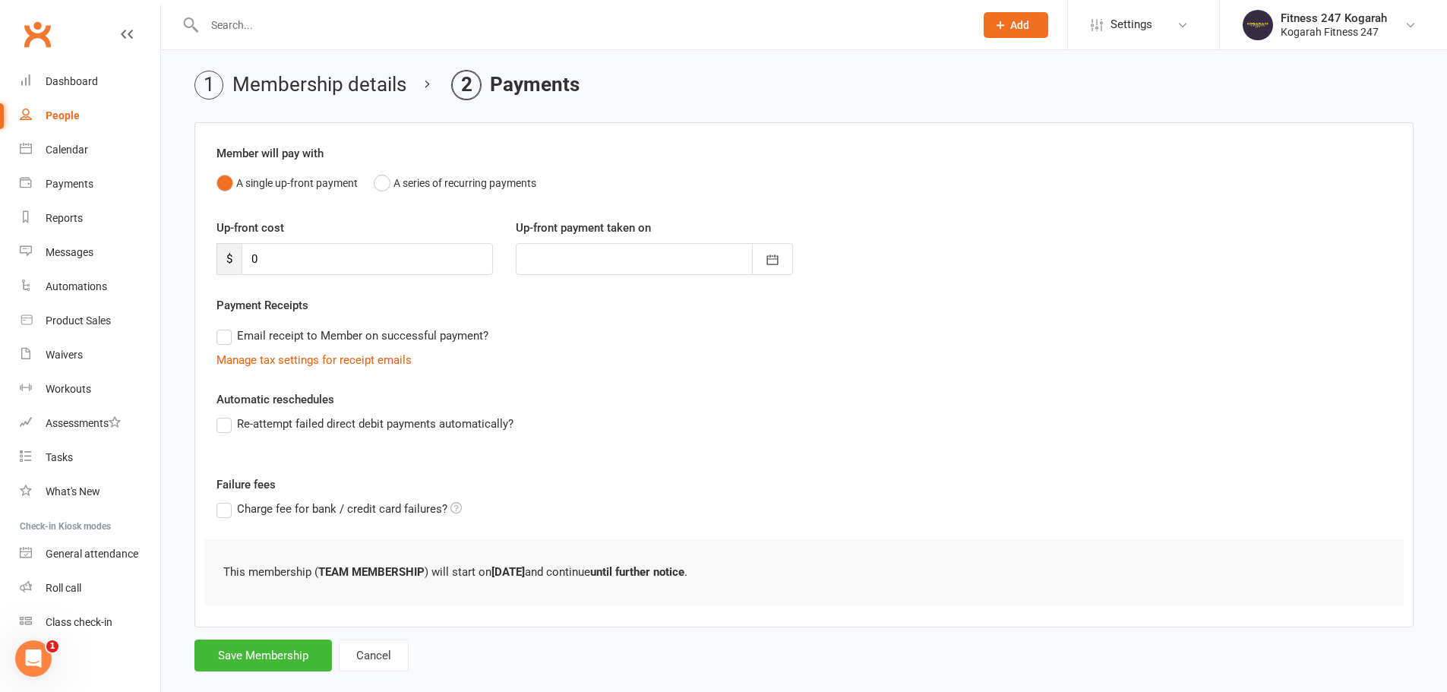
scroll to position [74, 0]
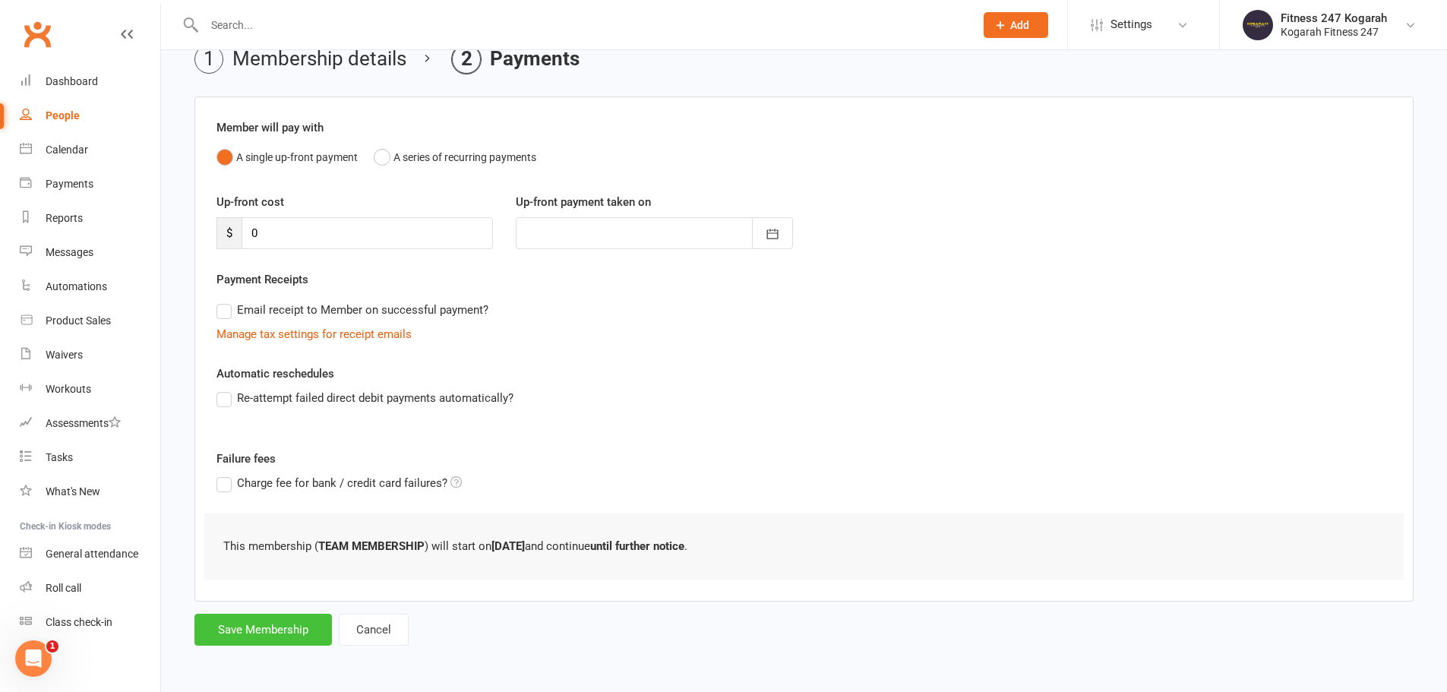
click at [245, 628] on button "Save Membership" at bounding box center [262, 630] width 137 height 32
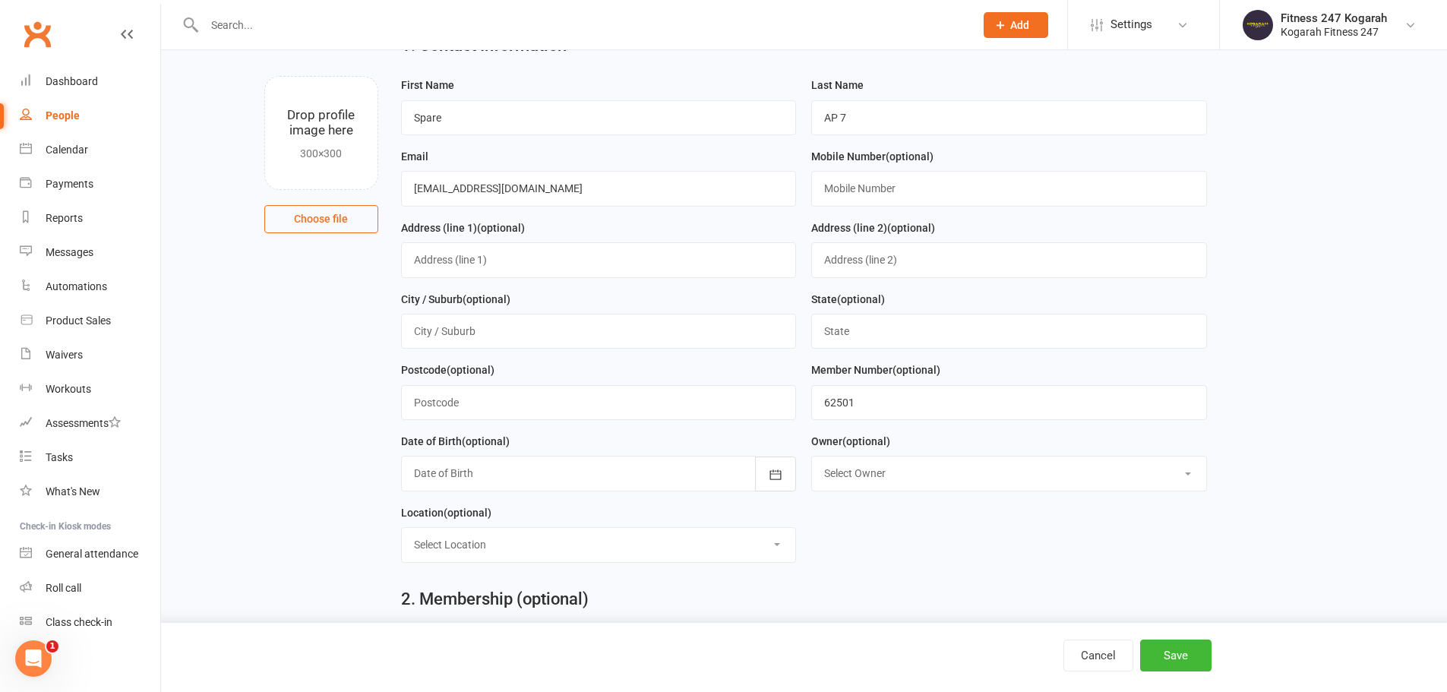
scroll to position [655, 0]
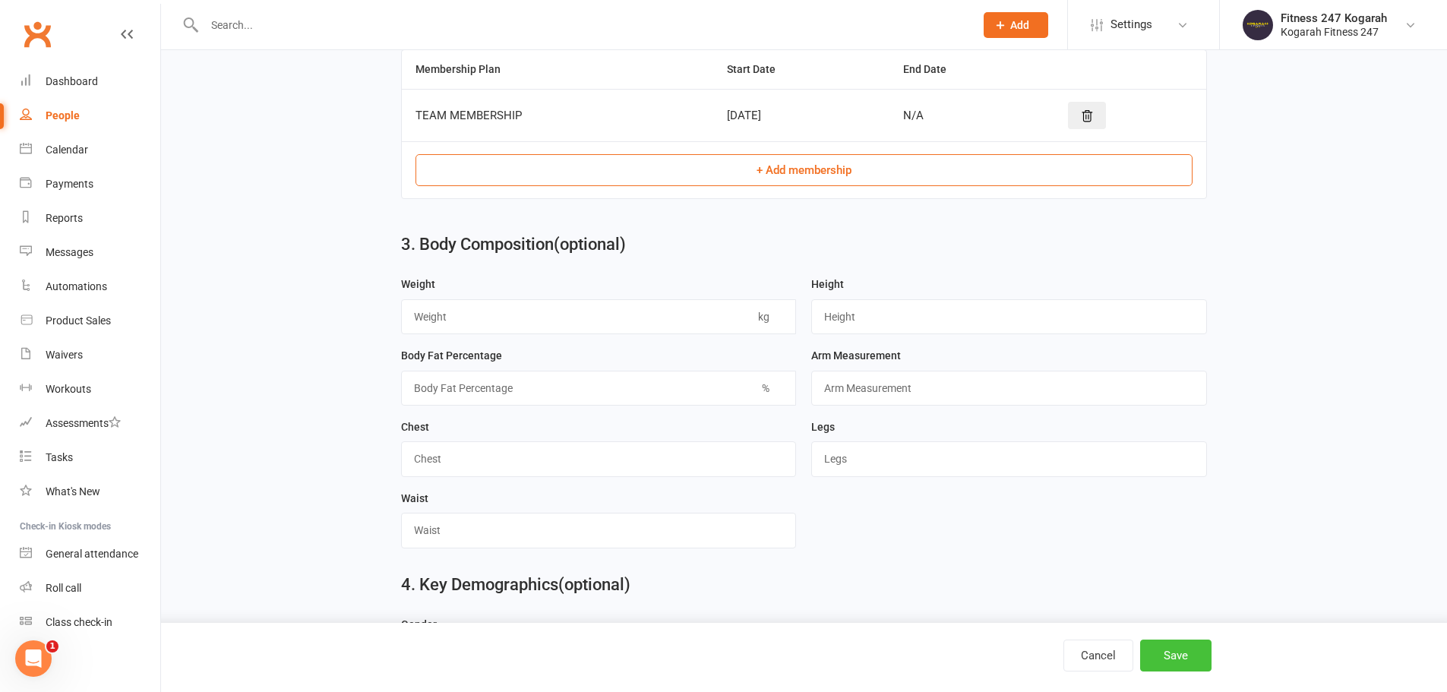
click at [1180, 644] on button "Save" at bounding box center [1175, 656] width 71 height 32
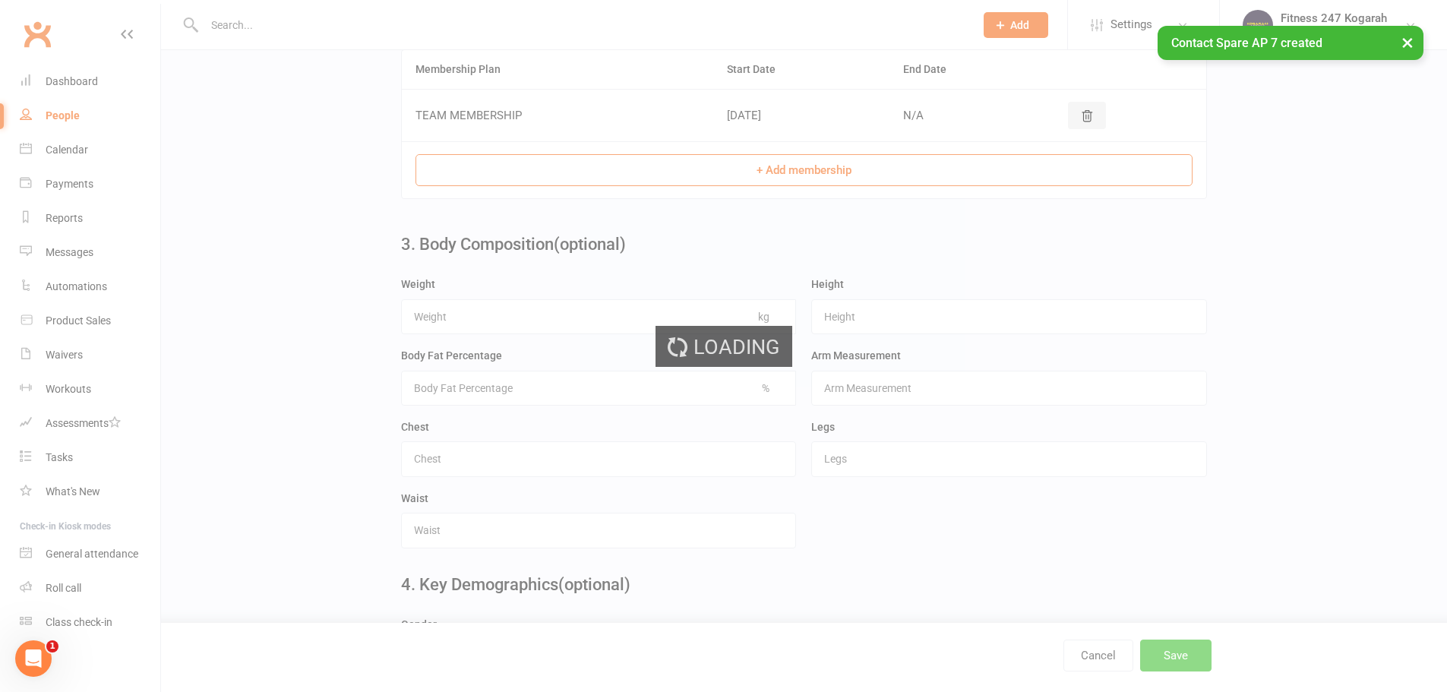
scroll to position [0, 0]
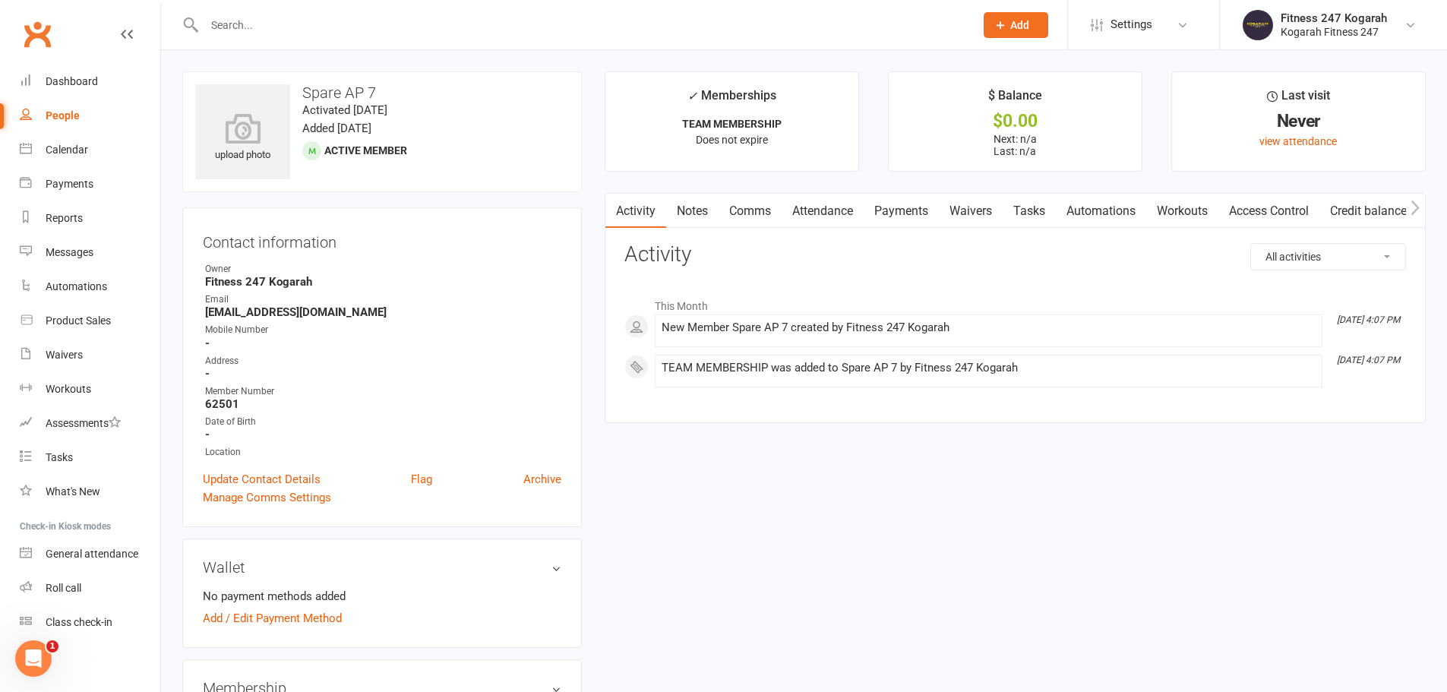
click at [1313, 220] on link "Access Control" at bounding box center [1268, 211] width 101 height 35
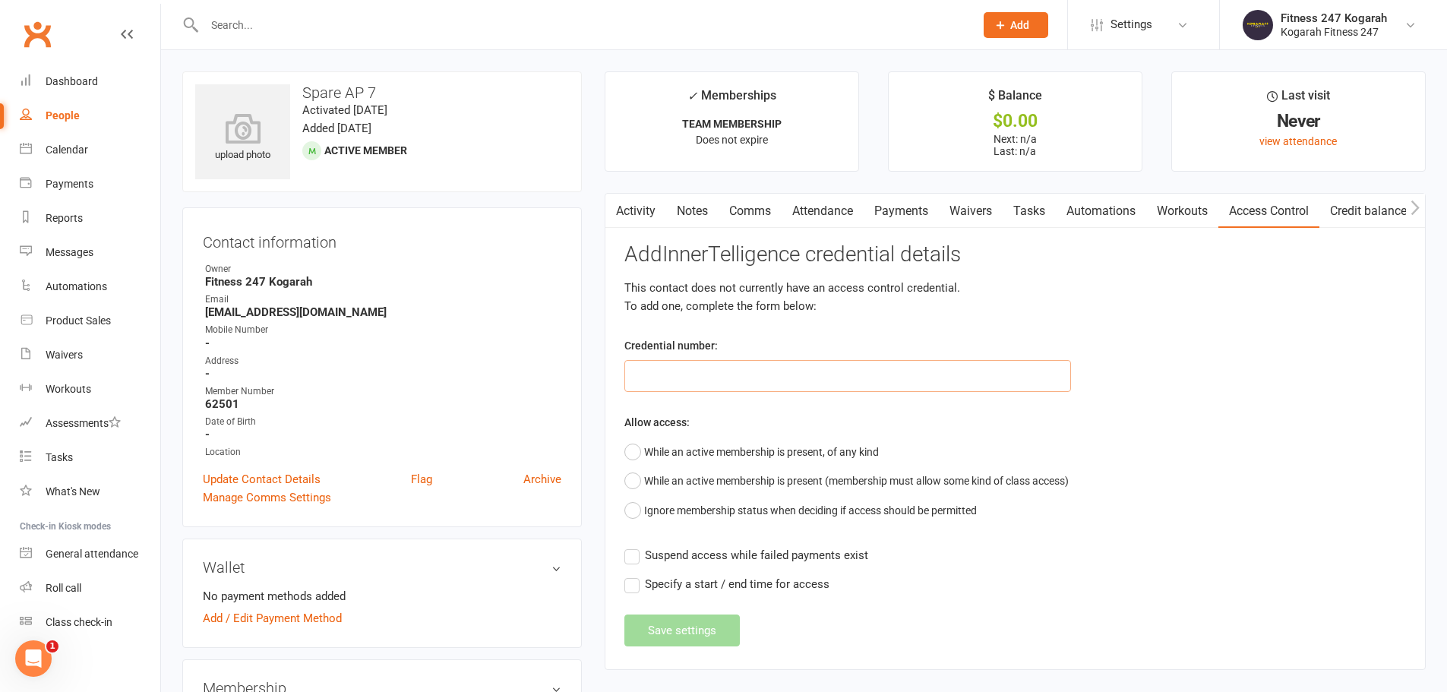
click at [698, 382] on input "text" at bounding box center [847, 376] width 447 height 32
type input "62501"
click at [707, 463] on button "While an active membership is present, of any kind" at bounding box center [751, 451] width 254 height 29
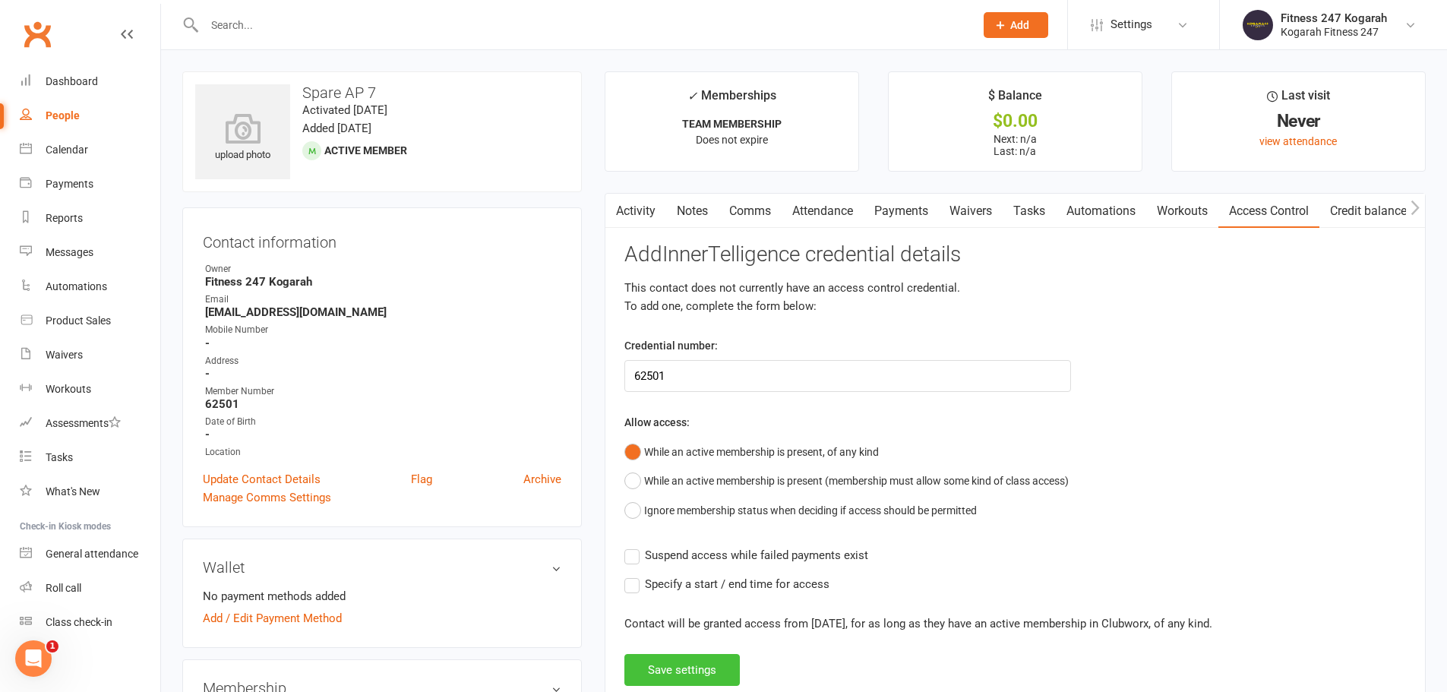
click at [697, 671] on button "Save settings" at bounding box center [681, 670] width 115 height 32
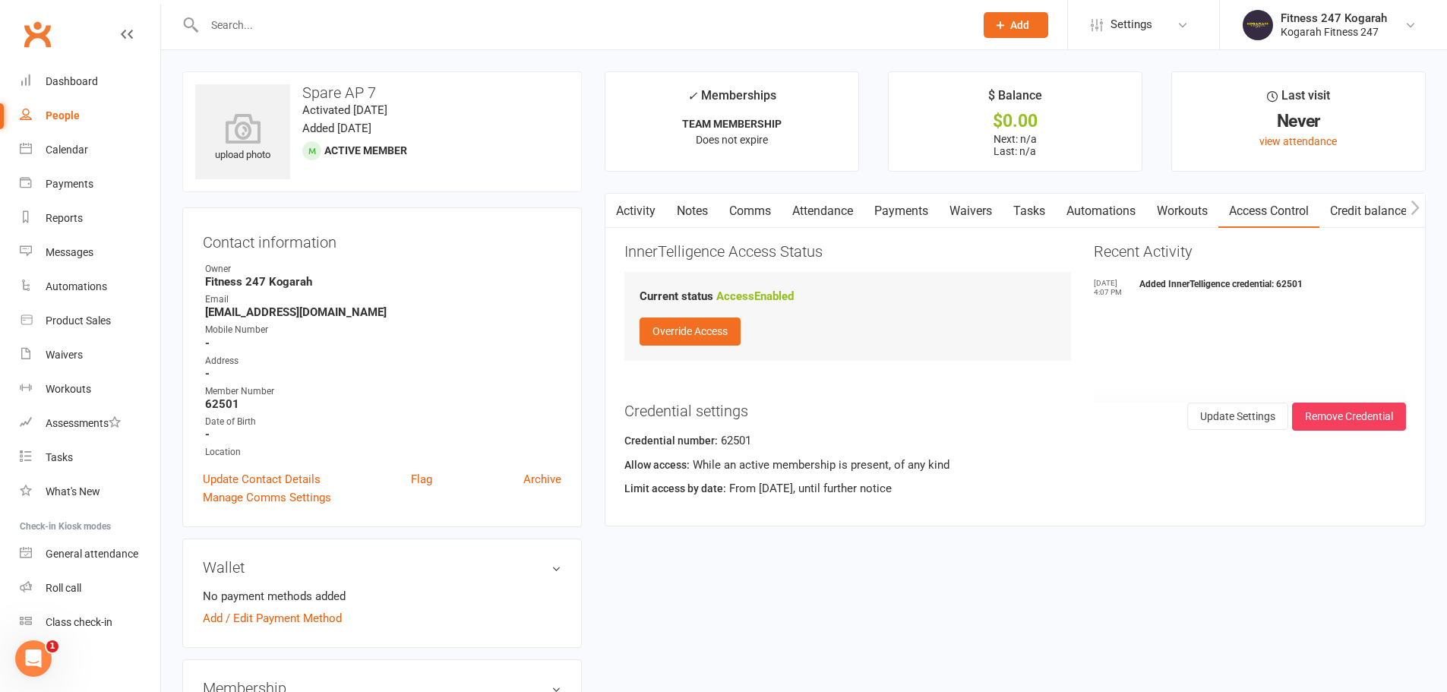
click at [315, 30] on input "text" at bounding box center [582, 24] width 764 height 21
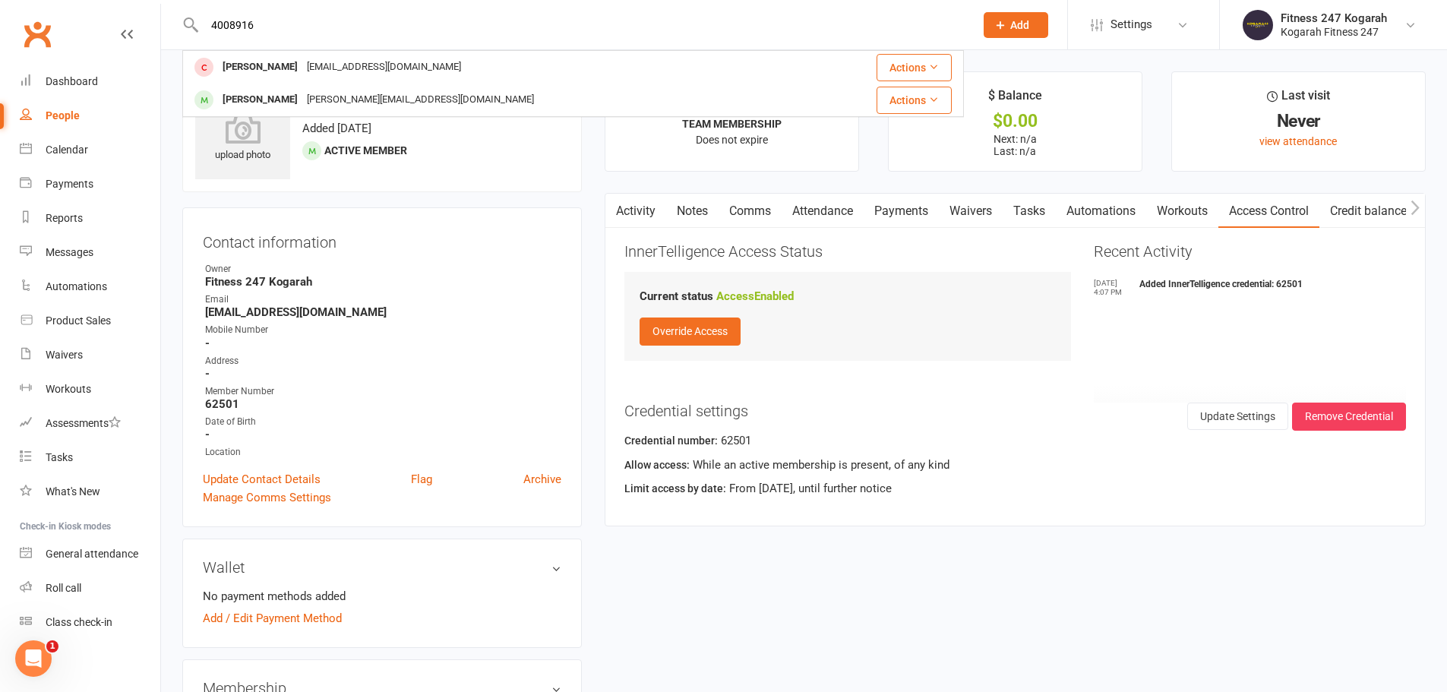
drag, startPoint x: 275, startPoint y: 25, endPoint x: 208, endPoint y: 29, distance: 66.9
click at [208, 29] on input "4008916" at bounding box center [582, 24] width 764 height 21
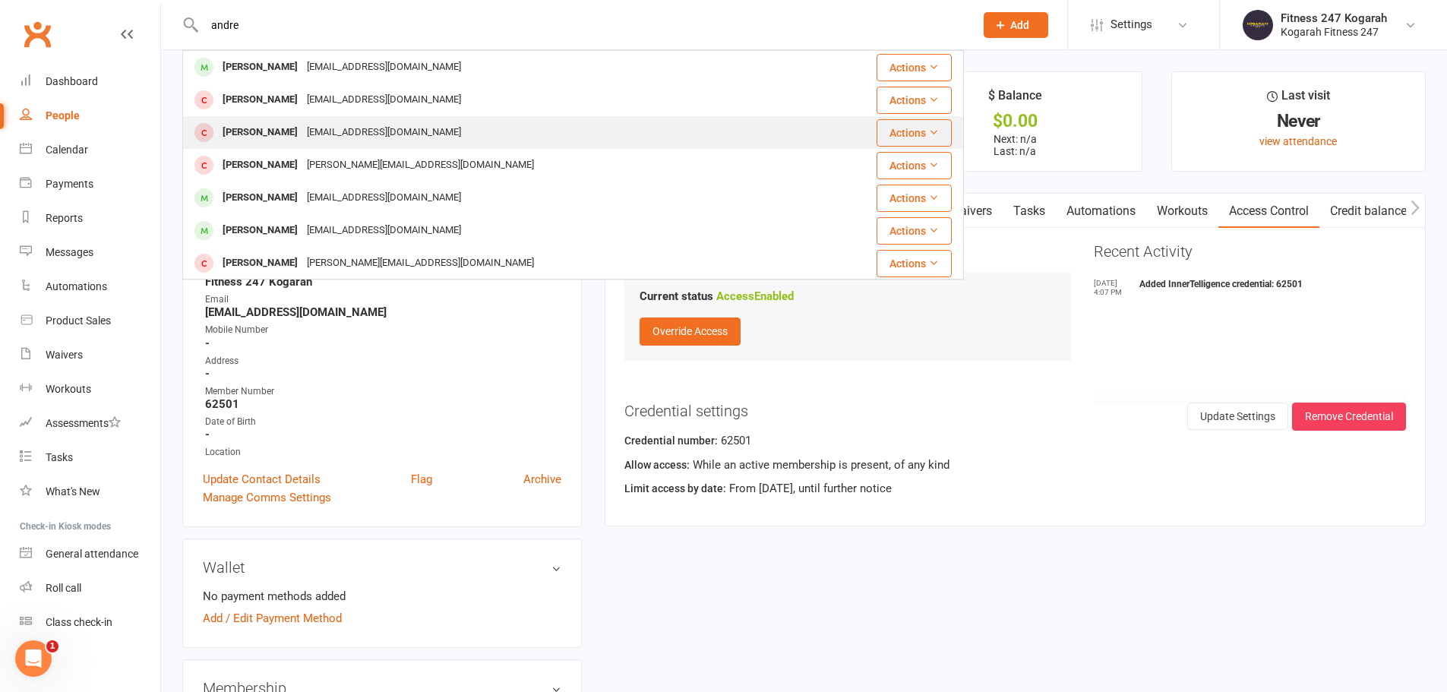
type input "andre"
click at [267, 128] on div "[PERSON_NAME]" at bounding box center [260, 133] width 84 height 22
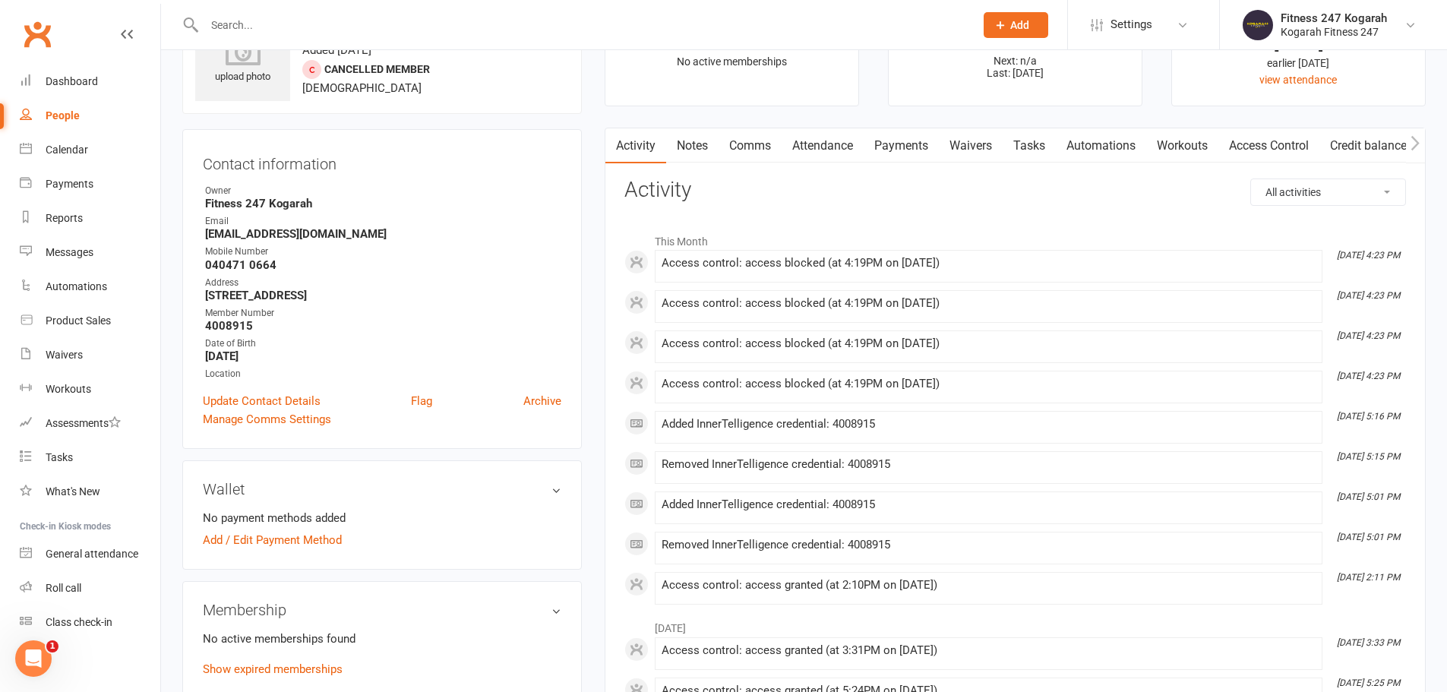
scroll to position [228, 0]
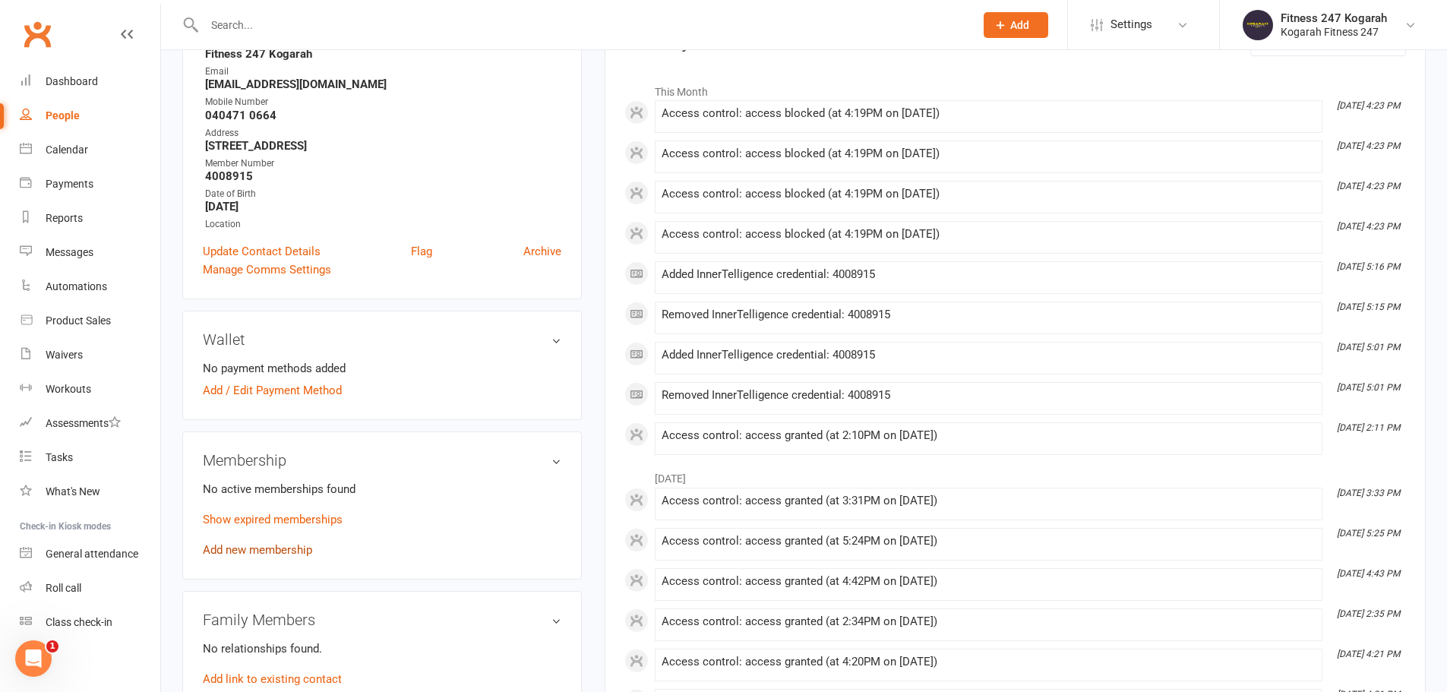
click at [244, 545] on link "Add new membership" at bounding box center [257, 550] width 109 height 14
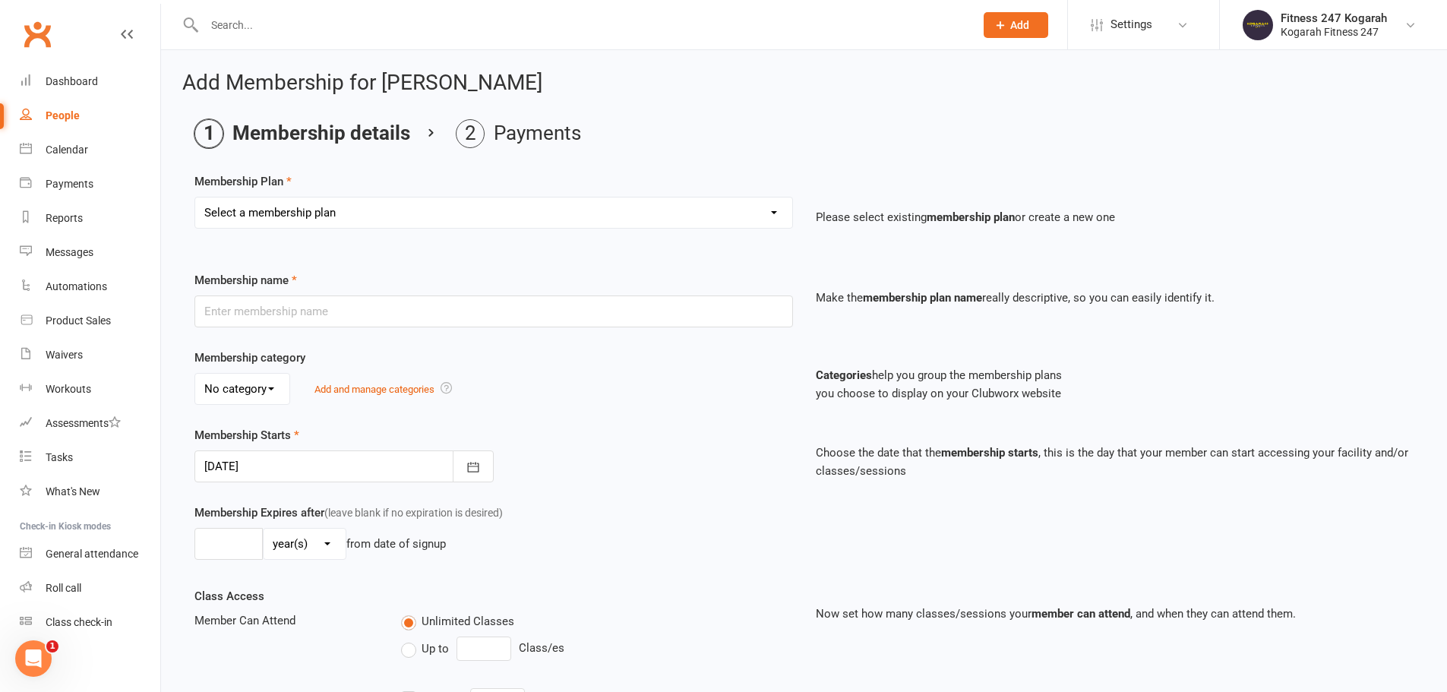
click at [275, 214] on select "Select a membership plan Create new Membership Plan Foundation 19.45 Foundation…" at bounding box center [493, 212] width 597 height 30
select select "18"
click at [195, 197] on select "Select a membership plan Create new Membership Plan Foundation 19.45 Foundation…" at bounding box center [493, 212] width 597 height 30
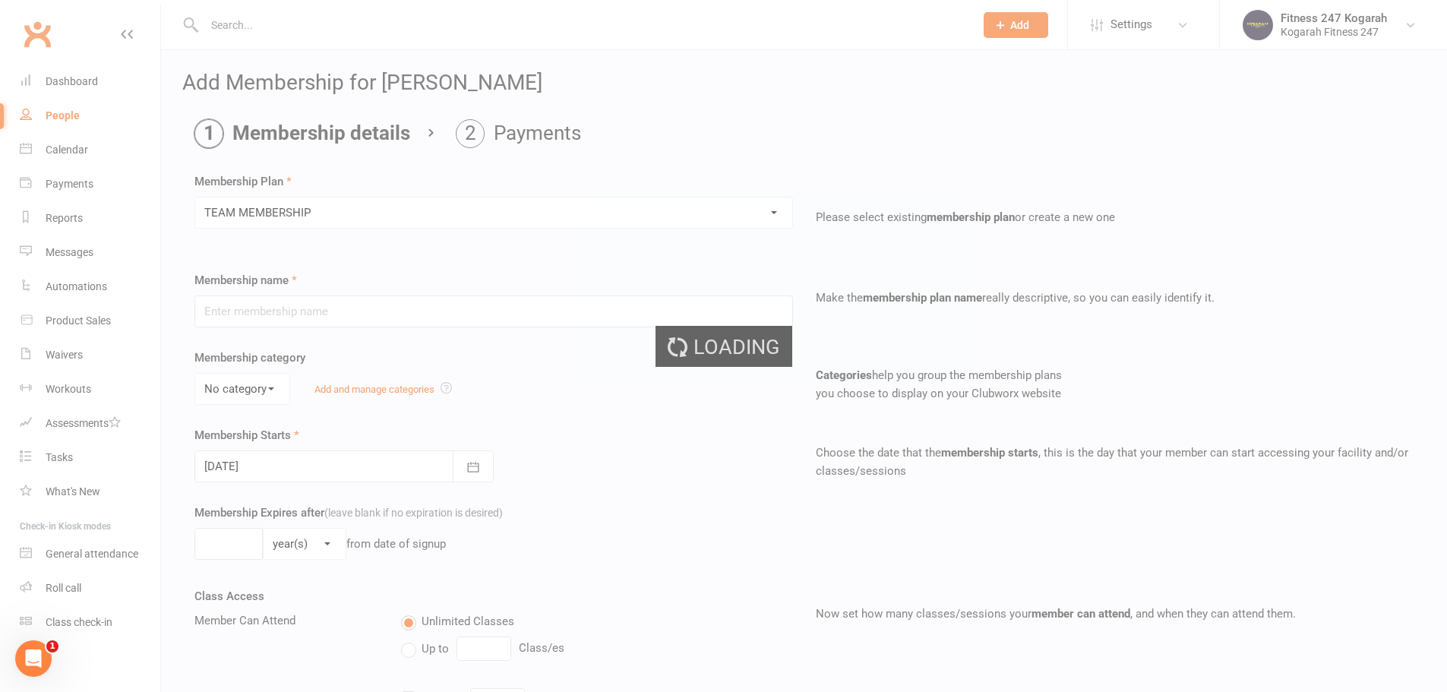
type input "TEAM MEMBERSHIP"
select select "2"
type input "0"
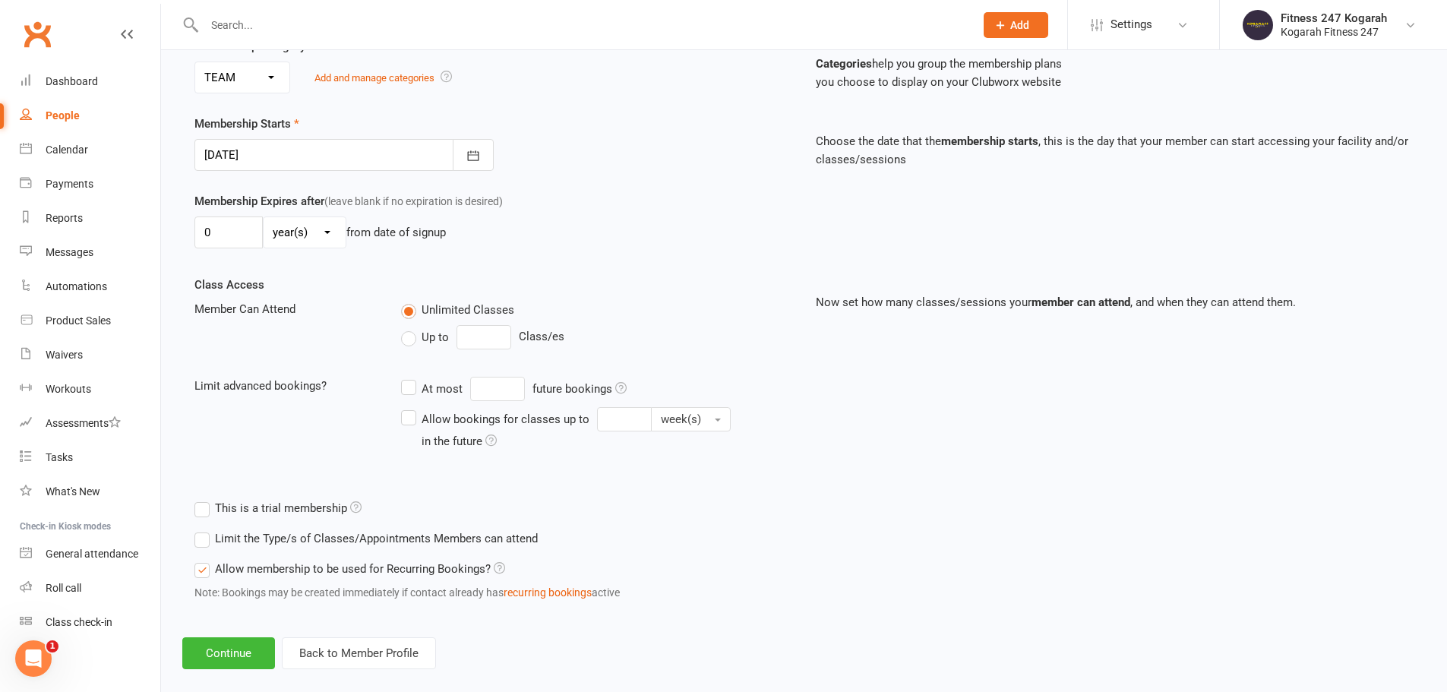
scroll to position [333, 0]
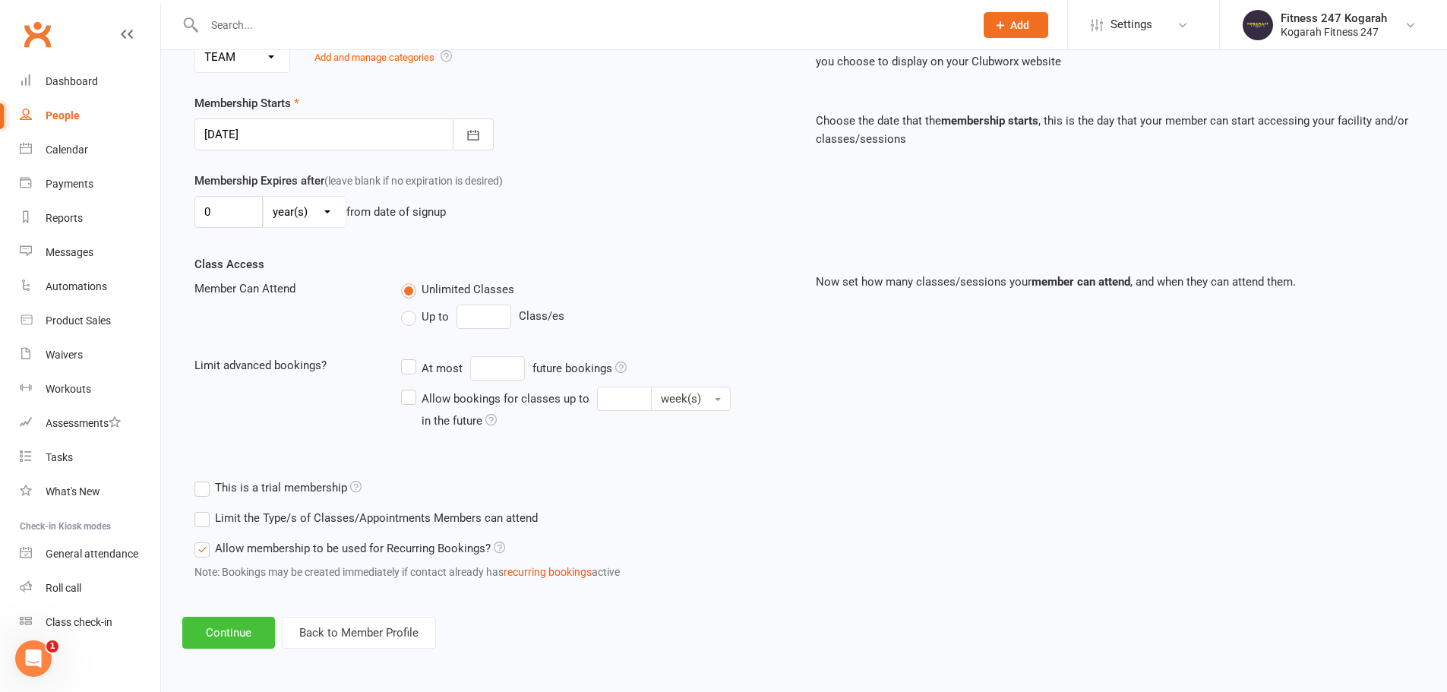
click at [227, 636] on button "Continue" at bounding box center [228, 633] width 93 height 32
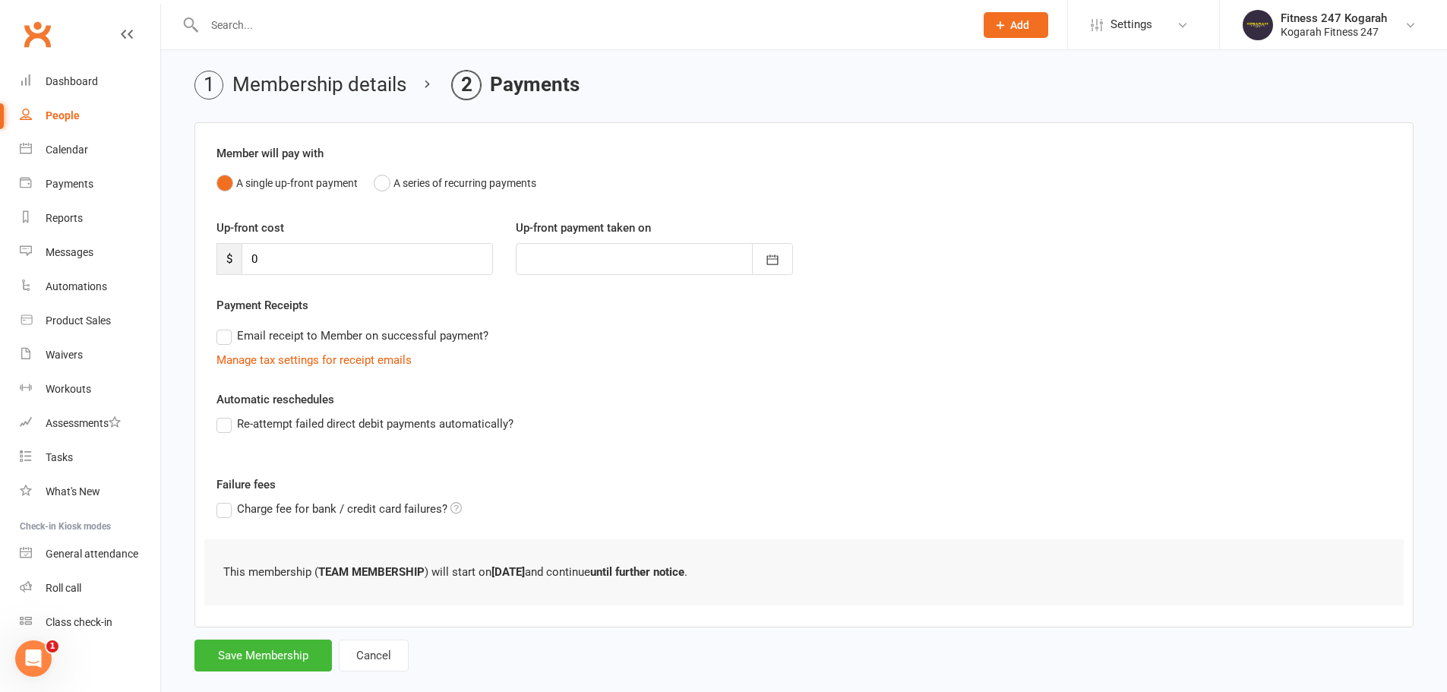
scroll to position [74, 0]
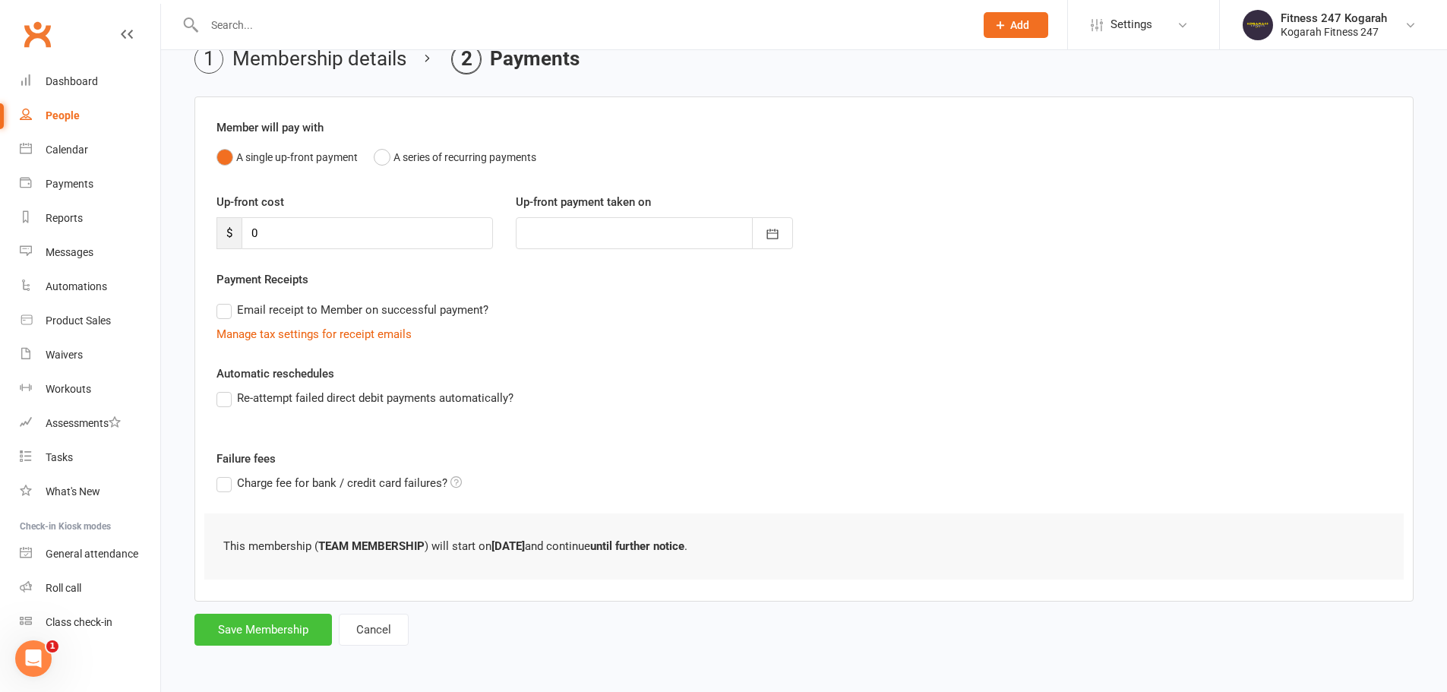
click at [251, 637] on button "Save Membership" at bounding box center [262, 630] width 137 height 32
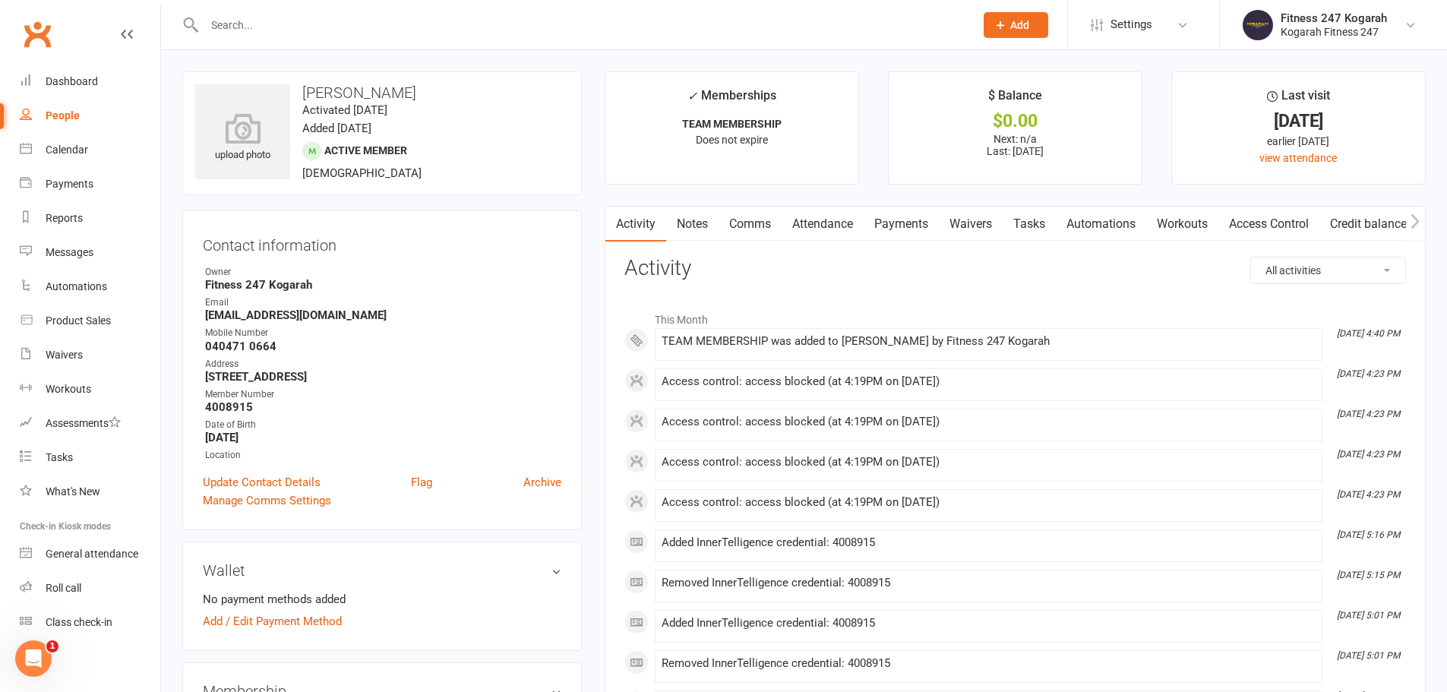
click at [1268, 229] on link "Access Control" at bounding box center [1268, 224] width 101 height 35
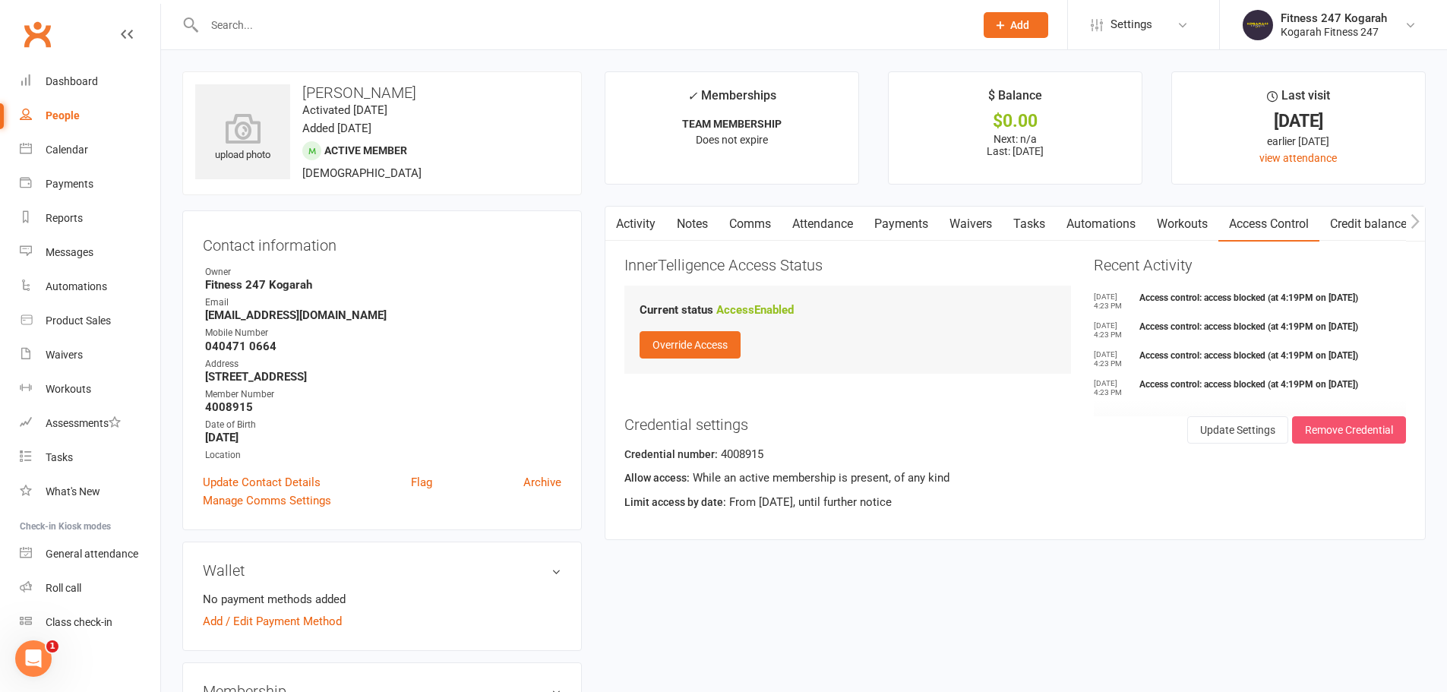
click at [1387, 425] on button "Remove Credential" at bounding box center [1349, 429] width 114 height 27
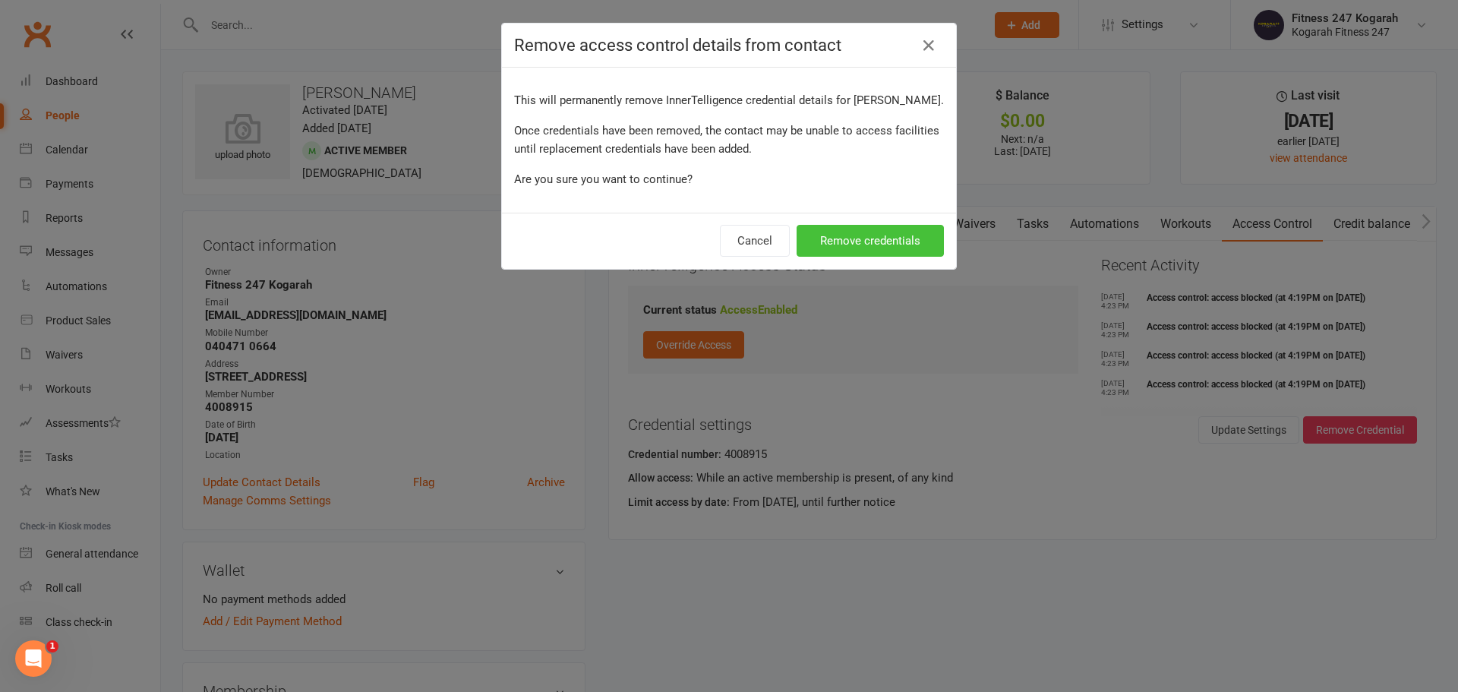
click at [845, 242] on button "Remove credentials" at bounding box center [870, 241] width 147 height 32
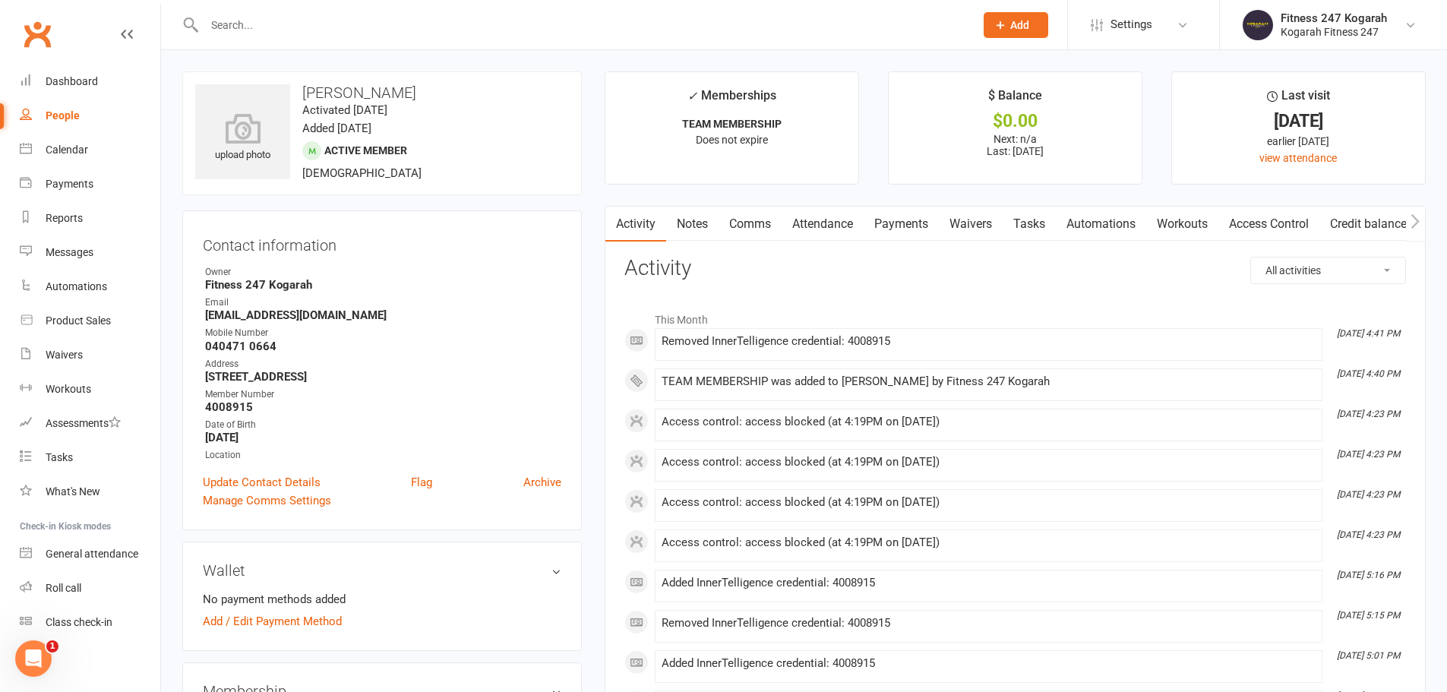
click at [1275, 230] on link "Access Control" at bounding box center [1268, 224] width 101 height 35
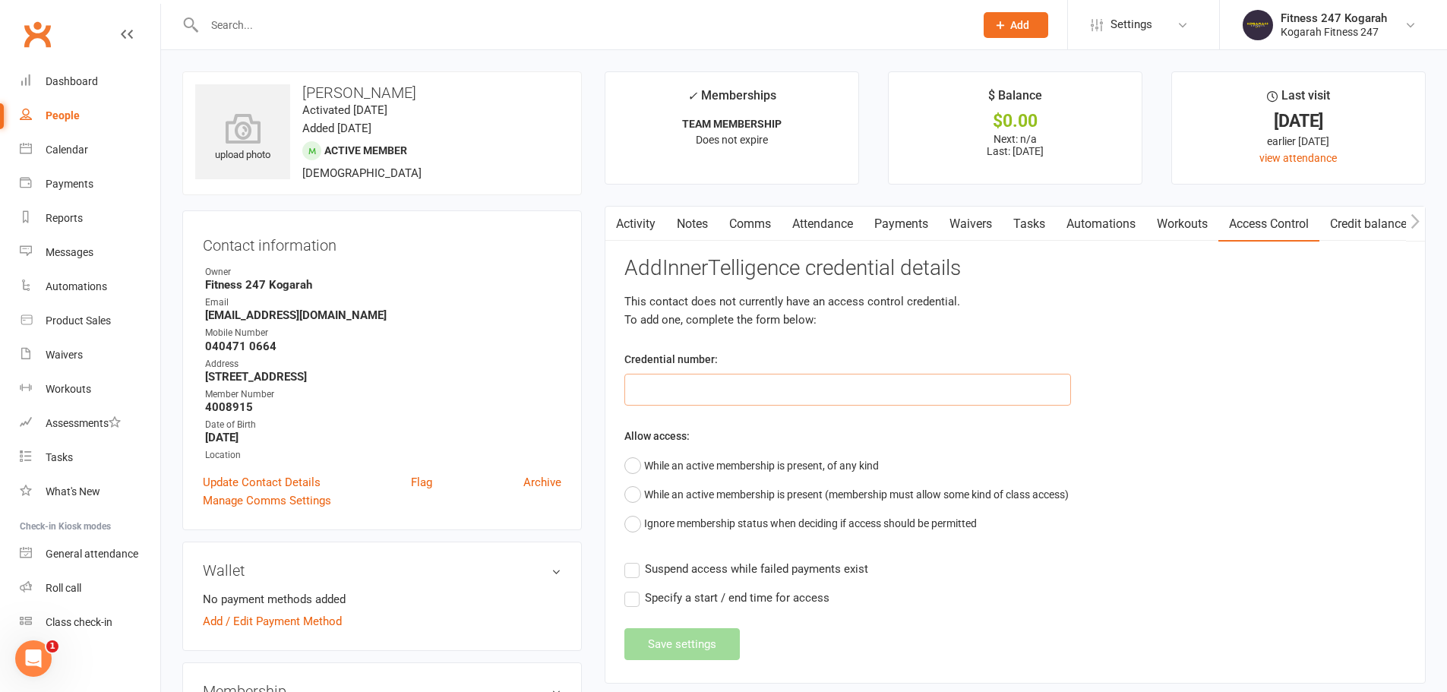
click at [712, 399] on input "text" at bounding box center [847, 390] width 447 height 32
type input "62501"
click at [754, 460] on button "While an active membership is present, of any kind" at bounding box center [751, 465] width 254 height 29
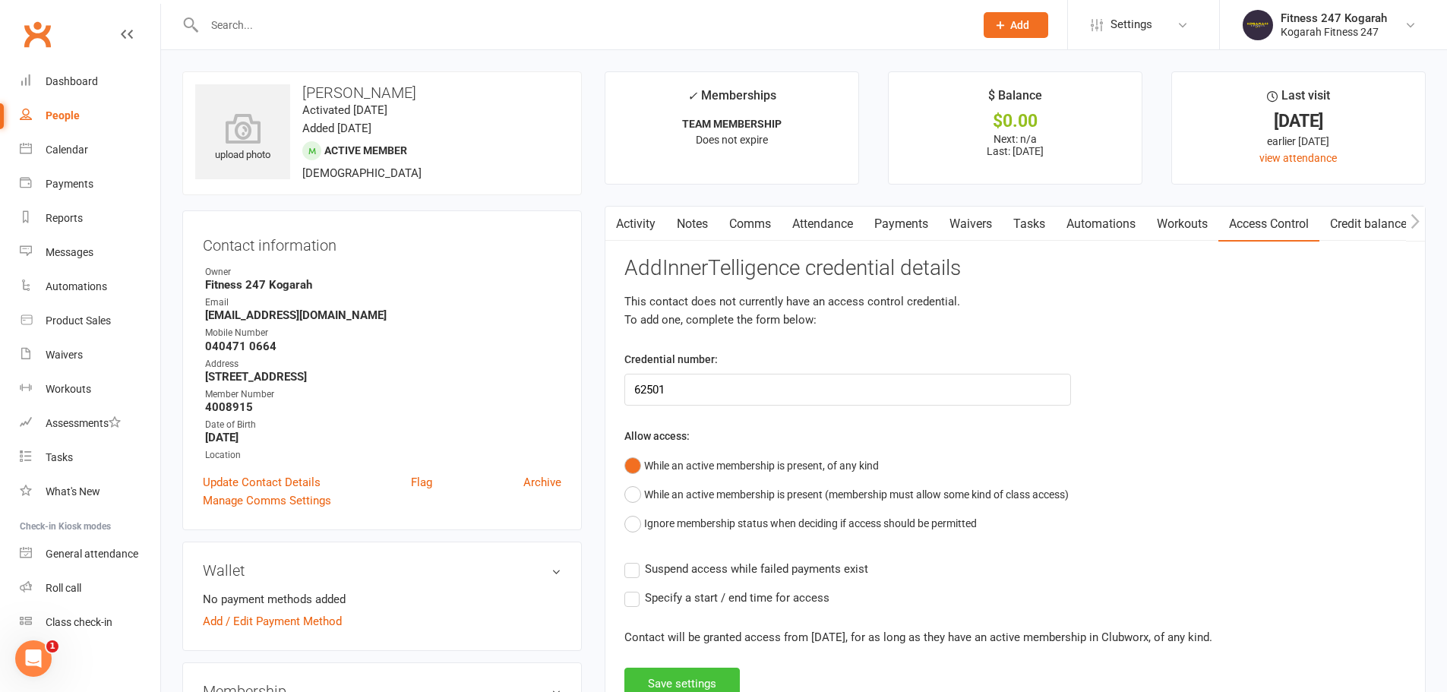
click at [687, 690] on button "Save settings" at bounding box center [681, 684] width 115 height 32
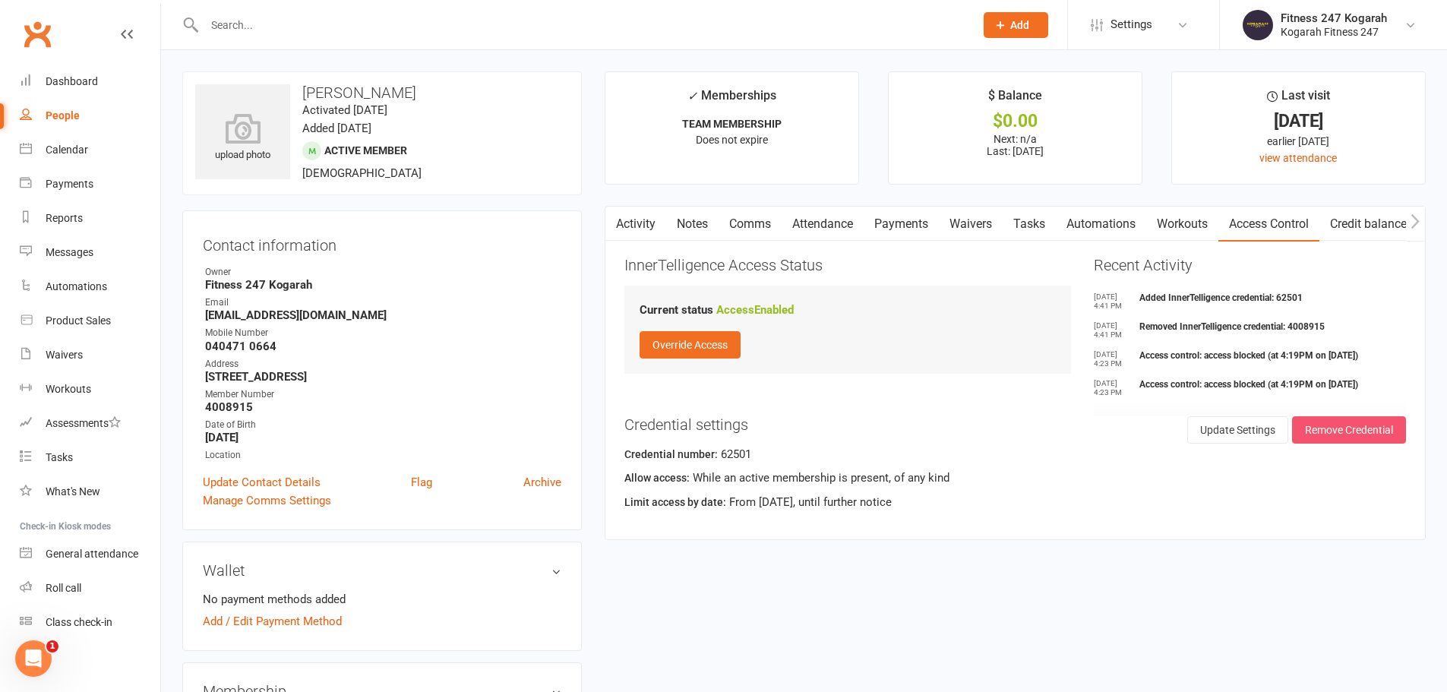
click at [1323, 431] on button "Remove Credential" at bounding box center [1349, 429] width 114 height 27
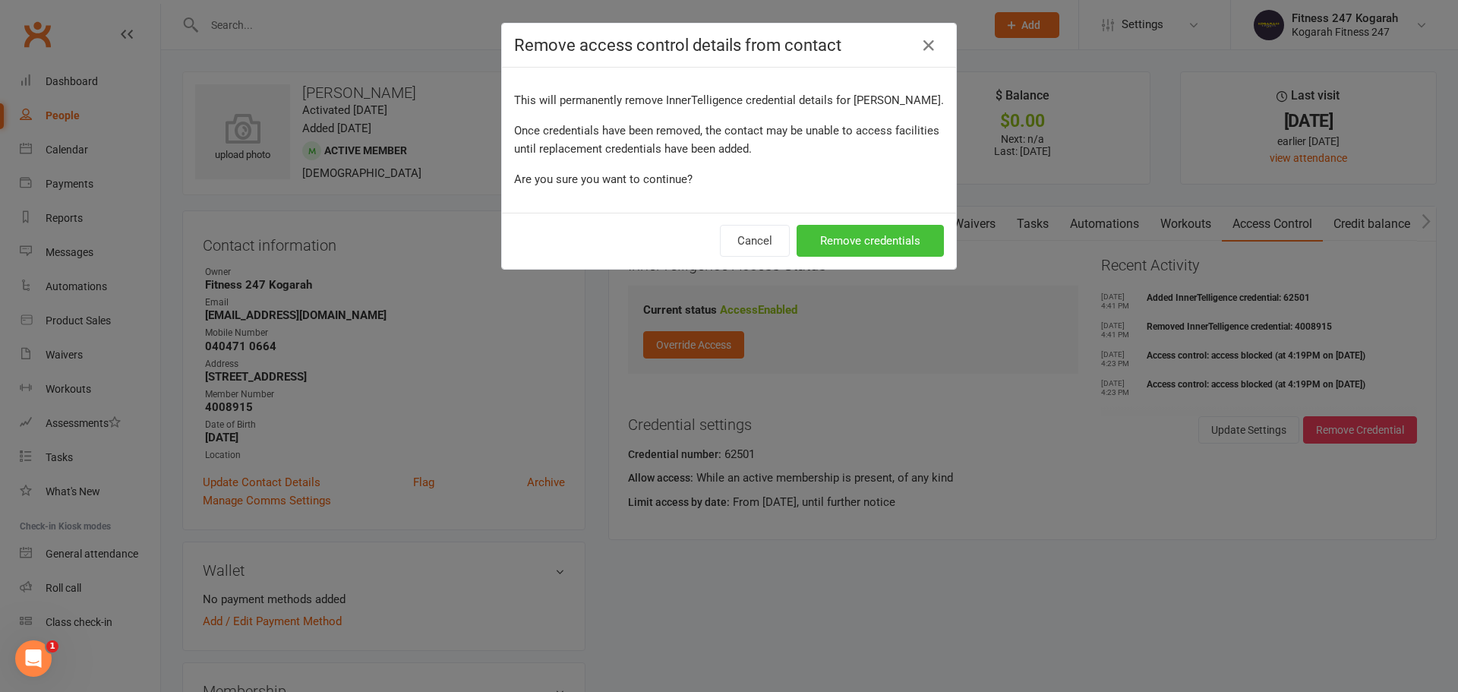
click at [820, 237] on button "Remove credentials" at bounding box center [870, 241] width 147 height 32
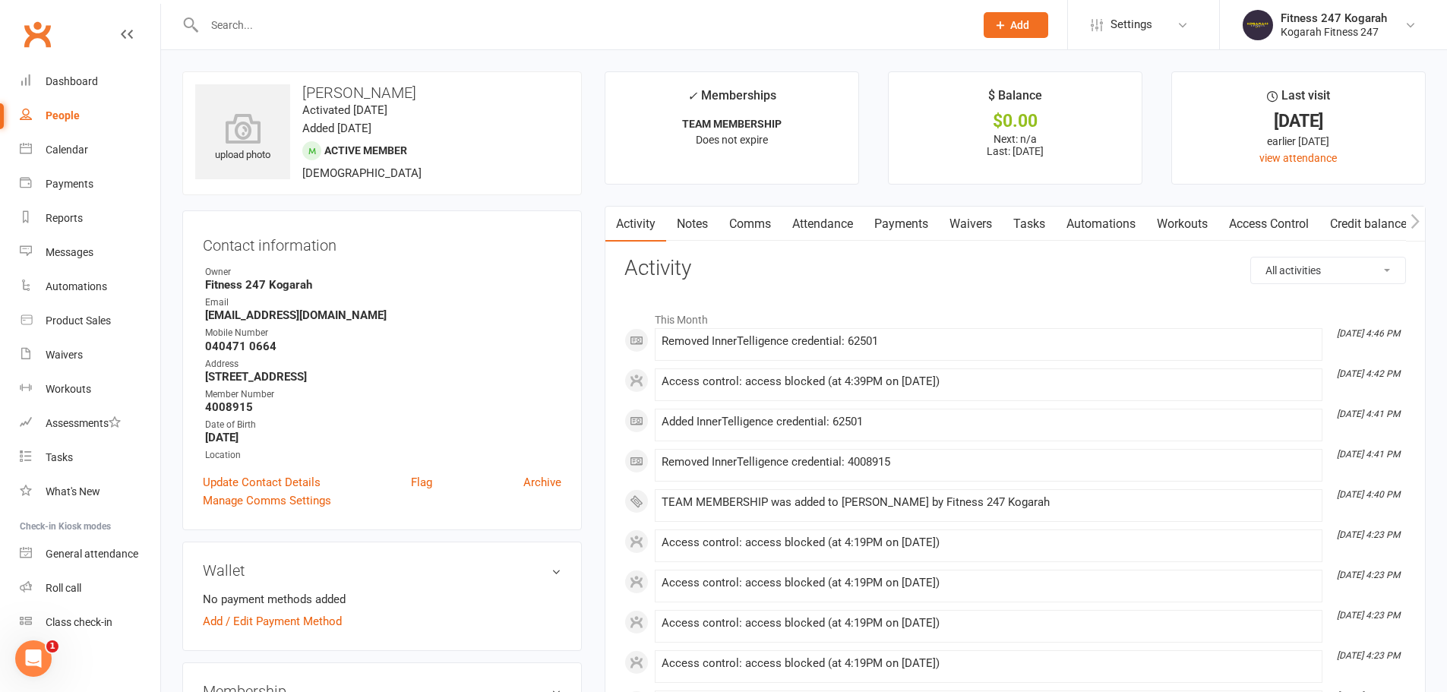
click at [1283, 225] on link "Access Control" at bounding box center [1268, 224] width 101 height 35
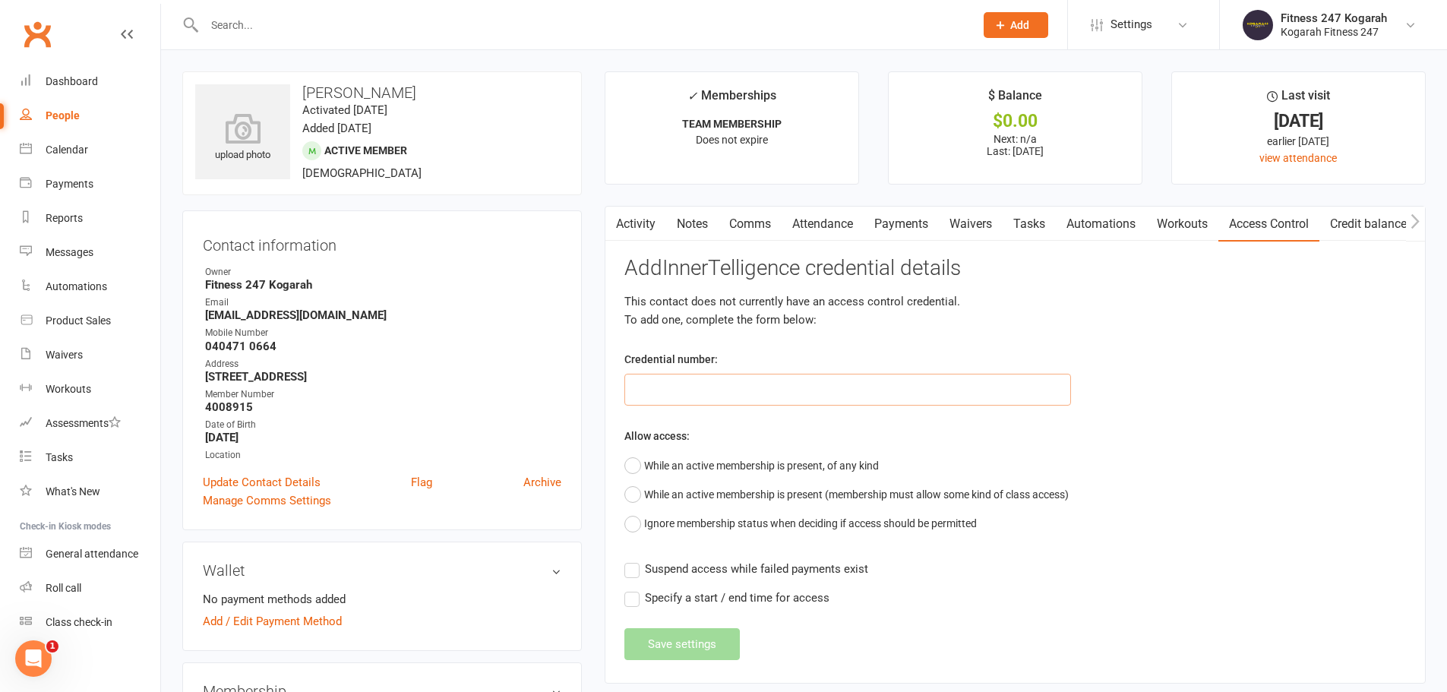
click at [795, 392] on input "text" at bounding box center [847, 390] width 447 height 32
type input "62557"
click at [789, 468] on button "While an active membership is present, of any kind" at bounding box center [751, 465] width 254 height 29
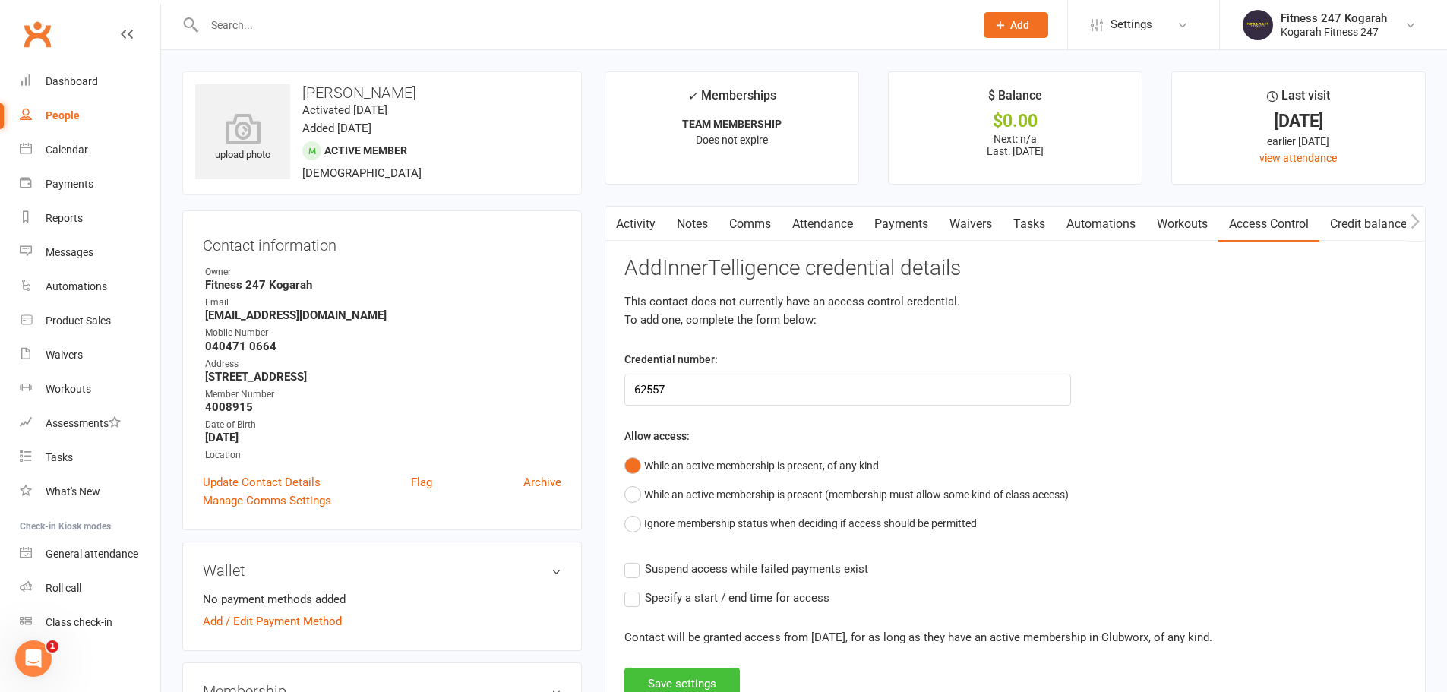
click at [703, 682] on button "Save settings" at bounding box center [681, 684] width 115 height 32
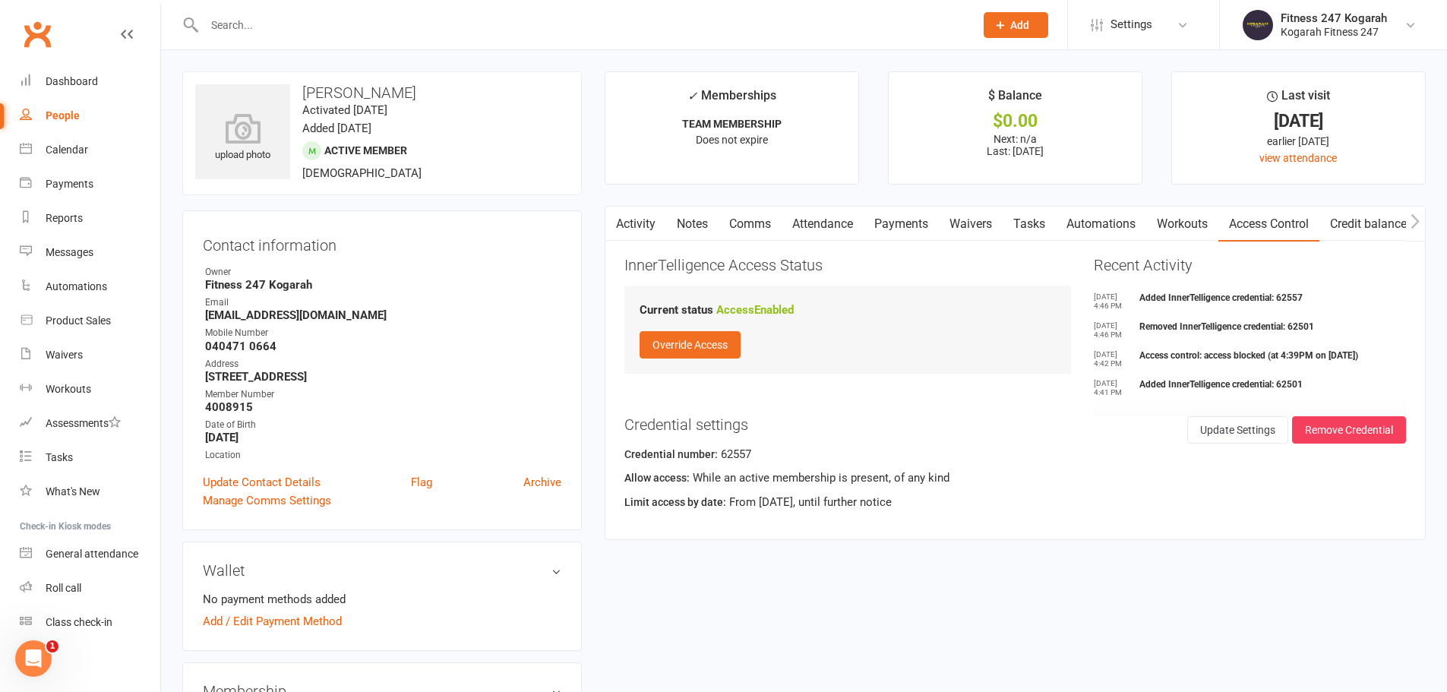
click at [457, 28] on input "text" at bounding box center [582, 24] width 764 height 21
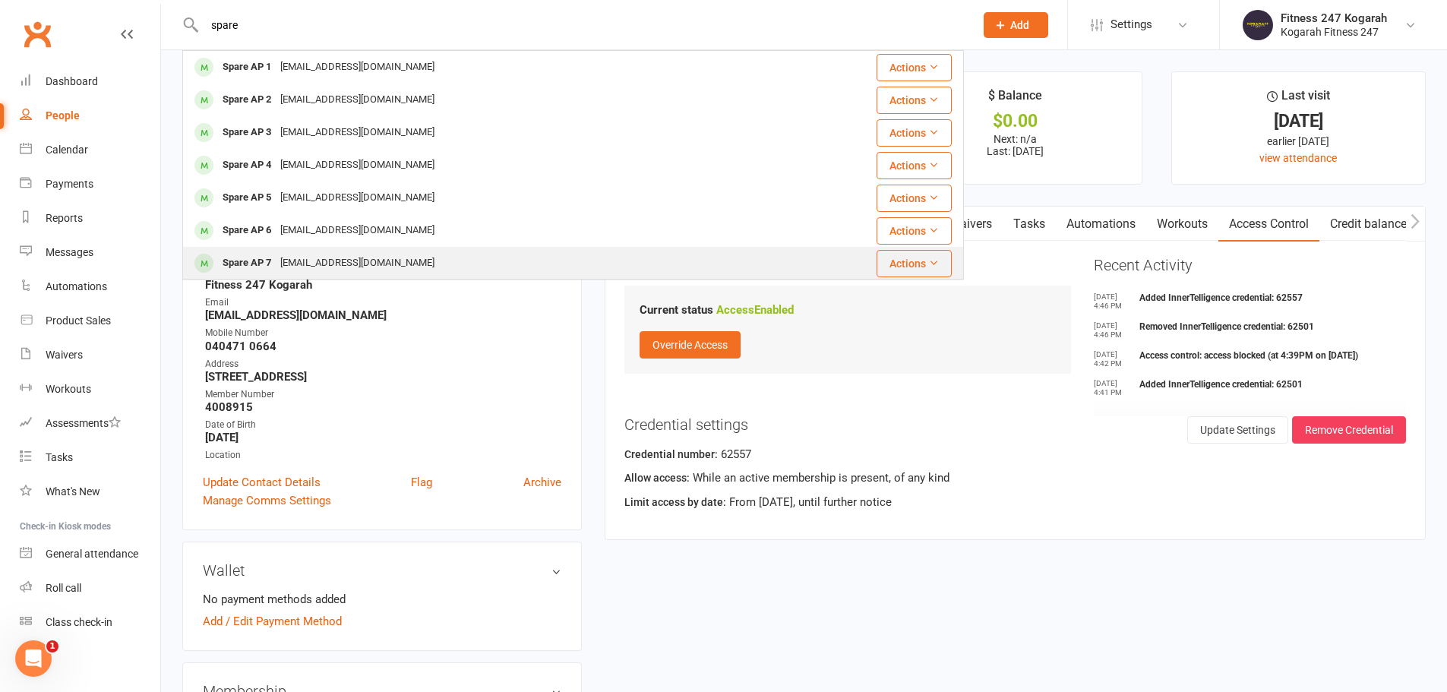
type input "spare"
click at [410, 262] on div "Spare AP 7 [EMAIL_ADDRESS][DOMAIN_NAME]" at bounding box center [476, 263] width 584 height 31
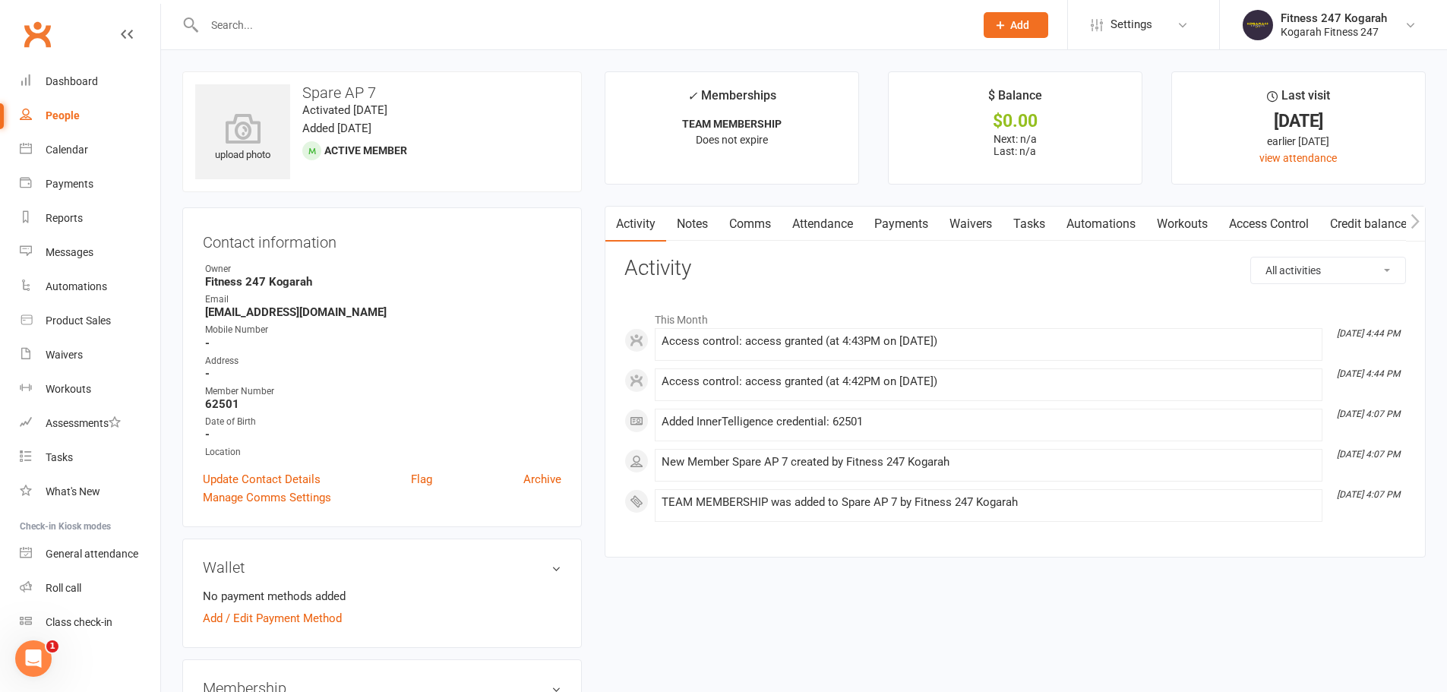
click at [1302, 227] on link "Access Control" at bounding box center [1268, 224] width 101 height 35
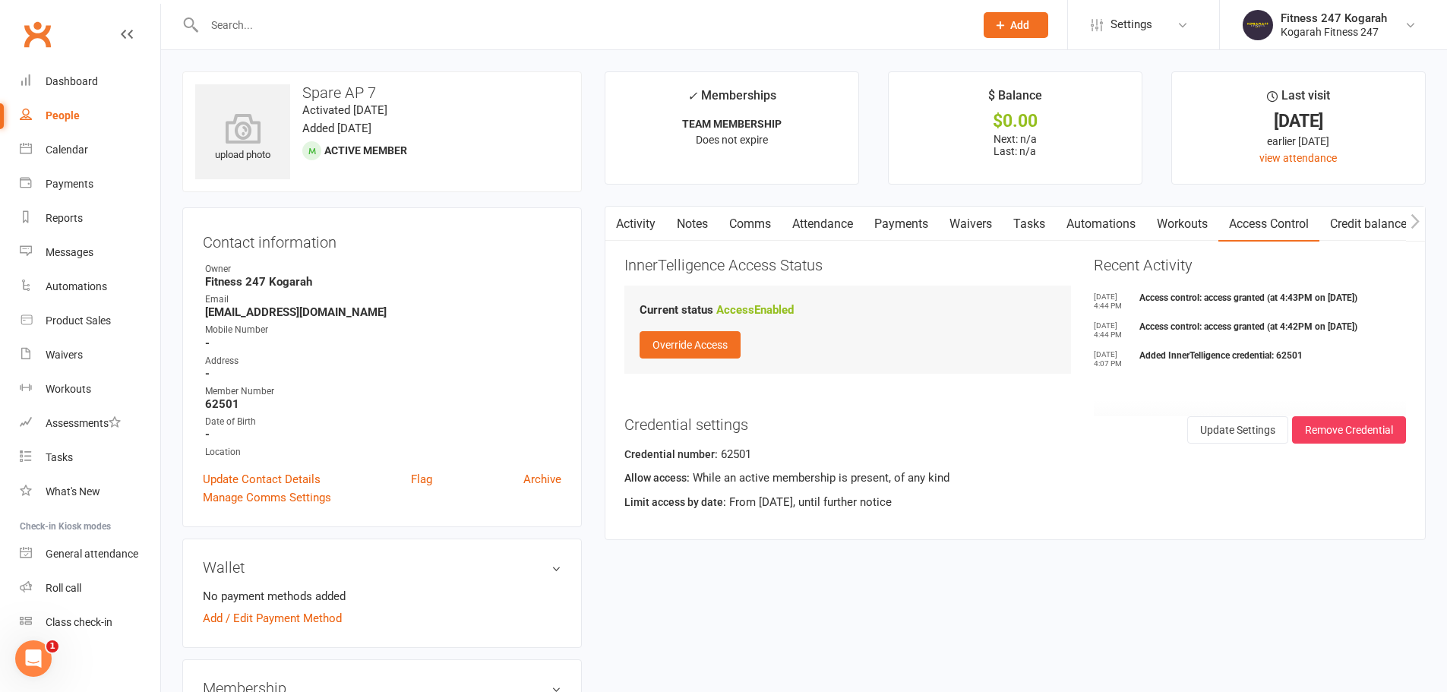
click at [301, 27] on input "text" at bounding box center [582, 24] width 764 height 21
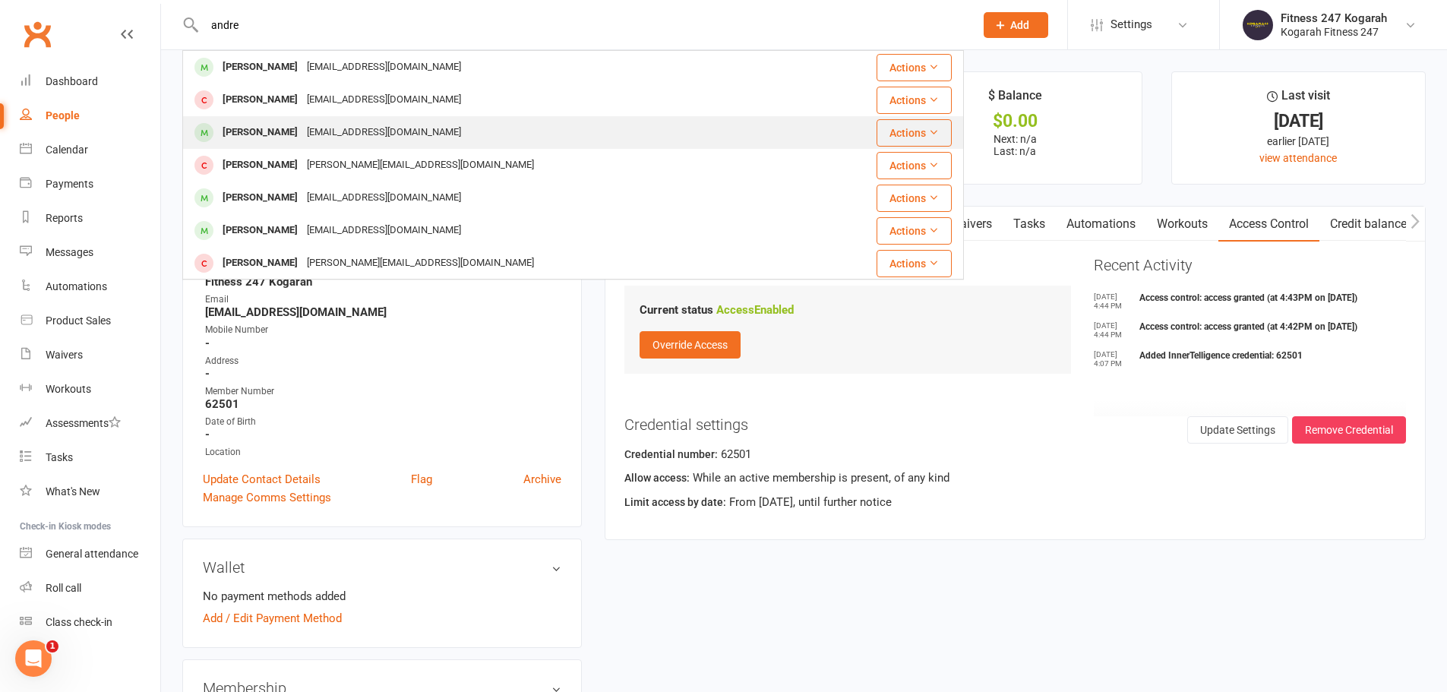
type input "andre"
click at [280, 127] on div "[PERSON_NAME]" at bounding box center [260, 133] width 84 height 22
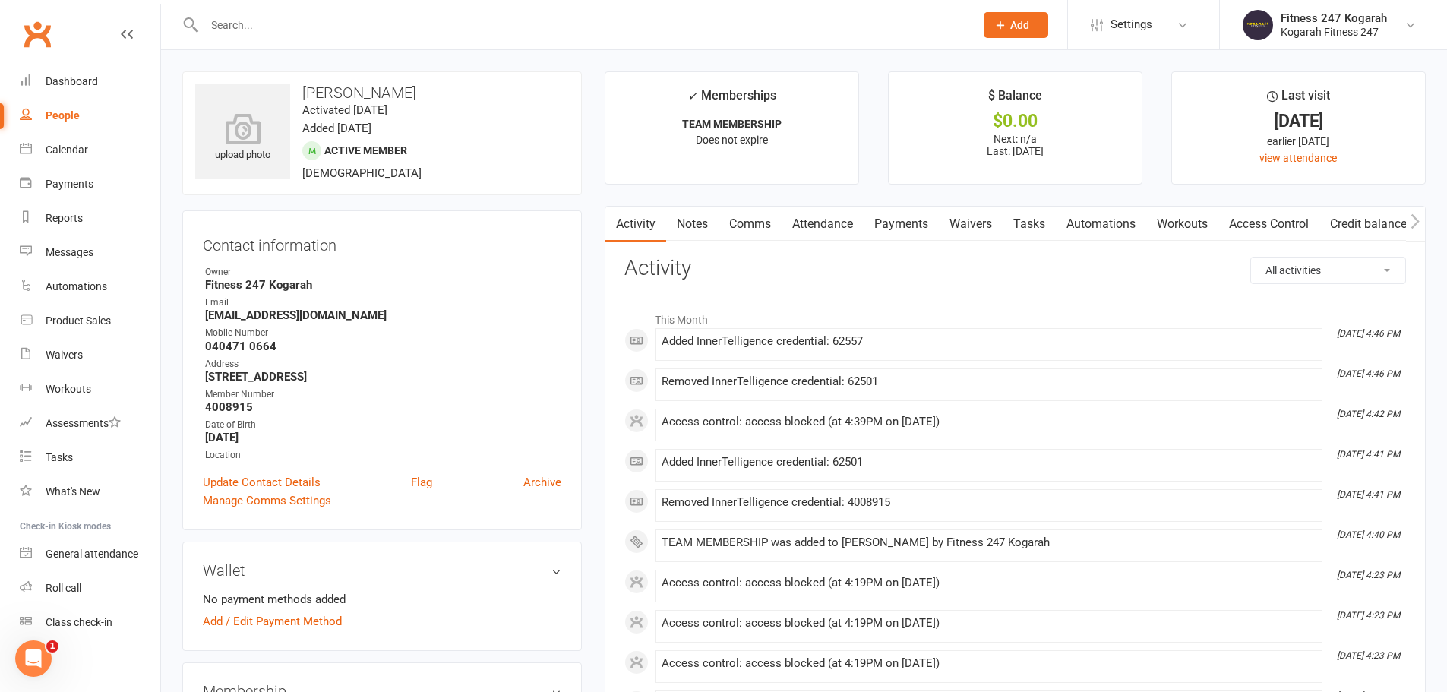
click at [1255, 212] on link "Access Control" at bounding box center [1268, 224] width 101 height 35
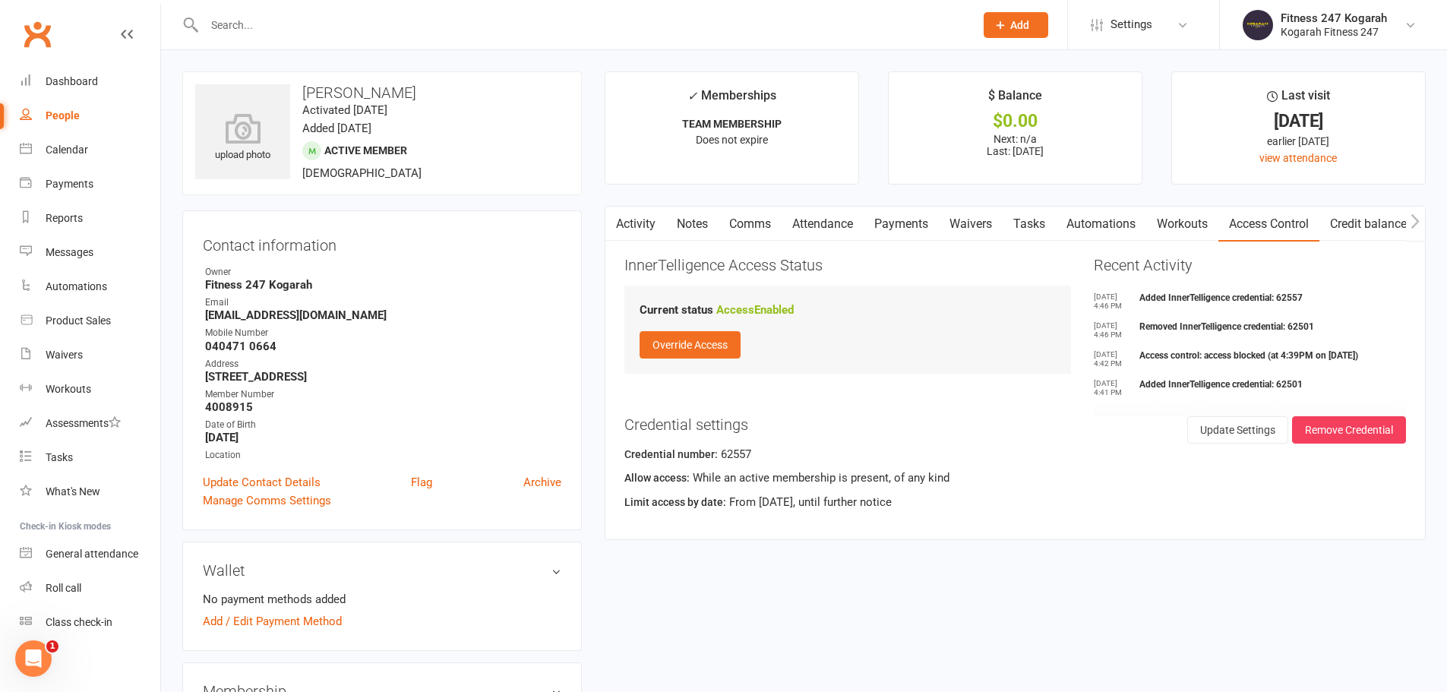
click at [705, 21] on input "text" at bounding box center [582, 24] width 764 height 21
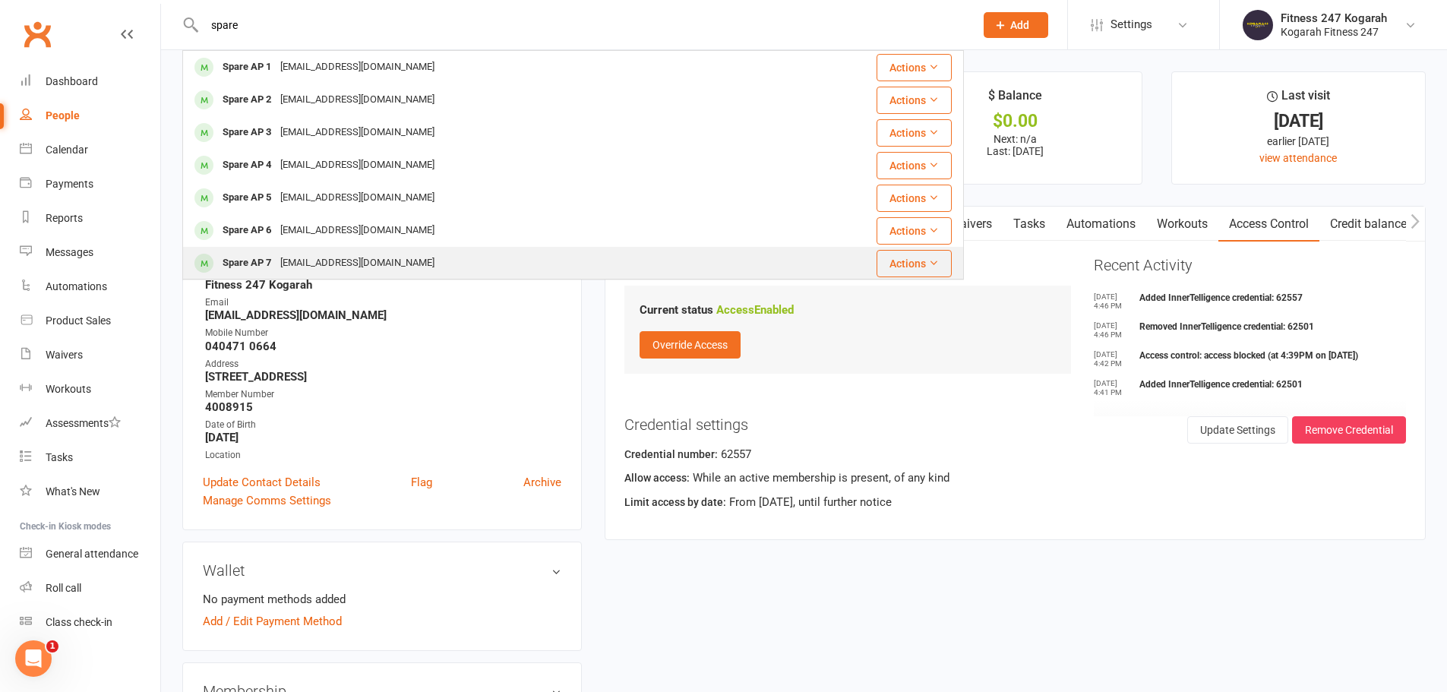
type input "spare"
click at [352, 263] on div "[EMAIL_ADDRESS][DOMAIN_NAME]" at bounding box center [357, 263] width 163 height 22
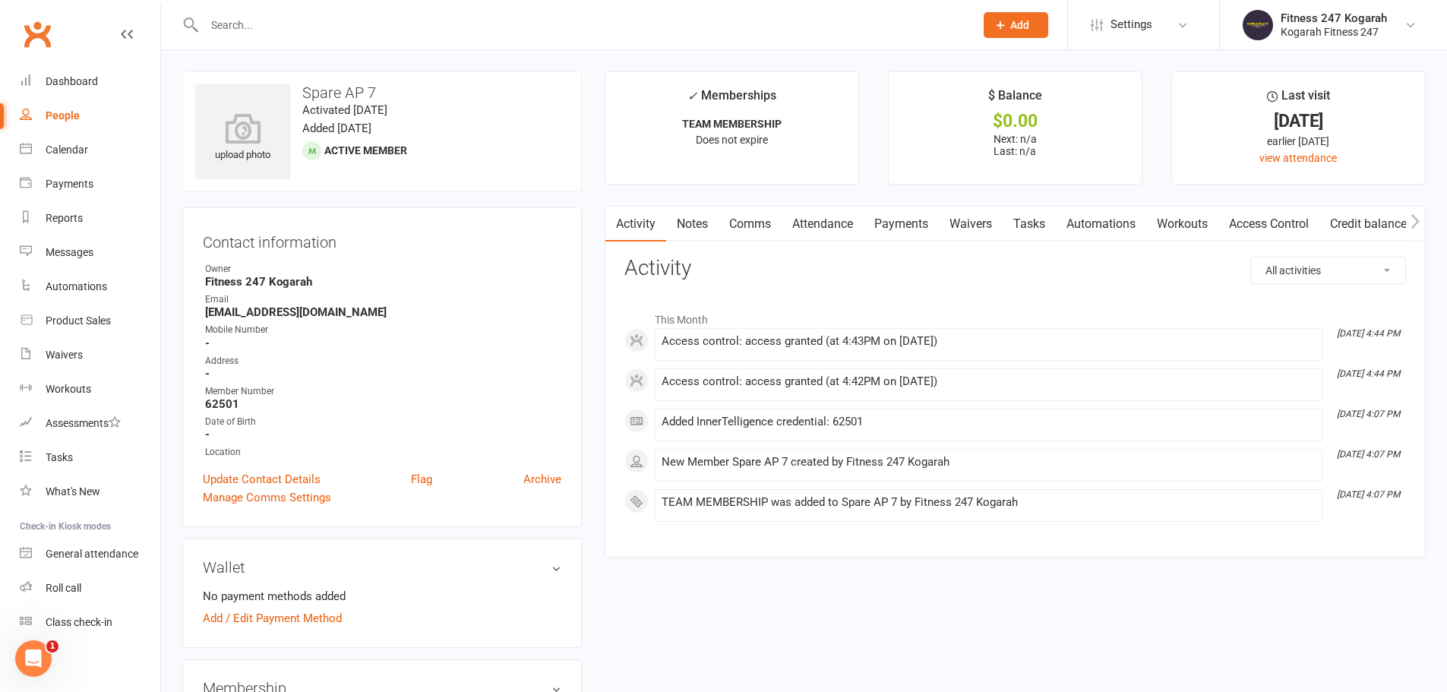
click at [1284, 222] on link "Access Control" at bounding box center [1268, 224] width 101 height 35
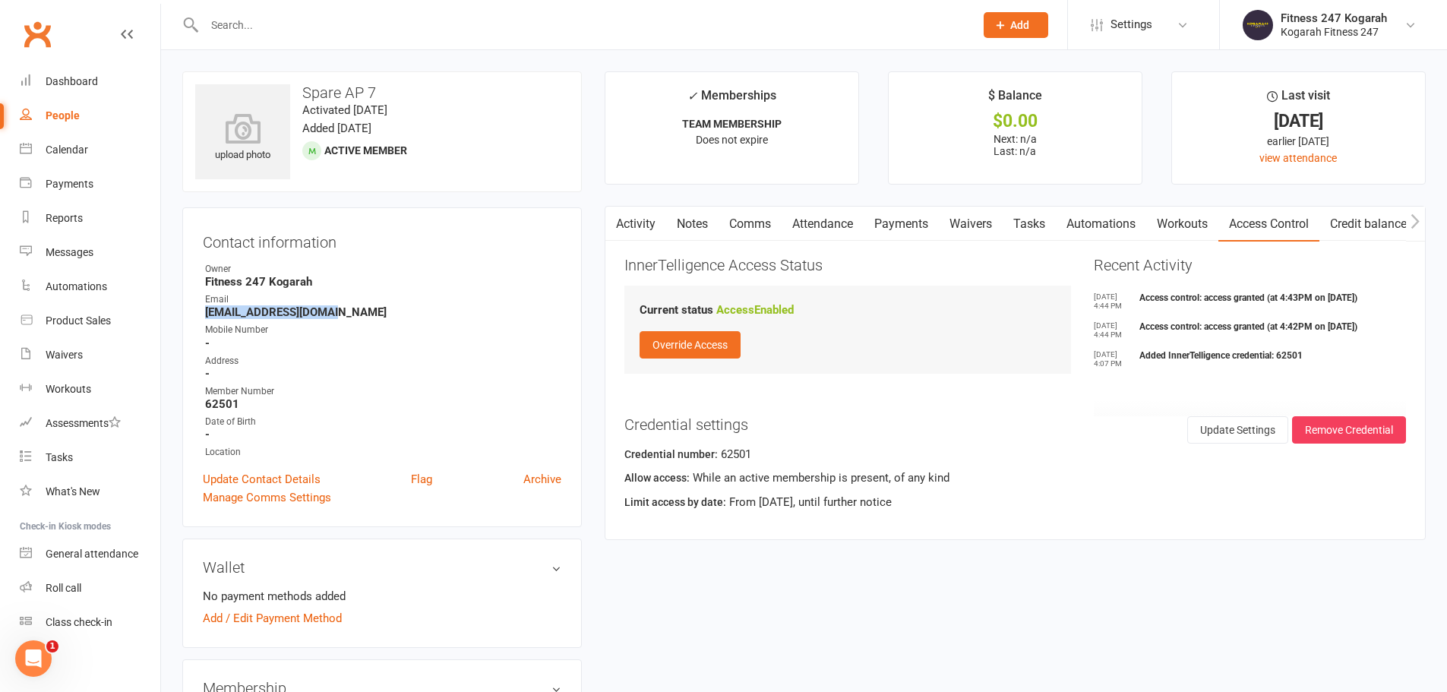
drag, startPoint x: 340, startPoint y: 311, endPoint x: 178, endPoint y: 317, distance: 161.1
copy strong "[EMAIL_ADDRESS][DOMAIN_NAME]"
click at [1026, 28] on span "Add" at bounding box center [1019, 25] width 19 height 12
click at [1011, 96] on link "Member" at bounding box center [999, 103] width 135 height 35
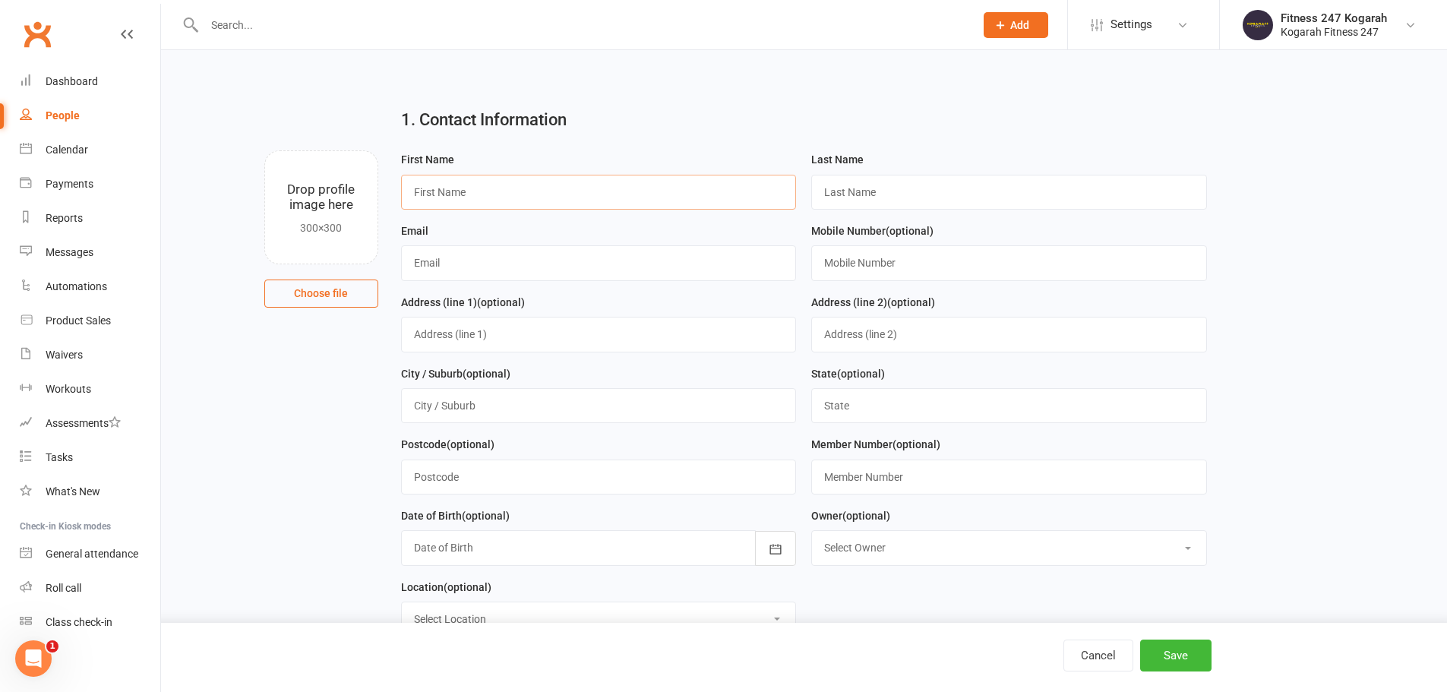
click at [494, 193] on input "text" at bounding box center [599, 192] width 396 height 35
type input "Spare"
type input "AP 8"
paste input "[EMAIL_ADDRESS][DOMAIN_NAME]"
click at [447, 264] on input "[EMAIL_ADDRESS][DOMAIN_NAME]" at bounding box center [599, 262] width 396 height 35
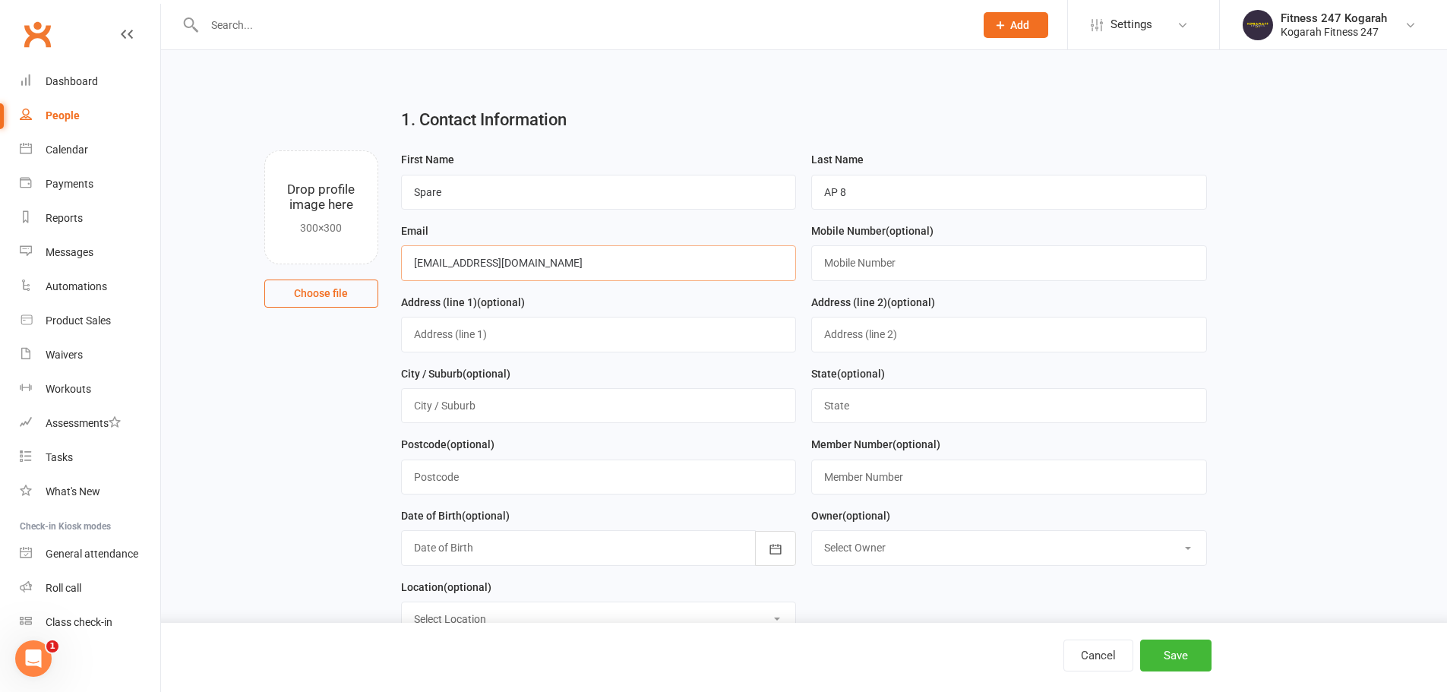
type input "[EMAIL_ADDRESS][DOMAIN_NAME]"
type input "0404123123"
click at [869, 476] on input "text" at bounding box center [1009, 477] width 396 height 35
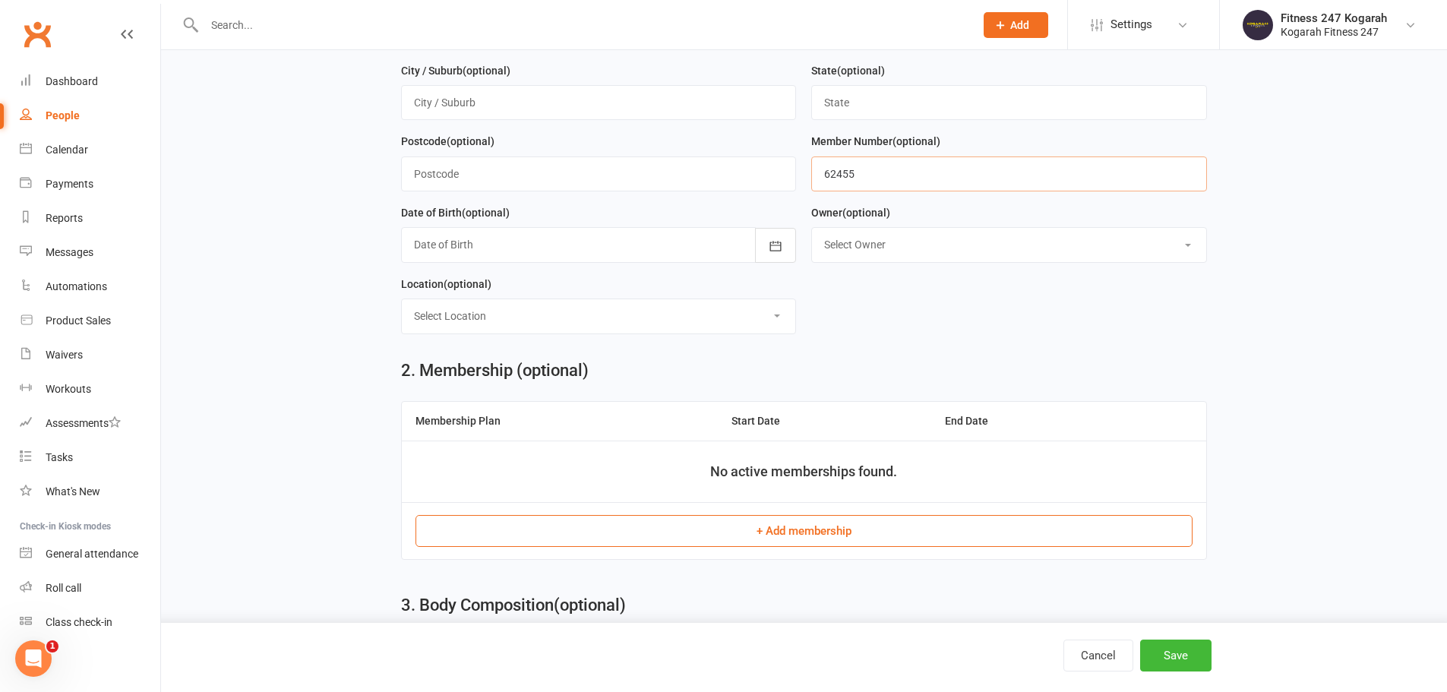
scroll to position [304, 0]
type input "62455"
click at [743, 545] on button "+ Add membership" at bounding box center [803, 530] width 777 height 32
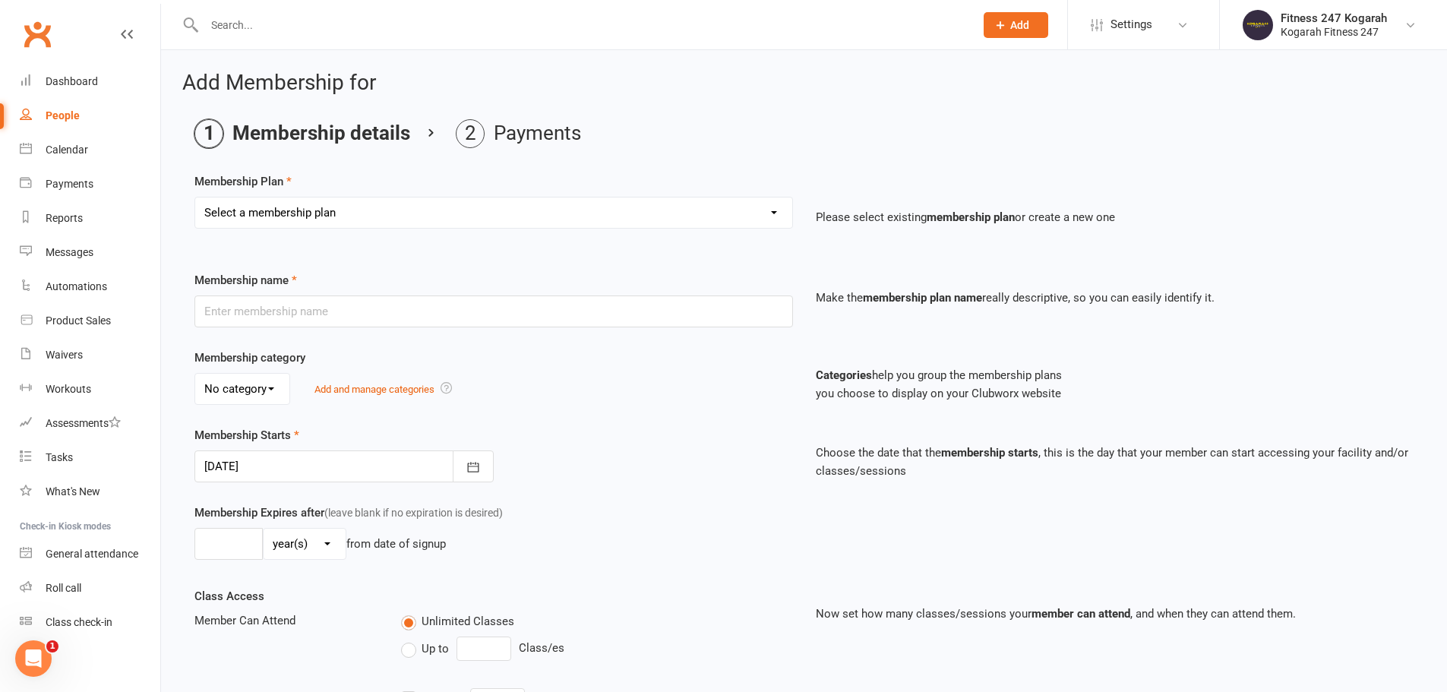
click at [371, 205] on select "Select a membership plan Create new Membership Plan Foundation 19.45 Foundation…" at bounding box center [493, 212] width 597 height 30
select select "18"
click at [195, 197] on select "Select a membership plan Create new Membership Plan Foundation 19.45 Foundation…" at bounding box center [493, 212] width 597 height 30
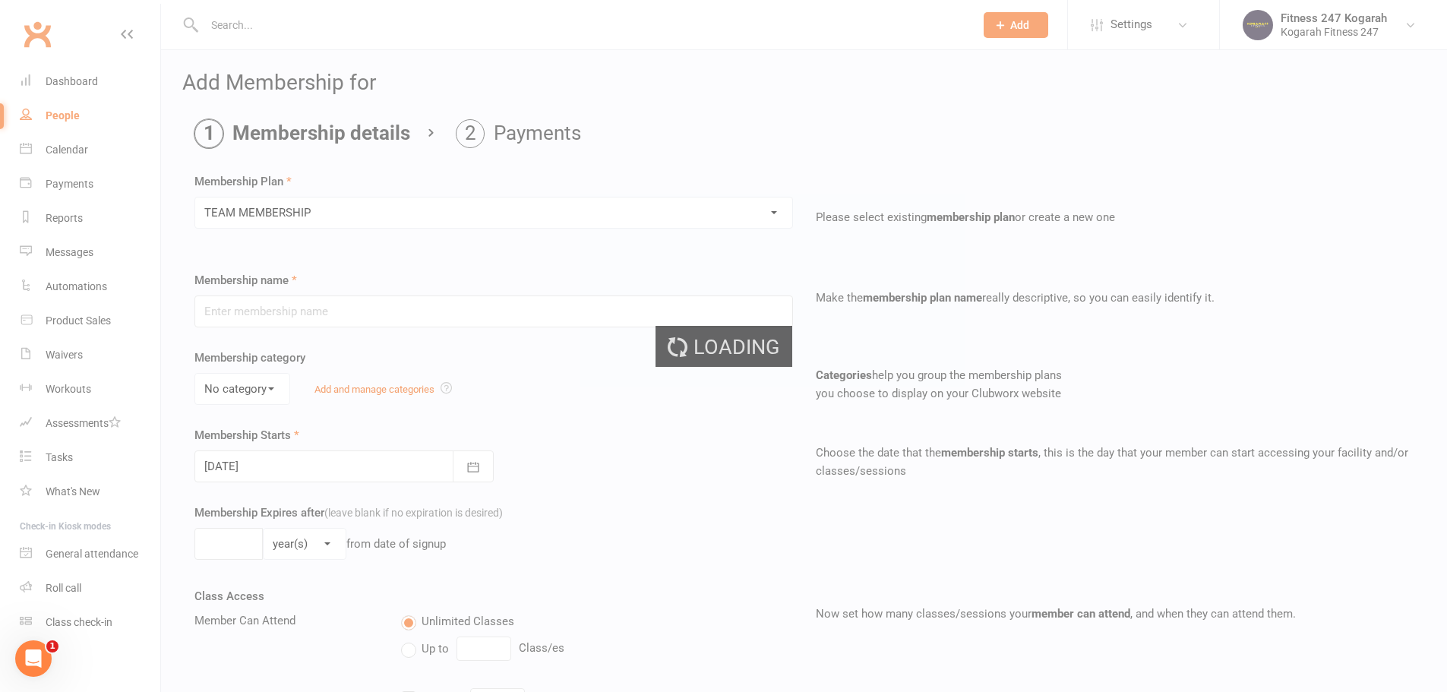
type input "TEAM MEMBERSHIP"
select select "2"
type input "0"
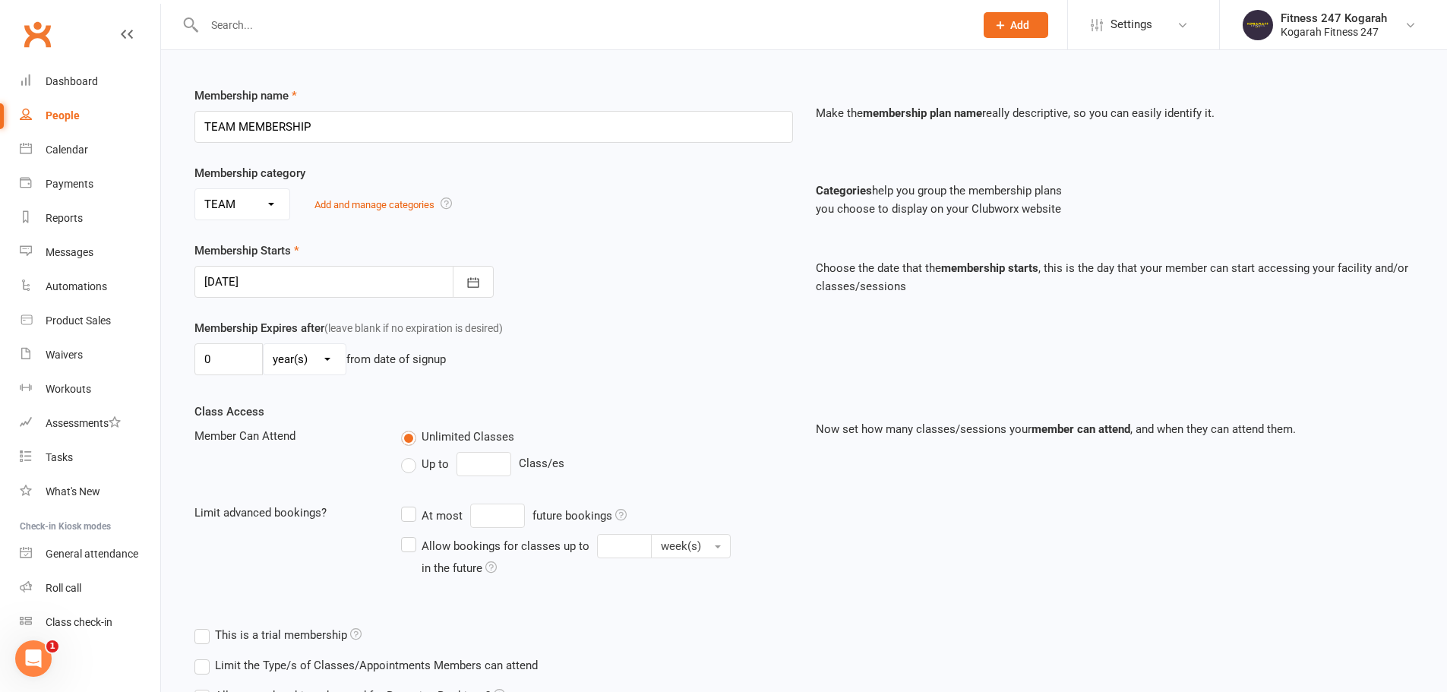
scroll to position [333, 0]
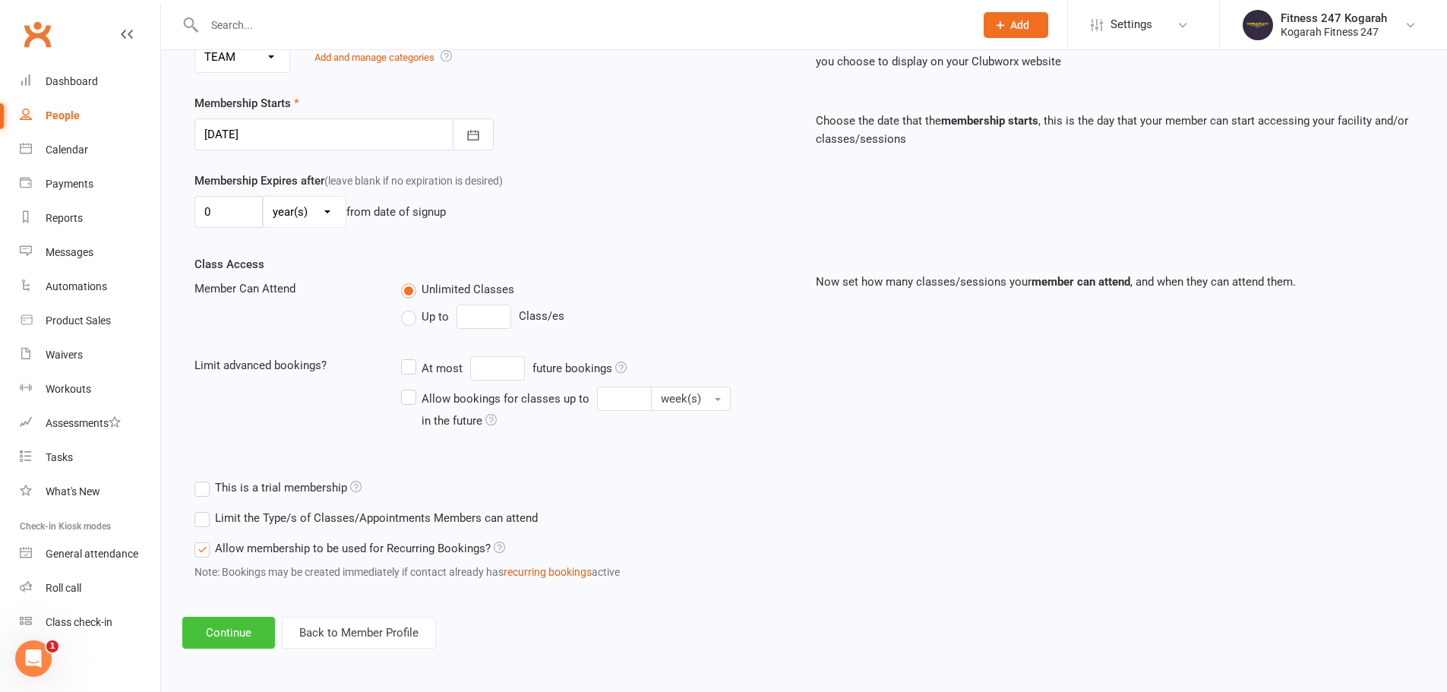
click at [252, 633] on button "Continue" at bounding box center [228, 633] width 93 height 32
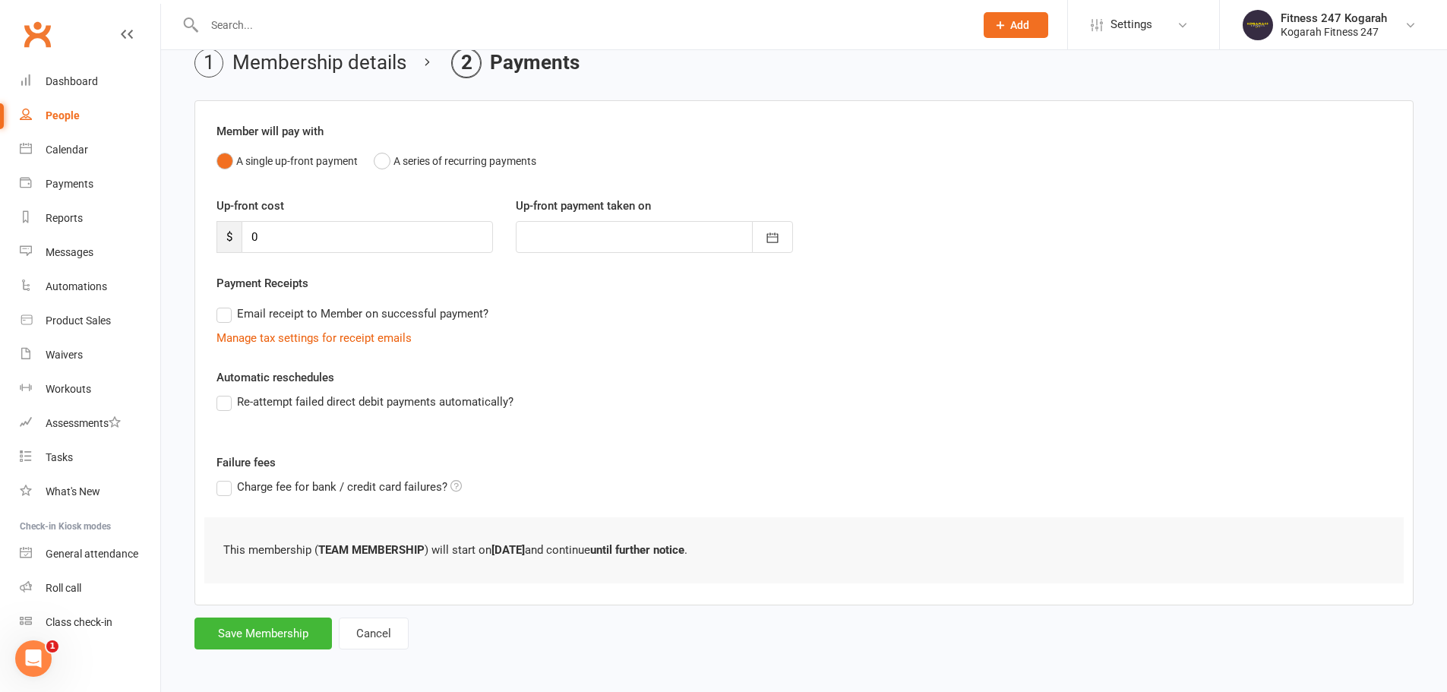
scroll to position [74, 0]
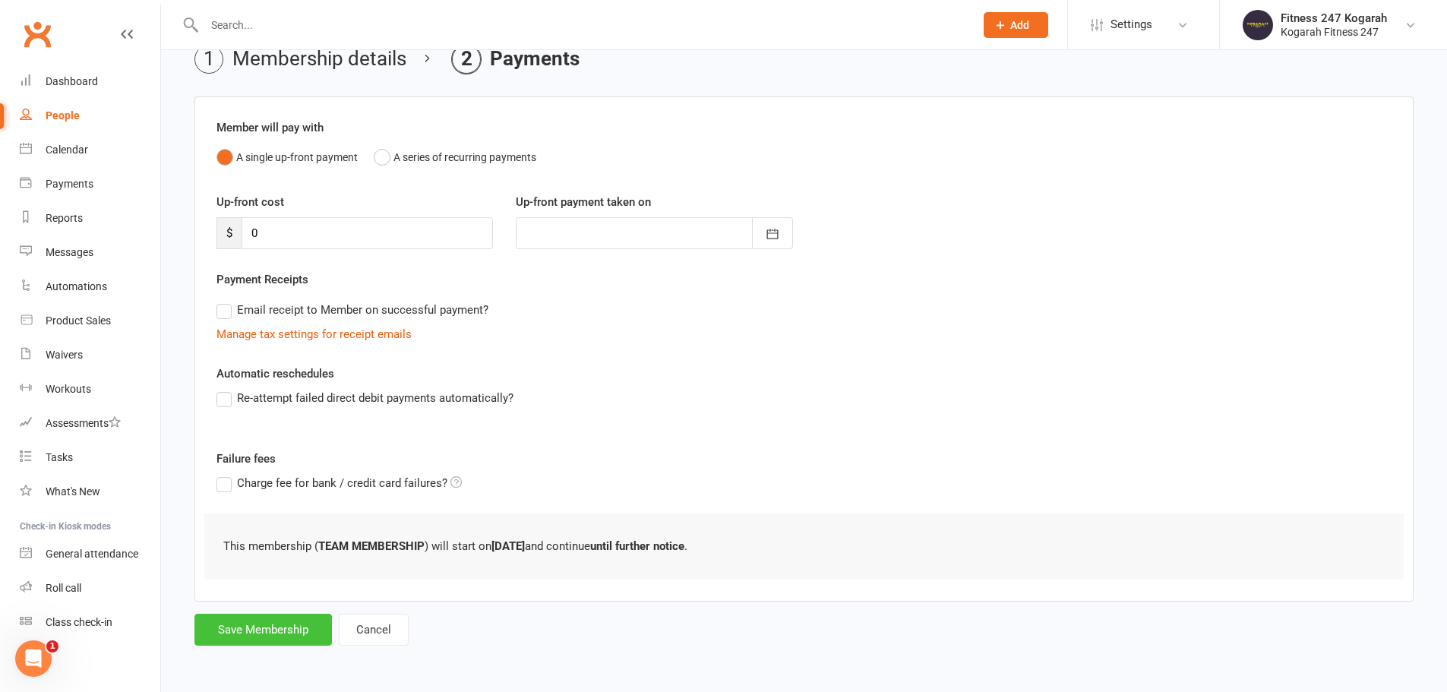
click at [292, 623] on button "Save Membership" at bounding box center [262, 630] width 137 height 32
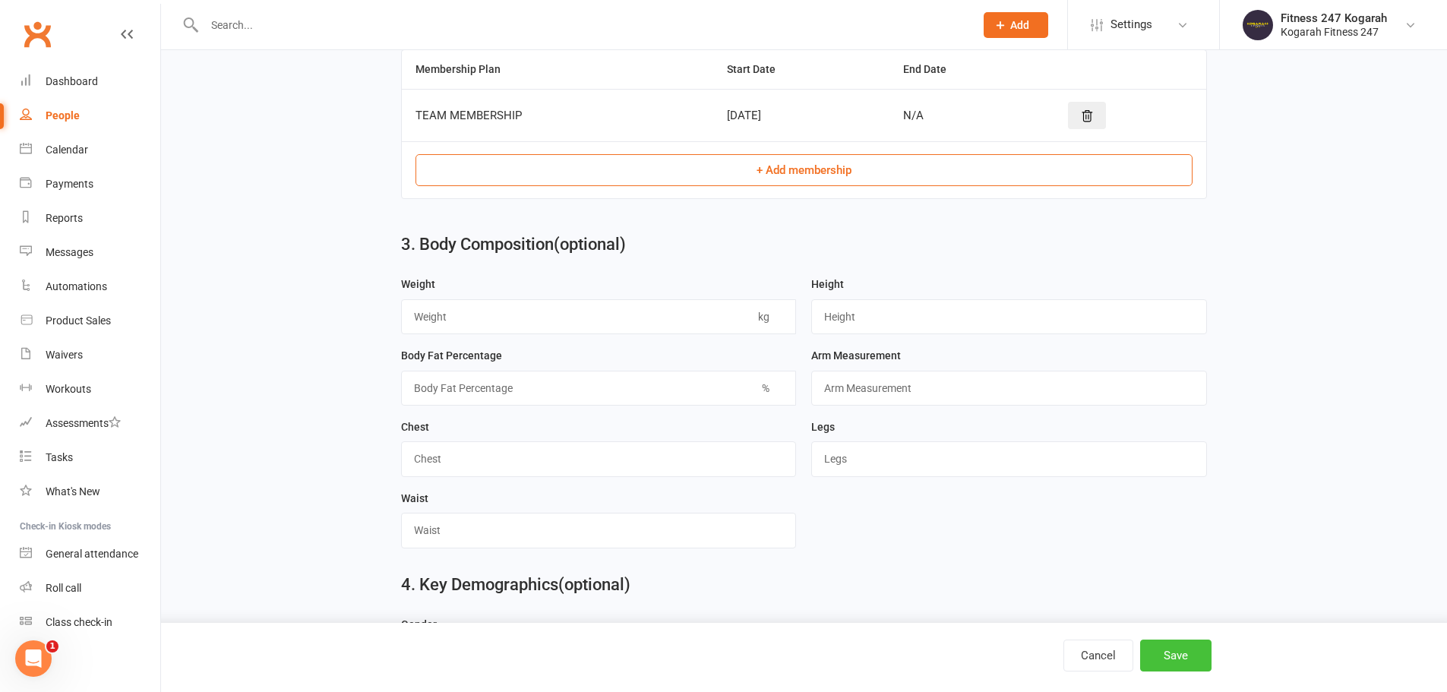
click at [1177, 659] on button "Save" at bounding box center [1175, 656] width 71 height 32
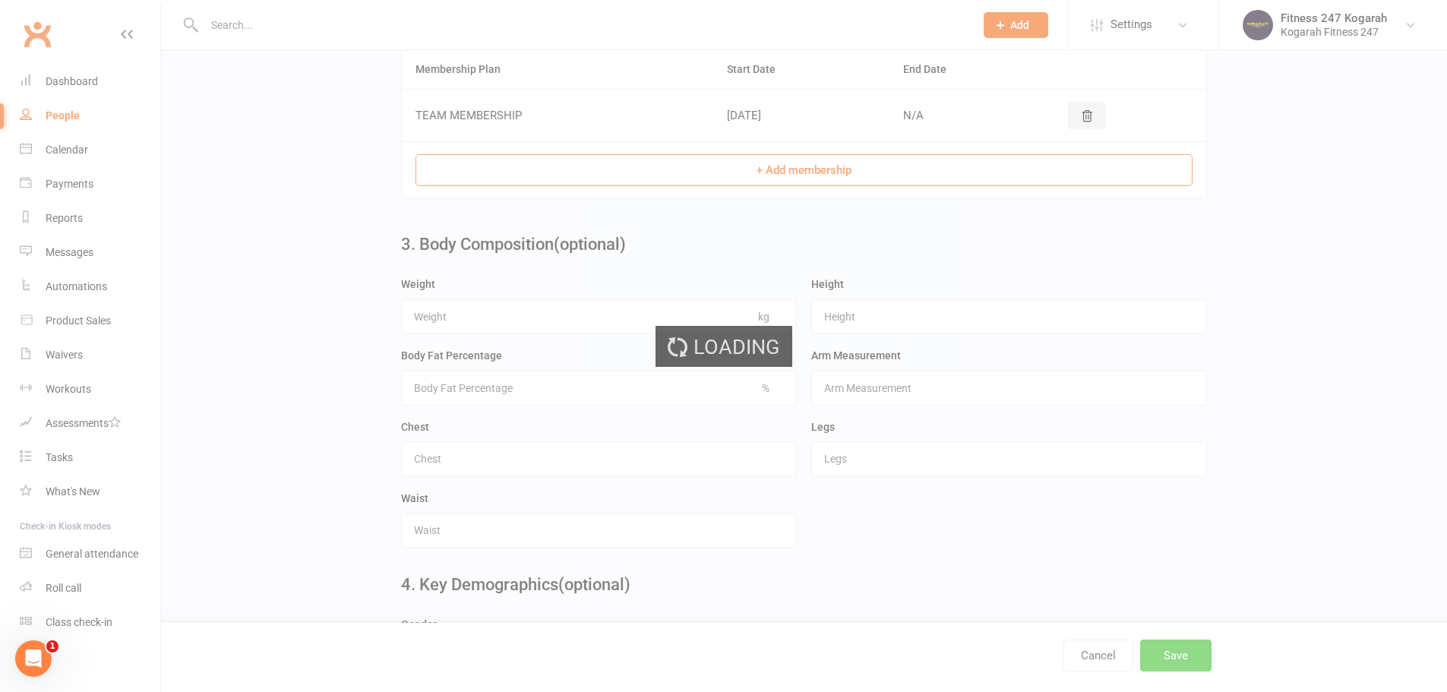
scroll to position [0, 0]
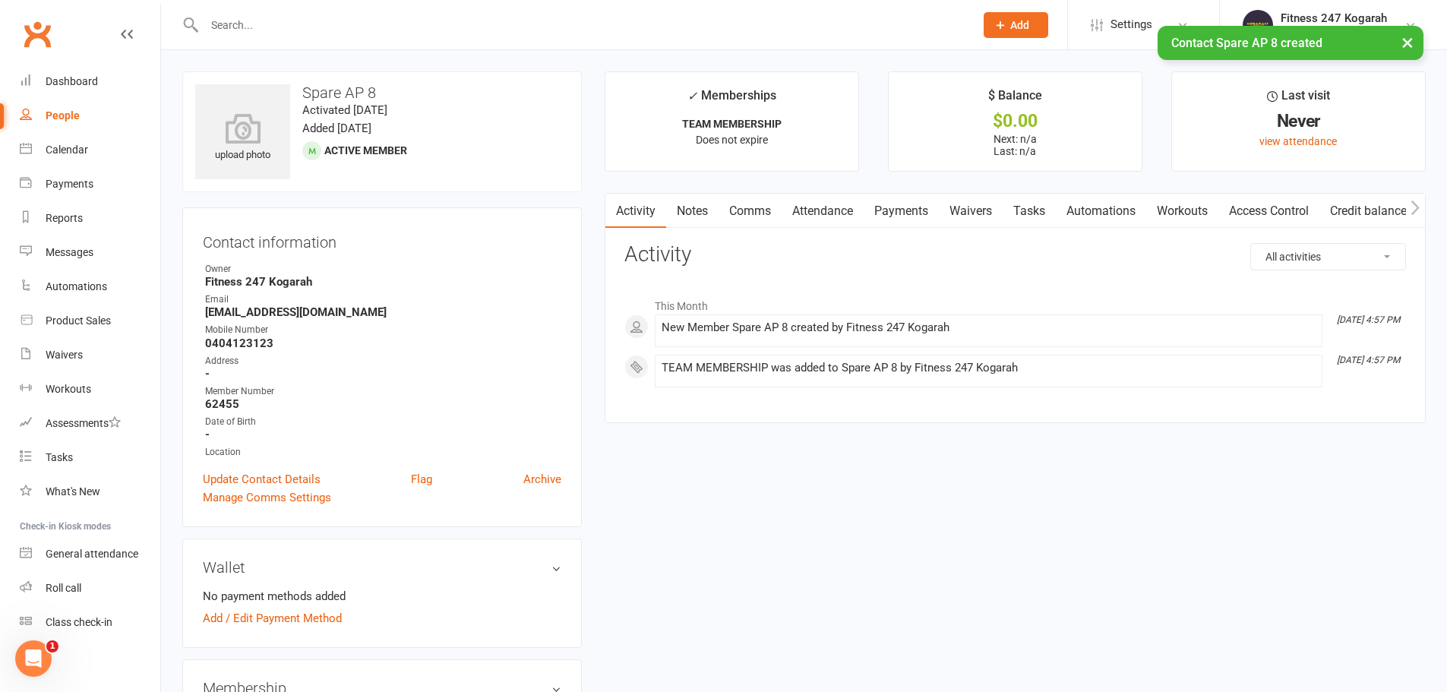
click at [1294, 207] on link "Access Control" at bounding box center [1268, 211] width 101 height 35
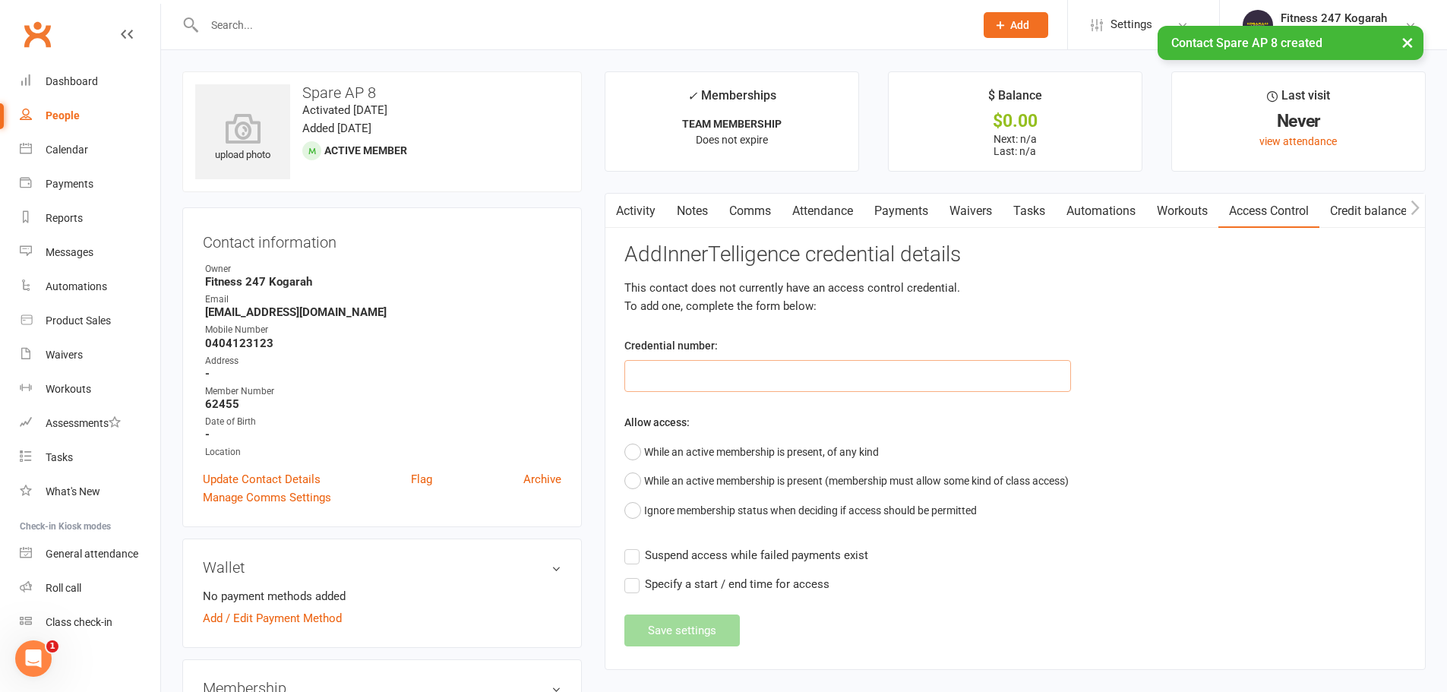
click at [706, 371] on input "text" at bounding box center [847, 376] width 447 height 32
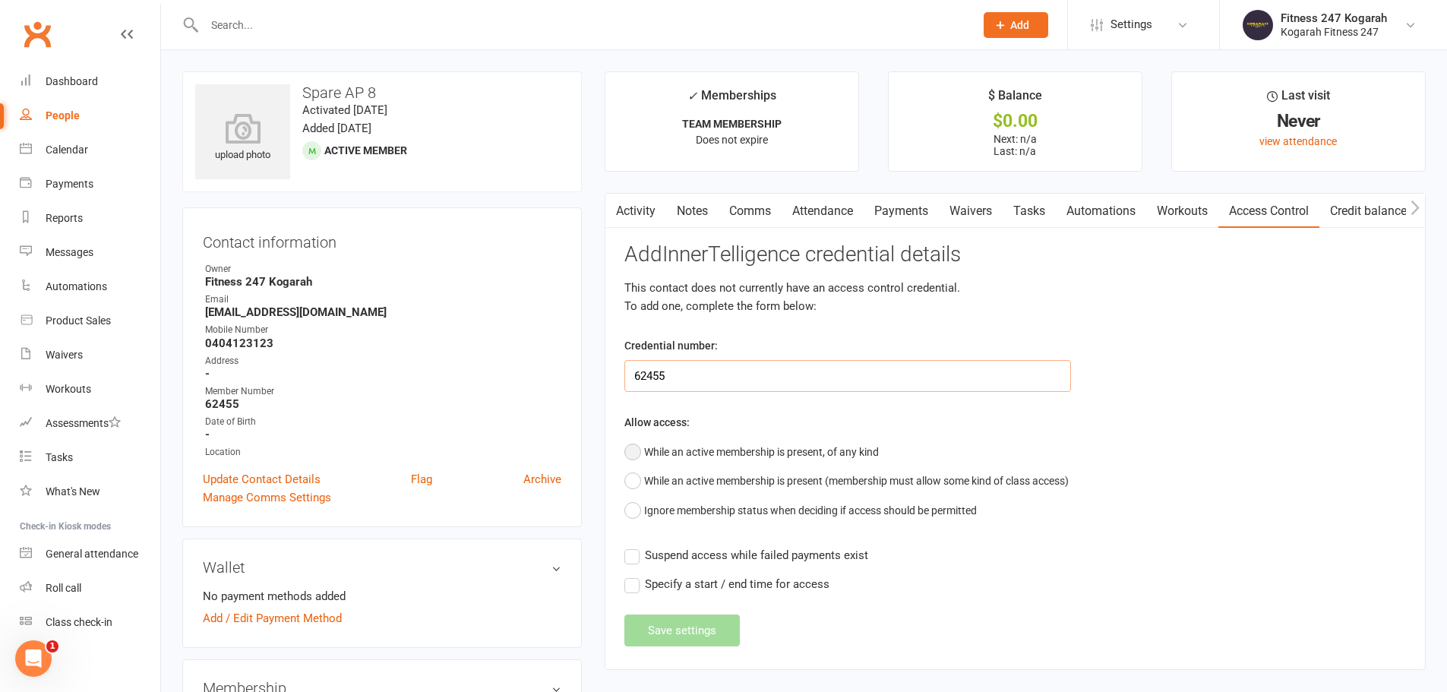
type input "62455"
click at [703, 447] on button "While an active membership is present, of any kind" at bounding box center [751, 451] width 254 height 29
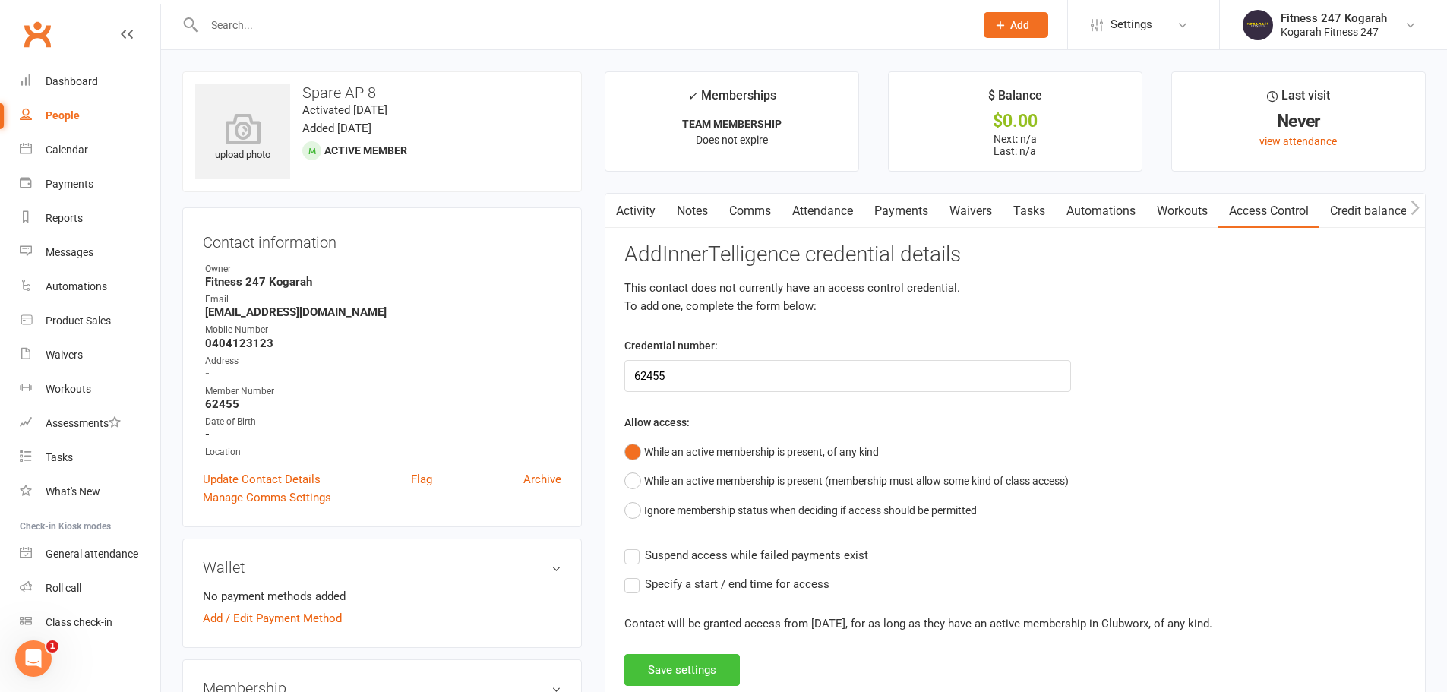
click at [692, 674] on button "Save settings" at bounding box center [681, 670] width 115 height 32
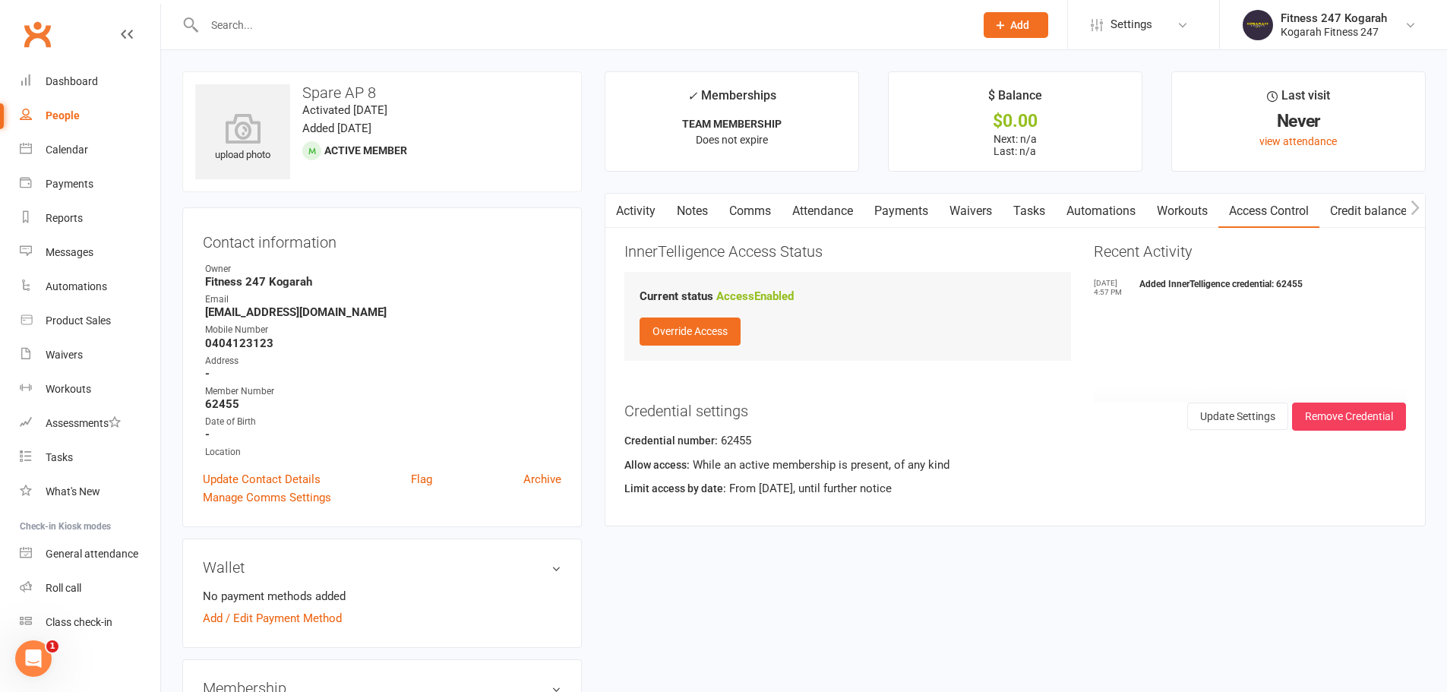
click at [1000, 22] on icon at bounding box center [1000, 25] width 14 height 14
click at [1000, 106] on link "Member" at bounding box center [999, 103] width 135 height 35
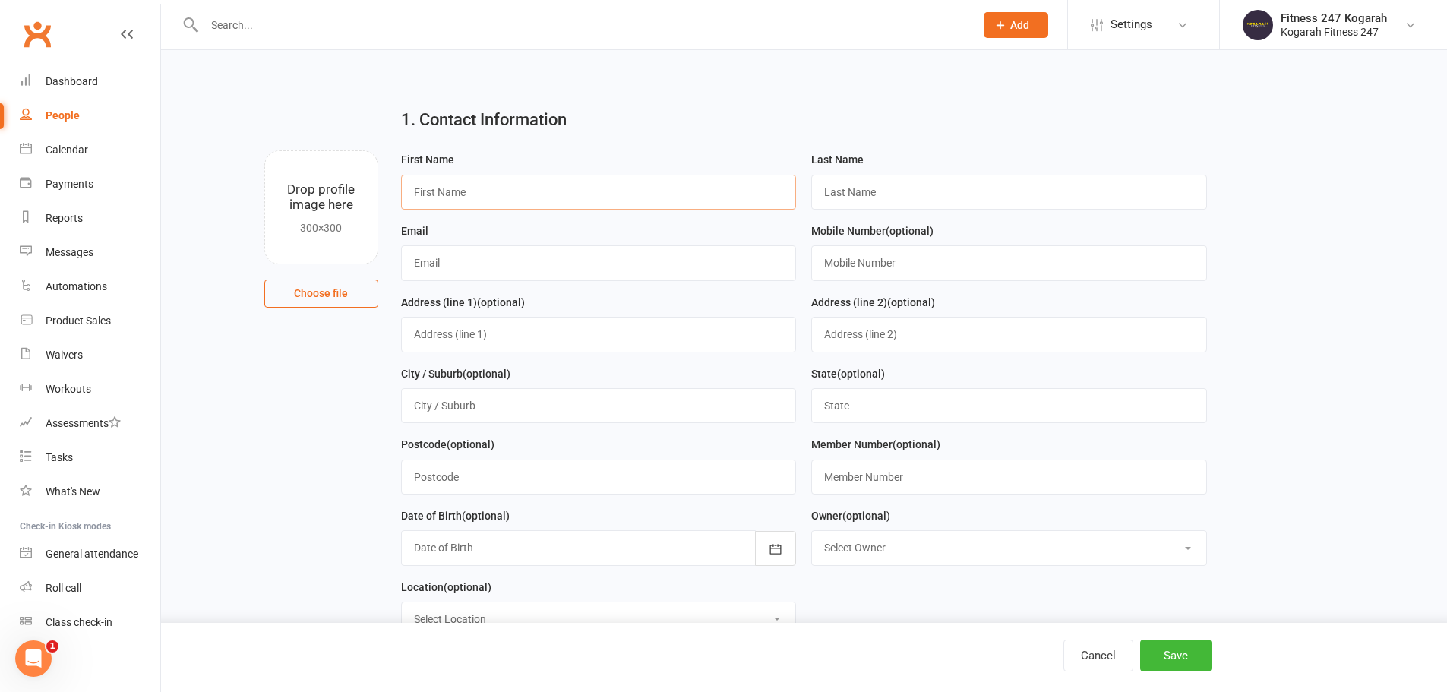
click at [564, 196] on input "text" at bounding box center [599, 192] width 396 height 35
type input "A"
type input "Spare"
type input "AP 9"
paste input "[EMAIL_ADDRESS][DOMAIN_NAME]"
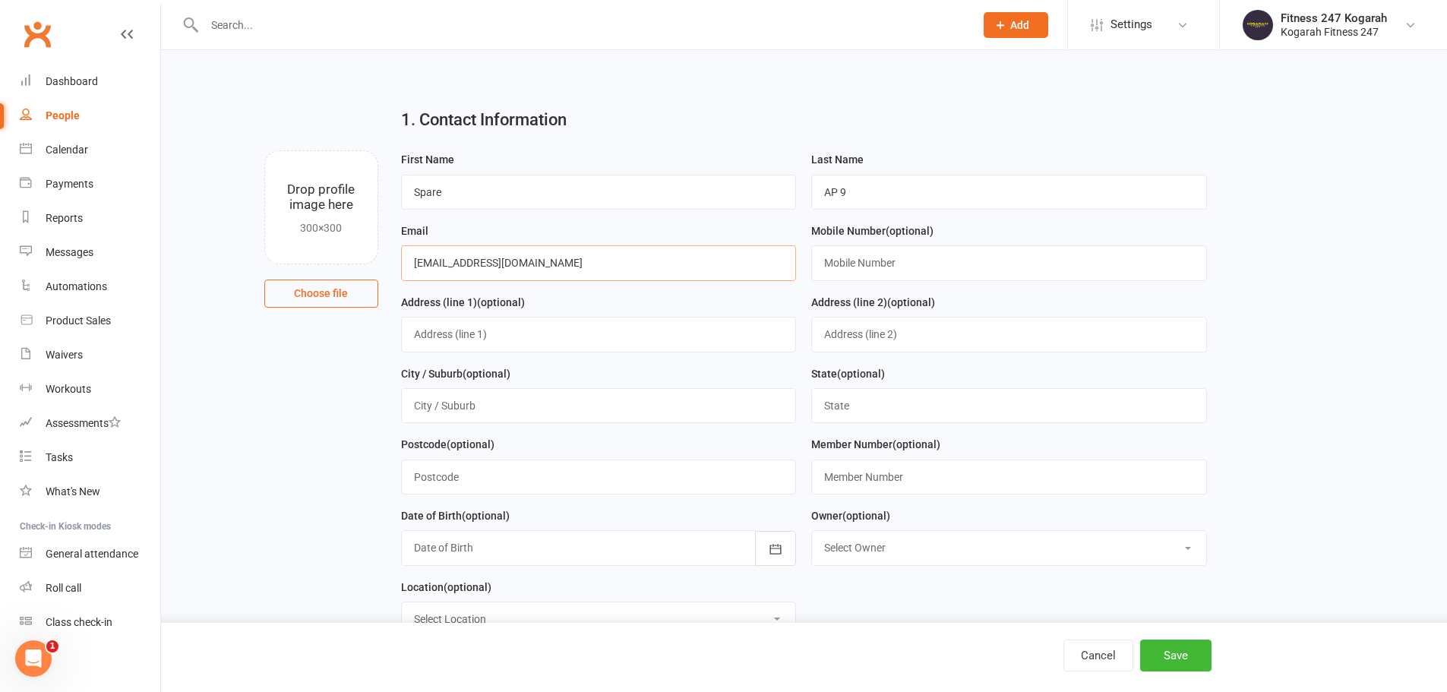
click at [447, 266] on input "[EMAIL_ADDRESS][DOMAIN_NAME]" at bounding box center [599, 262] width 396 height 35
type input "[EMAIL_ADDRESS][DOMAIN_NAME]"
click at [855, 263] on input "text" at bounding box center [1009, 262] width 396 height 35
type input "0404123123"
click at [853, 472] on input "text" at bounding box center [1009, 477] width 396 height 35
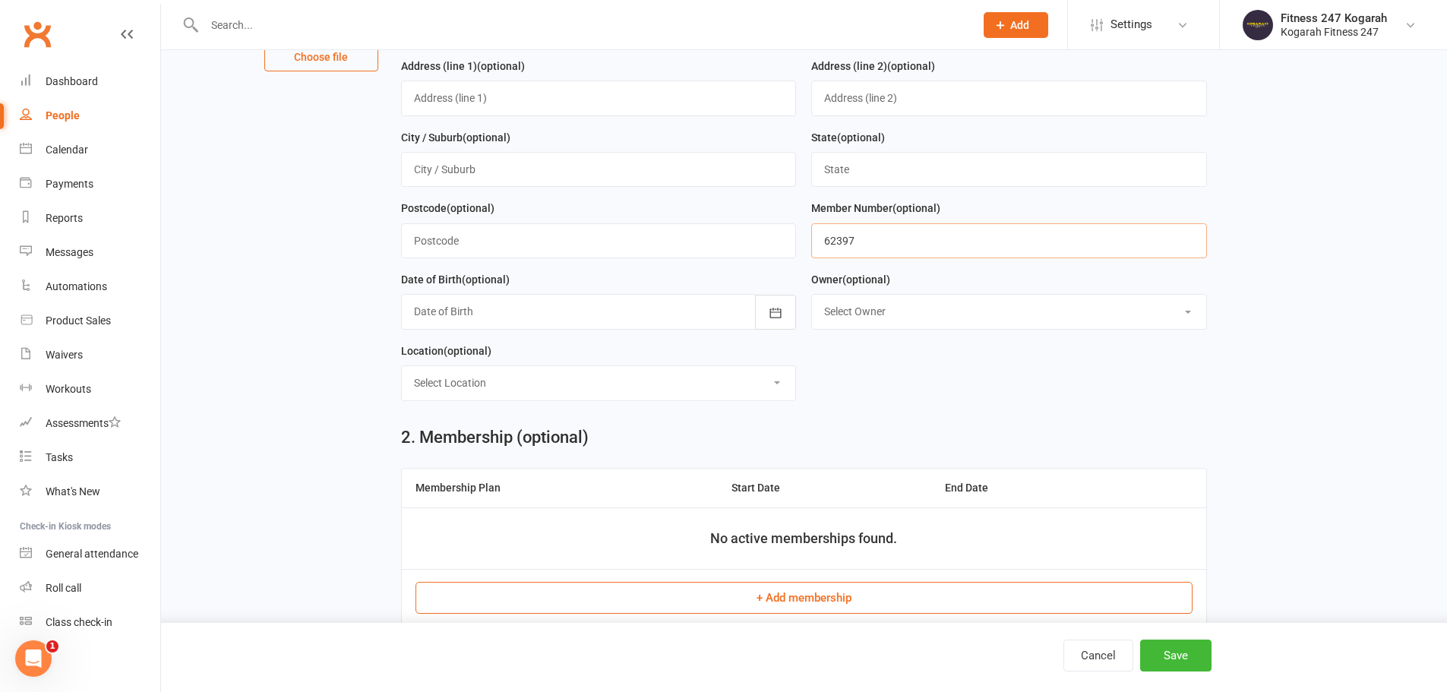
scroll to position [304, 0]
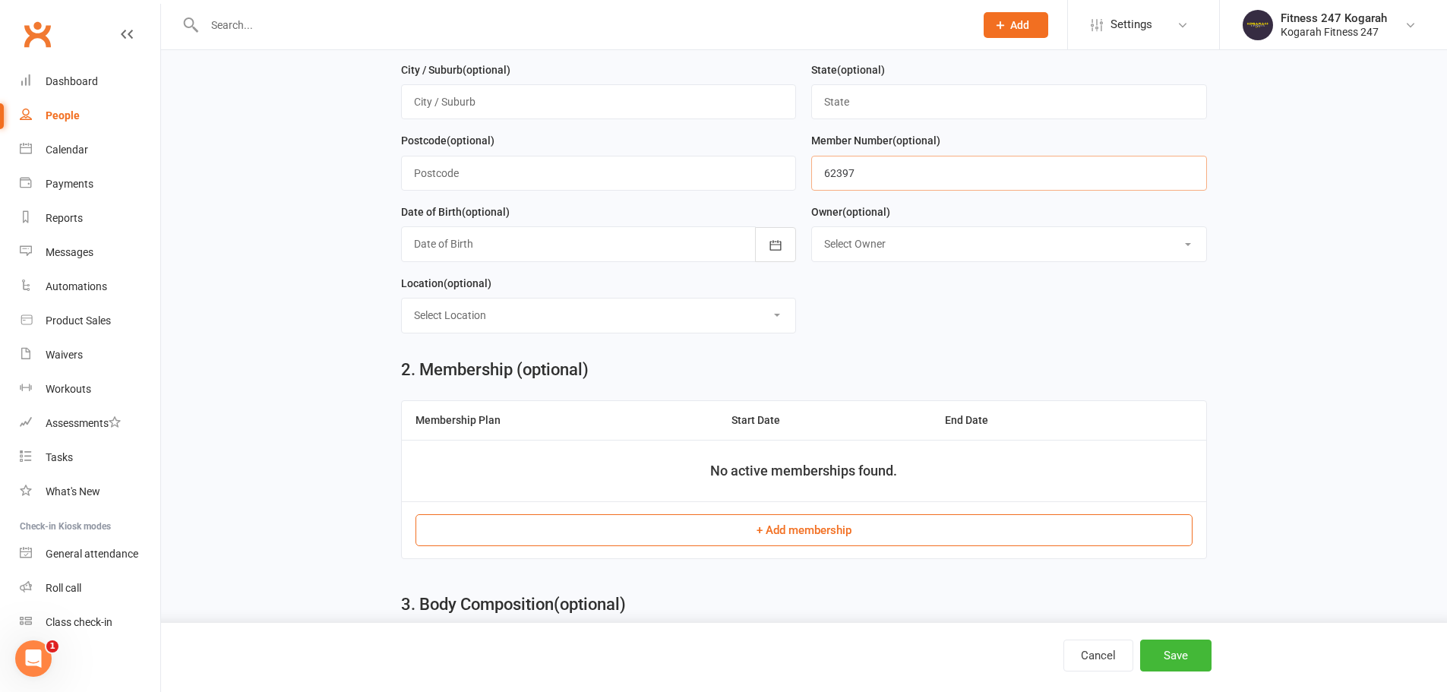
type input "62397"
click at [825, 531] on button "+ Add membership" at bounding box center [803, 530] width 777 height 32
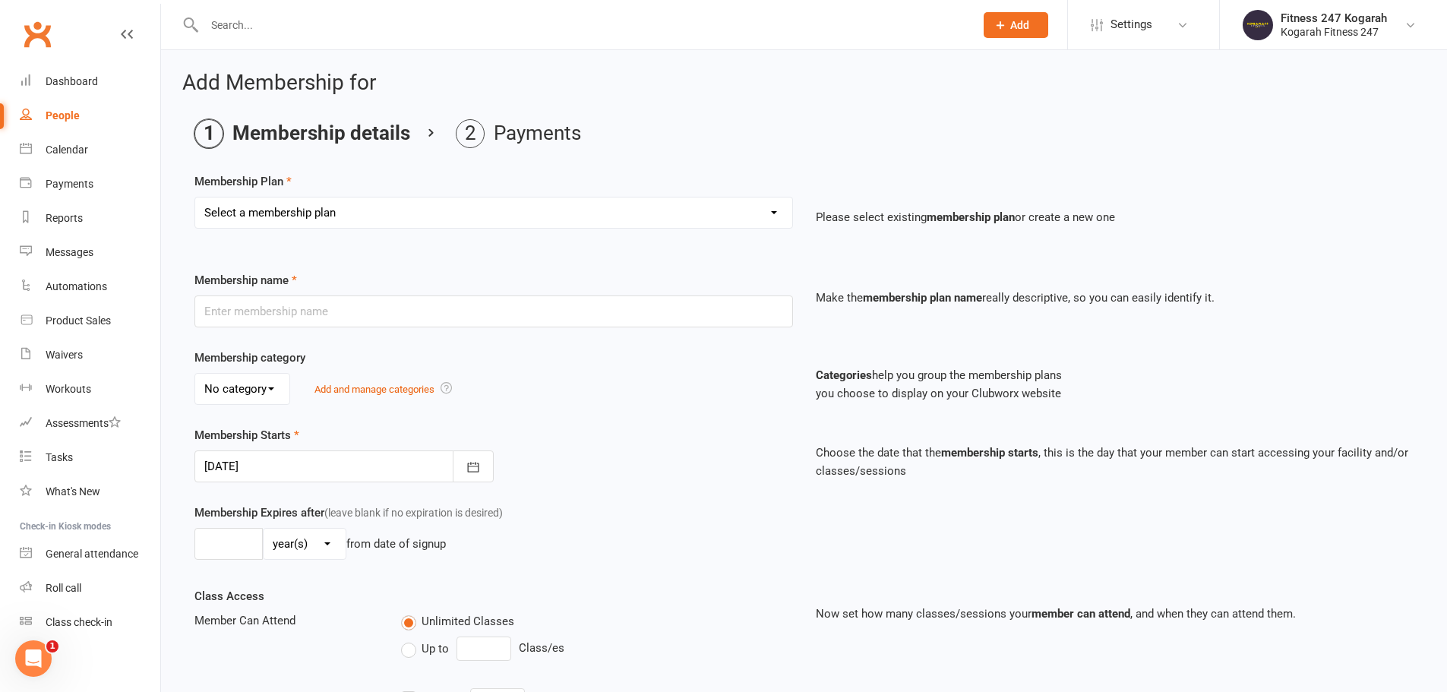
click at [317, 204] on select "Select a membership plan Create new Membership Plan Foundation 19.45 Foundation…" at bounding box center [493, 212] width 597 height 30
select select "18"
click at [195, 197] on select "Select a membership plan Create new Membership Plan Foundation 19.45 Foundation…" at bounding box center [493, 212] width 597 height 30
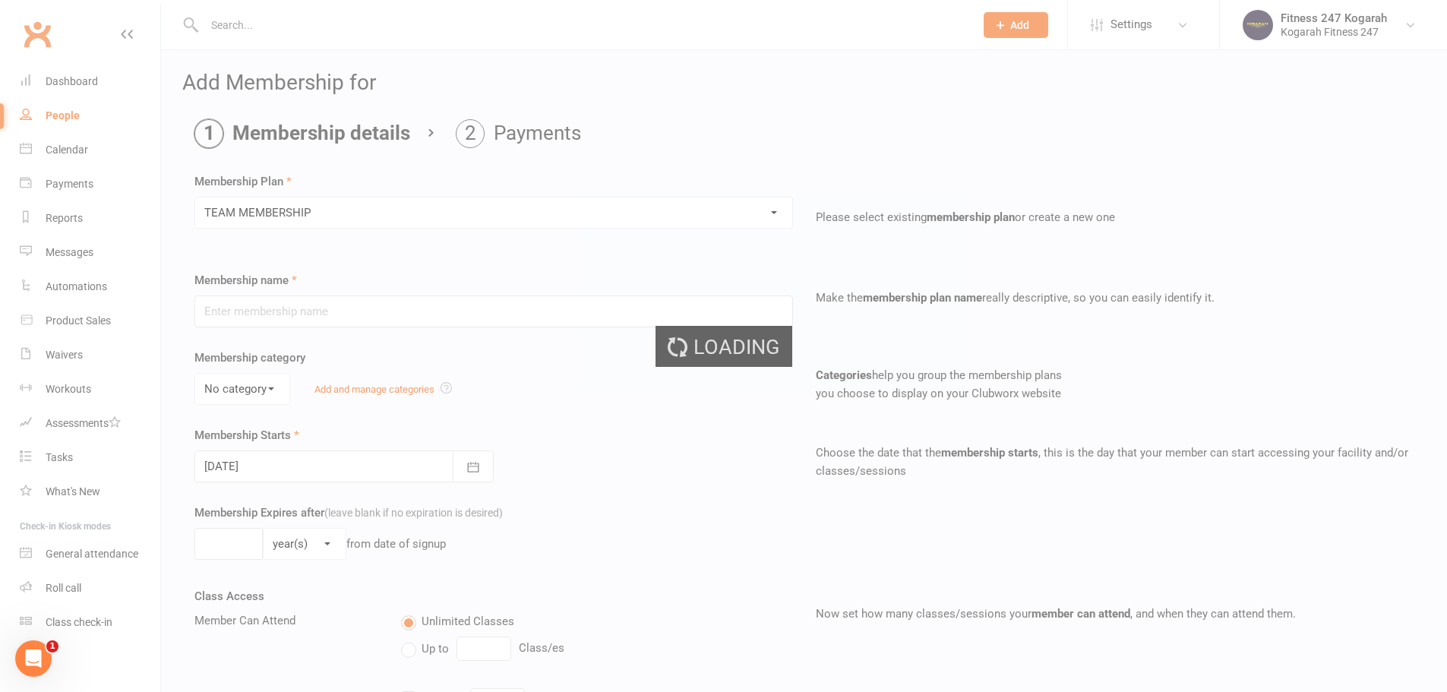
type input "TEAM MEMBERSHIP"
select select "2"
type input "0"
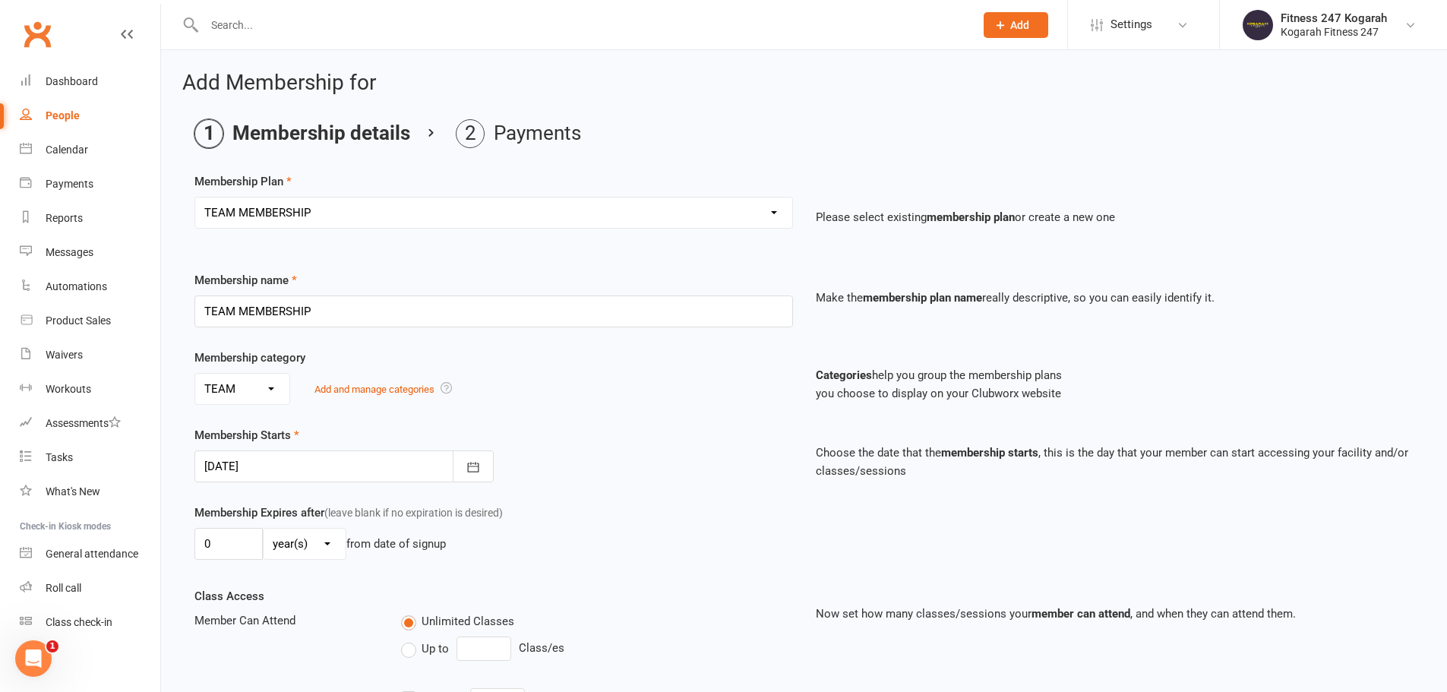
scroll to position [333, 0]
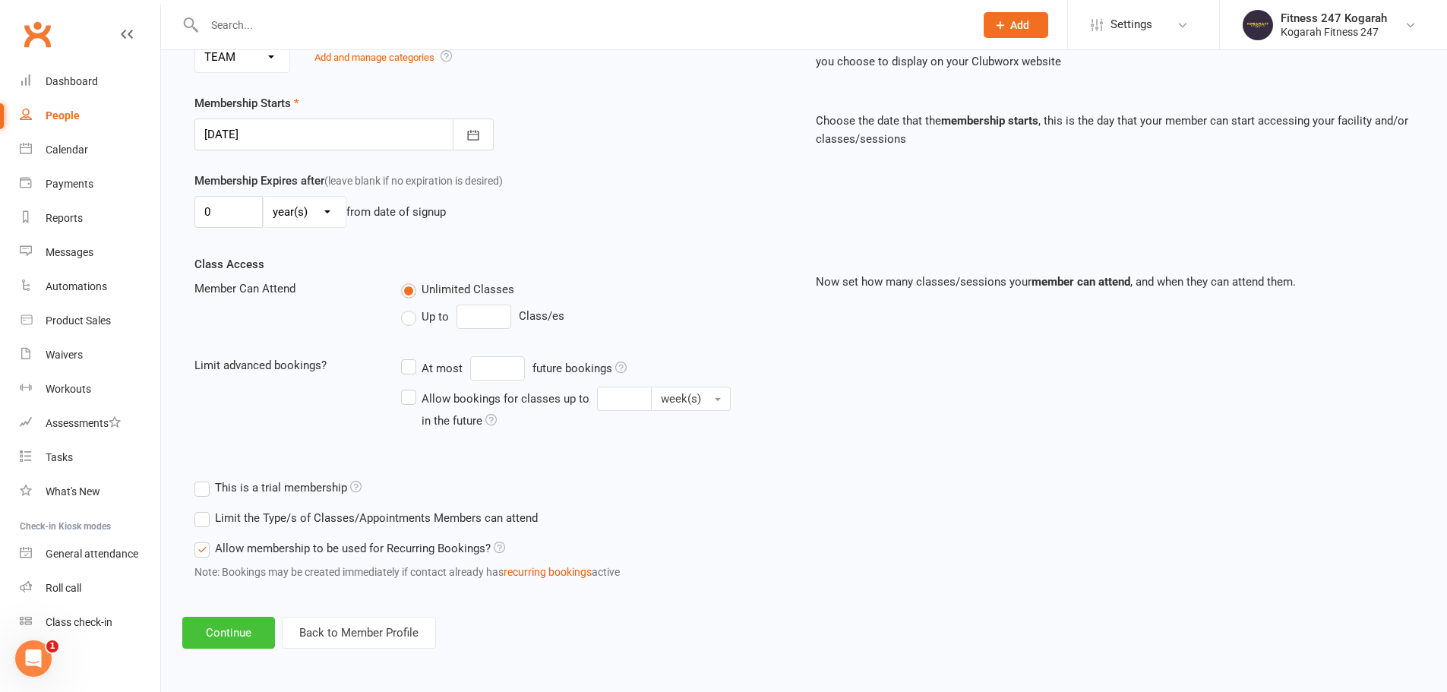
click at [238, 631] on button "Continue" at bounding box center [228, 633] width 93 height 32
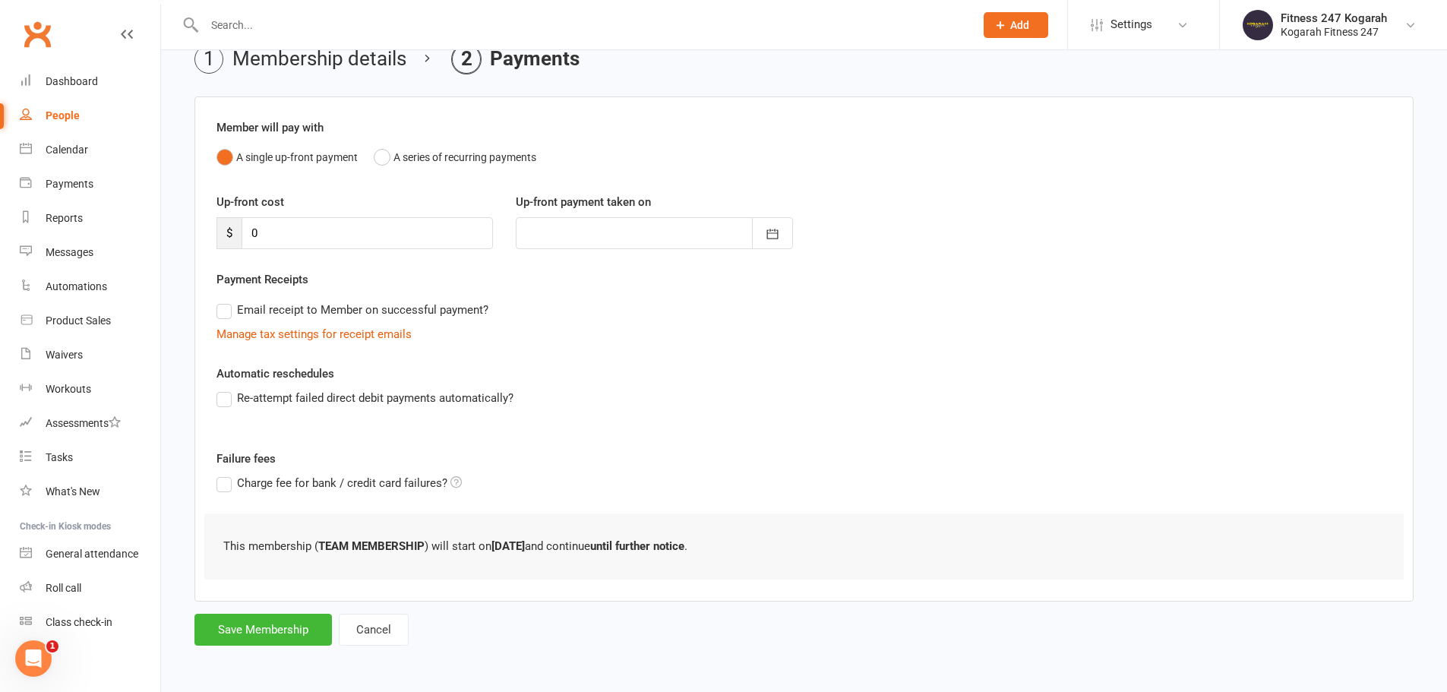
scroll to position [0, 0]
click at [272, 627] on button "Save Membership" at bounding box center [262, 630] width 137 height 32
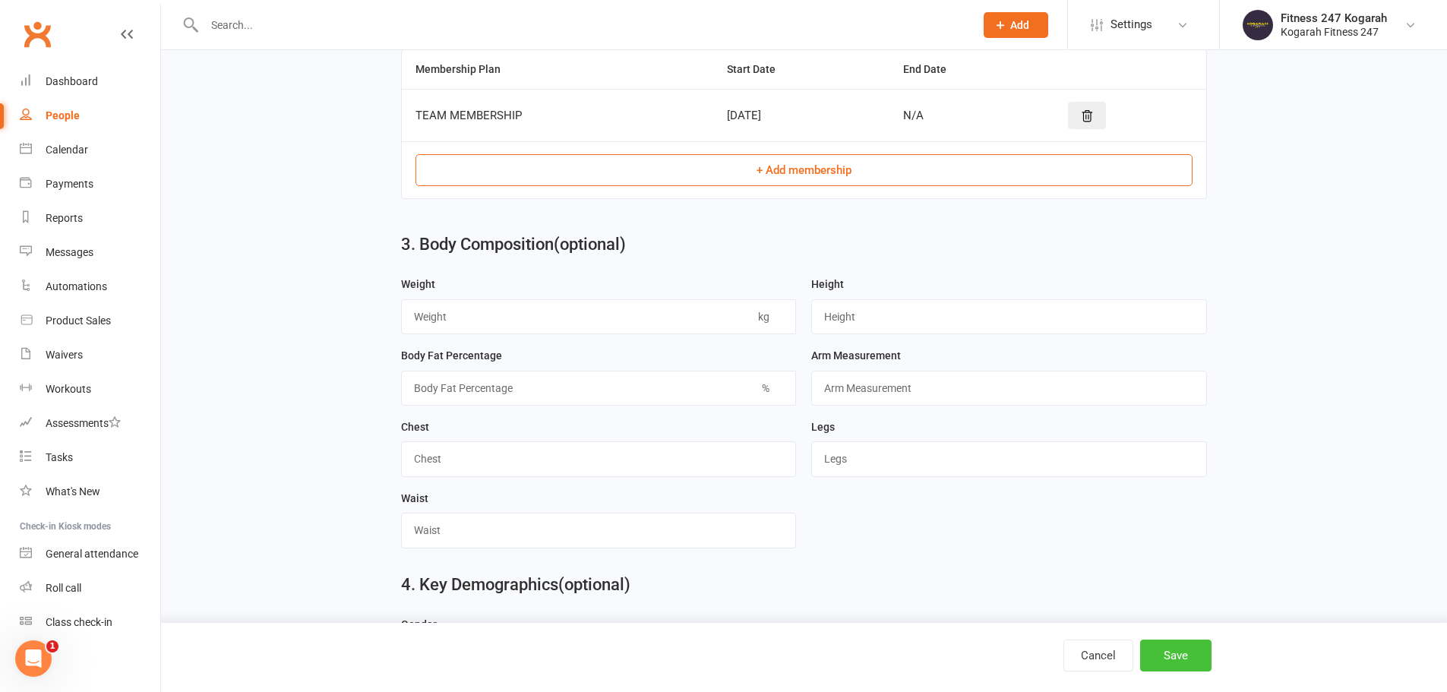
click at [1182, 655] on button "Save" at bounding box center [1175, 656] width 71 height 32
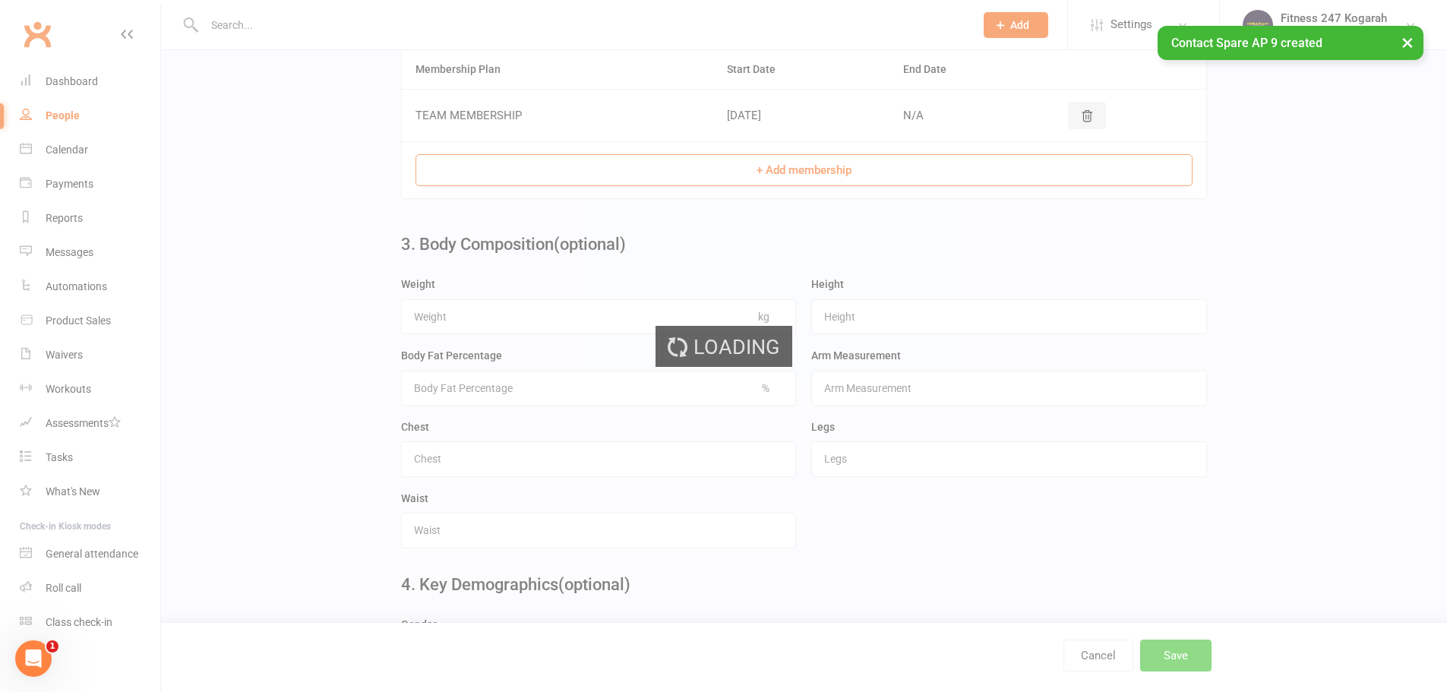
scroll to position [0, 0]
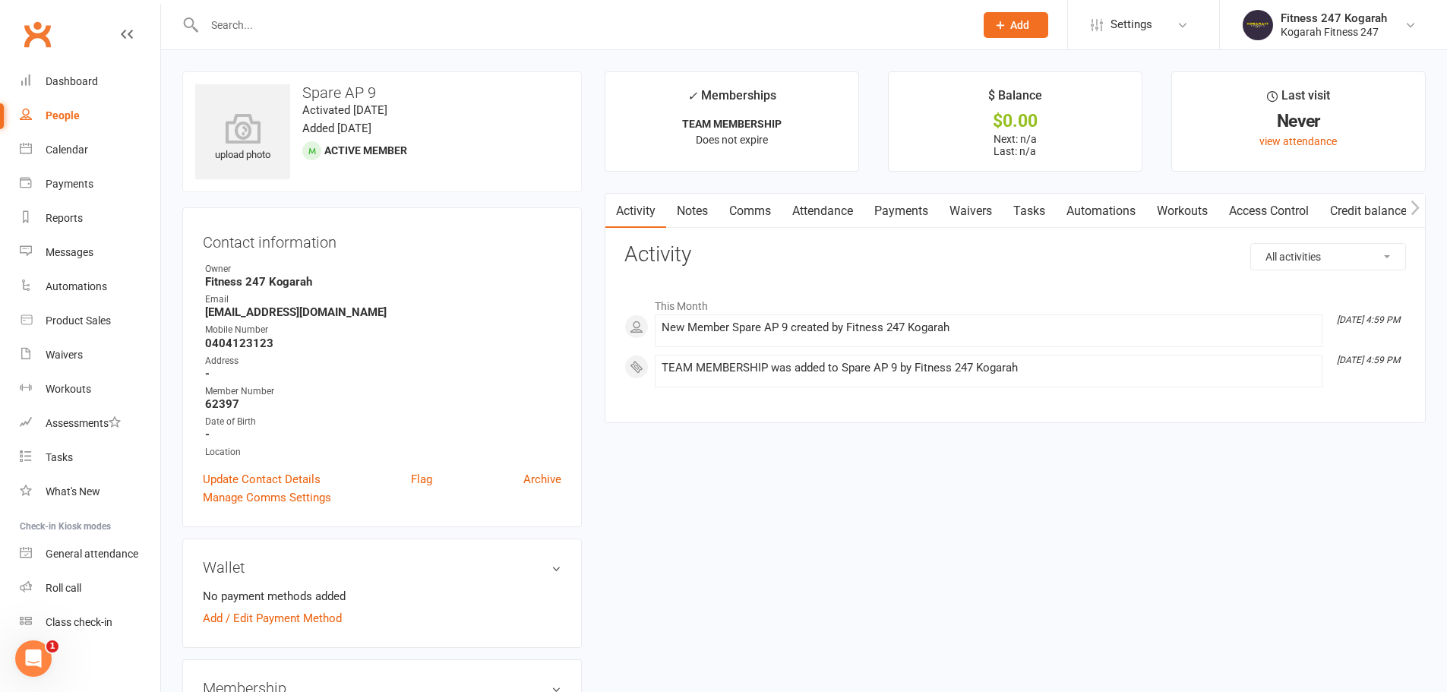
click at [1302, 211] on link "Access Control" at bounding box center [1268, 211] width 101 height 35
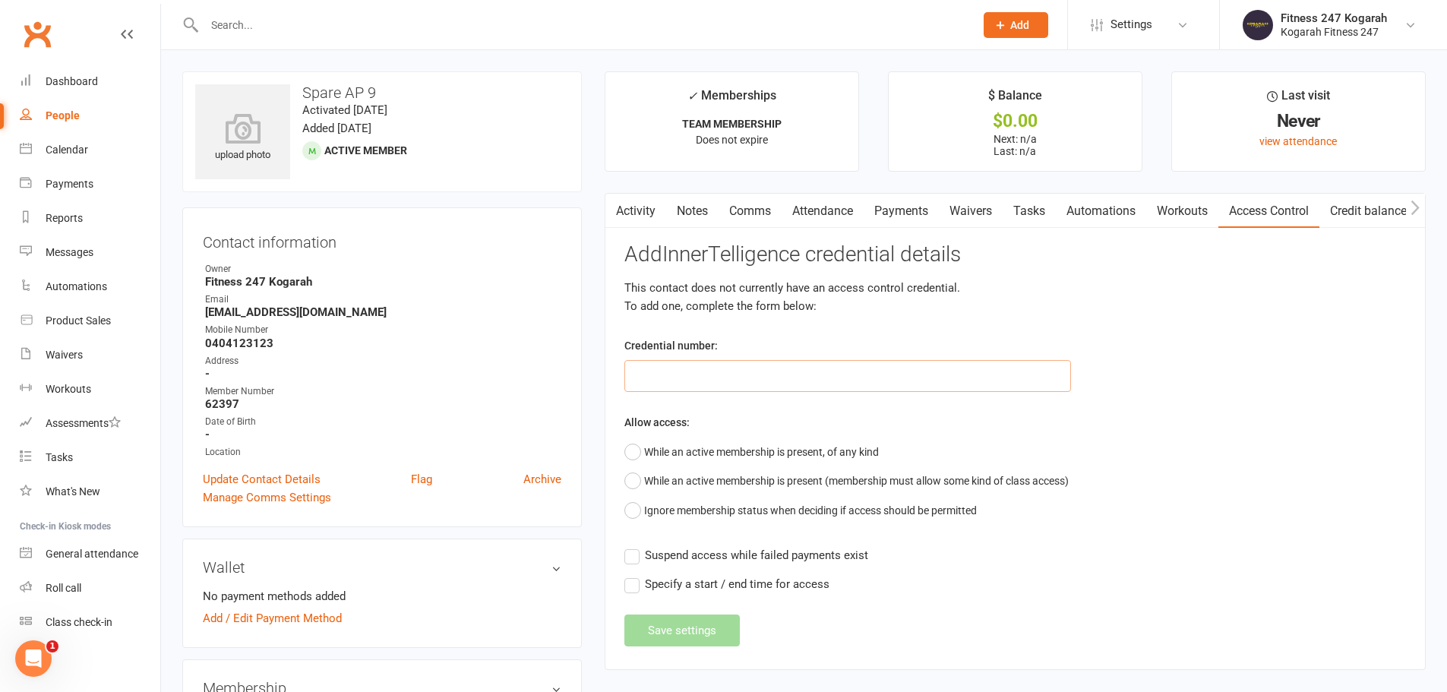
click at [667, 374] on input "text" at bounding box center [847, 376] width 447 height 32
type input "62397"
click at [683, 452] on button "While an active membership is present, of any kind" at bounding box center [751, 451] width 254 height 29
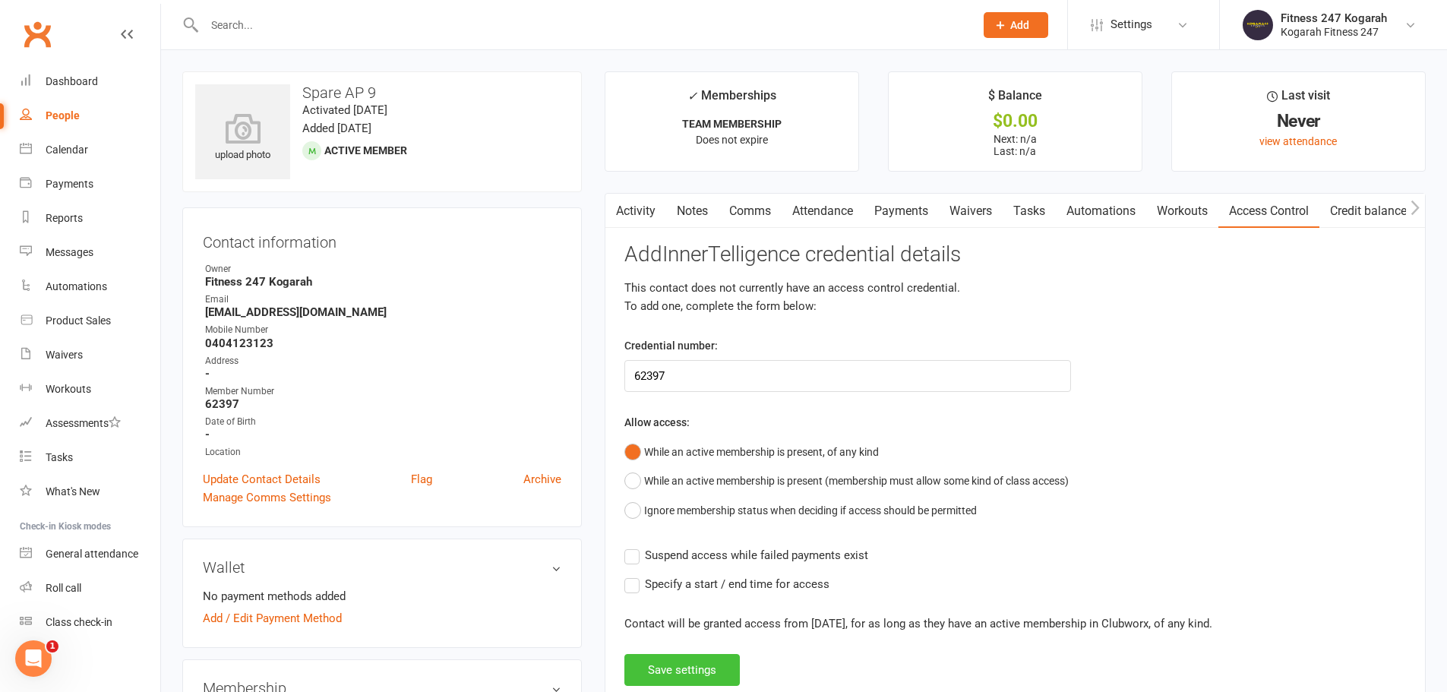
click at [676, 676] on button "Save settings" at bounding box center [681, 670] width 115 height 32
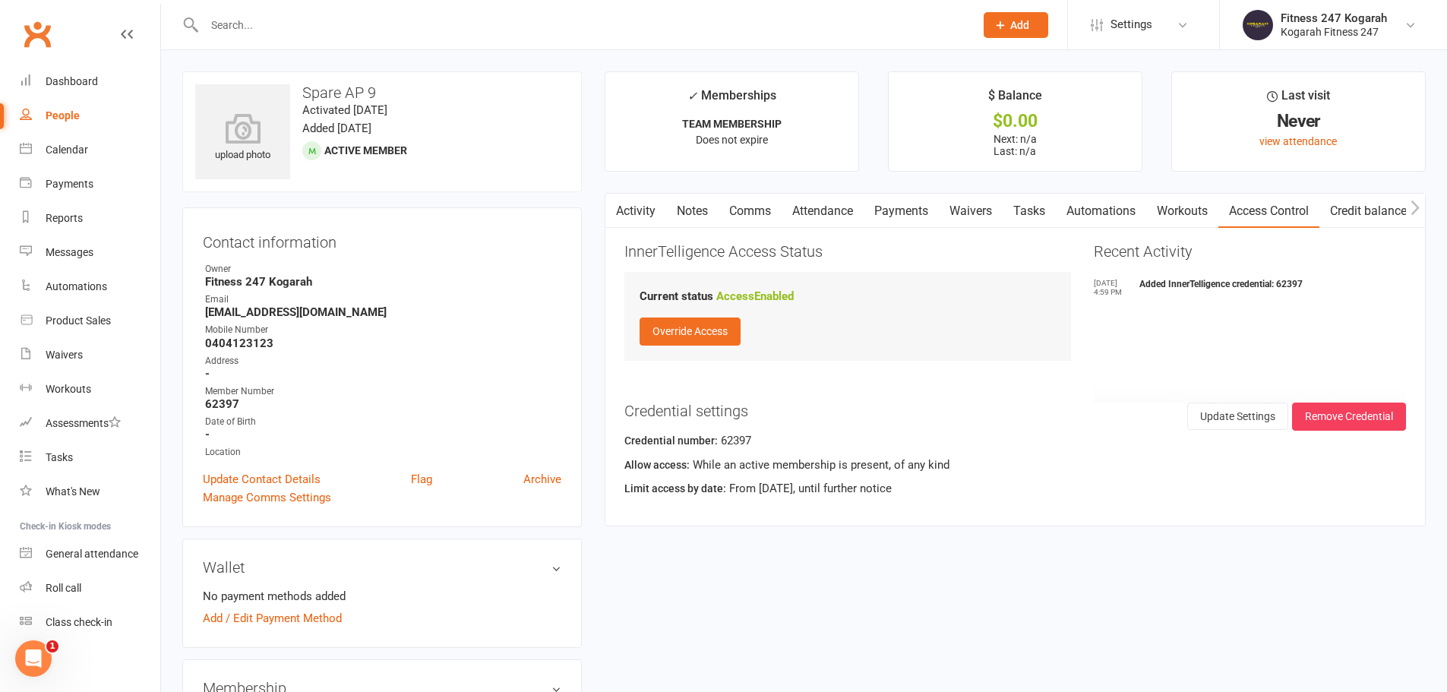
click at [1022, 33] on button "Add" at bounding box center [1016, 25] width 65 height 26
click at [991, 100] on link "Member" at bounding box center [999, 103] width 135 height 35
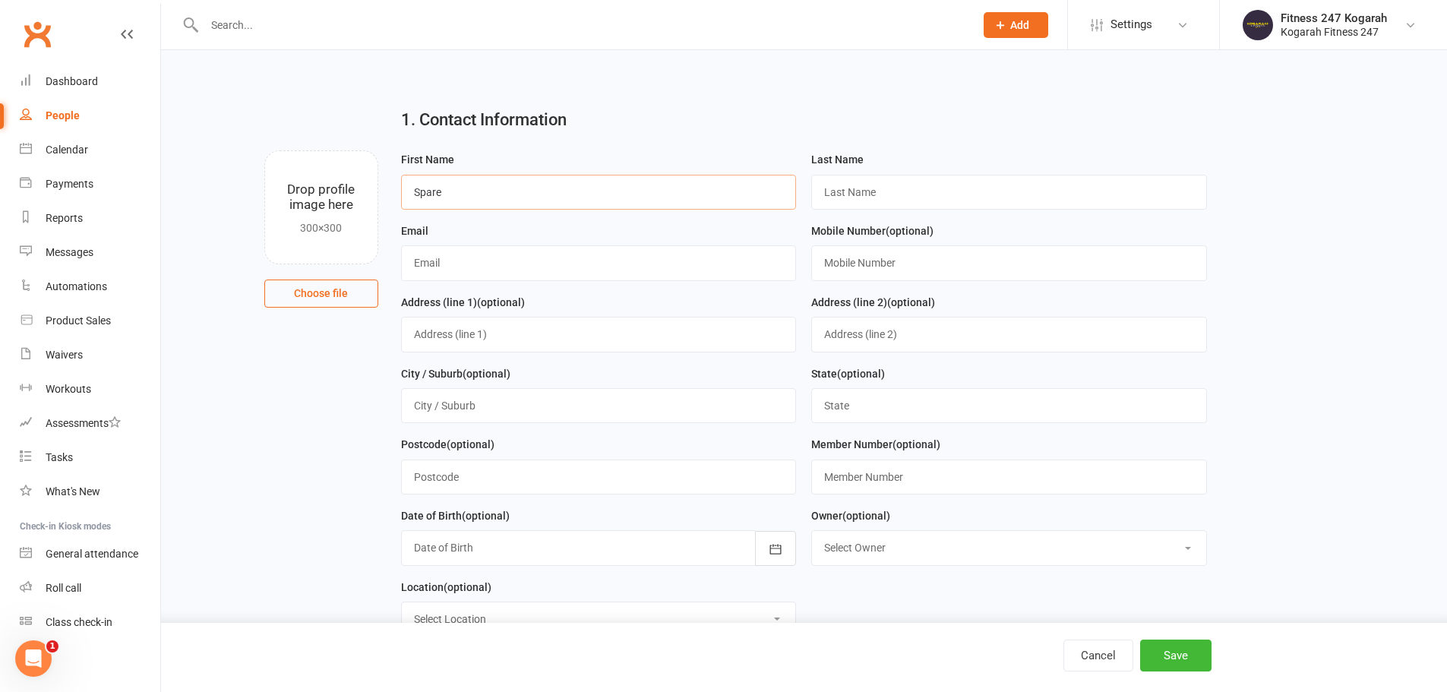
type input "Spare"
type input "AP 10"
paste input "[EMAIL_ADDRESS][DOMAIN_NAME]"
click at [441, 266] on input "[EMAIL_ADDRESS][DOMAIN_NAME]" at bounding box center [599, 262] width 396 height 35
type input "[EMAIL_ADDRESS][DOMAIN_NAME]"
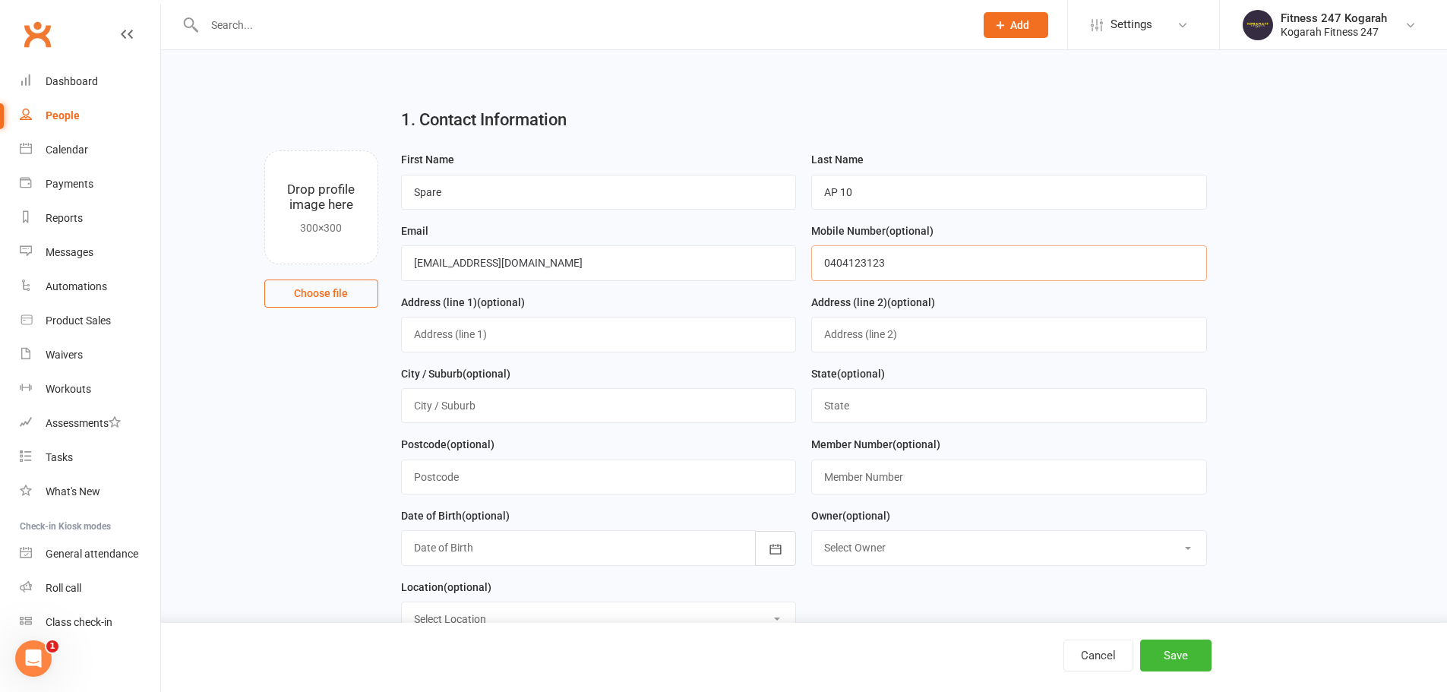
type input "0404123123"
click at [936, 482] on input "text" at bounding box center [1009, 477] width 396 height 35
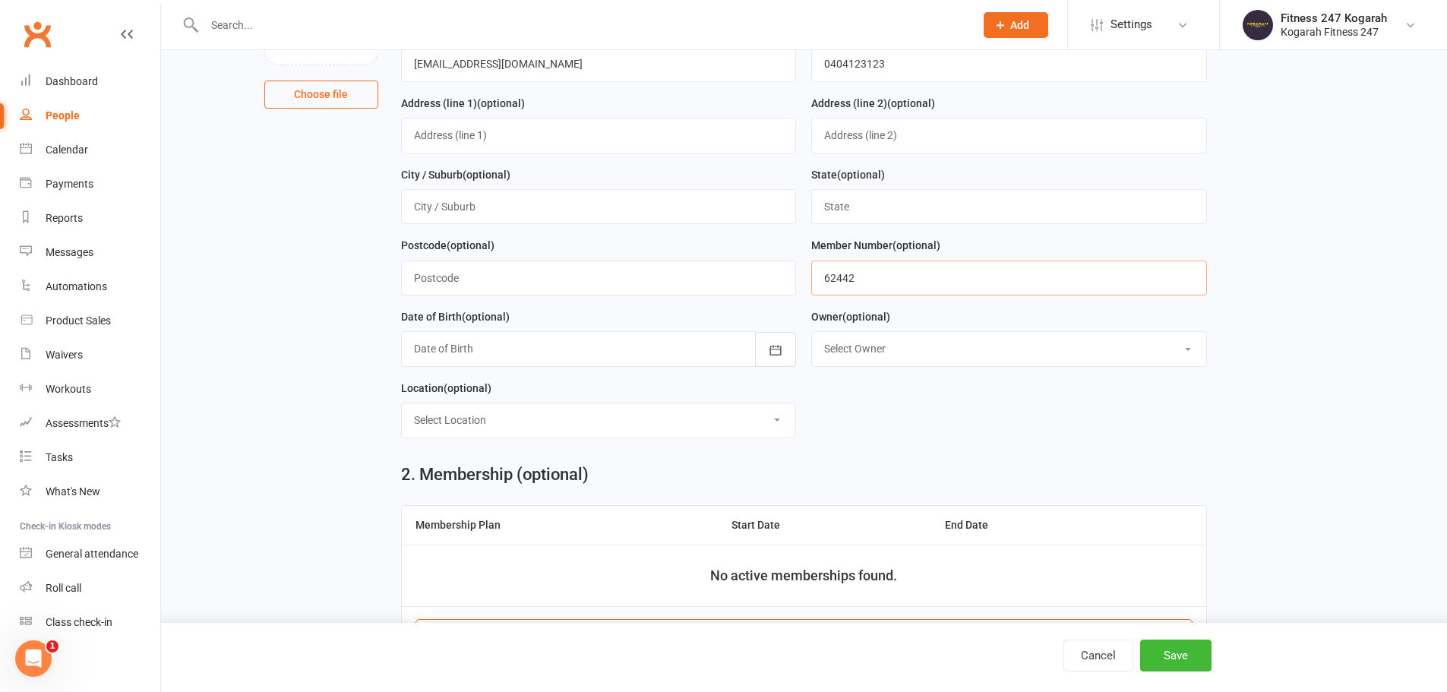
scroll to position [304, 0]
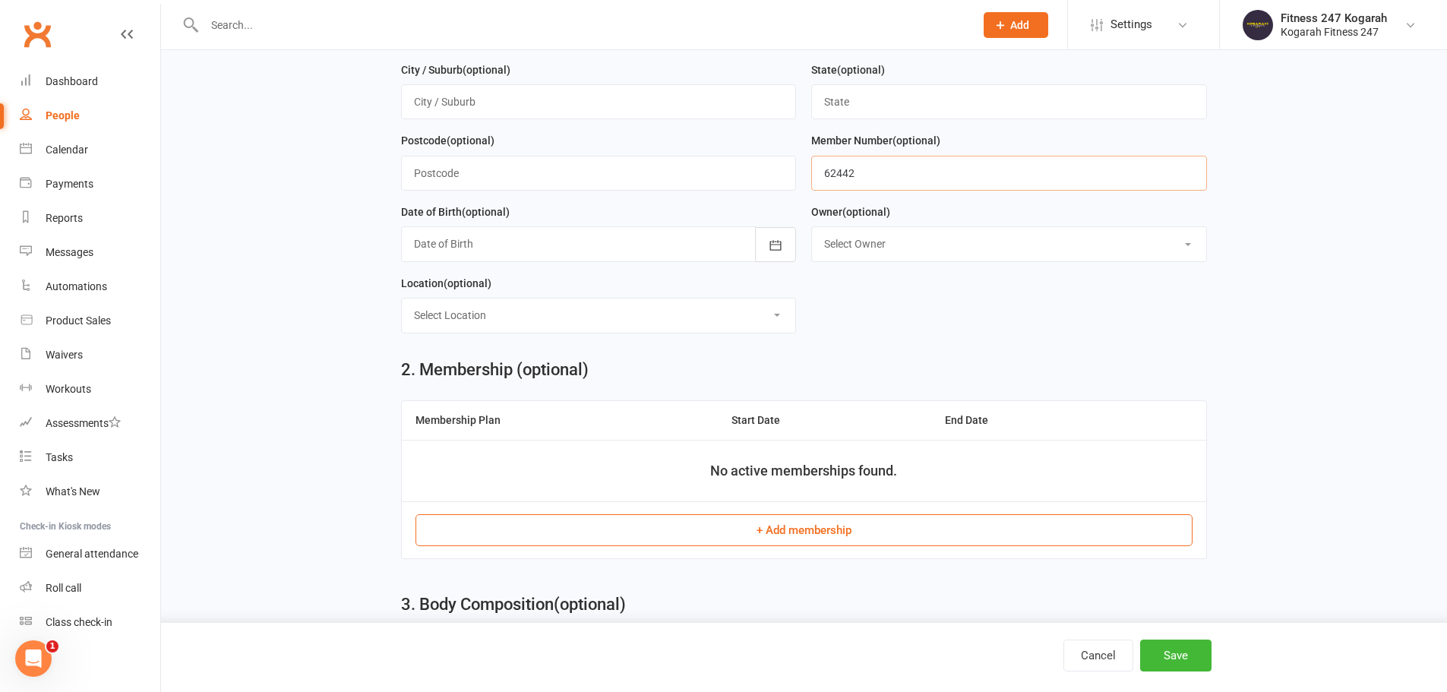
type input "62442"
click at [830, 539] on button "+ Add membership" at bounding box center [803, 530] width 777 height 32
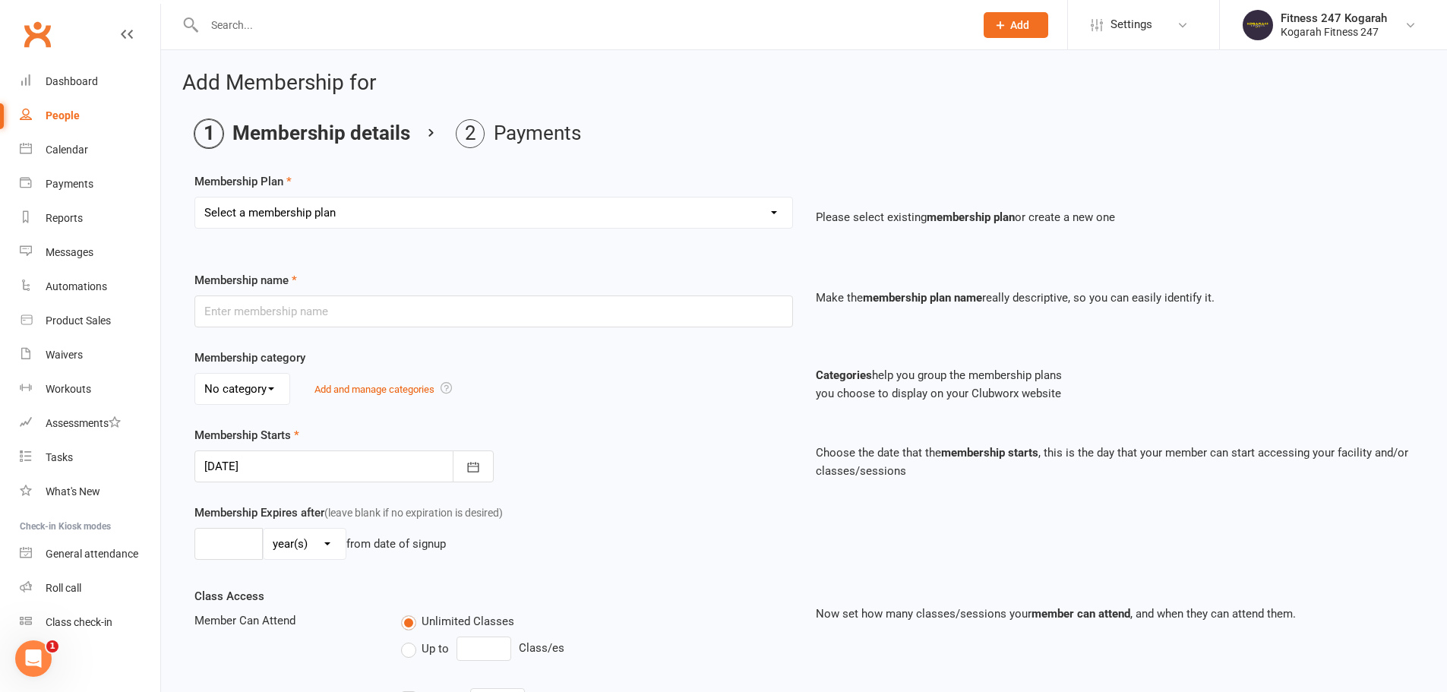
click at [360, 211] on select "Select a membership plan Create new Membership Plan Foundation 19.45 Foundation…" at bounding box center [493, 212] width 597 height 30
select select "18"
click at [195, 197] on select "Select a membership plan Create new Membership Plan Foundation 19.45 Foundation…" at bounding box center [493, 212] width 597 height 30
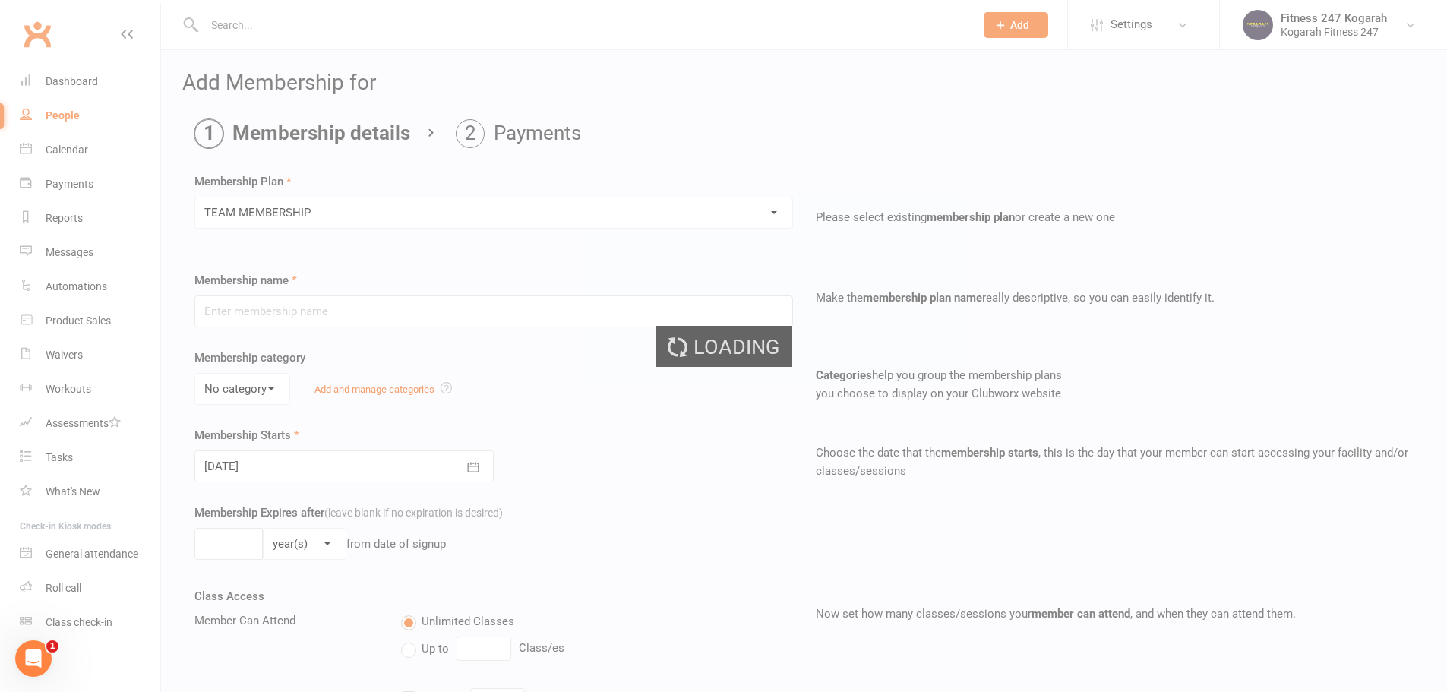
type input "TEAM MEMBERSHIP"
select select "2"
type input "0"
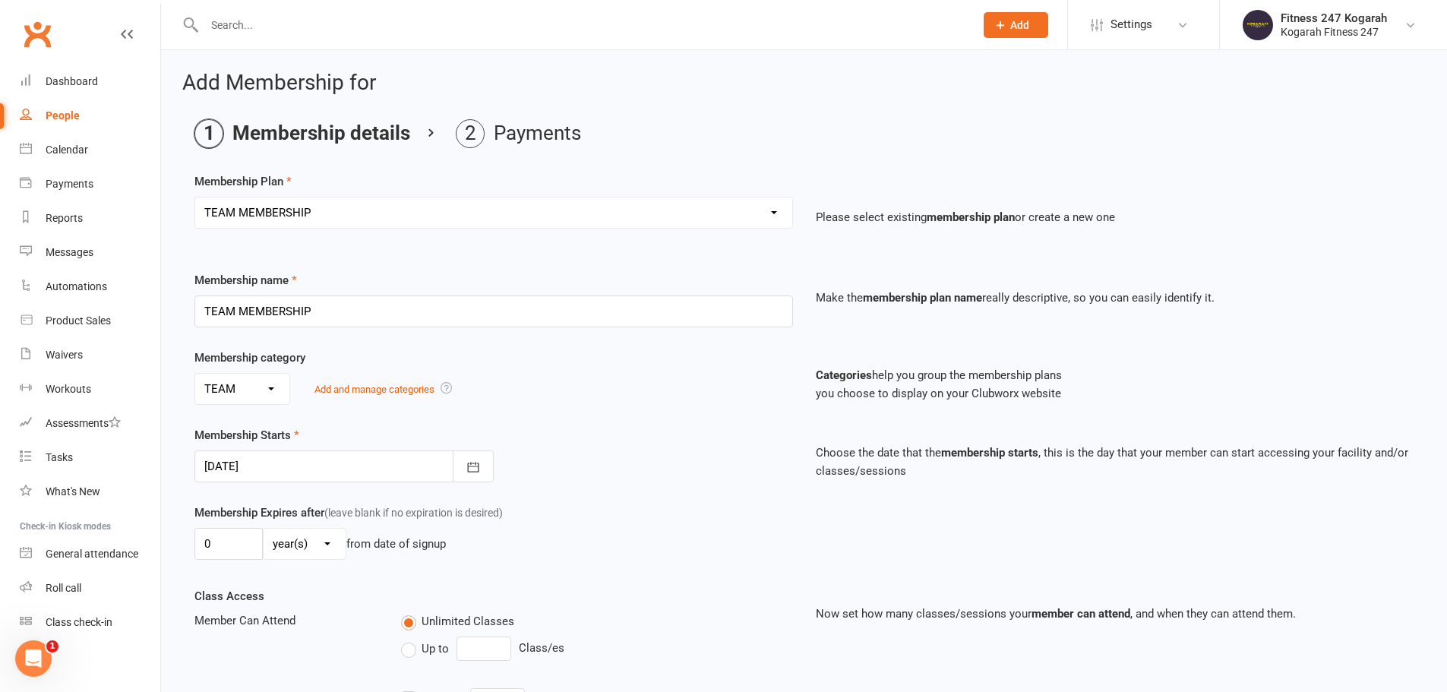
scroll to position [333, 0]
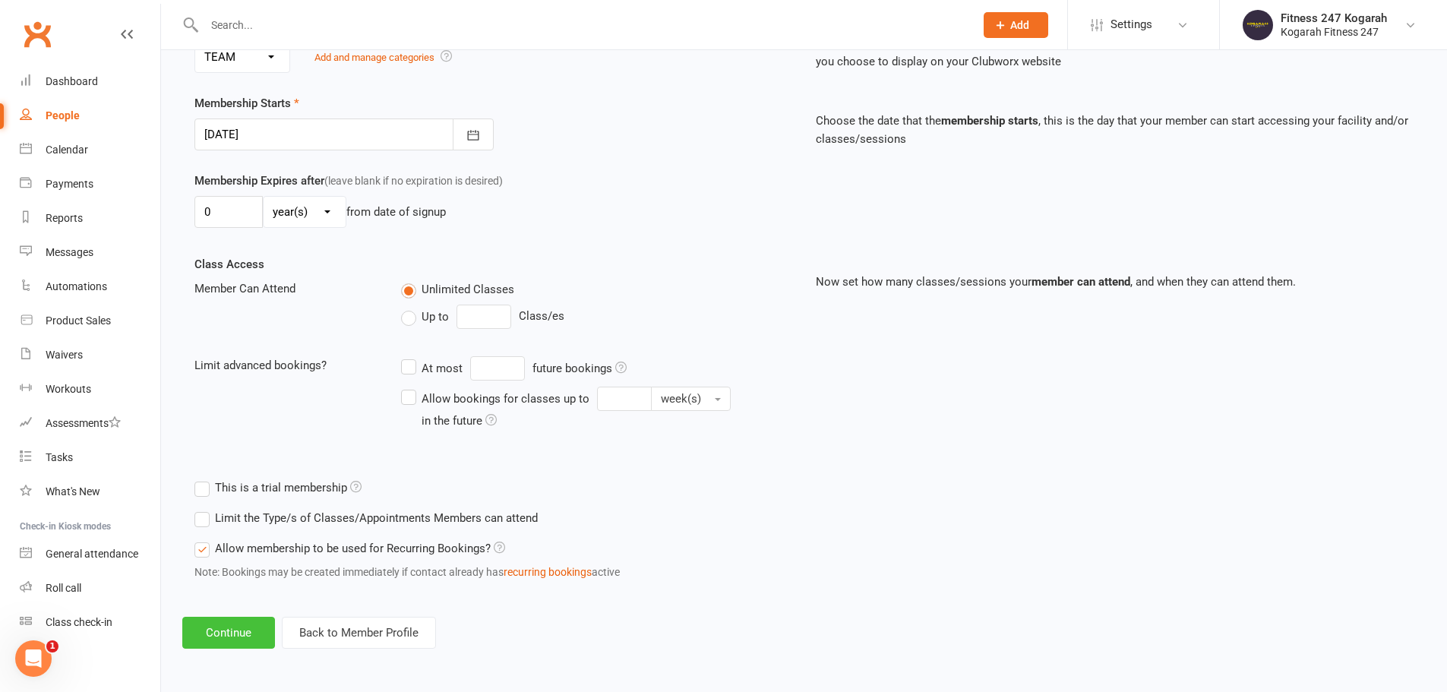
click at [226, 643] on button "Continue" at bounding box center [228, 633] width 93 height 32
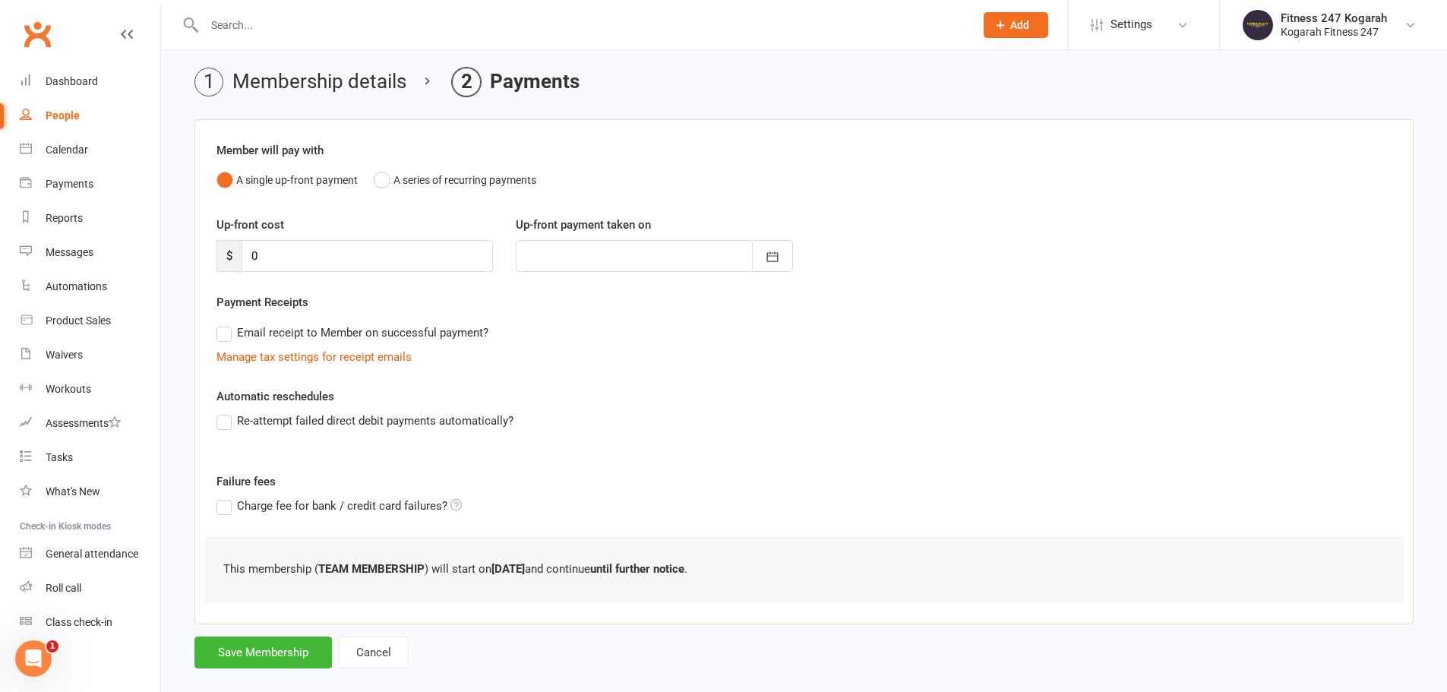
scroll to position [74, 0]
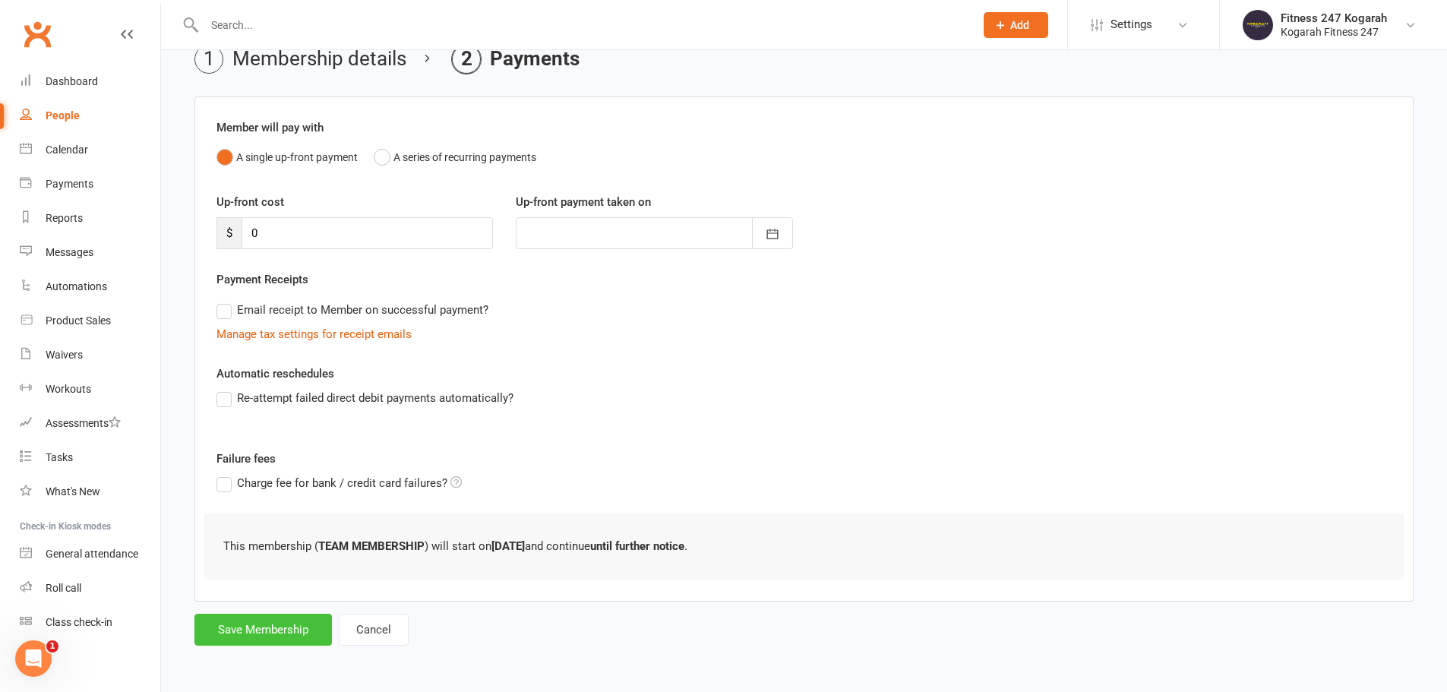
click at [269, 630] on button "Save Membership" at bounding box center [262, 630] width 137 height 32
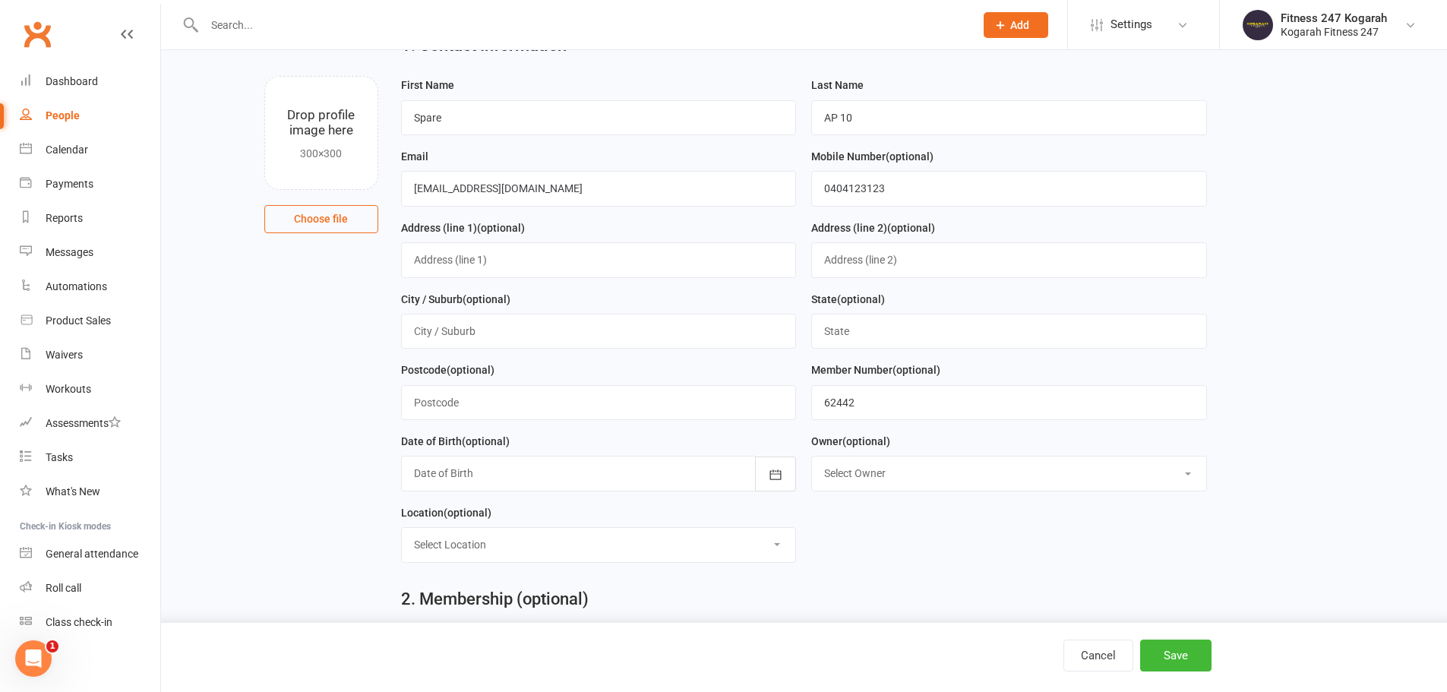
scroll to position [655, 0]
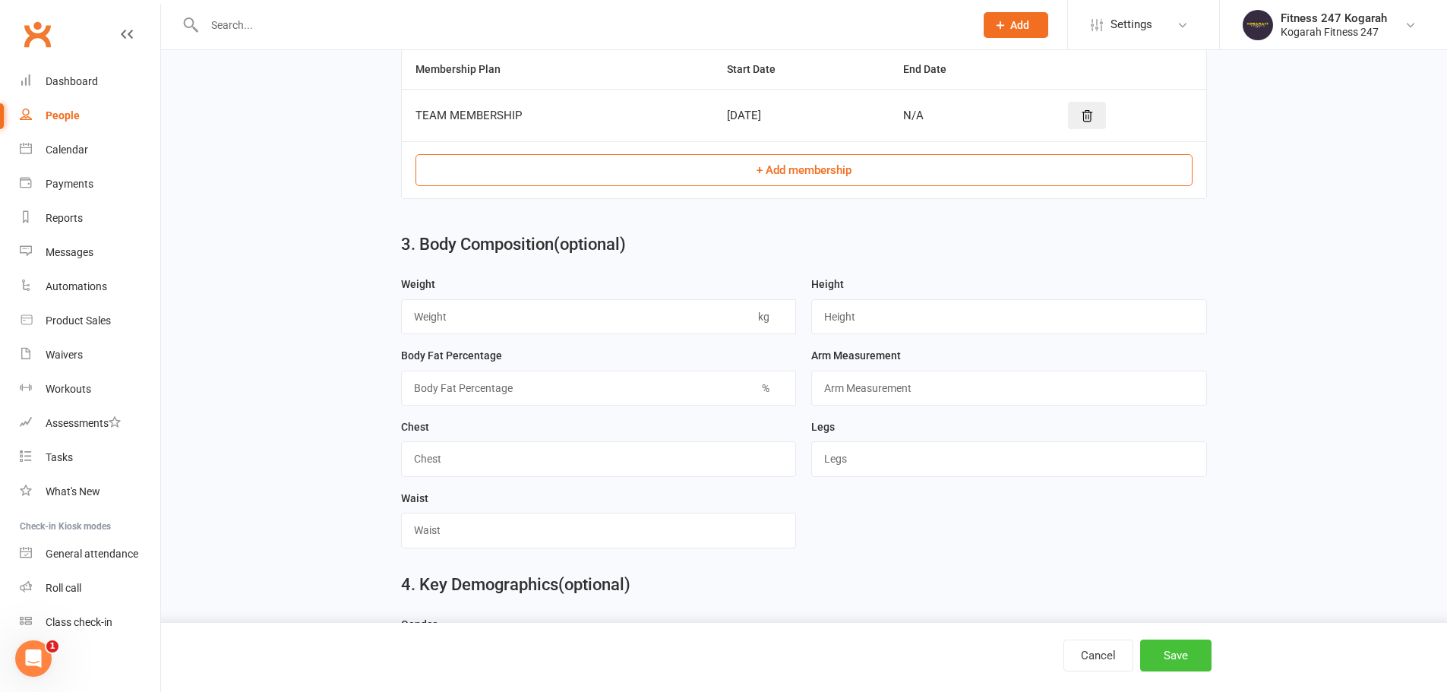
click at [1182, 658] on button "Save" at bounding box center [1175, 656] width 71 height 32
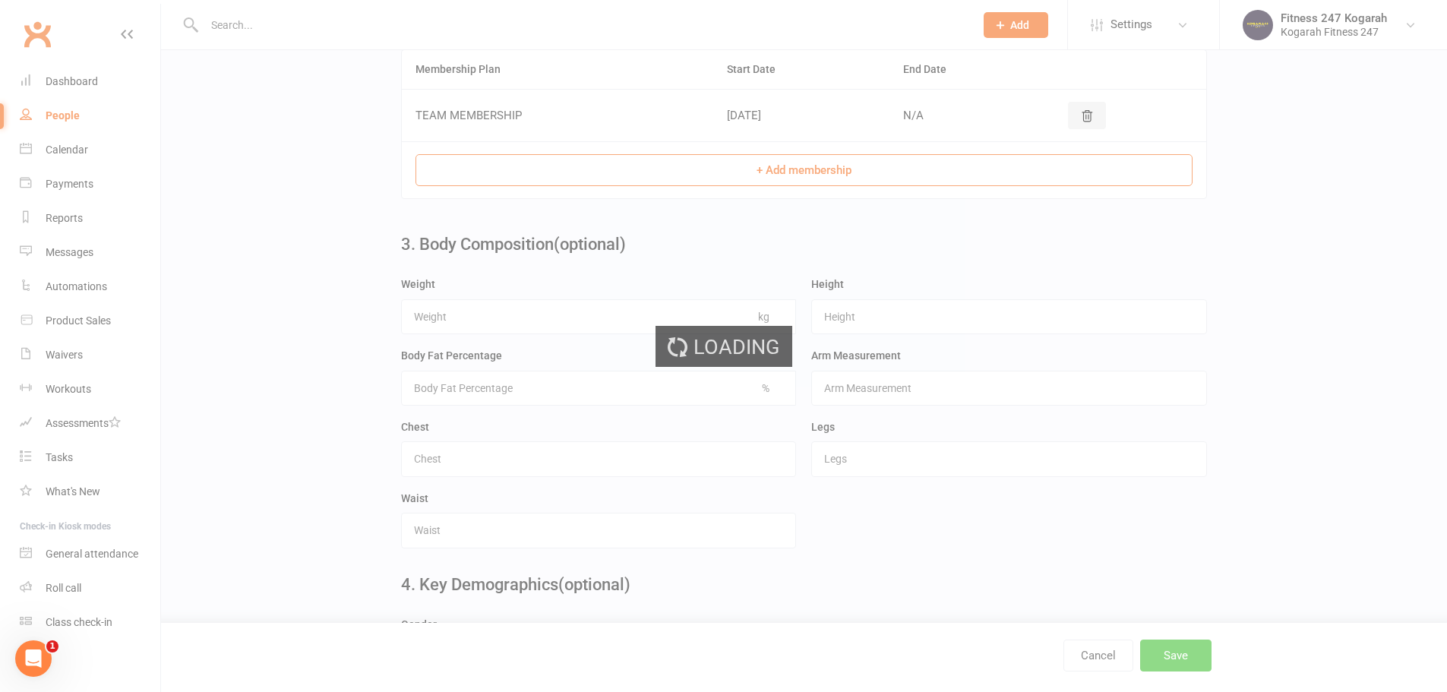
scroll to position [0, 0]
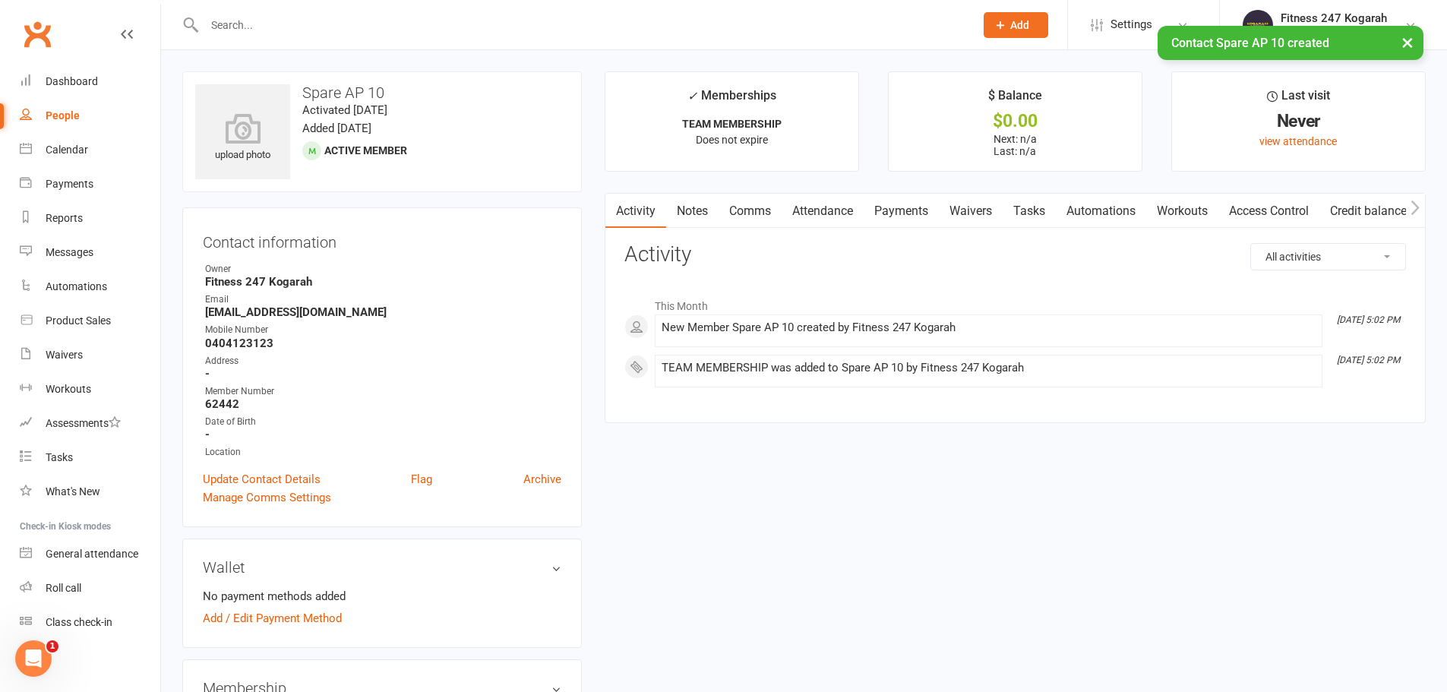
click at [1300, 208] on link "Access Control" at bounding box center [1268, 211] width 101 height 35
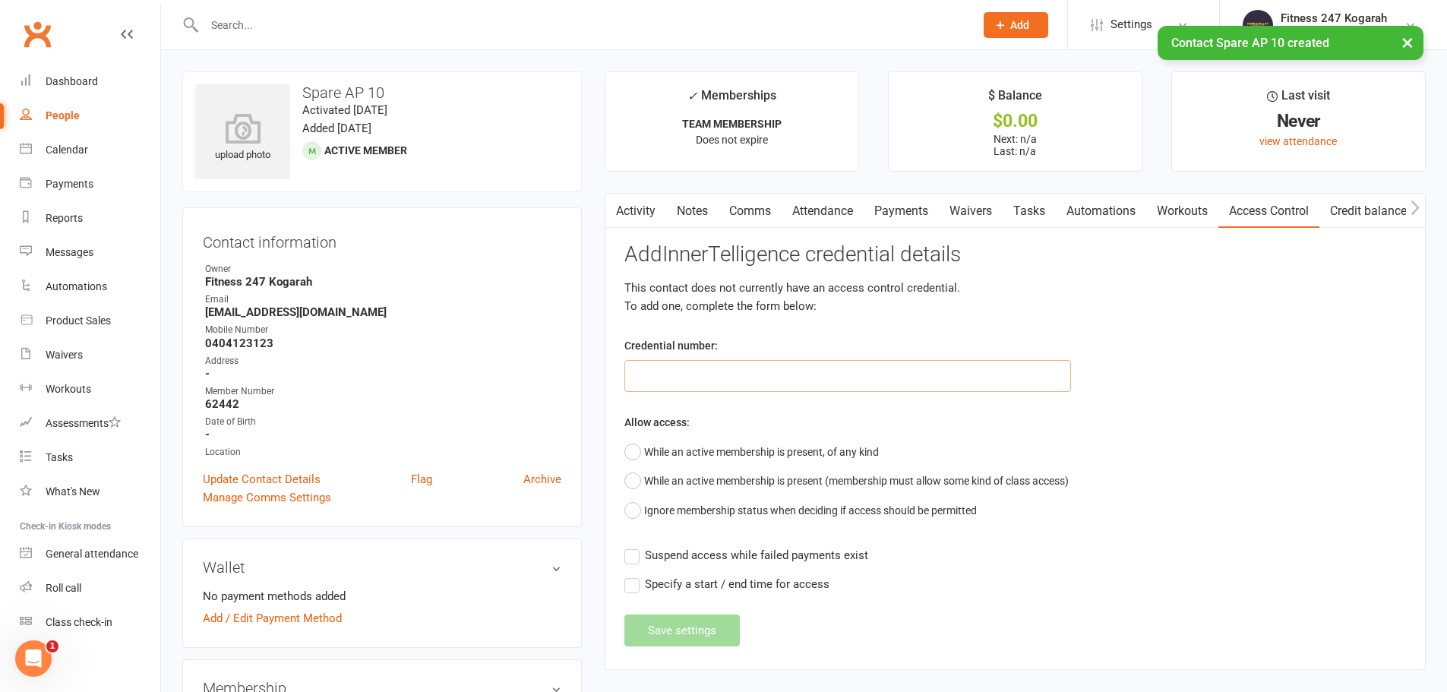
click at [694, 385] on input "text" at bounding box center [847, 376] width 447 height 32
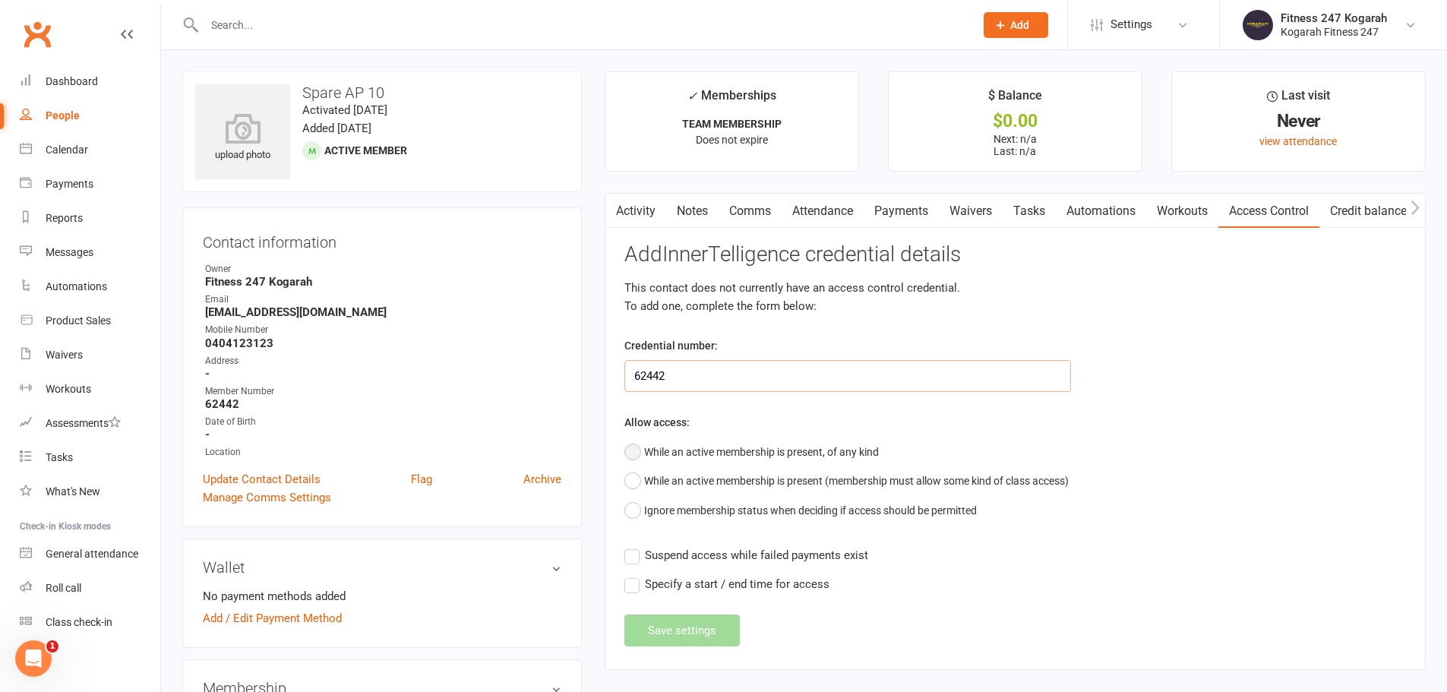
type input "62442"
click at [722, 455] on button "While an active membership is present, of any kind" at bounding box center [751, 451] width 254 height 29
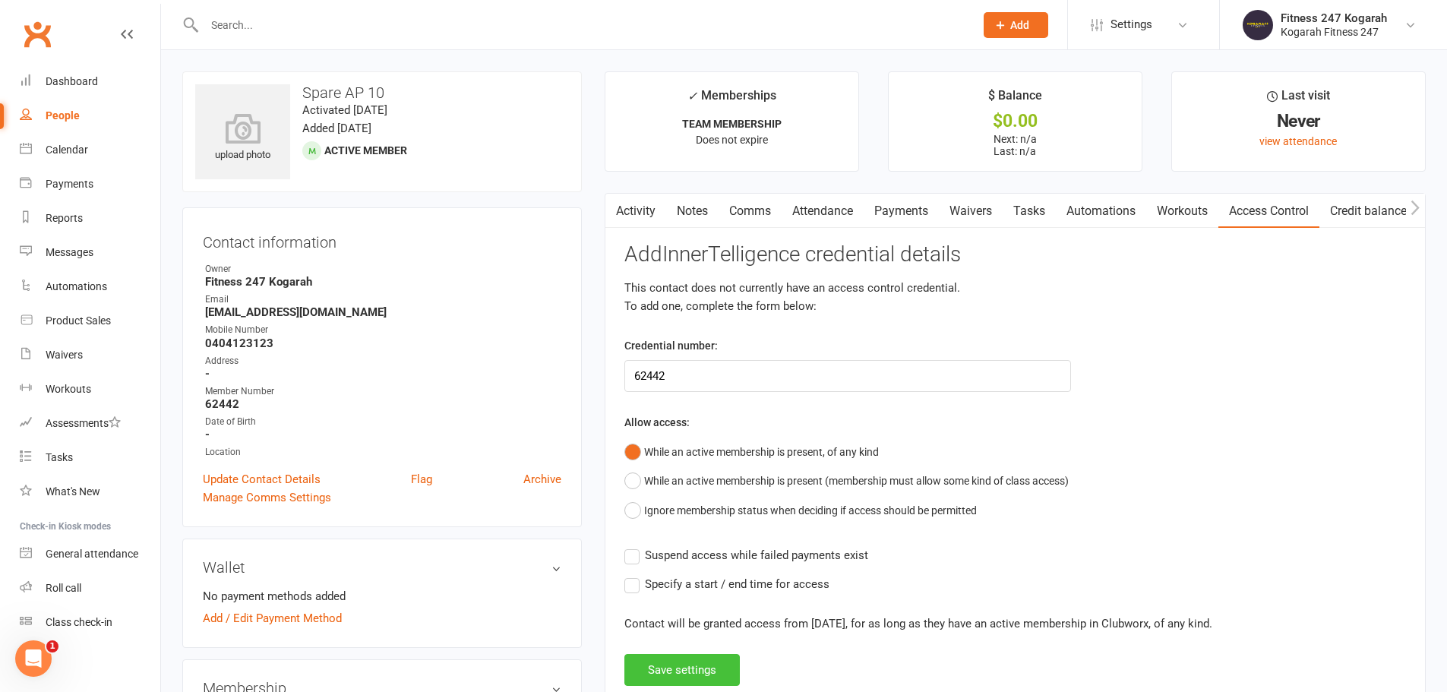
click at [671, 673] on button "Save settings" at bounding box center [681, 670] width 115 height 32
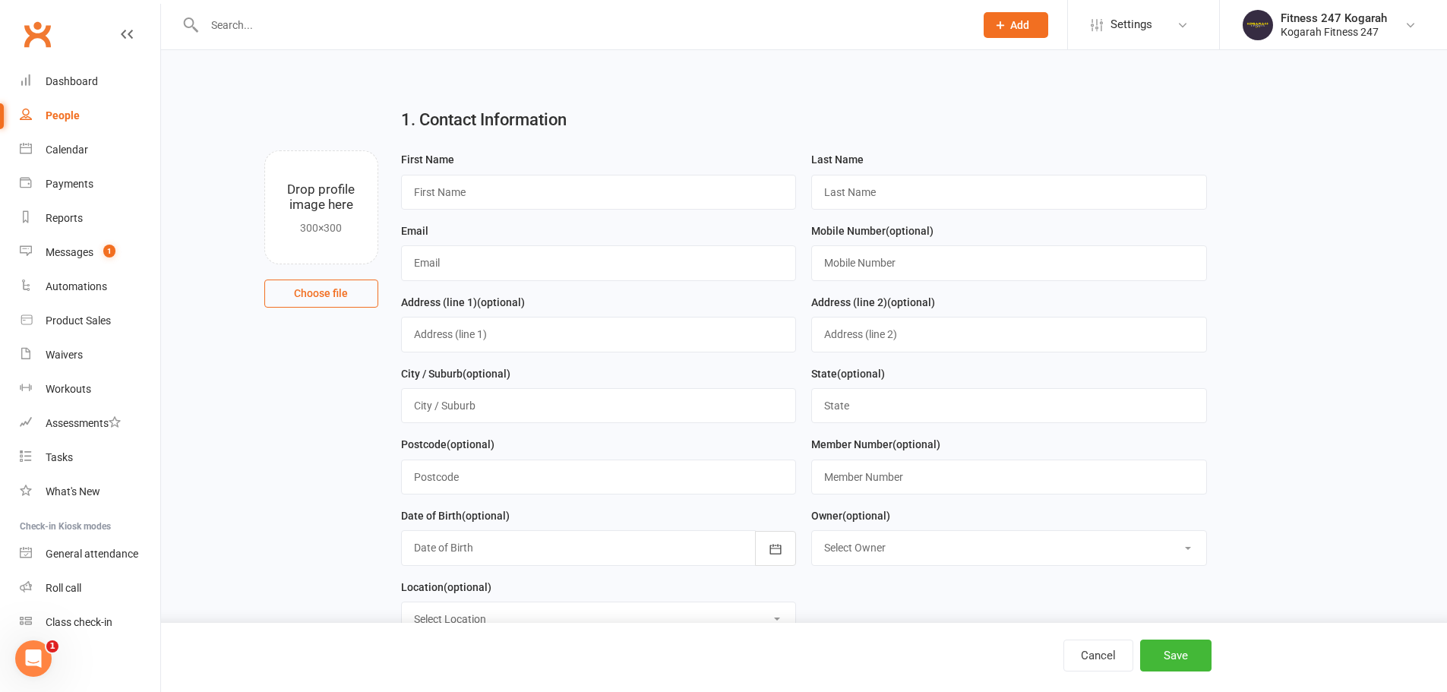
click at [245, 28] on input "text" at bounding box center [582, 24] width 764 height 21
type input "62460"
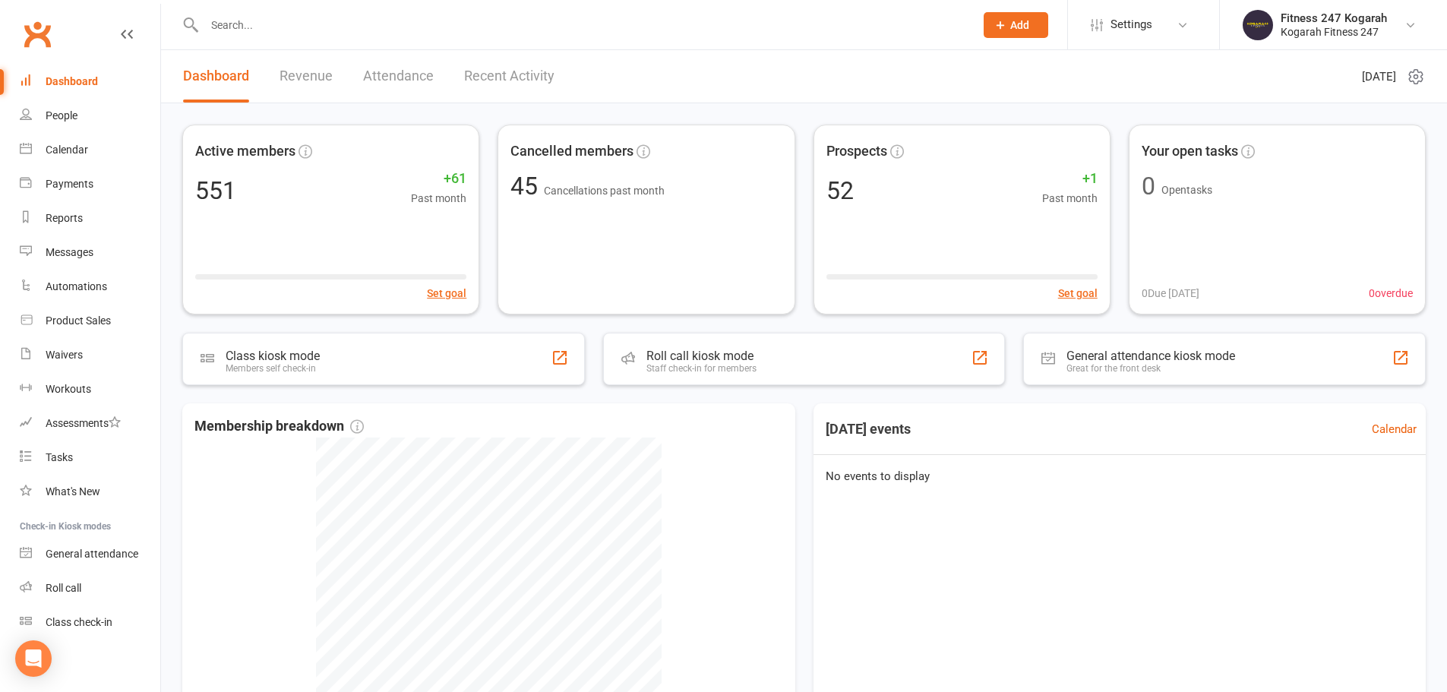
click at [1028, 27] on span "Add" at bounding box center [1019, 25] width 19 height 12
click at [996, 95] on link "Member" at bounding box center [999, 103] width 135 height 35
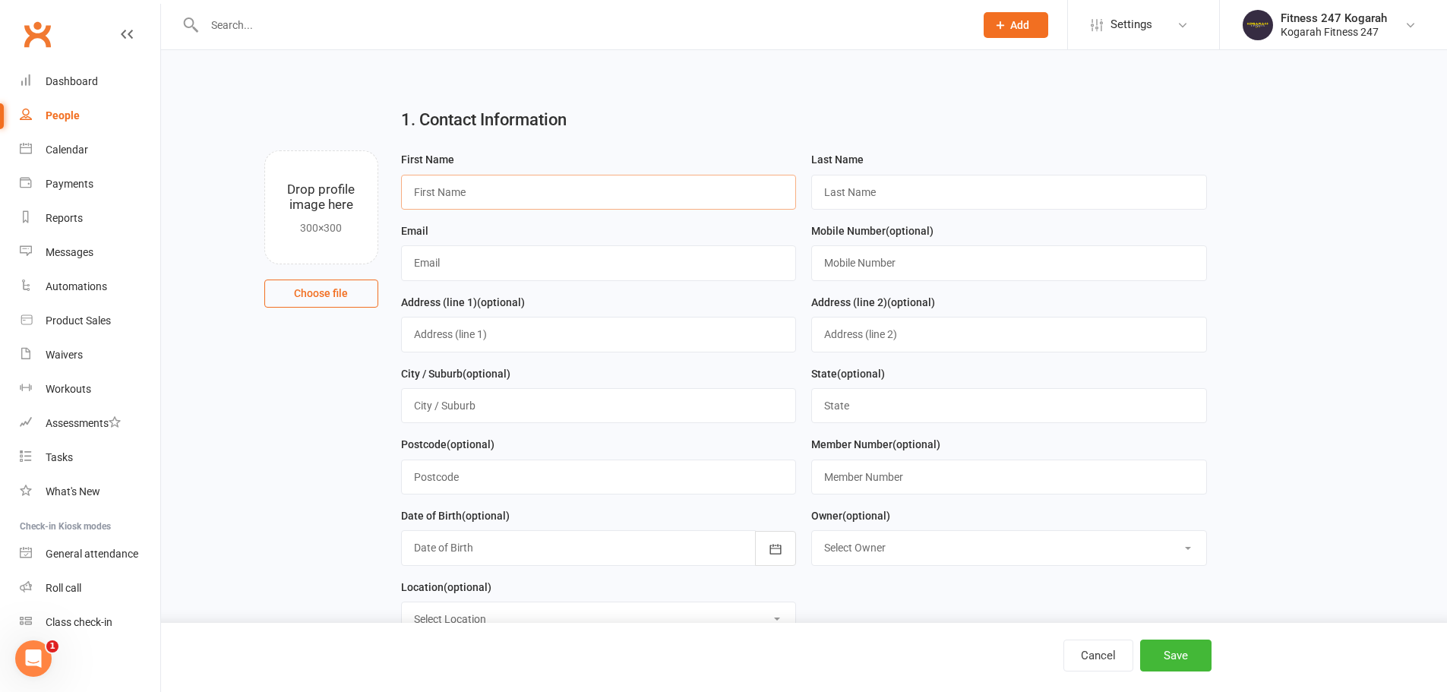
click at [472, 185] on input "text" at bounding box center [599, 192] width 396 height 35
type input "Bruno"
click at [898, 201] on input "text" at bounding box center [1009, 192] width 396 height 35
paste input "Santanna"
type input "Santanna"
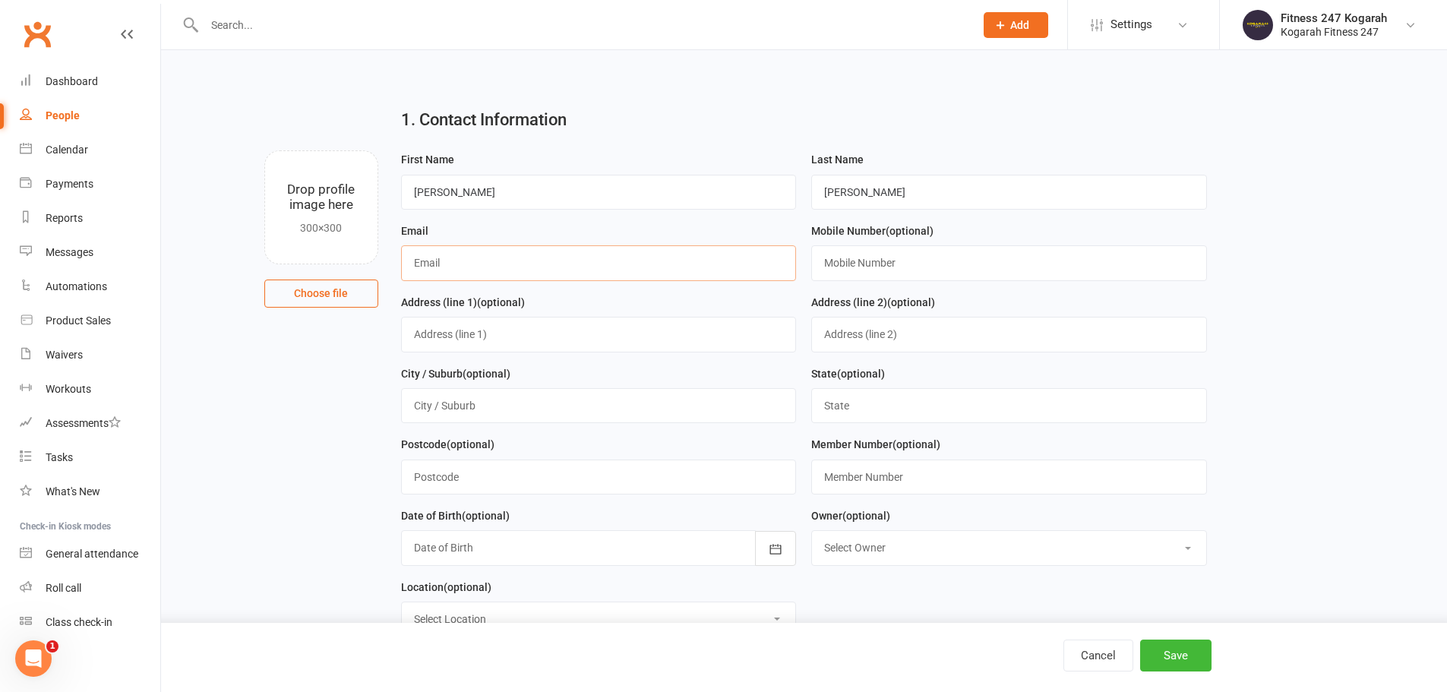
click at [545, 270] on input "text" at bounding box center [599, 262] width 396 height 35
paste input "brunotramanda18@gmail.com"
type input "brunotramanda18@gmail.com"
click at [902, 259] on input "text" at bounding box center [1009, 262] width 396 height 35
paste input "0432562015"
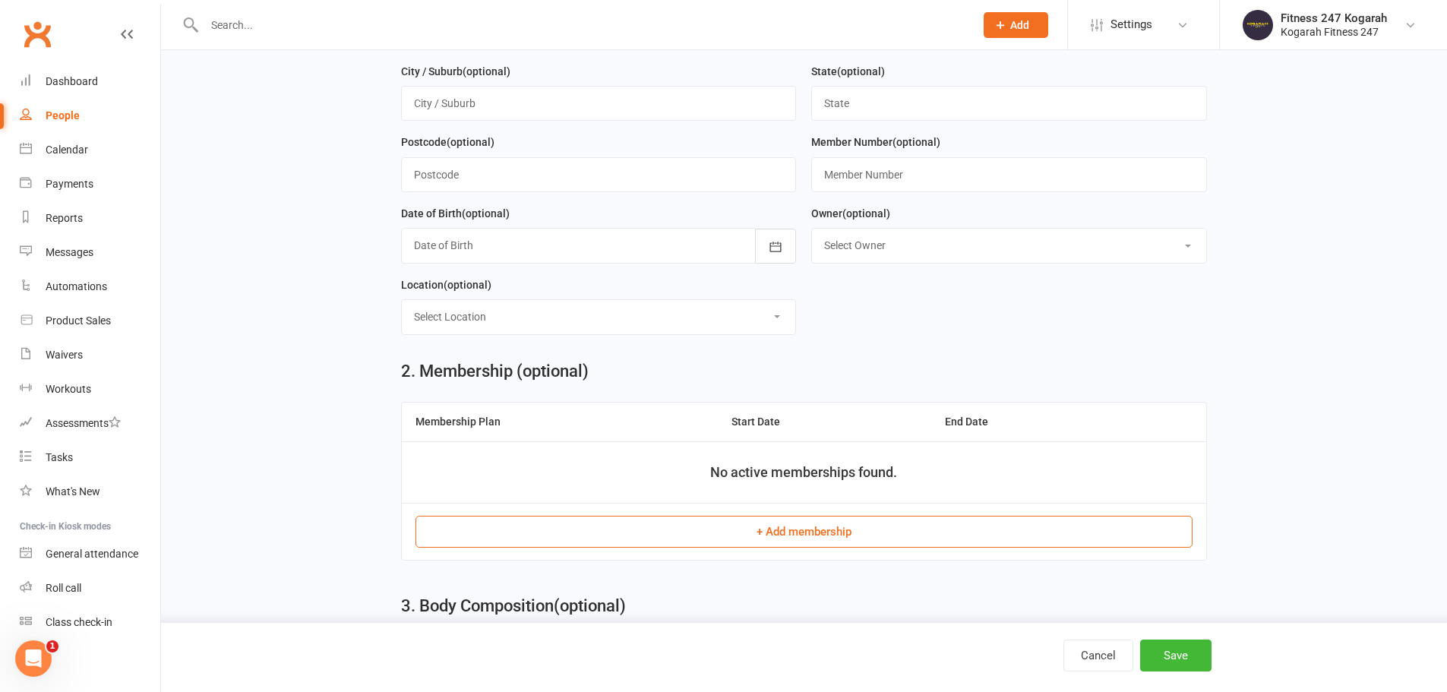
scroll to position [304, 0]
type input "0432562015"
drag, startPoint x: 704, startPoint y: 524, endPoint x: 708, endPoint y: 504, distance: 20.9
click at [704, 523] on button "+ Add membership" at bounding box center [803, 530] width 777 height 32
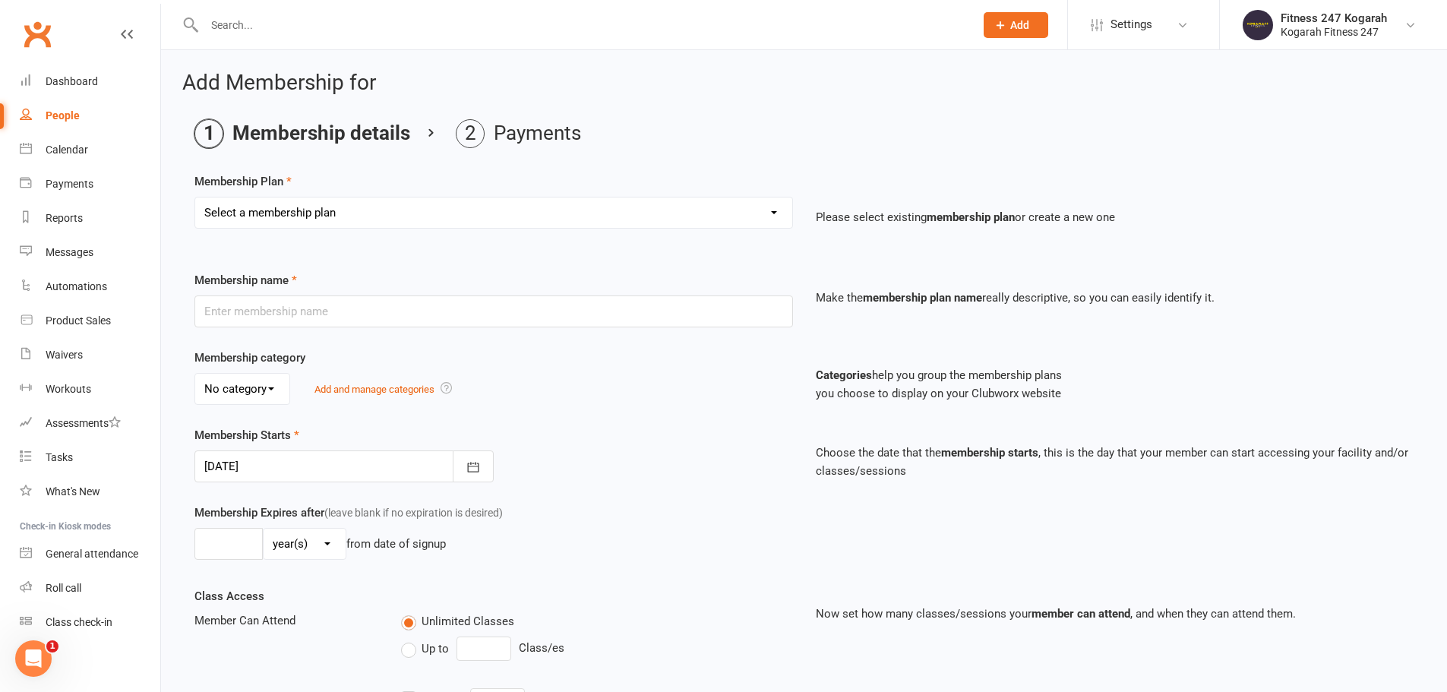
click at [327, 218] on select "Select a membership plan Create new Membership Plan Foundation 19.45 Foundation…" at bounding box center [493, 212] width 597 height 30
select select "18"
click at [195, 197] on select "Select a membership plan Create new Membership Plan Foundation 19.45 Foundation…" at bounding box center [493, 212] width 597 height 30
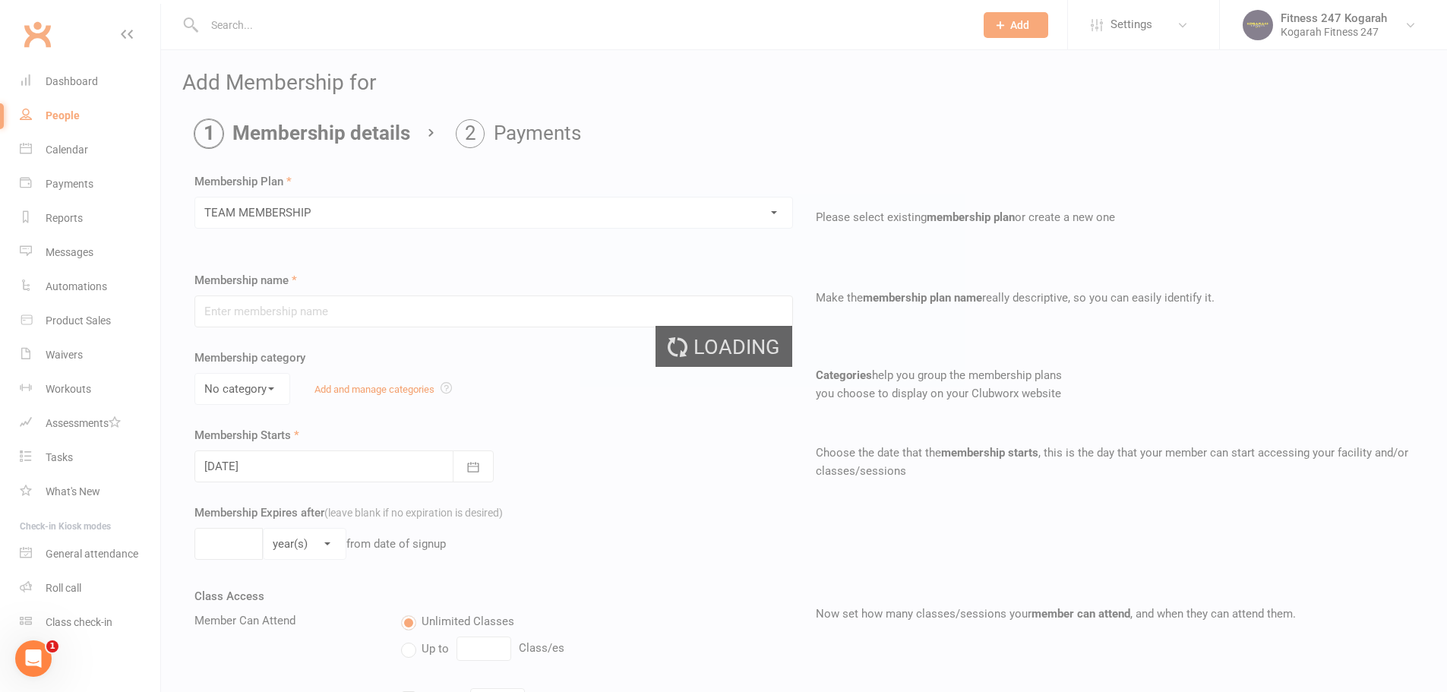
type input "TEAM MEMBERSHIP"
select select "2"
type input "0"
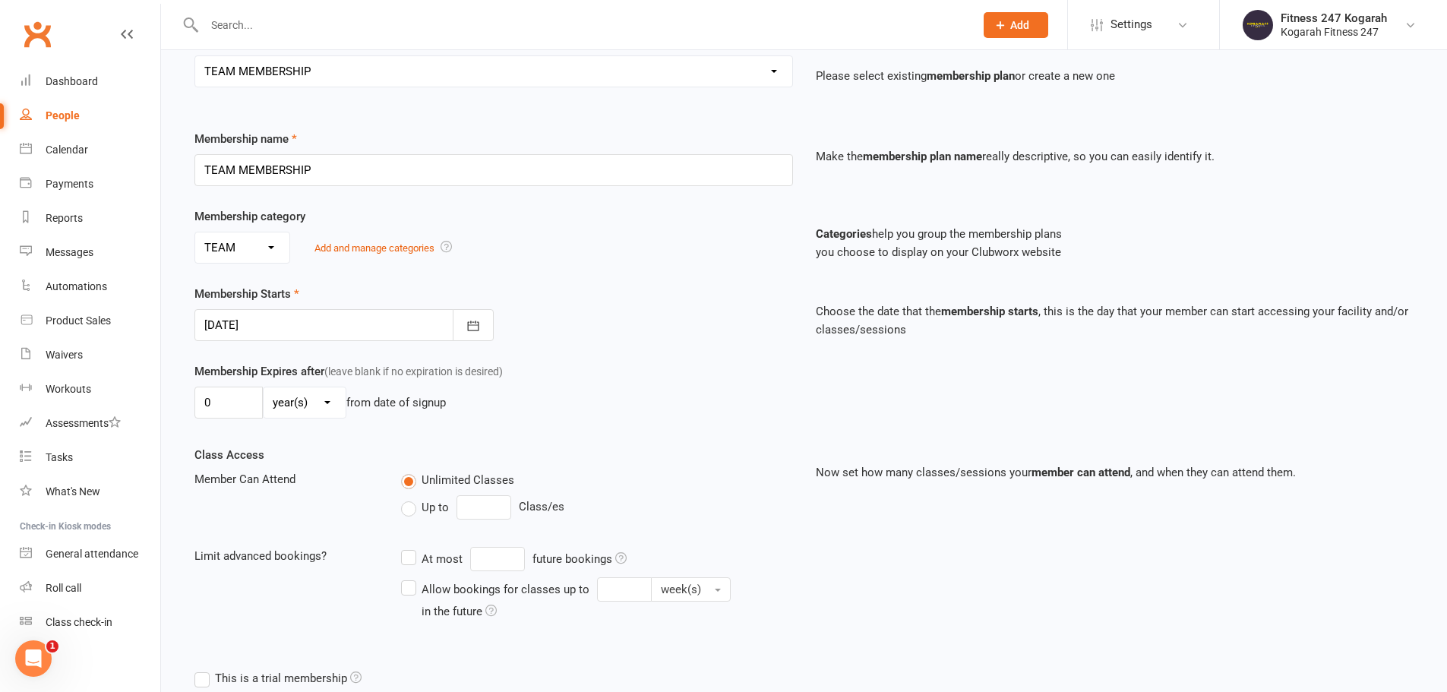
scroll to position [333, 0]
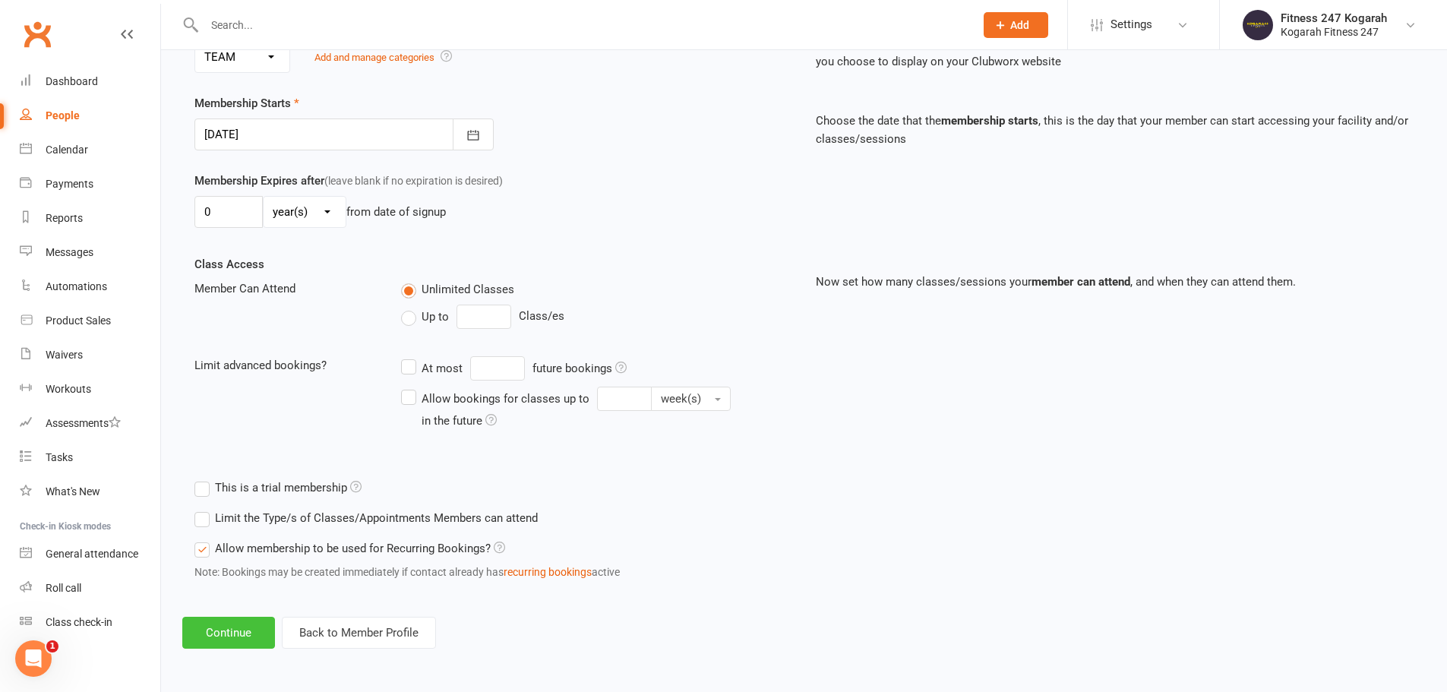
click at [216, 633] on button "Continue" at bounding box center [228, 633] width 93 height 32
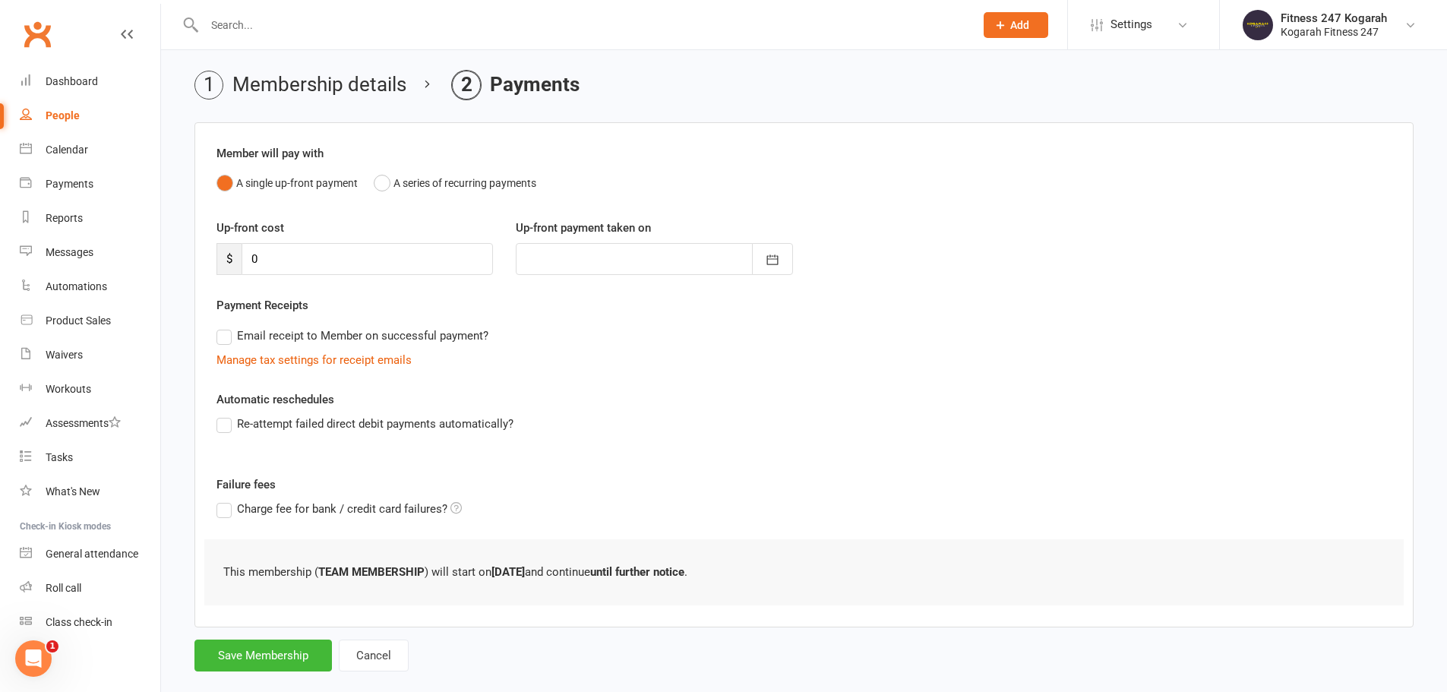
scroll to position [74, 0]
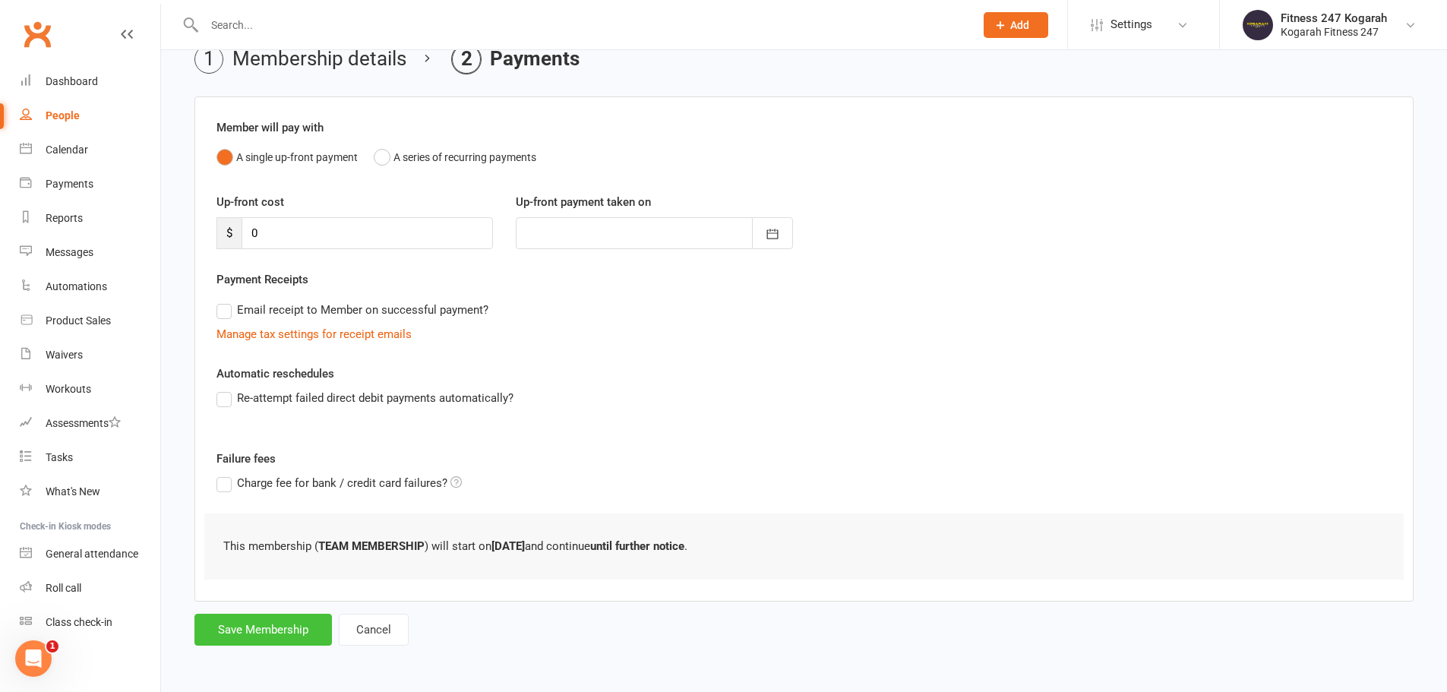
click at [232, 621] on button "Save Membership" at bounding box center [262, 630] width 137 height 32
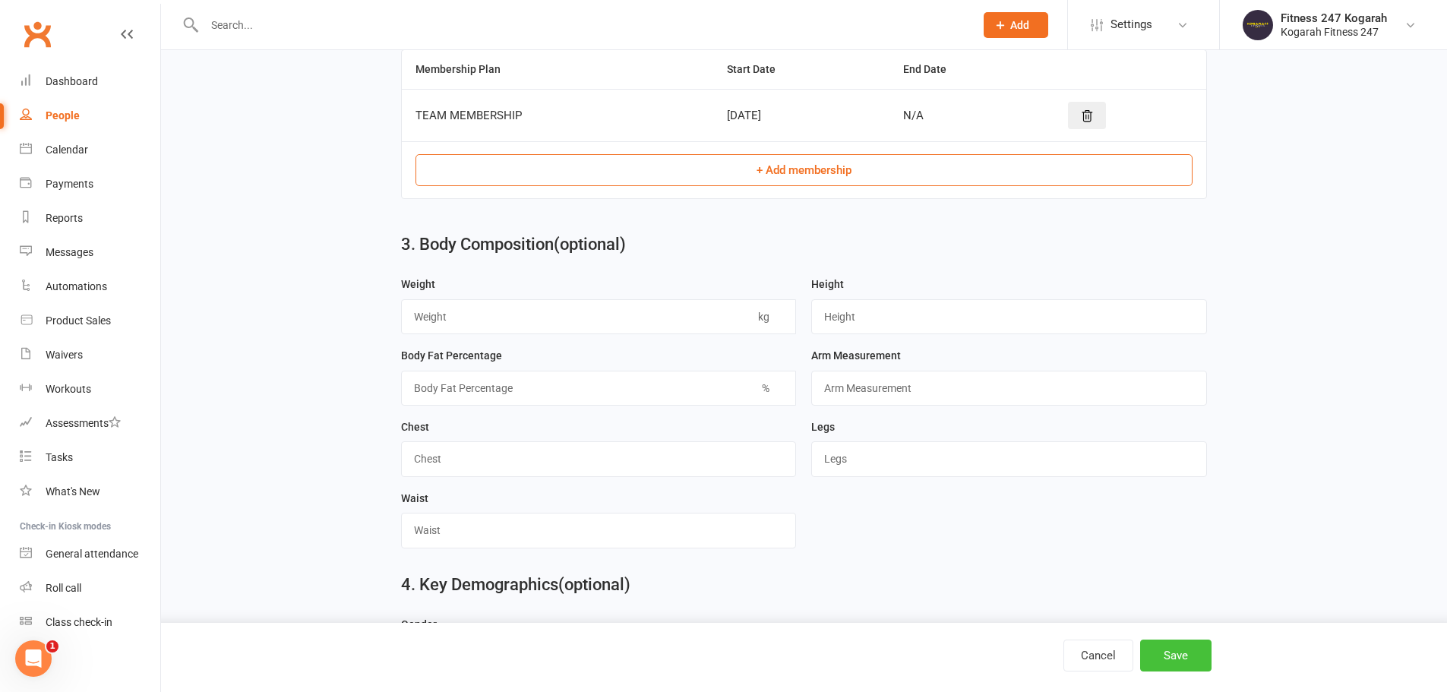
click at [1179, 660] on button "Save" at bounding box center [1175, 656] width 71 height 32
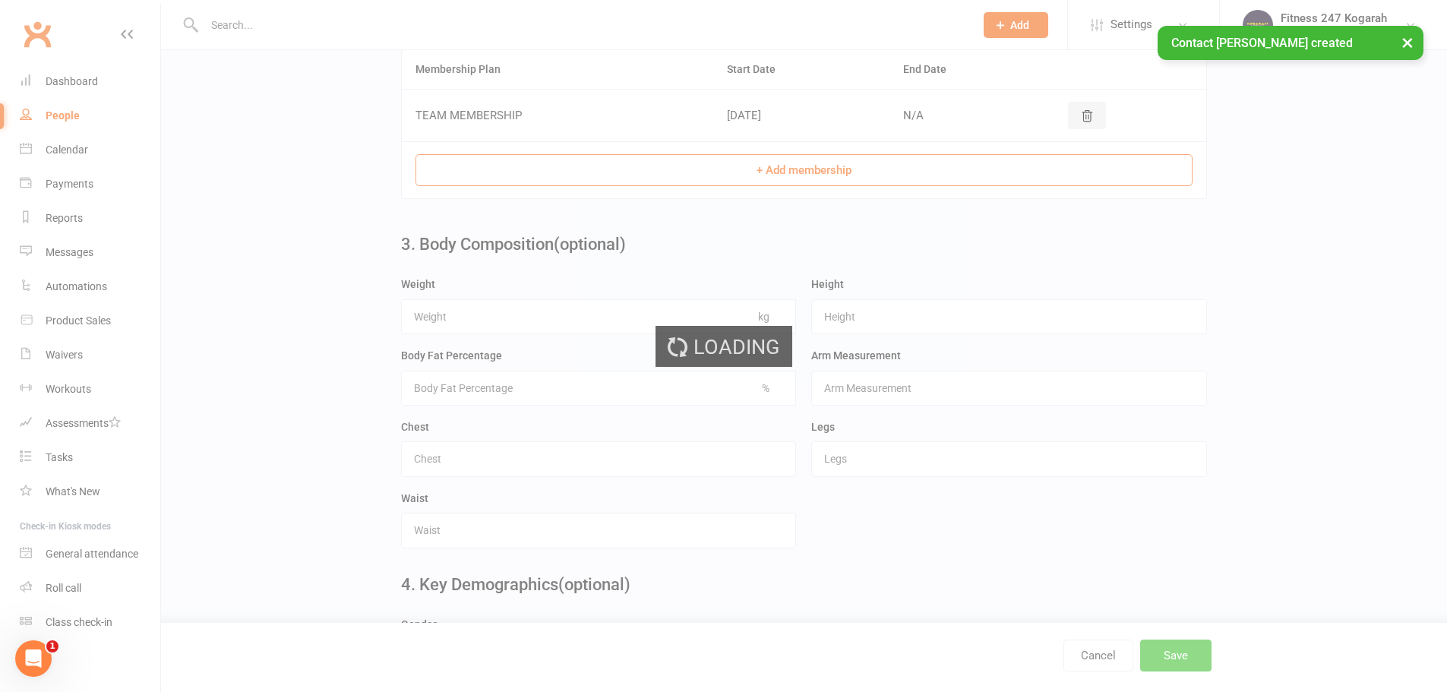
scroll to position [0, 0]
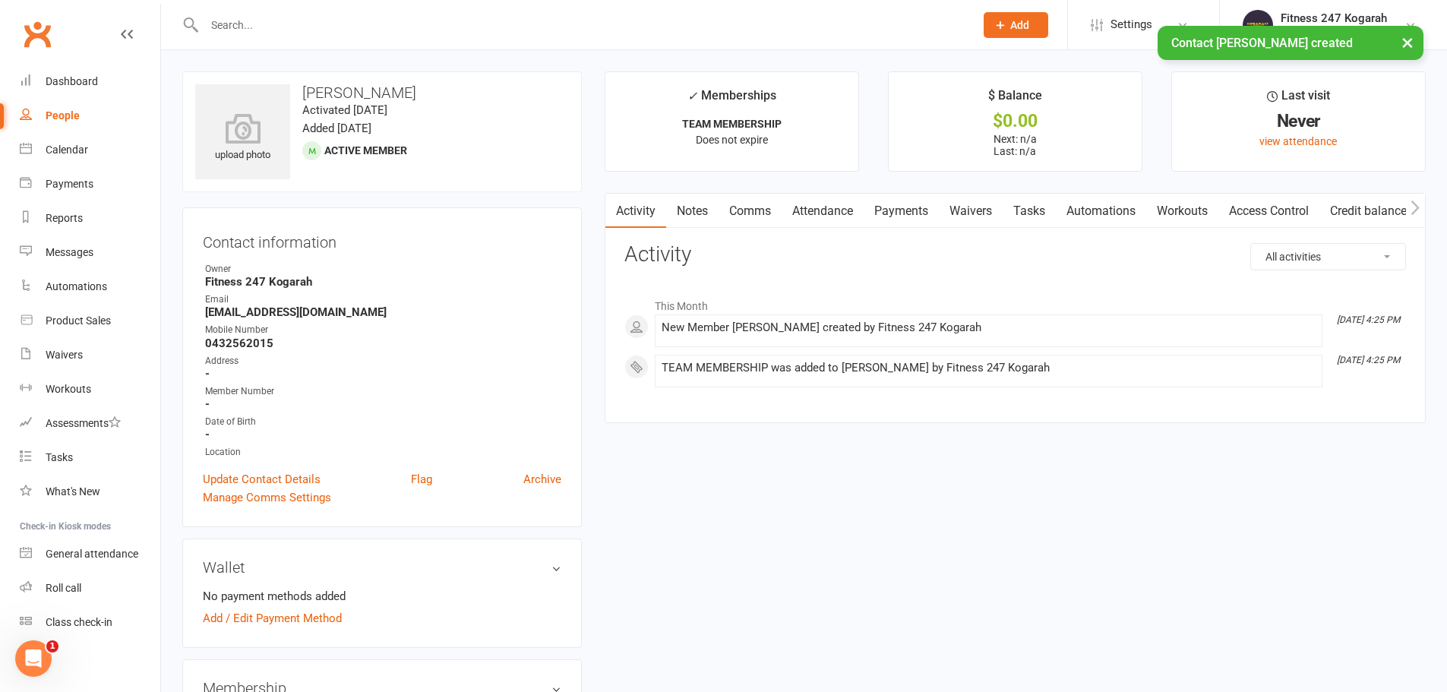
click at [1290, 207] on link "Access Control" at bounding box center [1268, 211] width 101 height 35
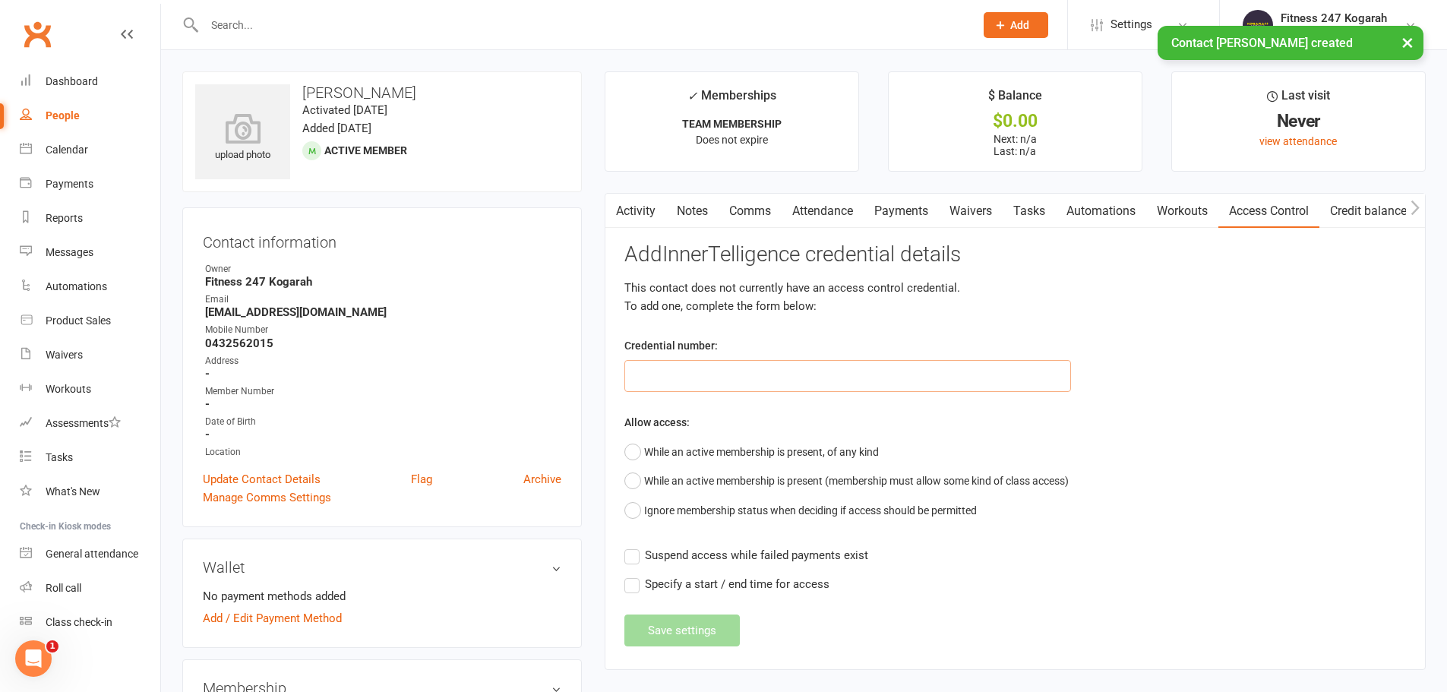
click at [714, 372] on input "text" at bounding box center [847, 376] width 447 height 32
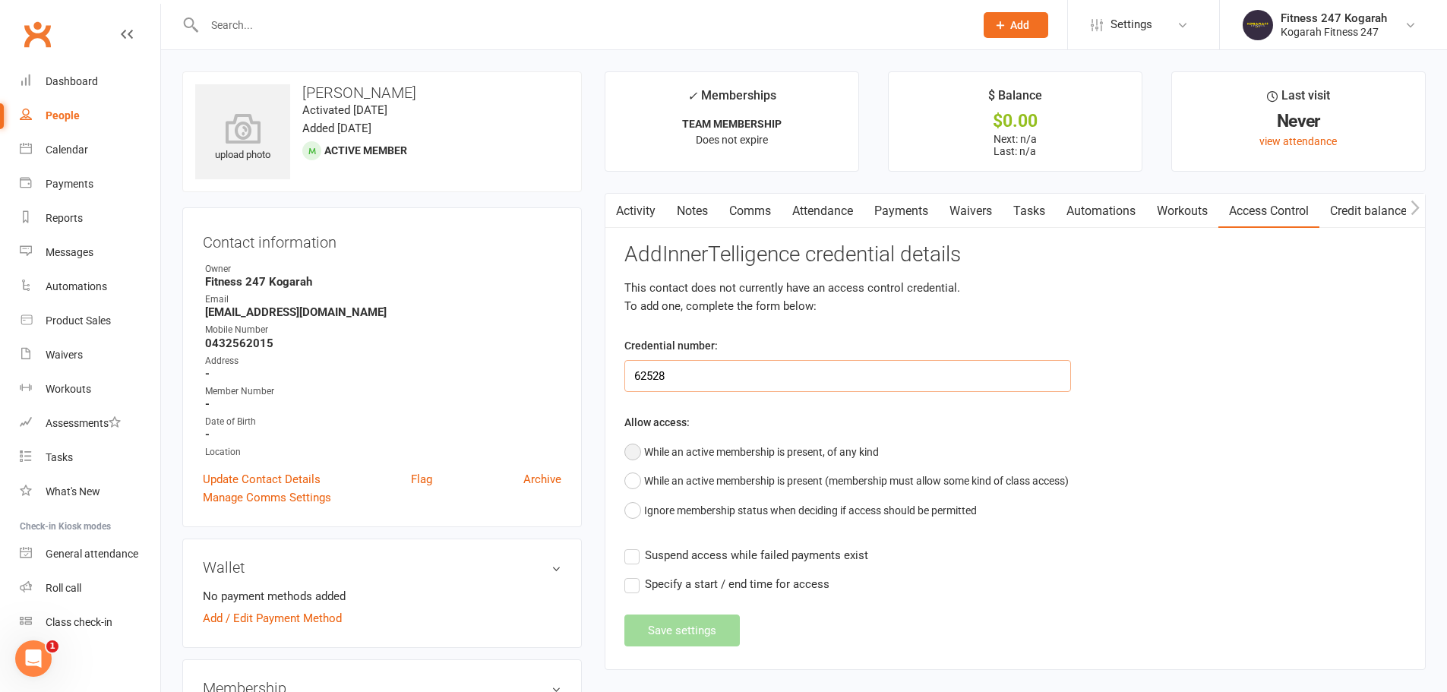
type input "62528"
click at [747, 450] on button "While an active membership is present, of any kind" at bounding box center [751, 451] width 254 height 29
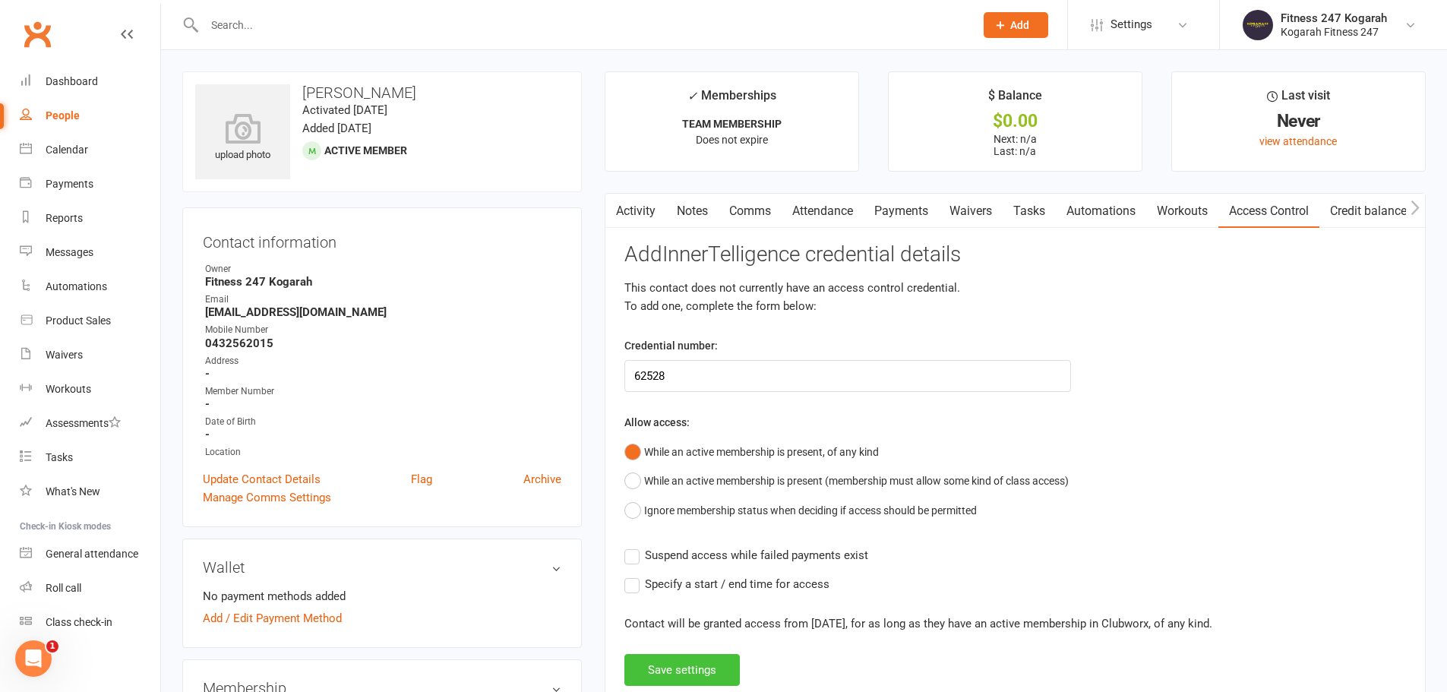
click at [659, 679] on button "Save settings" at bounding box center [681, 670] width 115 height 32
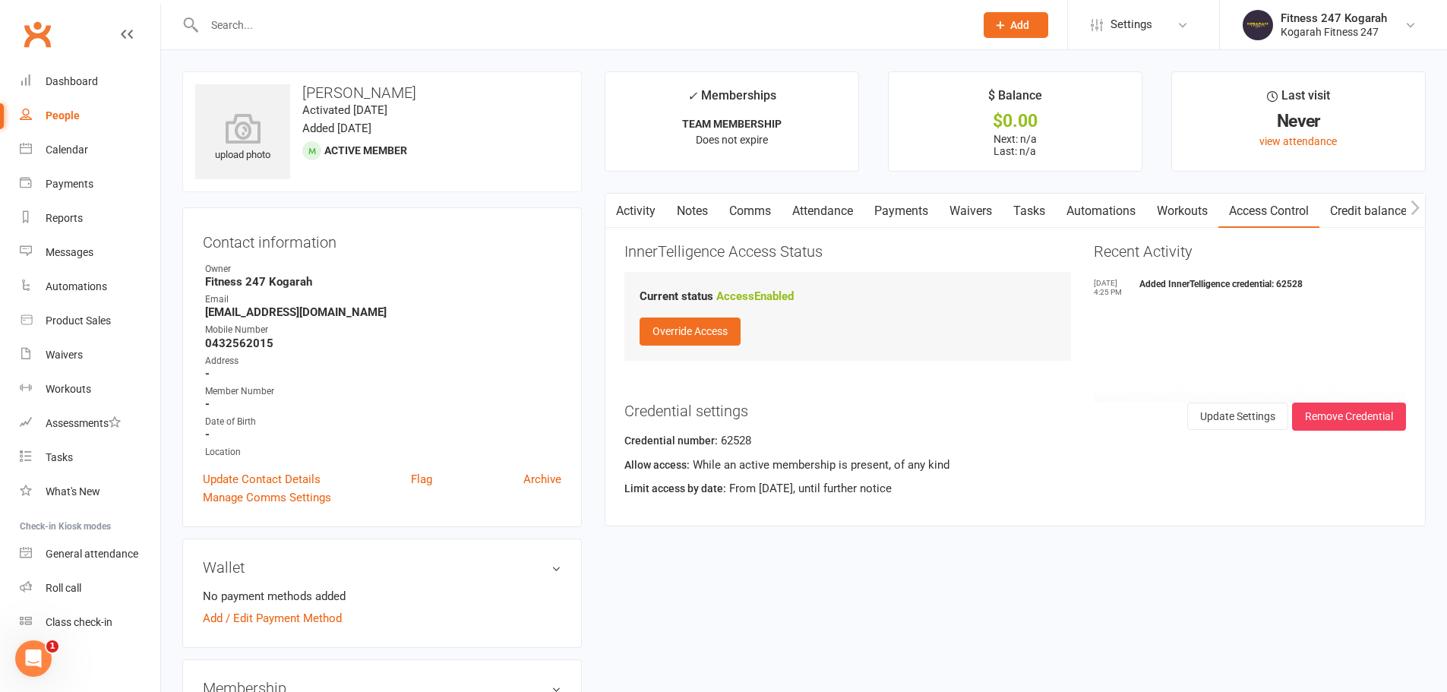
drag, startPoint x: 421, startPoint y: 93, endPoint x: 298, endPoint y: 90, distance: 122.3
click at [298, 90] on h3 "Bruno Santanna" at bounding box center [382, 92] width 374 height 17
copy h3 "Bruno Santanna"
